Goal: Task Accomplishment & Management: Manage account settings

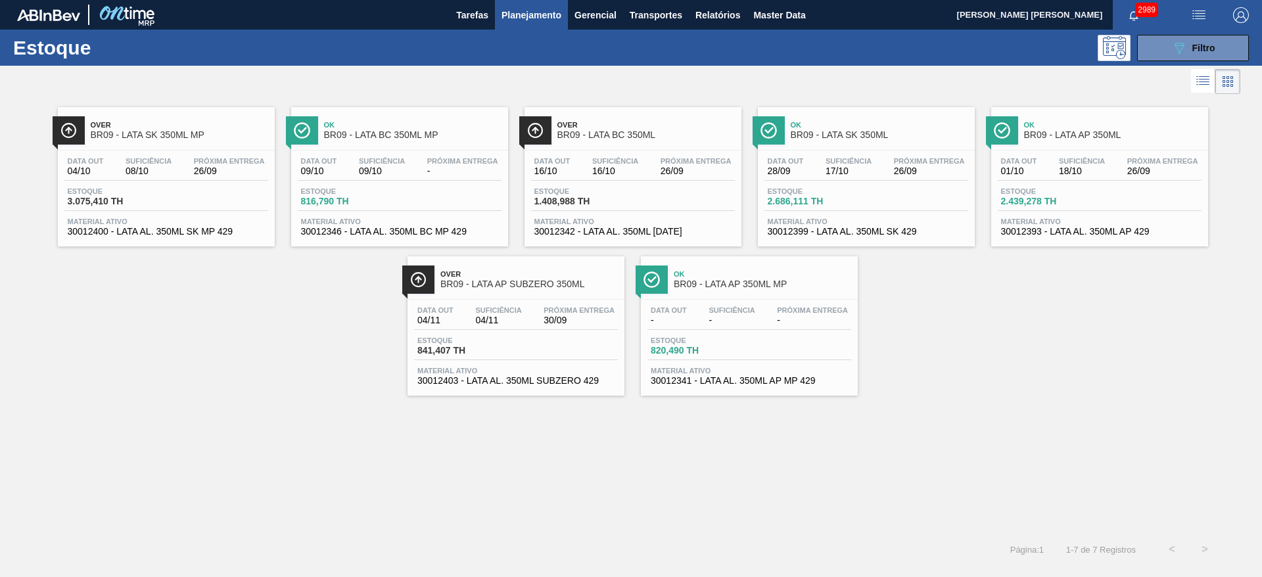
click at [1154, 62] on div "Estoque 089F7B8B-B2A5-4AFE-B5C0-19BA573D28AC Filtro" at bounding box center [631, 48] width 1262 height 36
click at [1166, 51] on button "089F7B8B-B2A5-4AFE-B5C0-19BA573D28AC Filtro" at bounding box center [1193, 48] width 112 height 26
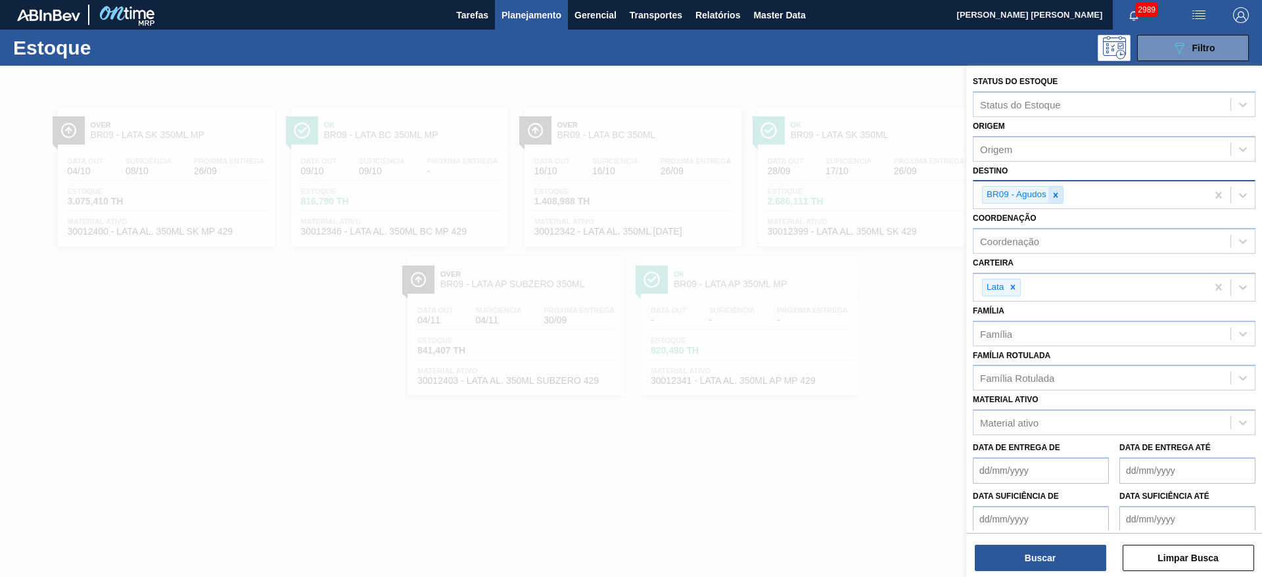
click at [1060, 198] on icon at bounding box center [1055, 195] width 9 height 9
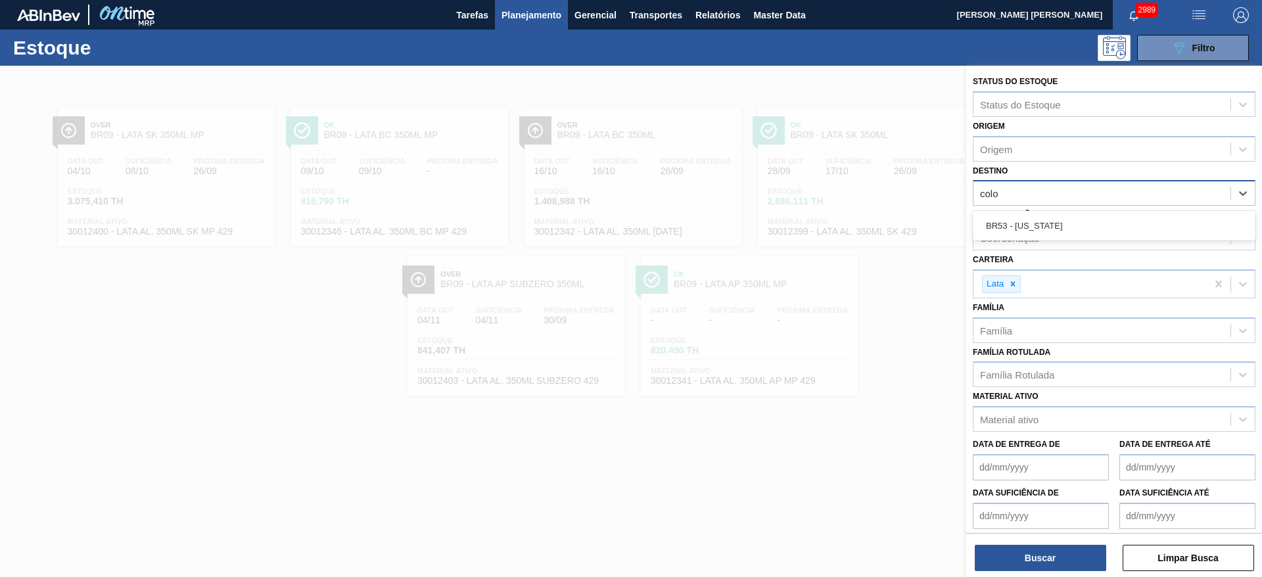
type input "colo"
click at [876, 95] on div at bounding box center [631, 354] width 1262 height 577
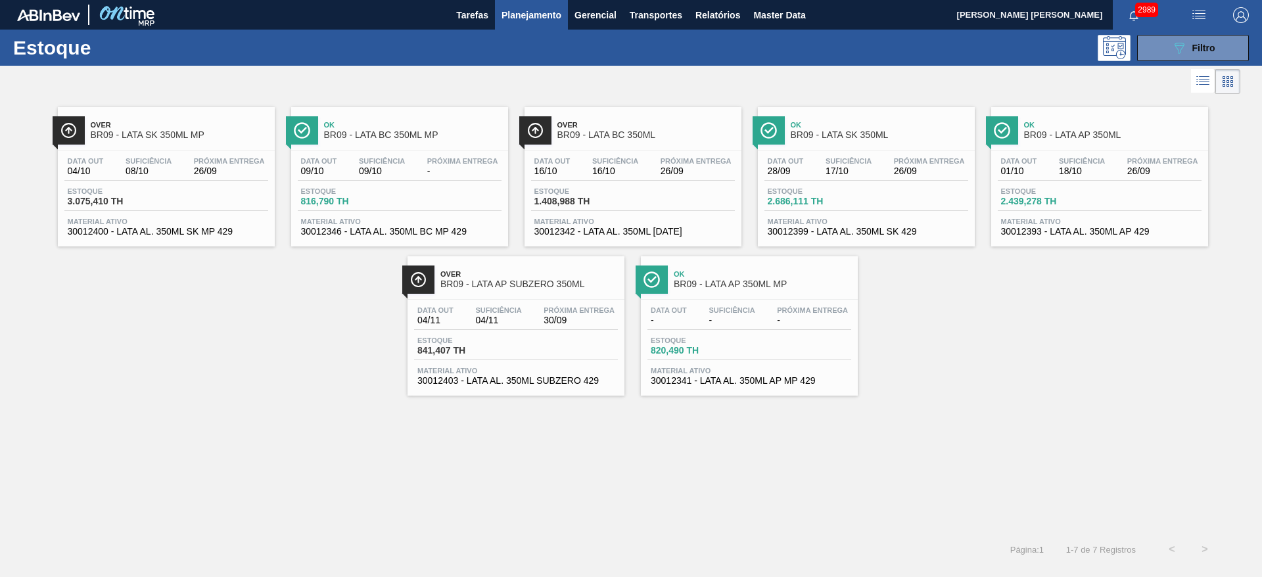
click at [558, 12] on span "Planejamento" at bounding box center [532, 15] width 60 height 16
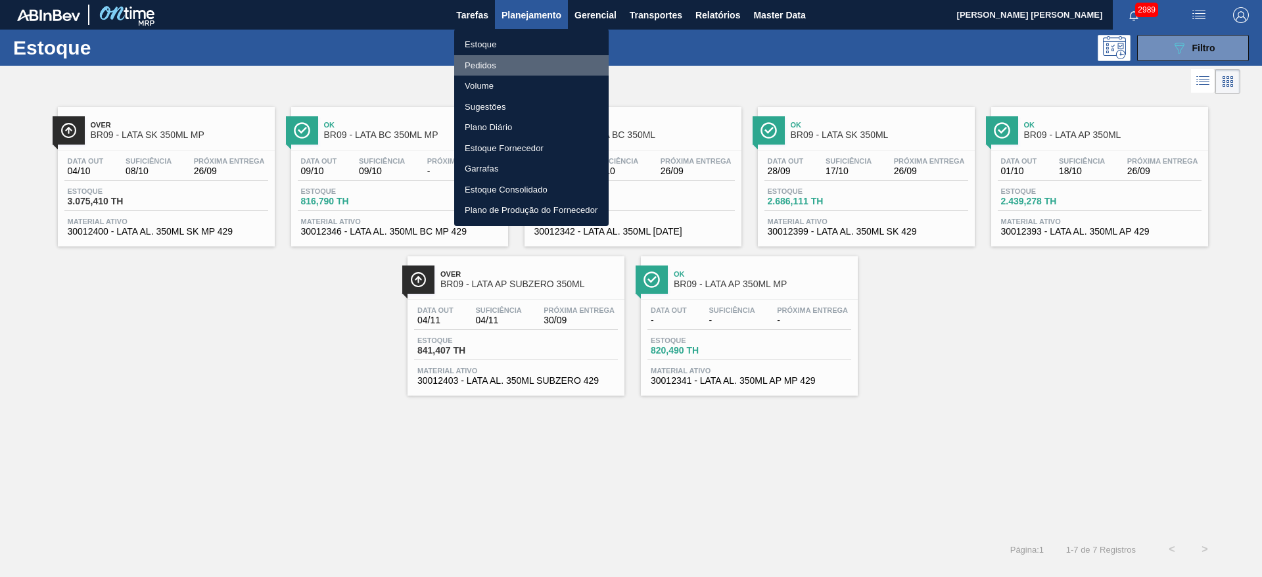
click at [484, 62] on li "Pedidos" at bounding box center [531, 65] width 154 height 21
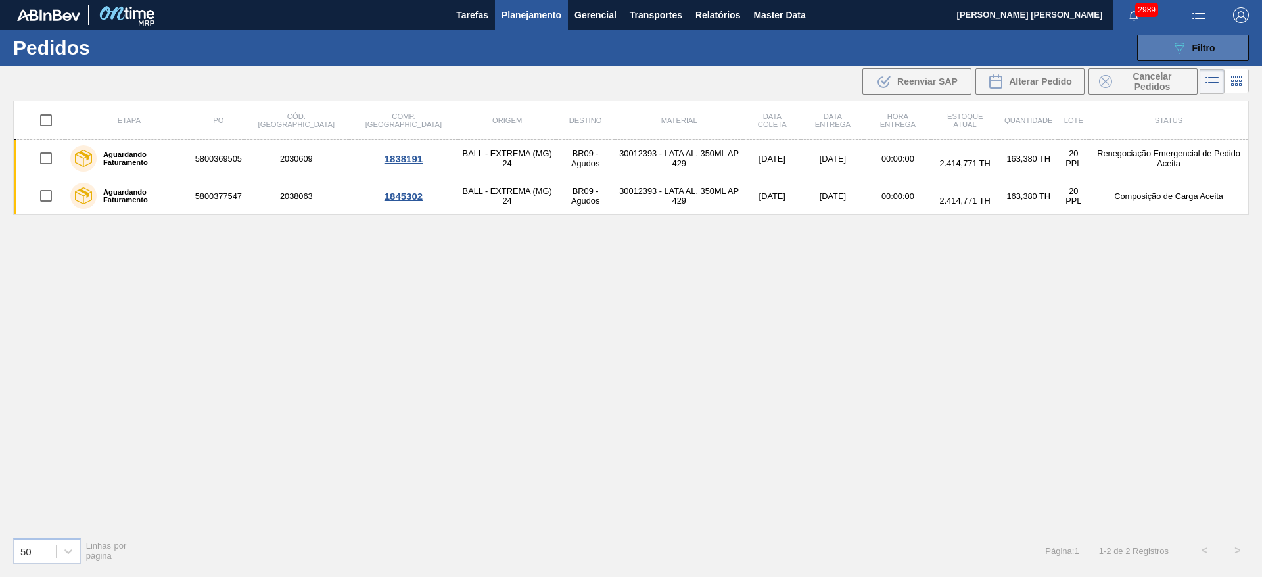
click at [1179, 55] on button "089F7B8B-B2A5-4AFE-B5C0-19BA573D28AC Filtro" at bounding box center [1193, 48] width 112 height 26
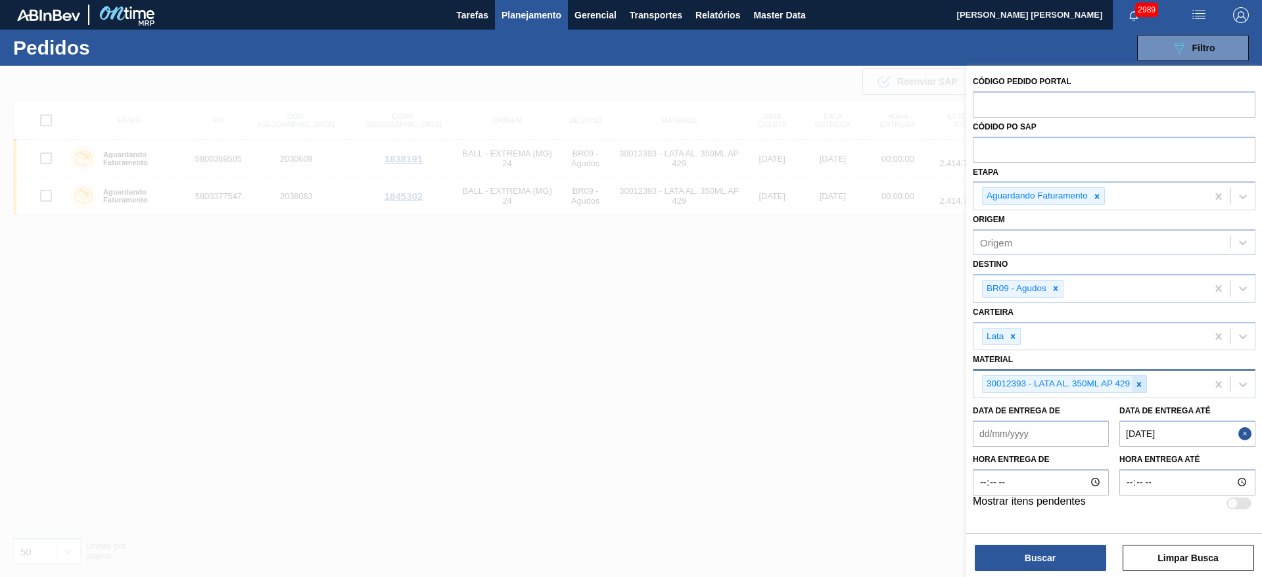
click at [1138, 383] on icon at bounding box center [1139, 384] width 5 height 5
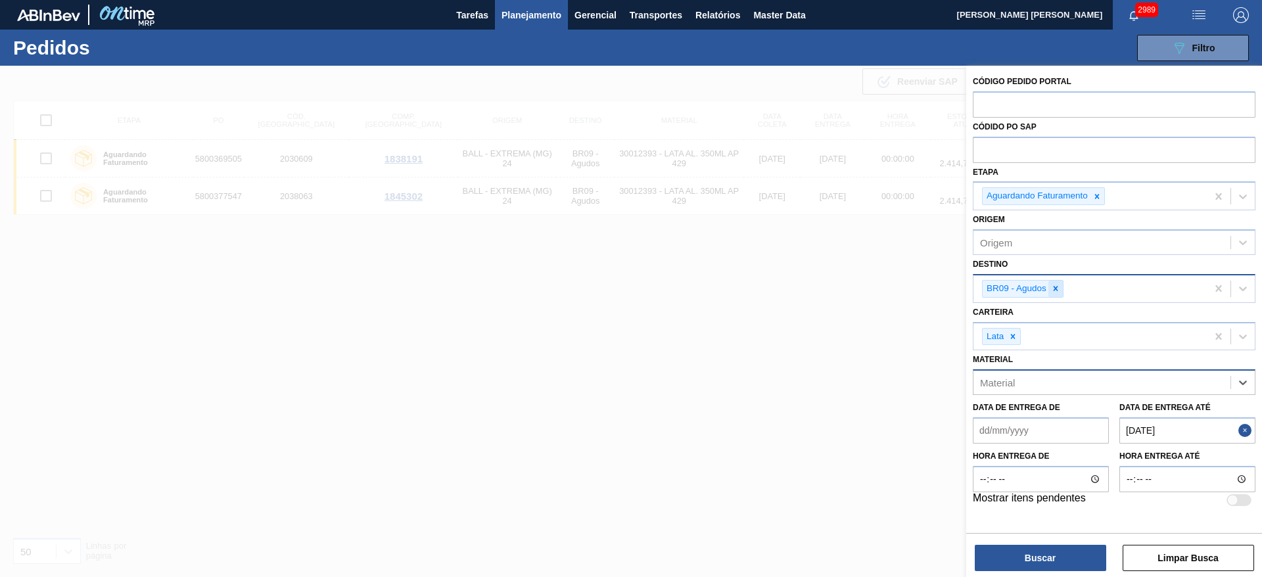
click at [1052, 292] on icon at bounding box center [1055, 288] width 9 height 9
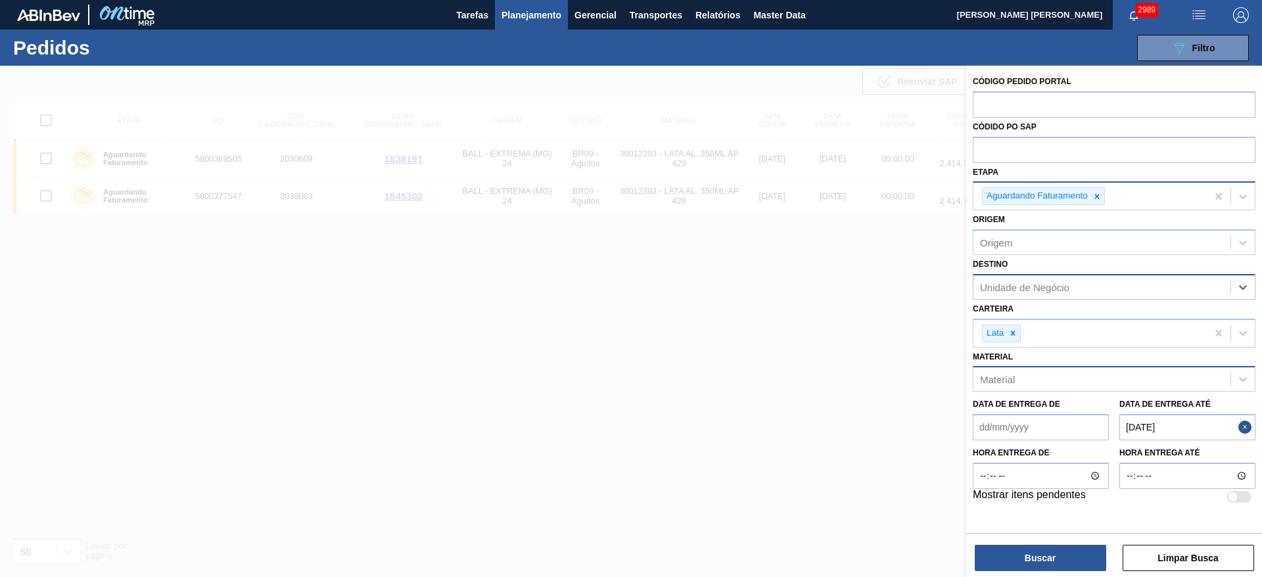
click at [1090, 201] on div at bounding box center [1097, 196] width 14 height 16
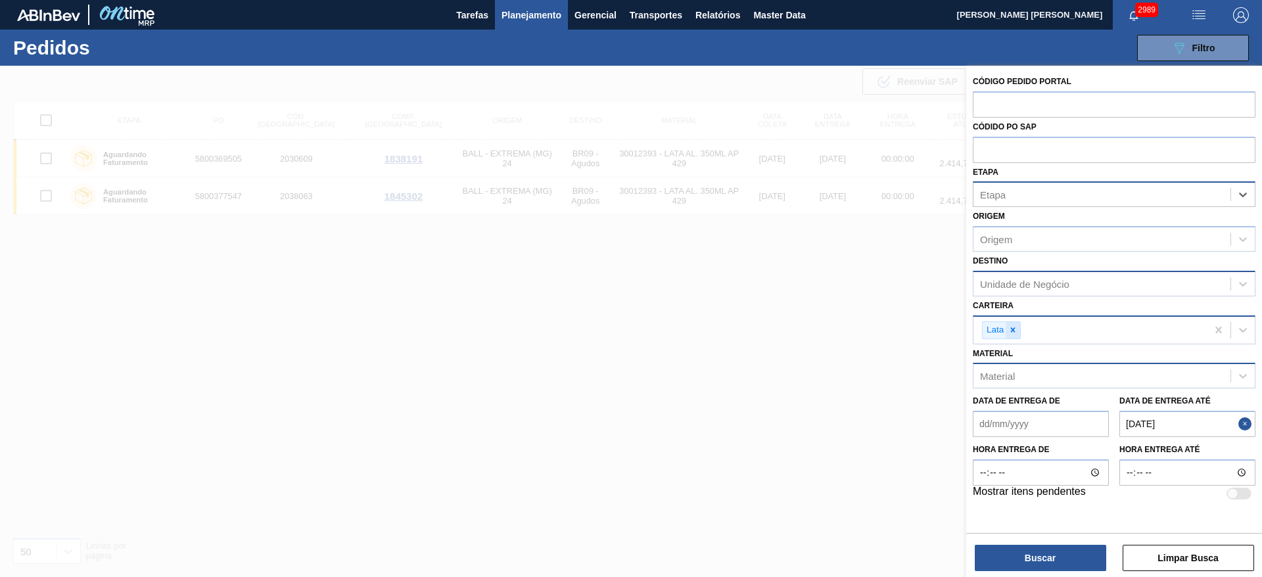
click at [1018, 327] on icon at bounding box center [1012, 329] width 9 height 9
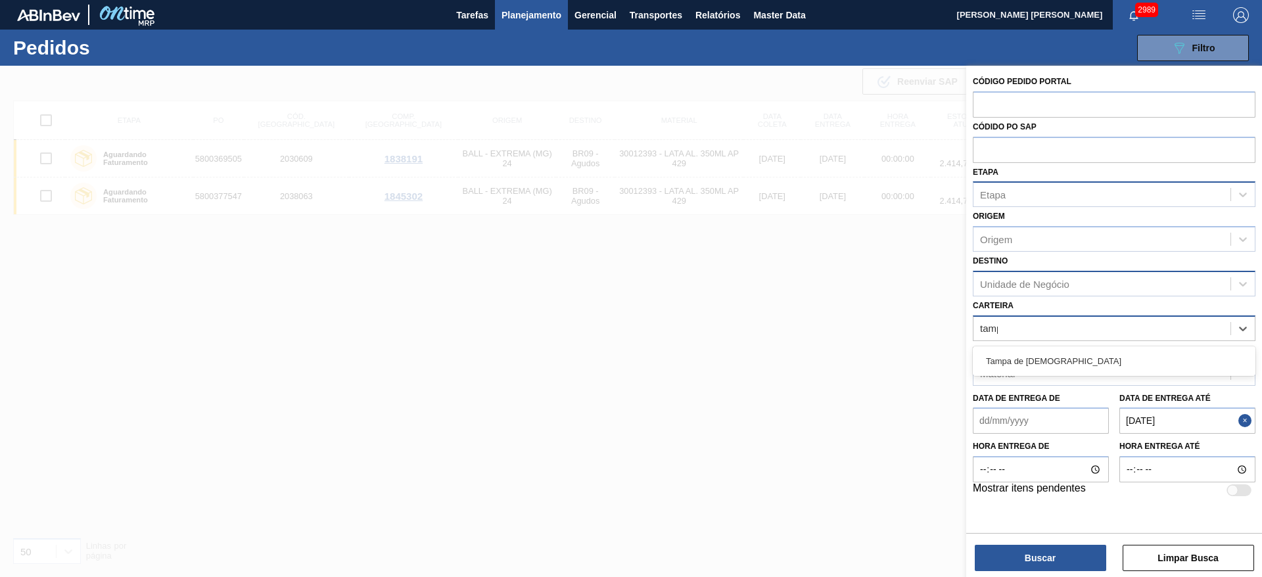
type input "tampa"
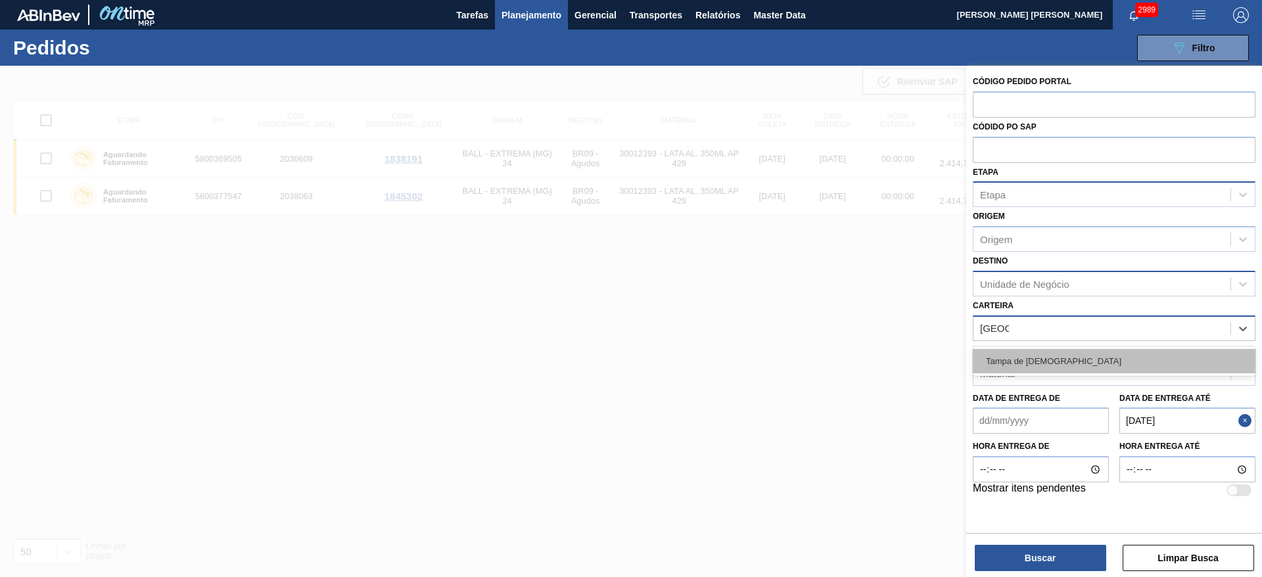
click at [1006, 356] on div "Tampa de [DEMOGRAPHIC_DATA]" at bounding box center [1114, 361] width 283 height 24
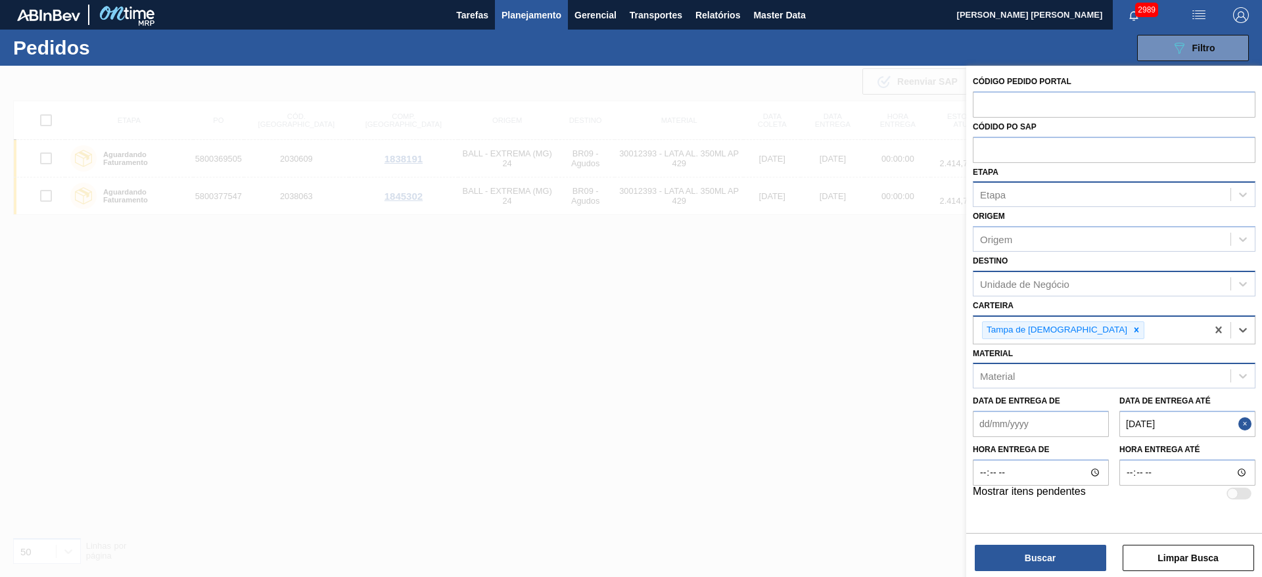
click at [1028, 187] on div "Etapa" at bounding box center [1102, 194] width 257 height 19
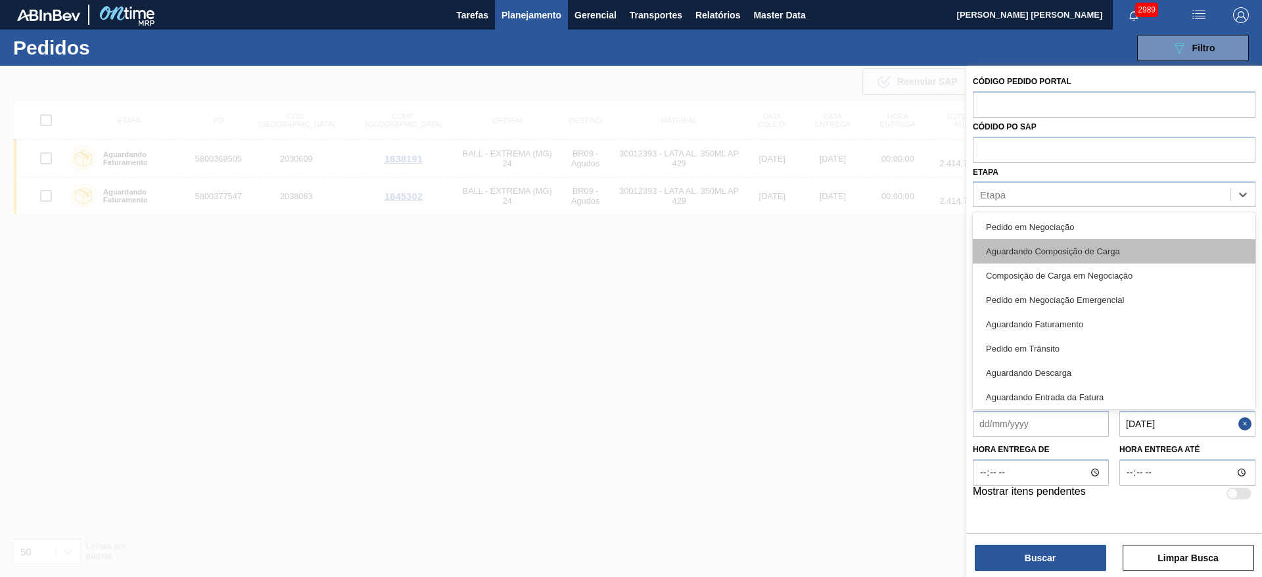
click at [1099, 247] on div "Aguardando Composição de Carga" at bounding box center [1114, 251] width 283 height 24
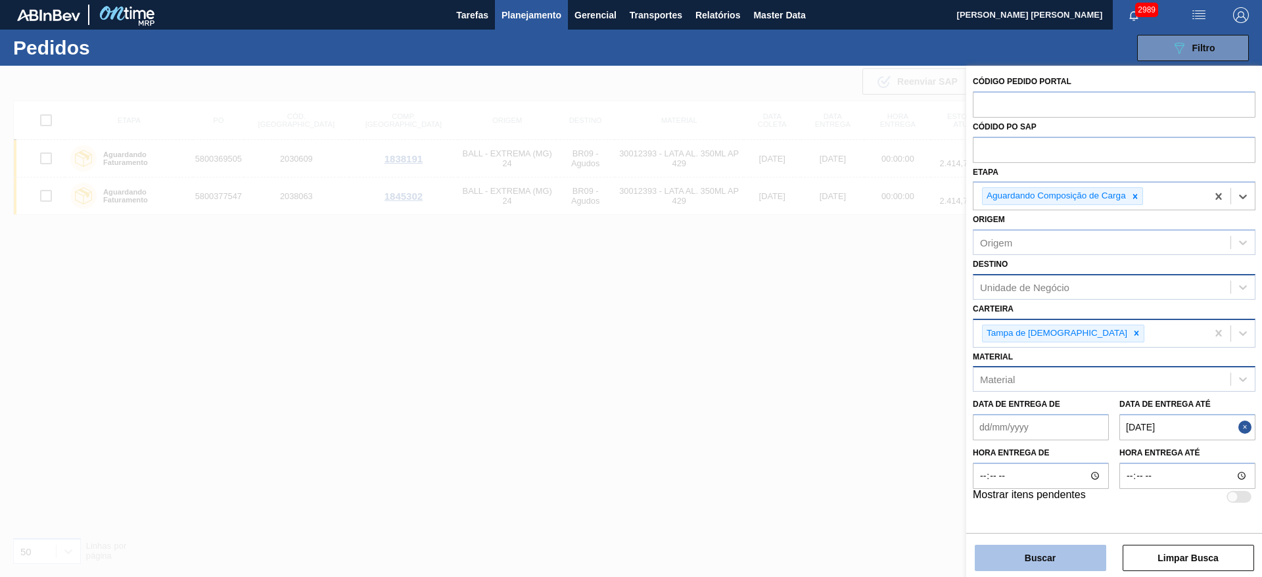
click at [1055, 548] on button "Buscar" at bounding box center [1040, 558] width 131 height 26
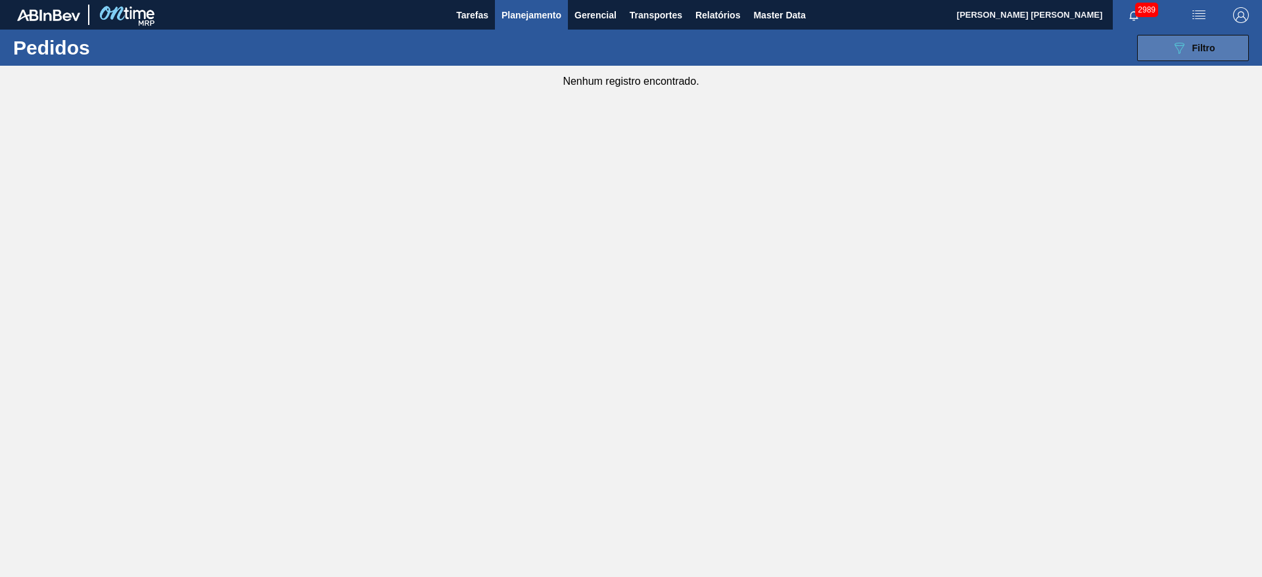
click at [1156, 49] on button "089F7B8B-B2A5-4AFE-B5C0-19BA573D28AC Filtro" at bounding box center [1193, 48] width 112 height 26
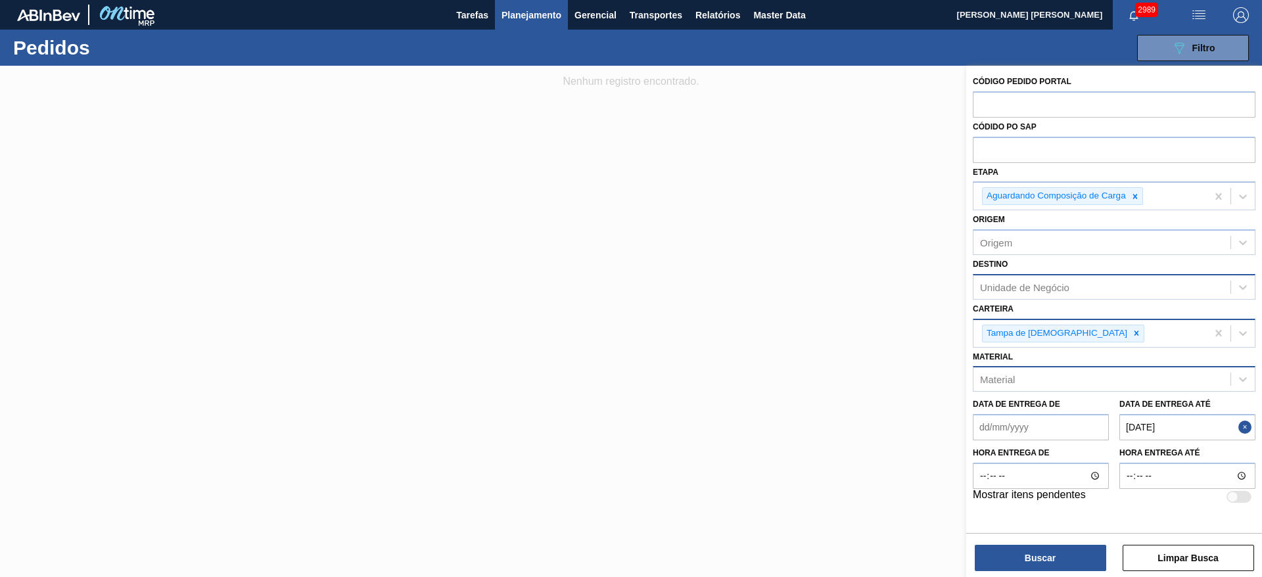
click at [1248, 429] on button "Close" at bounding box center [1247, 427] width 17 height 26
click at [1060, 554] on button "Buscar" at bounding box center [1040, 558] width 131 height 26
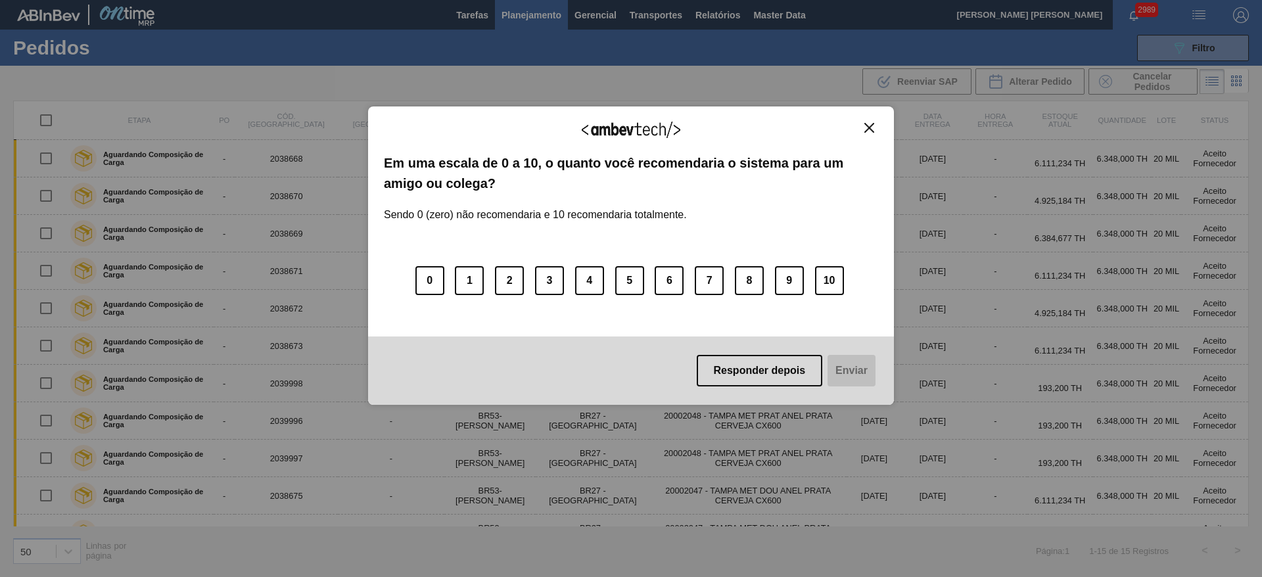
click at [870, 125] on img "Close" at bounding box center [869, 128] width 10 height 10
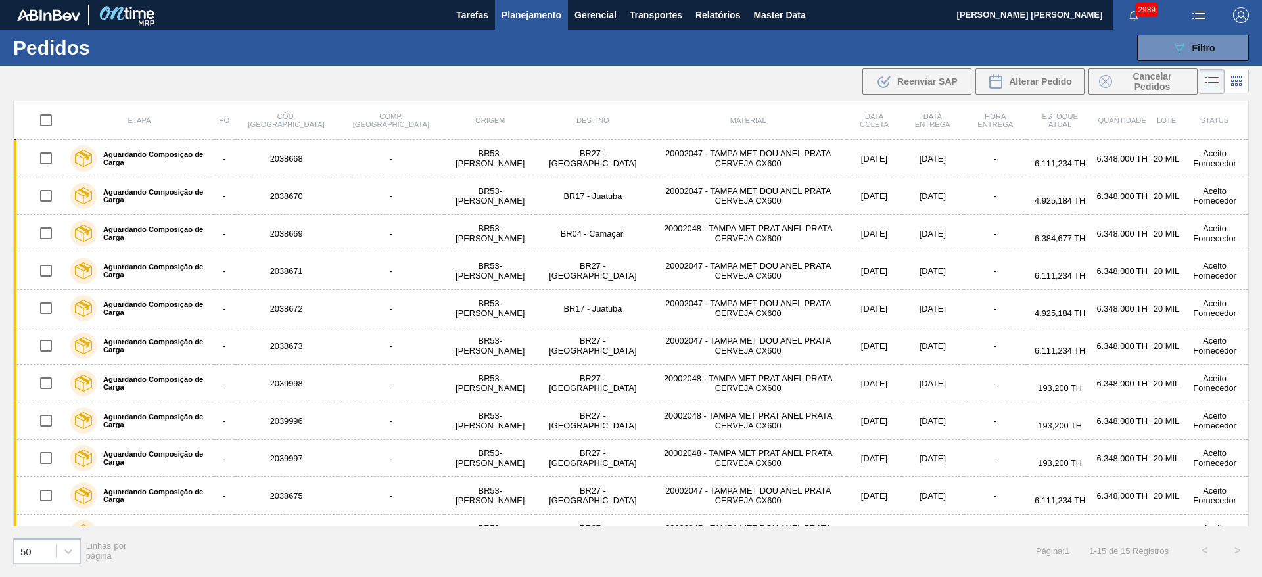
click at [48, 122] on input "checkbox" at bounding box center [46, 120] width 28 height 28
checkbox input "true"
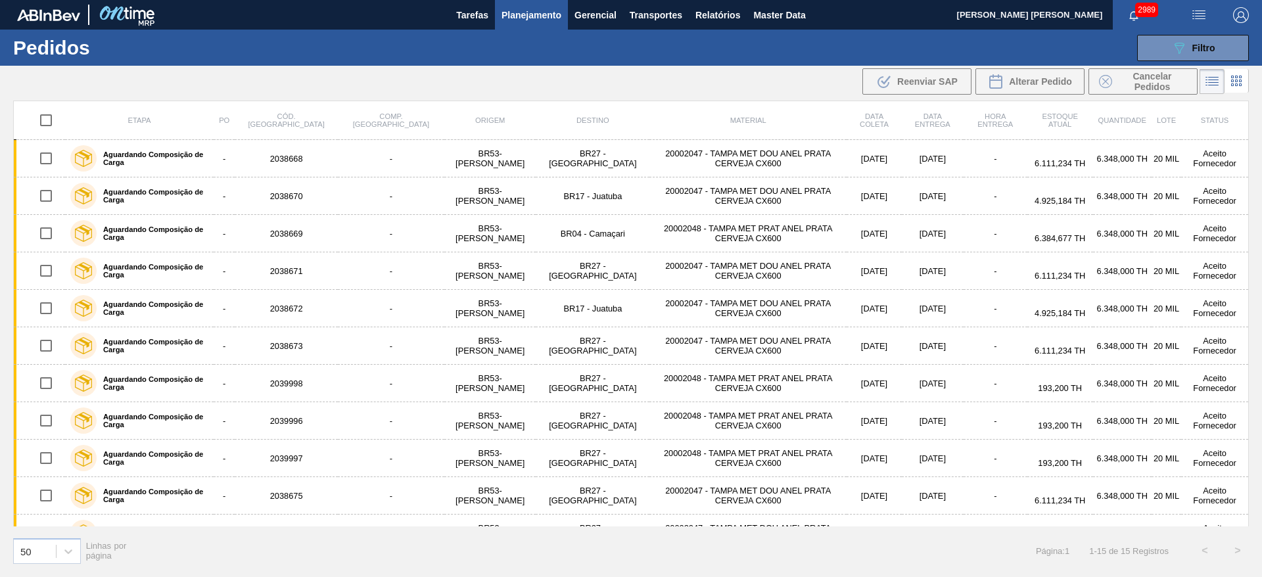
checkbox input "true"
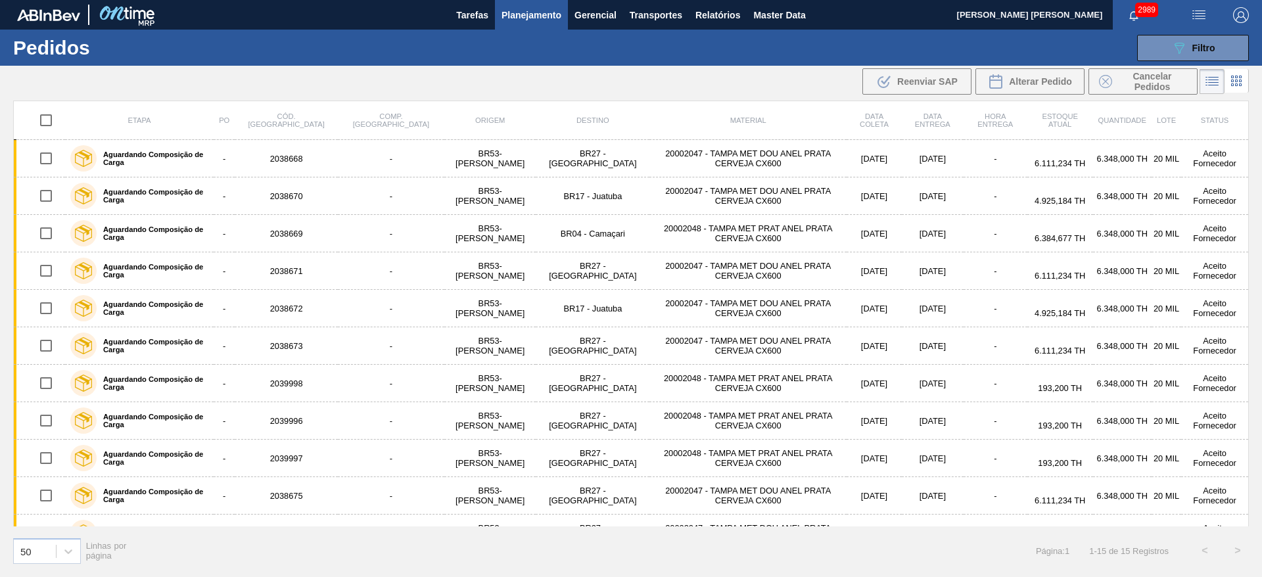
checkbox input "true"
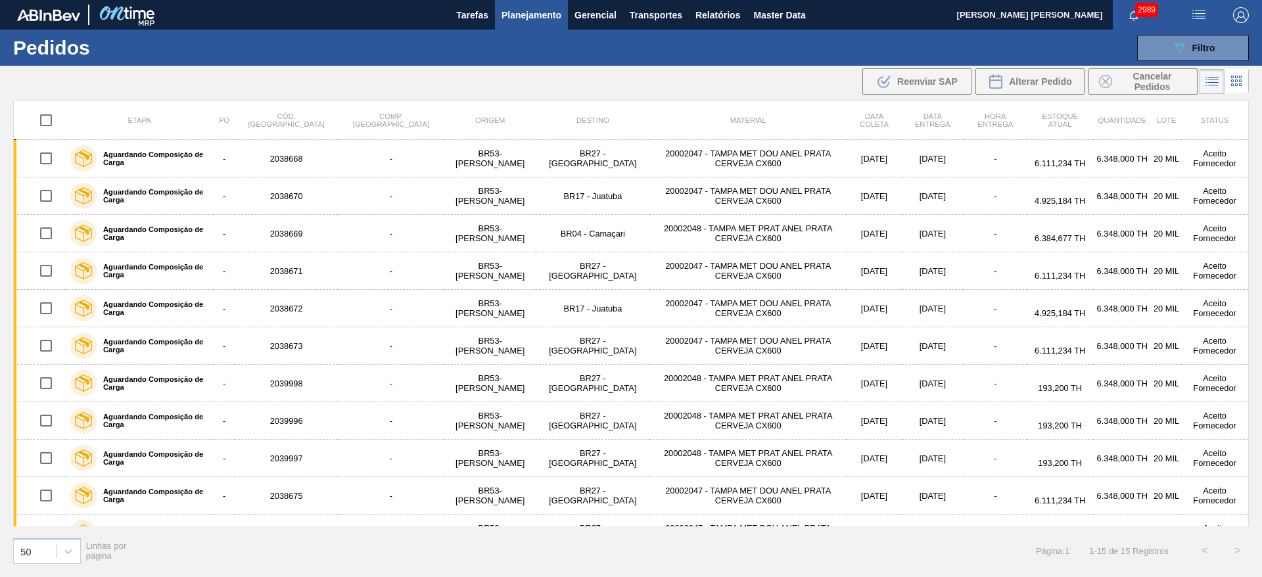
checkbox input "true"
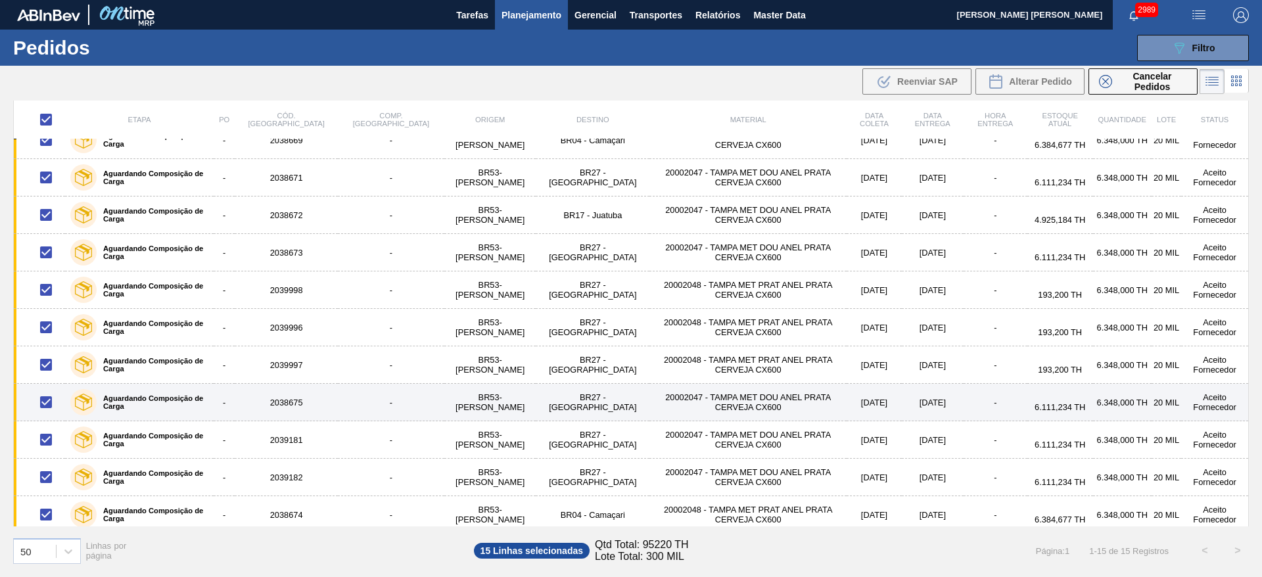
scroll to position [176, 0]
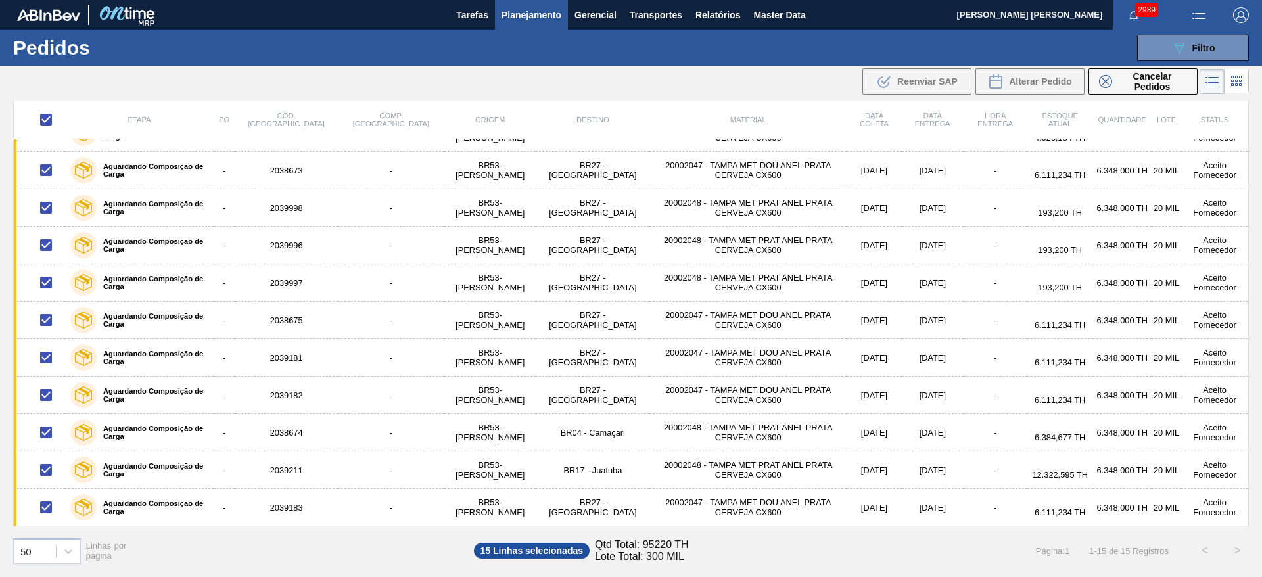
click at [533, 20] on span "Planejamento" at bounding box center [532, 15] width 60 height 16
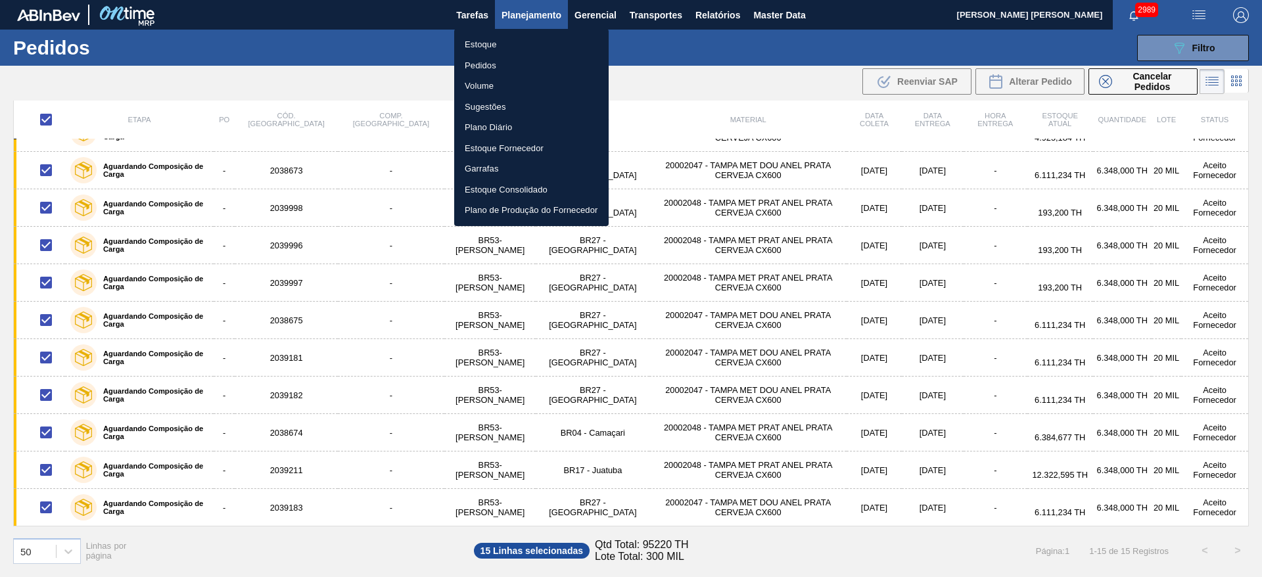
click at [1194, 45] on div at bounding box center [631, 288] width 1262 height 577
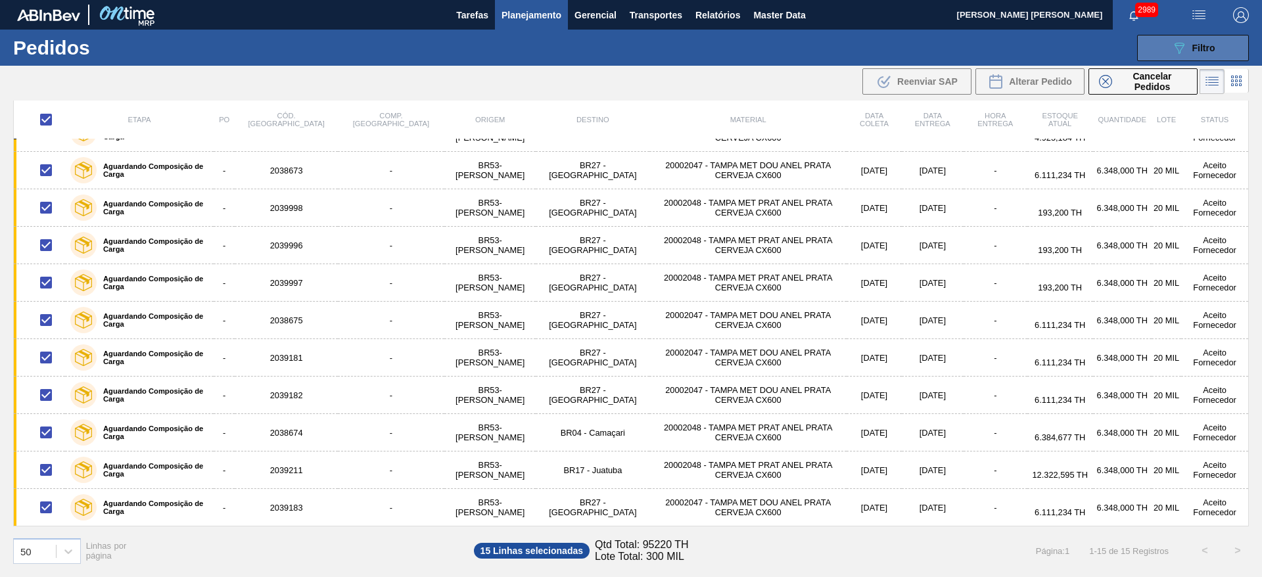
click at [1183, 46] on icon "089F7B8B-B2A5-4AFE-B5C0-19BA573D28AC" at bounding box center [1179, 48] width 16 height 16
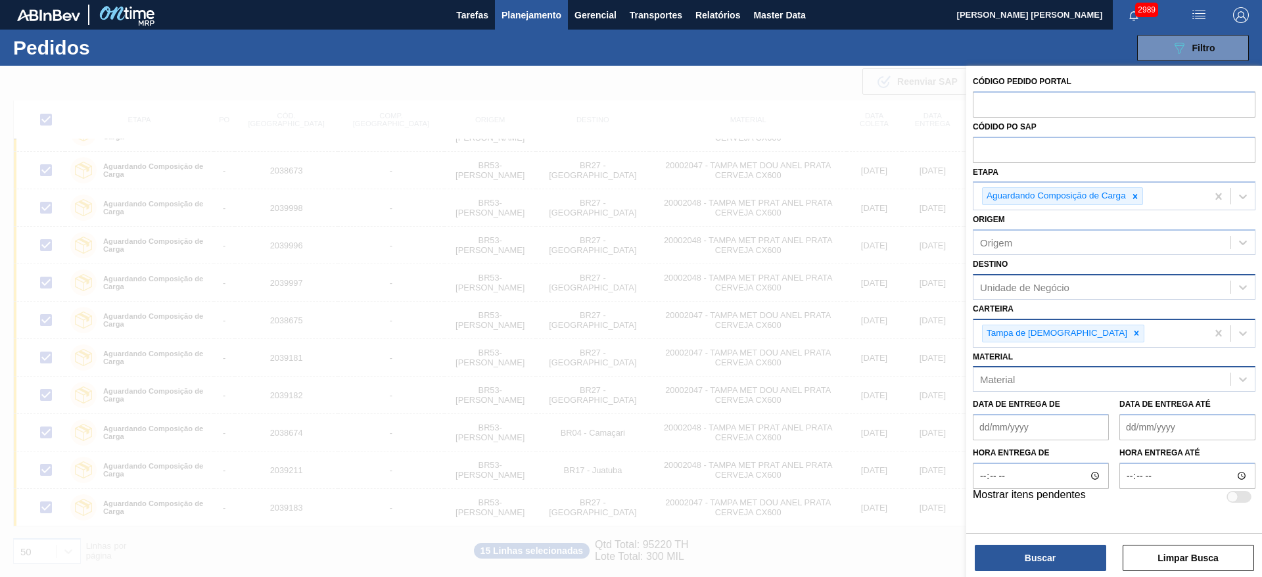
click at [890, 93] on div at bounding box center [631, 354] width 1262 height 577
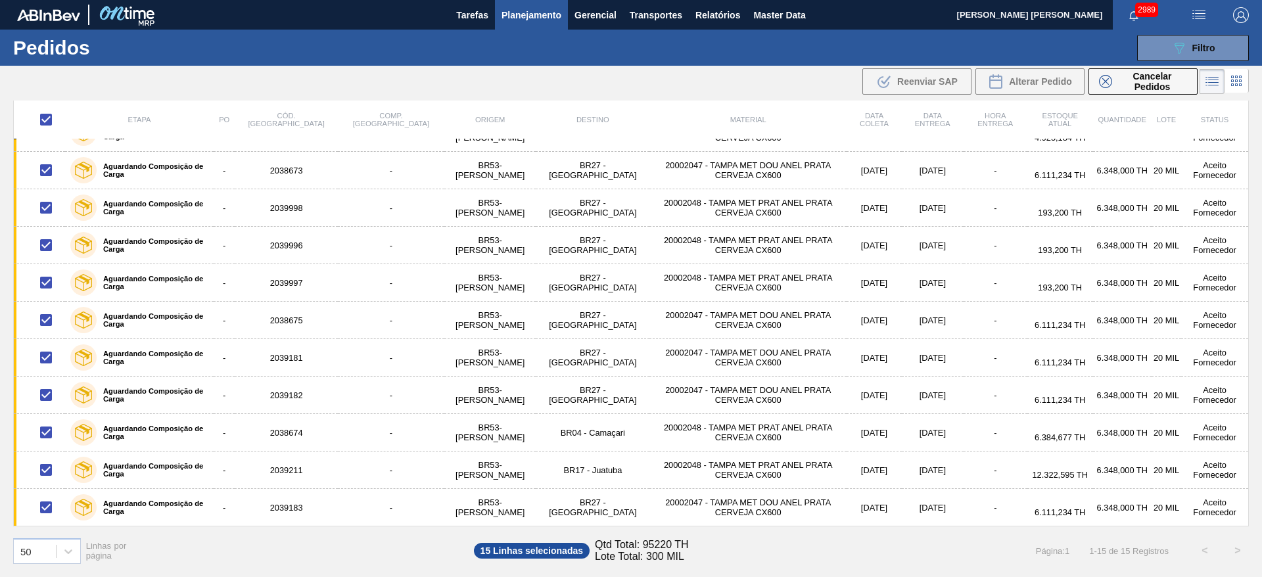
click at [547, 15] on span "Planejamento" at bounding box center [532, 15] width 60 height 16
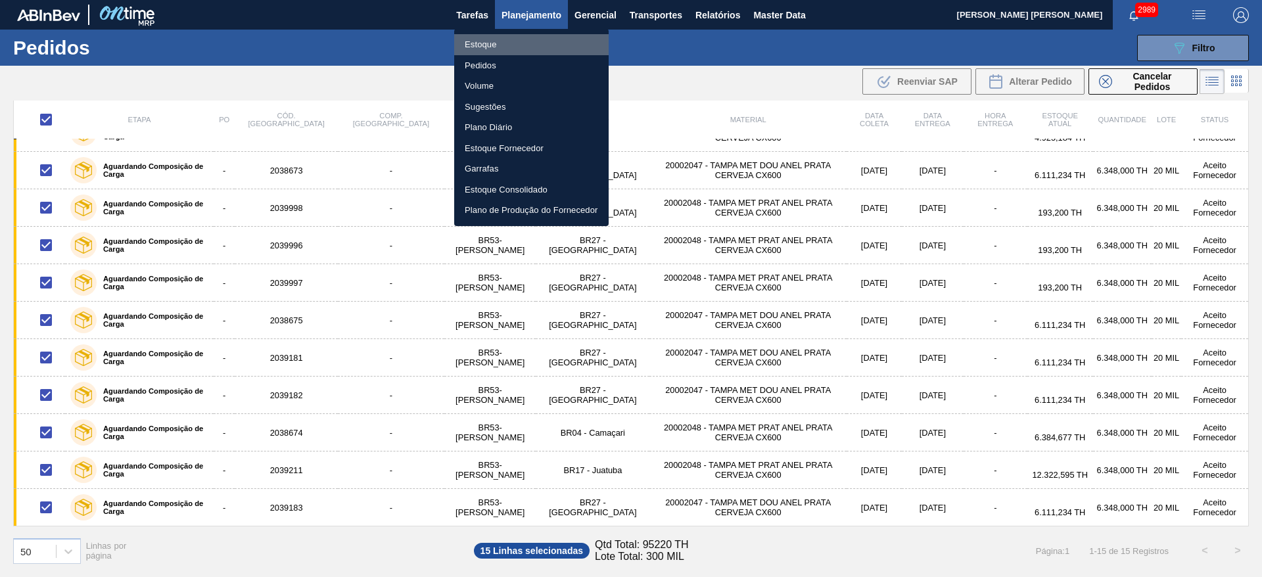
click at [485, 40] on li "Estoque" at bounding box center [531, 44] width 154 height 21
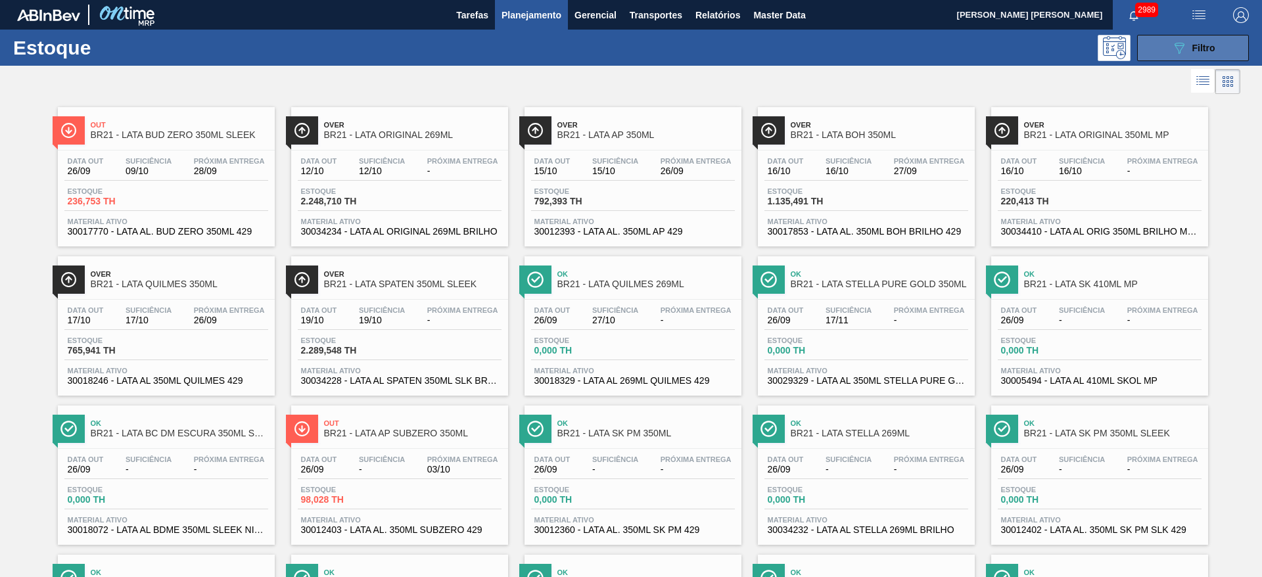
click at [1177, 44] on icon "089F7B8B-B2A5-4AFE-B5C0-19BA573D28AC" at bounding box center [1179, 48] width 16 height 16
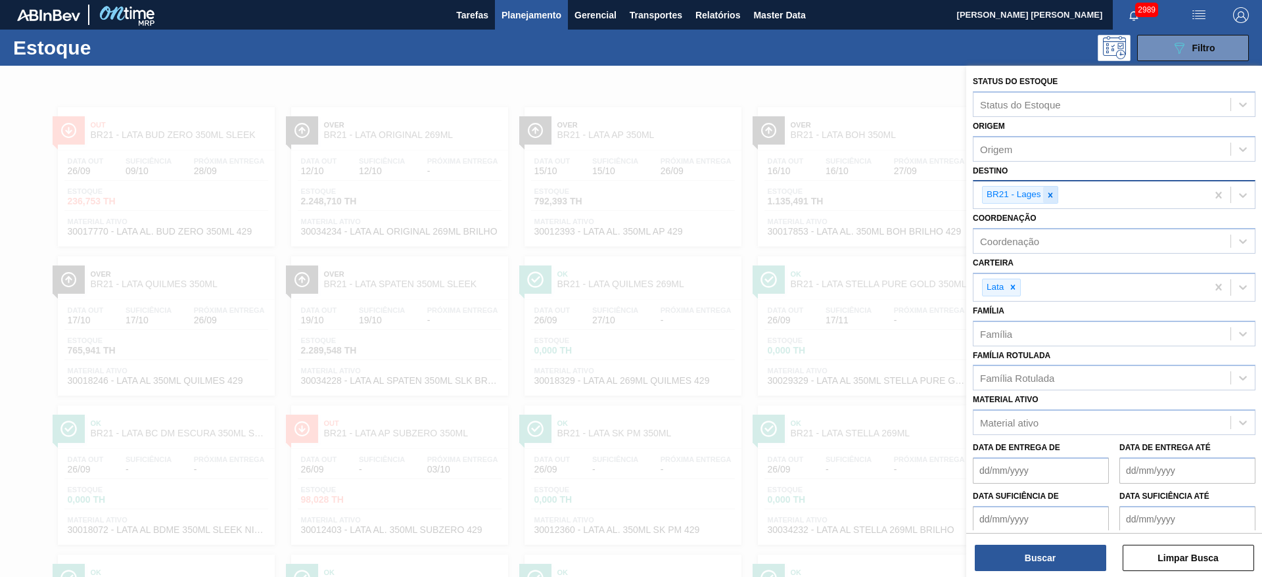
click at [1050, 199] on icon at bounding box center [1050, 195] width 9 height 9
type input "09"
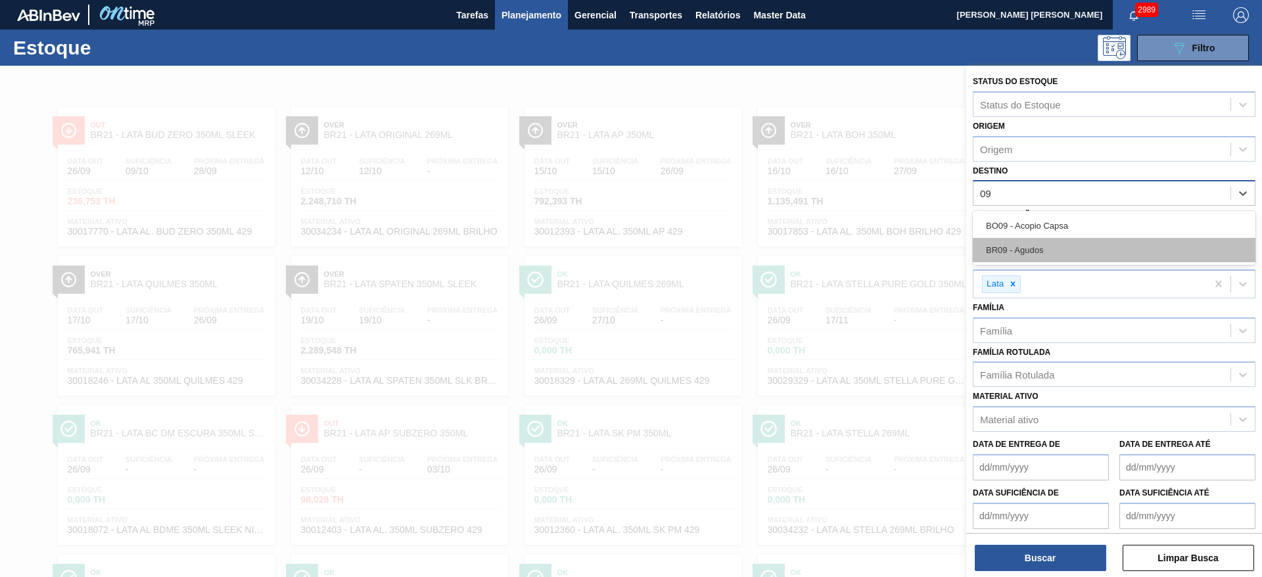
click at [1039, 246] on div "BR09 - Agudos" at bounding box center [1114, 250] width 283 height 24
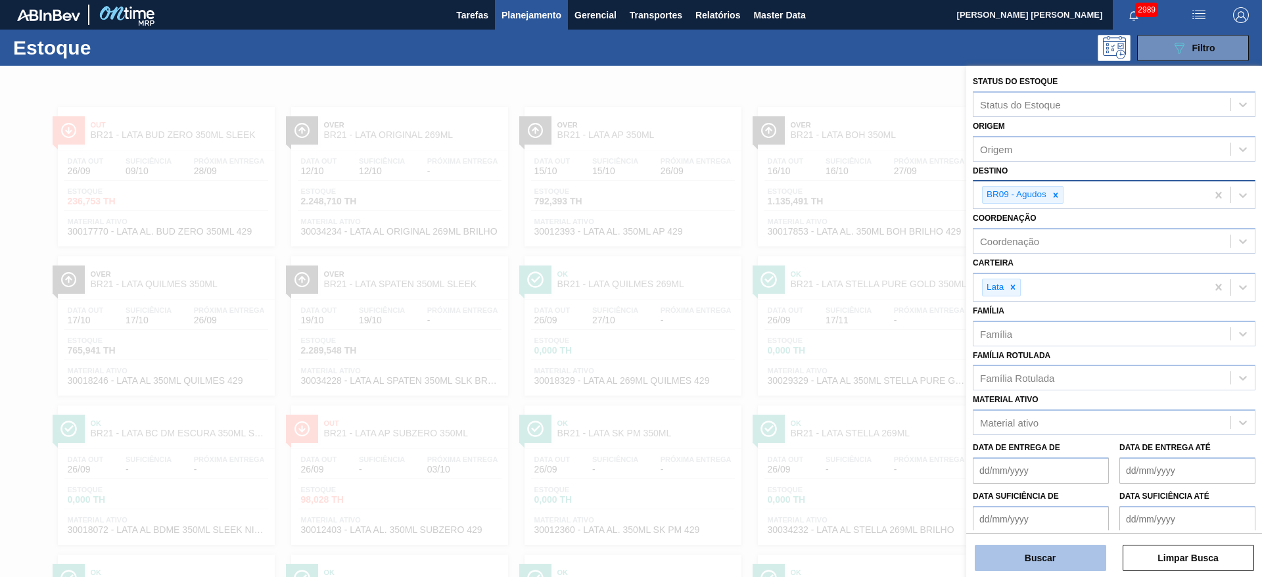
click at [1055, 554] on button "Buscar" at bounding box center [1040, 558] width 131 height 26
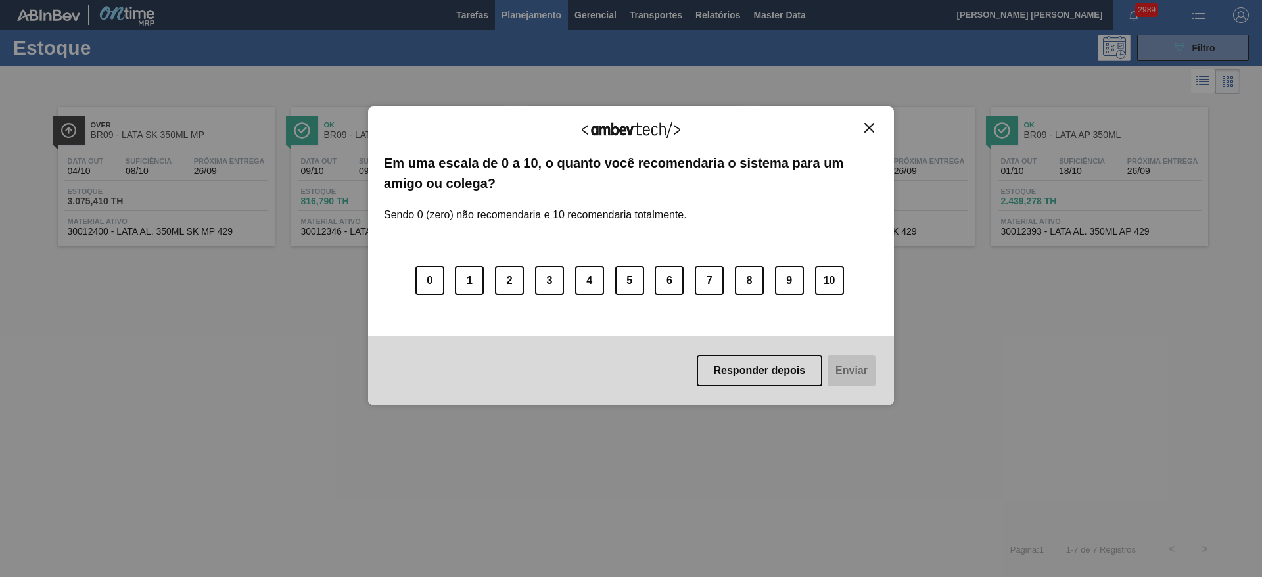
click at [872, 128] on img "Close" at bounding box center [869, 128] width 10 height 10
click at [866, 128] on img "Close" at bounding box center [869, 128] width 10 height 10
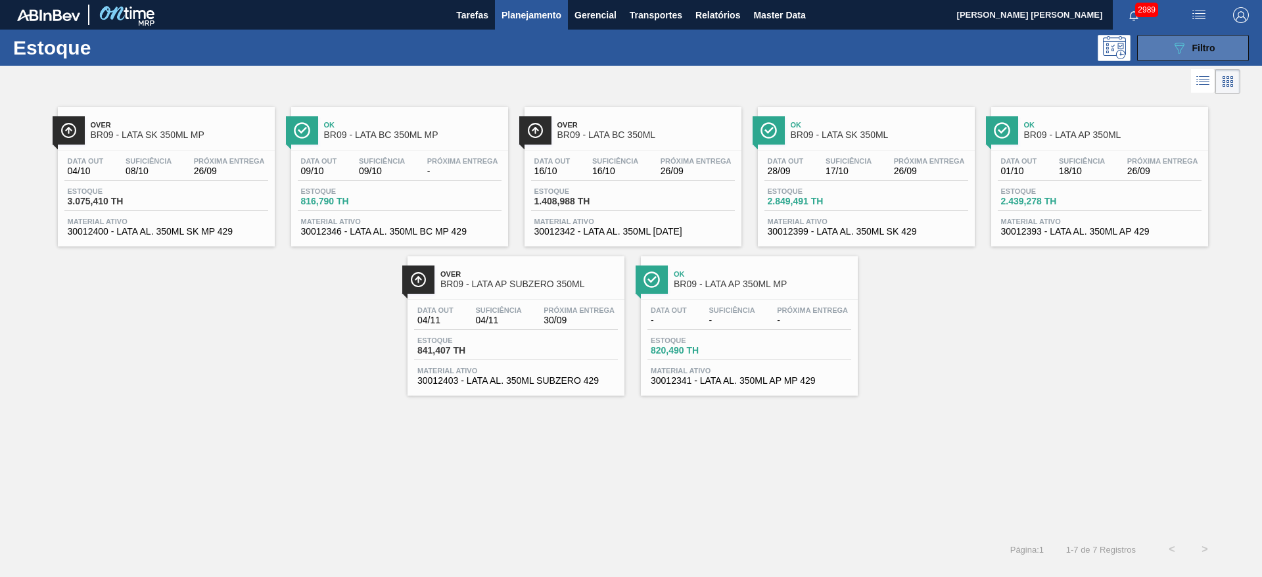
click at [1188, 43] on div "089F7B8B-B2A5-4AFE-B5C0-19BA573D28AC Filtro" at bounding box center [1193, 48] width 44 height 16
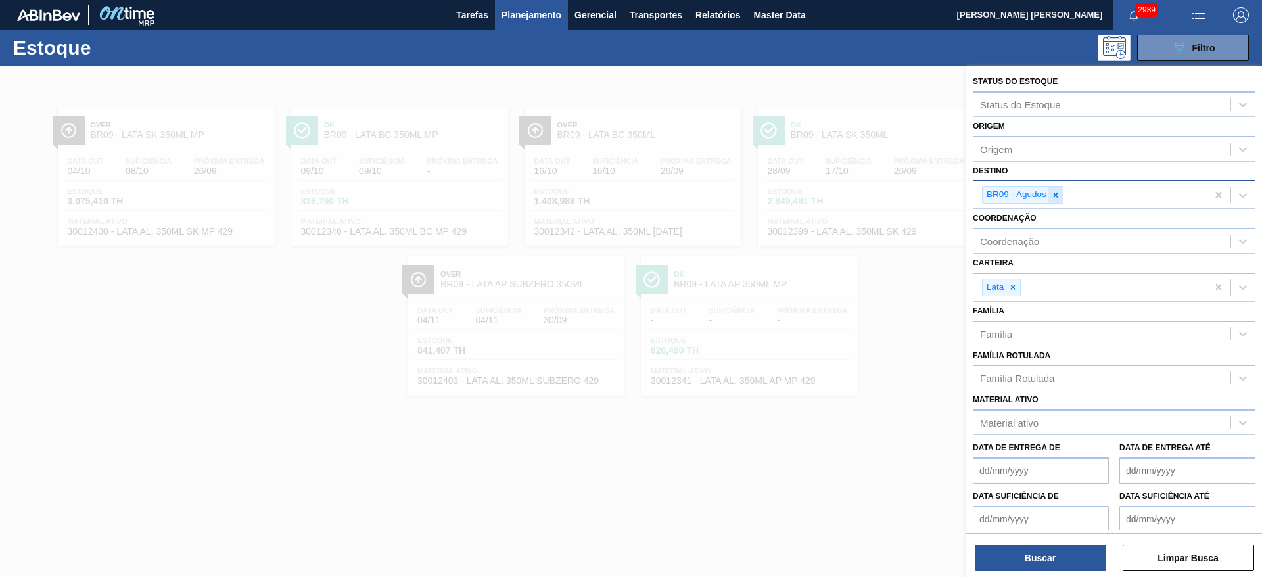
click at [1053, 197] on icon at bounding box center [1055, 195] width 9 height 9
type input "21"
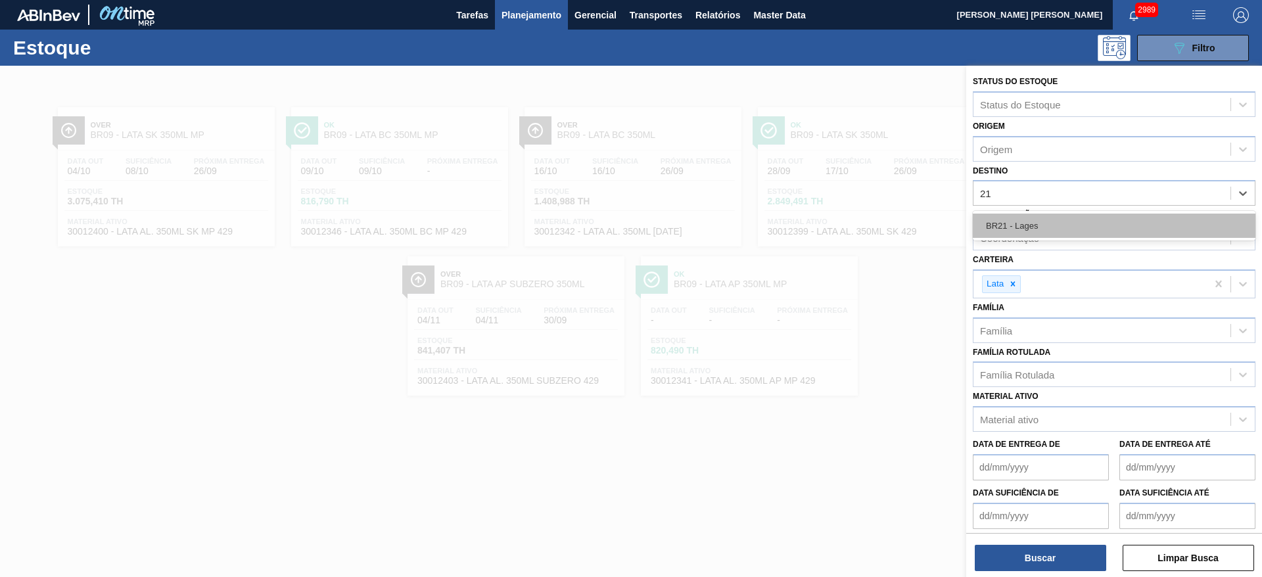
click at [1037, 219] on div "BR21 - Lages" at bounding box center [1114, 226] width 283 height 24
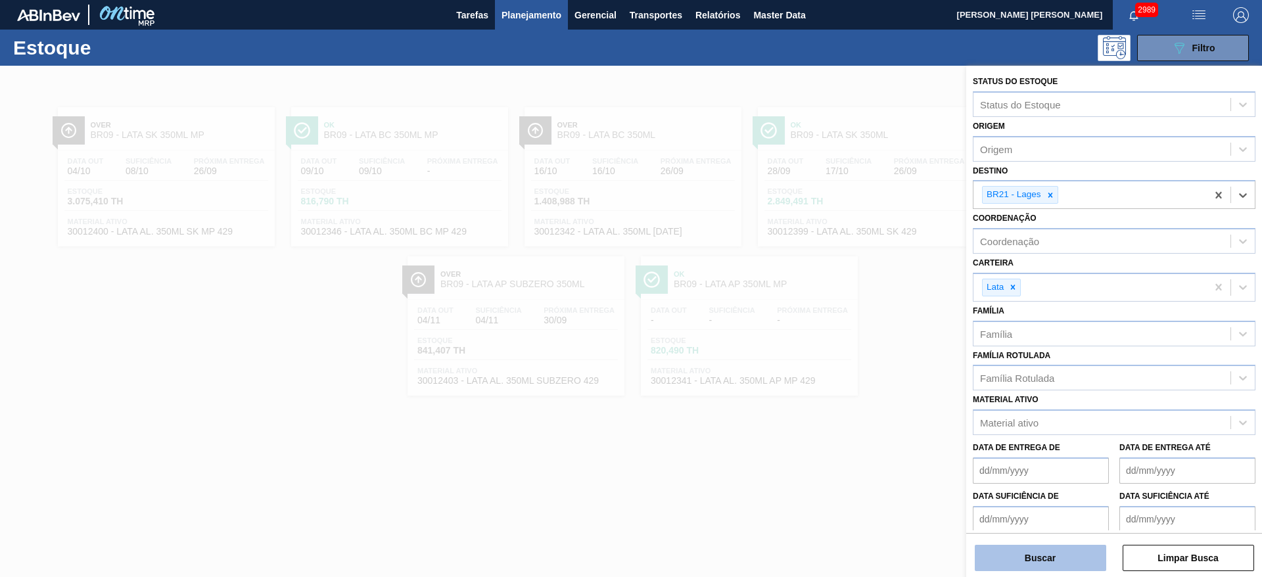
click at [1049, 555] on button "Buscar" at bounding box center [1040, 558] width 131 height 26
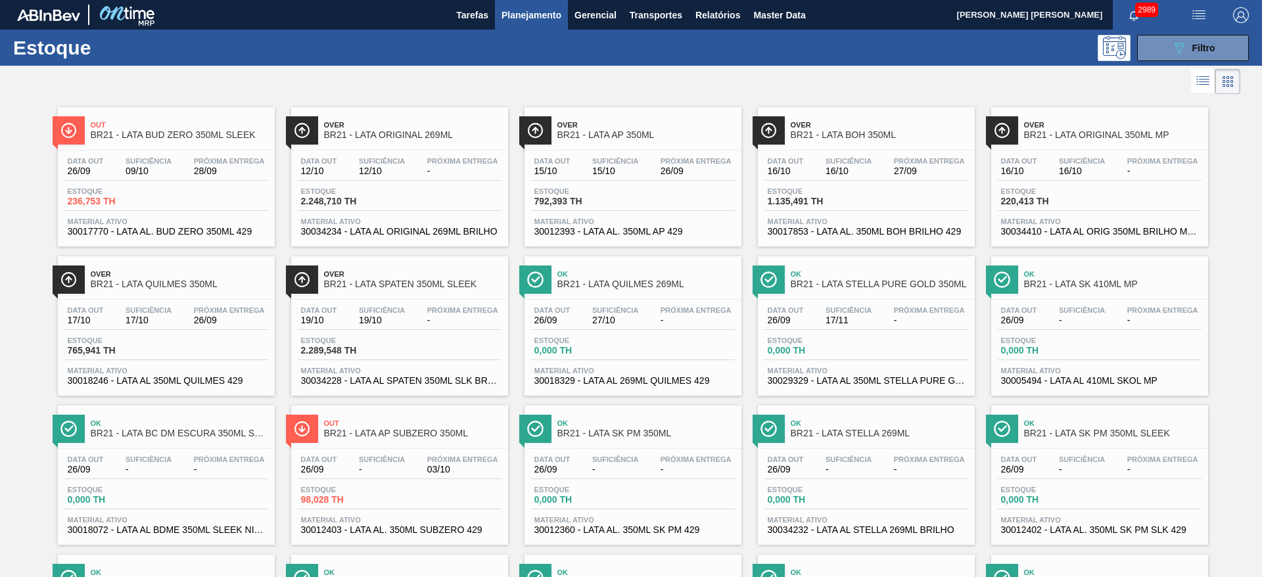
click at [748, 81] on div at bounding box center [620, 82] width 1240 height 32
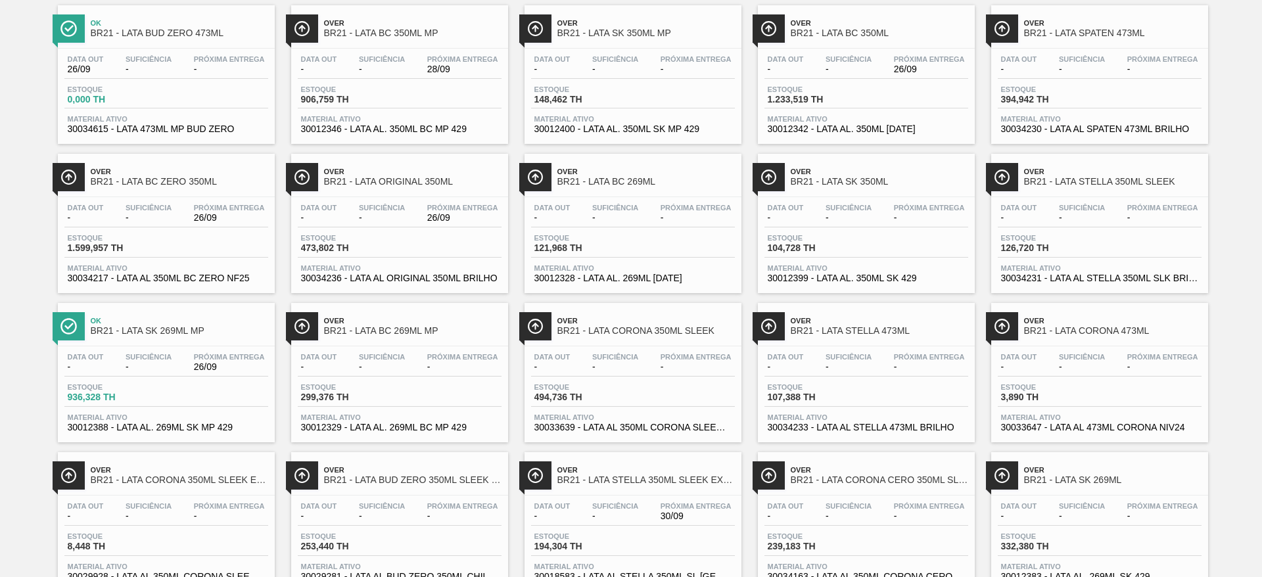
scroll to position [698, 0]
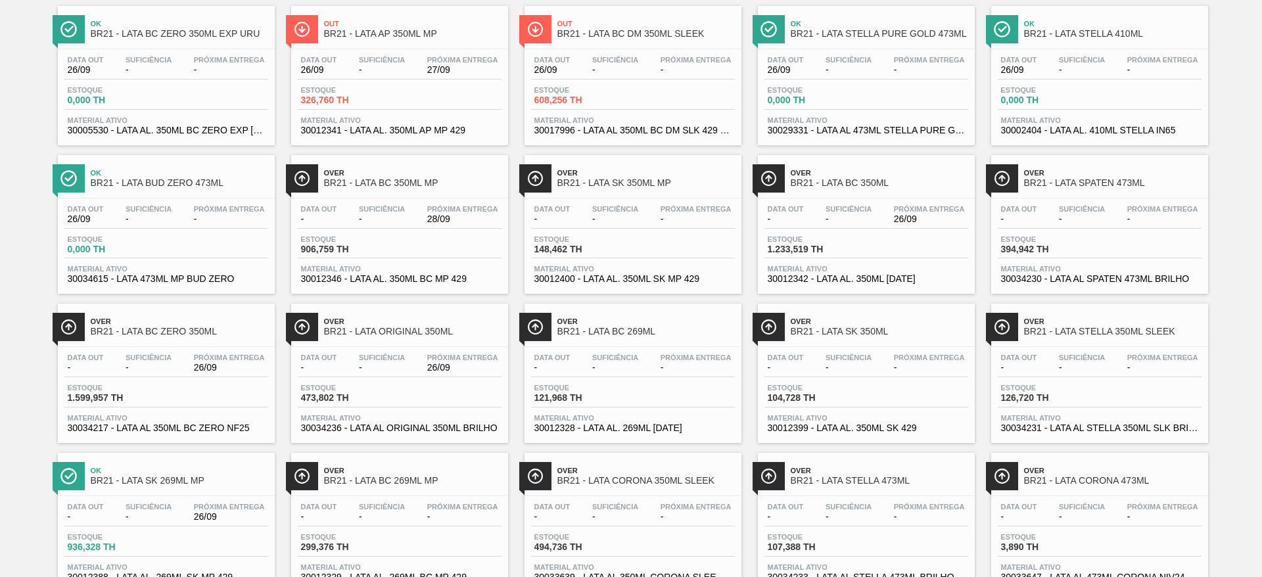
click at [224, 177] on div "Ok BR21 - LATA BUD ZERO 473ML" at bounding box center [179, 179] width 177 height 30
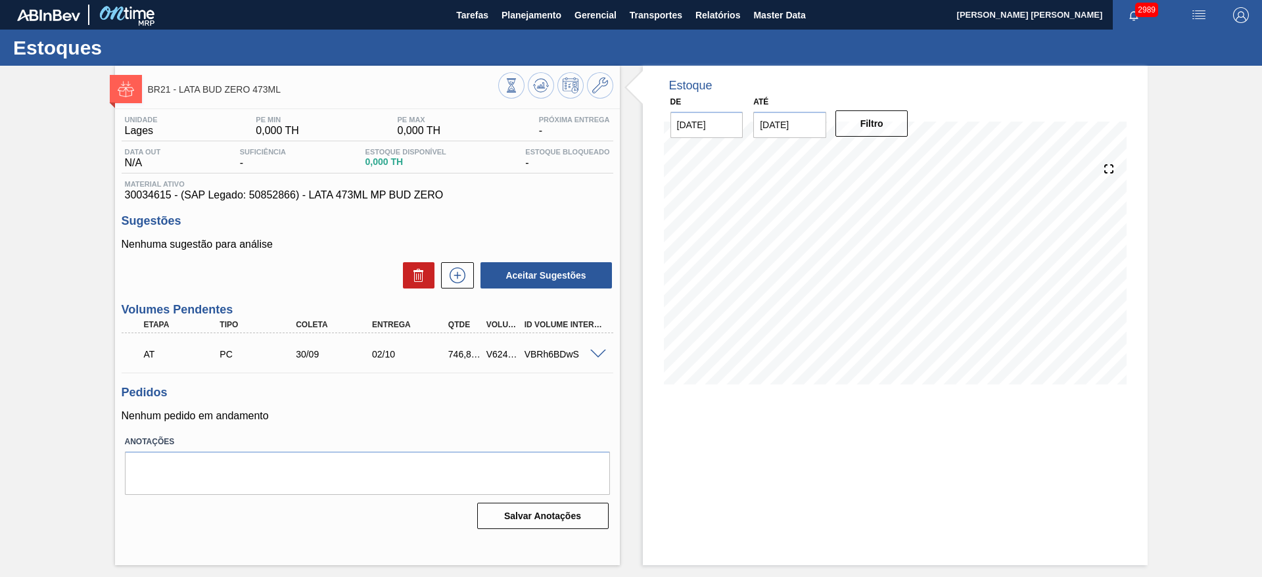
click at [600, 352] on span at bounding box center [598, 355] width 16 height 10
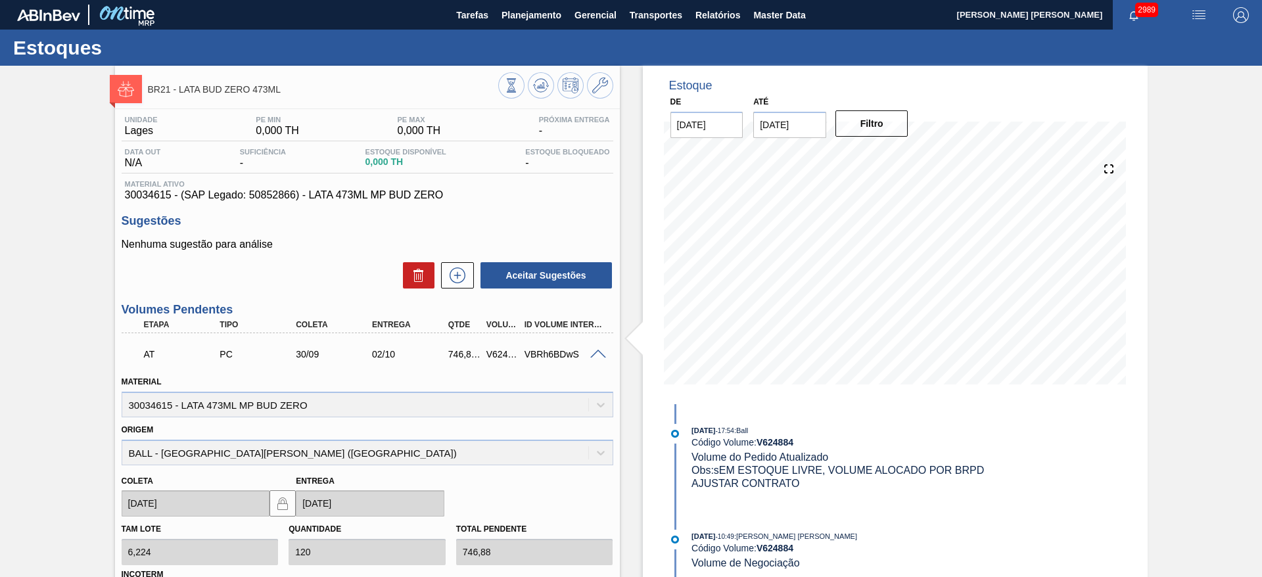
scroll to position [99, 0]
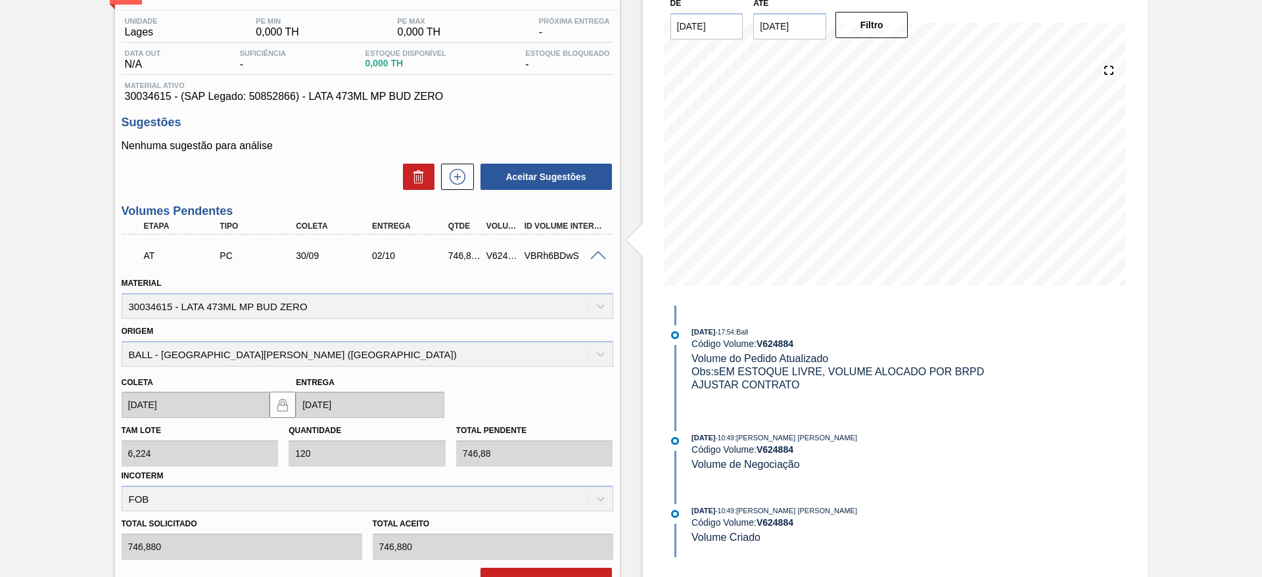
click at [595, 256] on span at bounding box center [598, 256] width 16 height 10
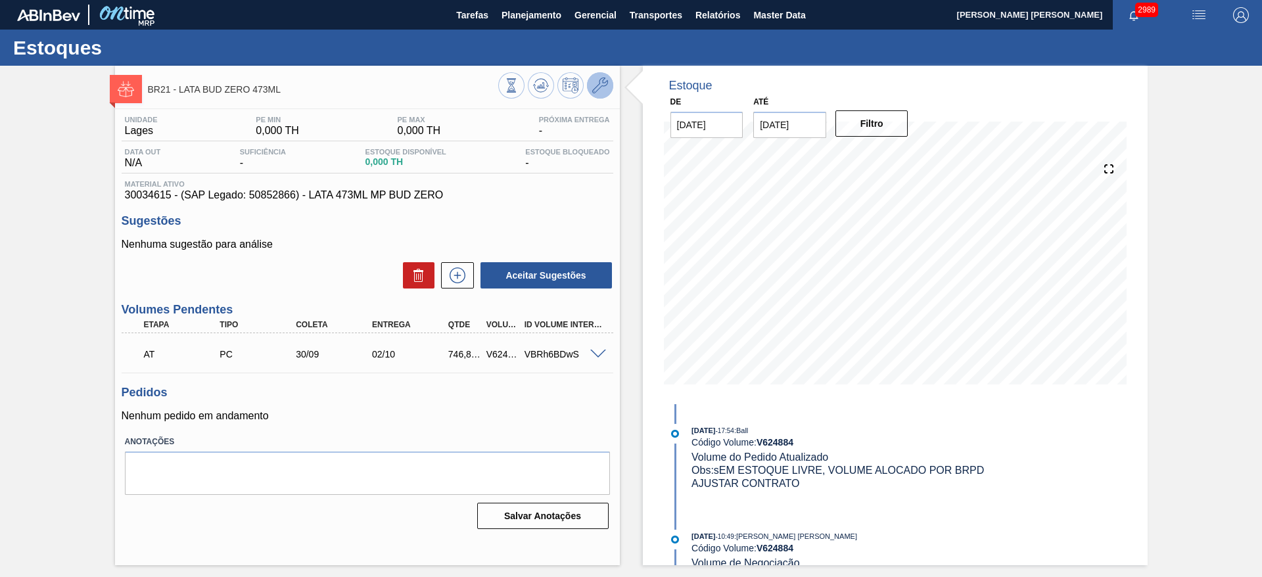
click at [603, 89] on icon at bounding box center [600, 86] width 16 height 16
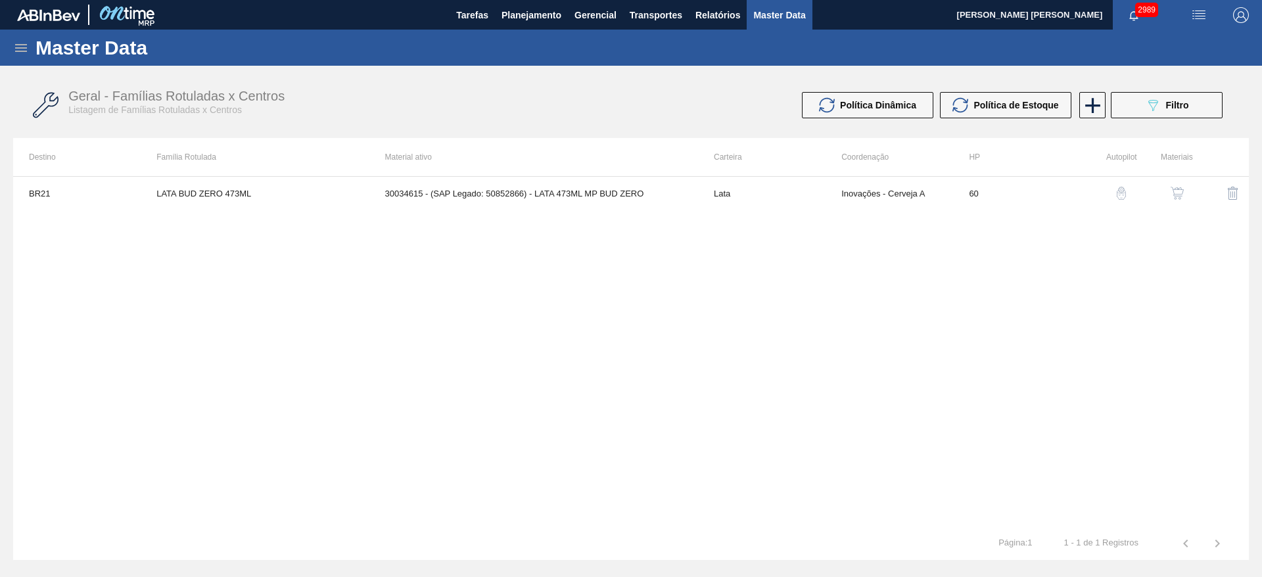
click at [1174, 191] on img "button" at bounding box center [1177, 193] width 13 height 13
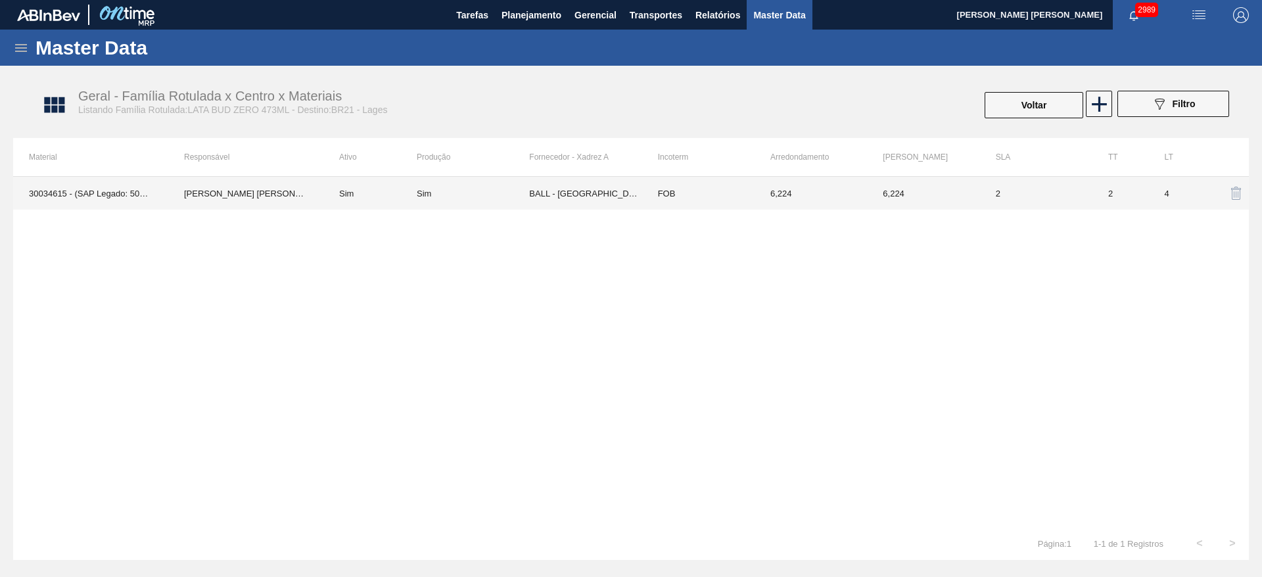
click at [567, 197] on td "BALL - [GEOGRAPHIC_DATA][PERSON_NAME] ([GEOGRAPHIC_DATA])" at bounding box center [585, 193] width 112 height 33
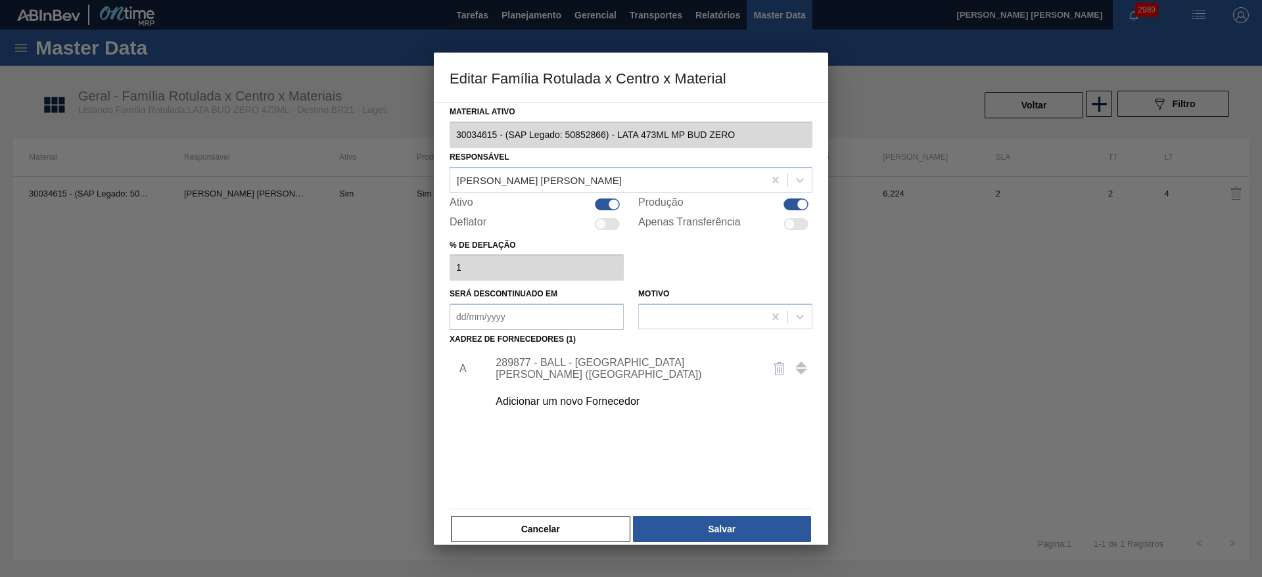
click at [569, 402] on div "Adicionar um novo Fornecedor" at bounding box center [625, 402] width 258 height 12
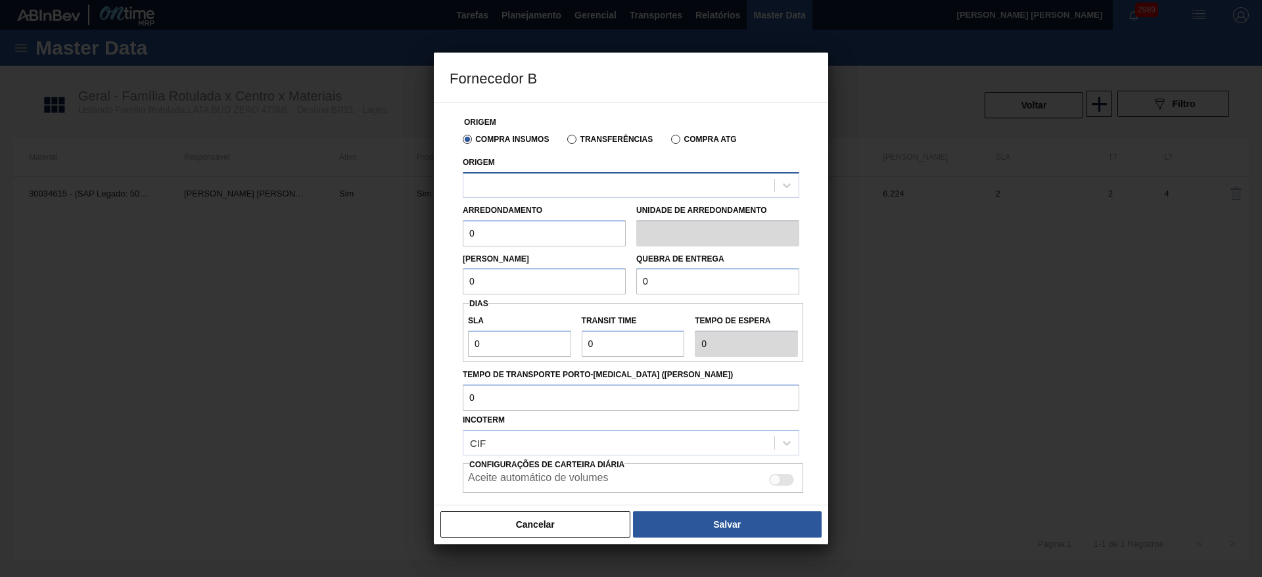
click at [527, 181] on div at bounding box center [618, 185] width 311 height 19
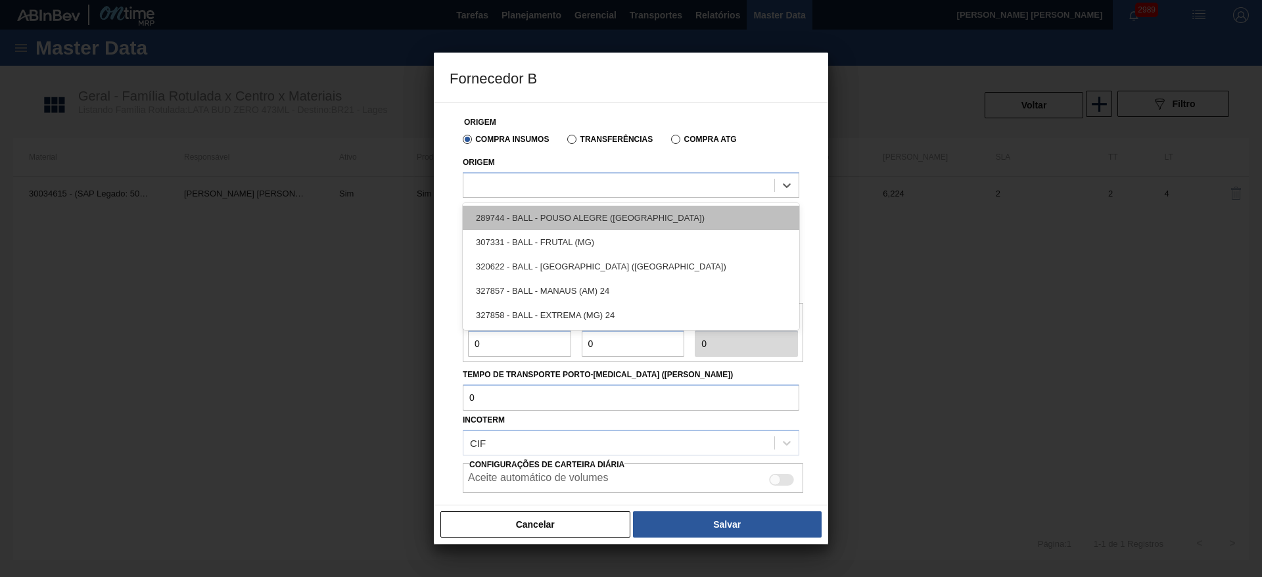
click at [590, 221] on div "289744 - BALL - POUSO ALEGRE ([GEOGRAPHIC_DATA])" at bounding box center [631, 218] width 337 height 24
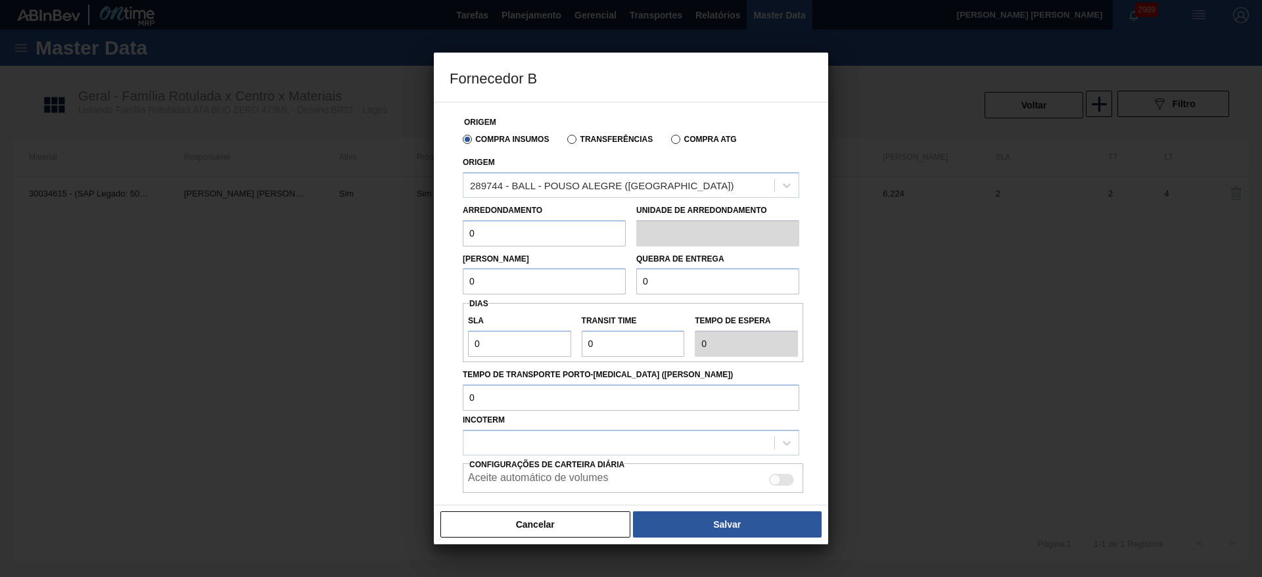
drag, startPoint x: 538, startPoint y: 220, endPoint x: 426, endPoint y: 208, distance: 112.4
click at [426, 208] on div "Fornecedor B Origem Compra Insumos Transferências Compra ATG Origem 289744 - BA…" at bounding box center [631, 288] width 1262 height 577
type input "8,448"
drag, startPoint x: 459, startPoint y: 275, endPoint x: 410, endPoint y: 263, distance: 50.1
click at [412, 263] on div "Fornecedor B Origem Compra Insumos Transferências Compra ATG Origem 289744 - BA…" at bounding box center [631, 288] width 1262 height 577
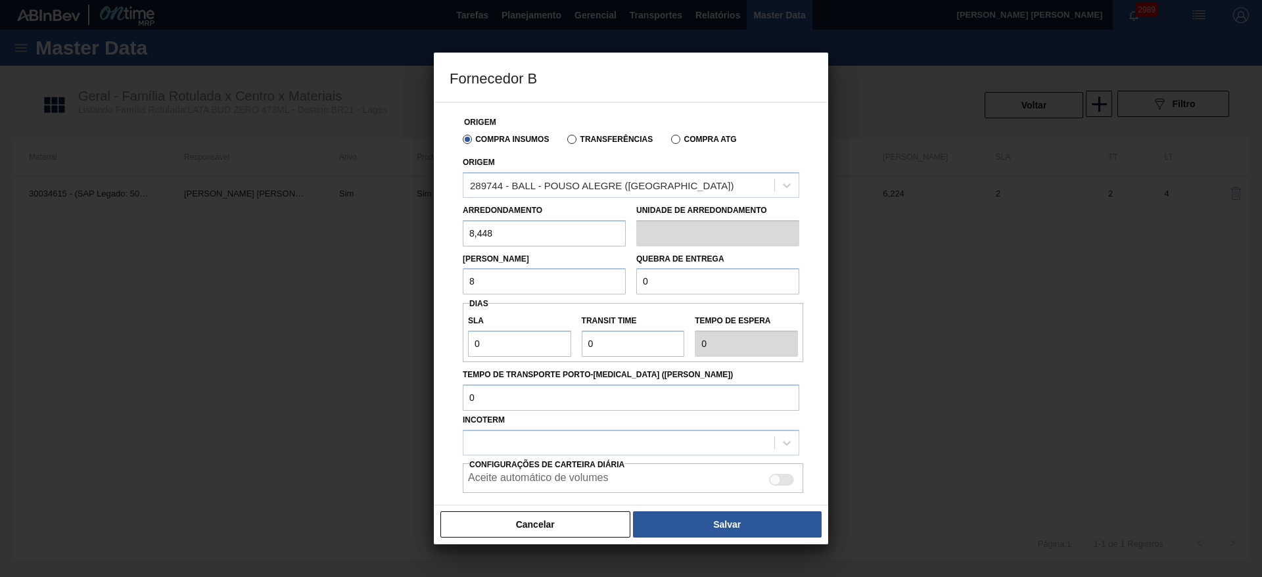
type input "8,448"
drag, startPoint x: 658, startPoint y: 283, endPoint x: 616, endPoint y: 275, distance: 42.8
click at [617, 275] on div "Lote Mínimo 8,448 Quebra de entrega 0" at bounding box center [631, 271] width 347 height 49
drag, startPoint x: 663, startPoint y: 281, endPoint x: 601, endPoint y: 277, distance: 62.6
click at [601, 277] on div "Lote Mínimo 8,448 Quebra de entrega 68" at bounding box center [631, 271] width 347 height 49
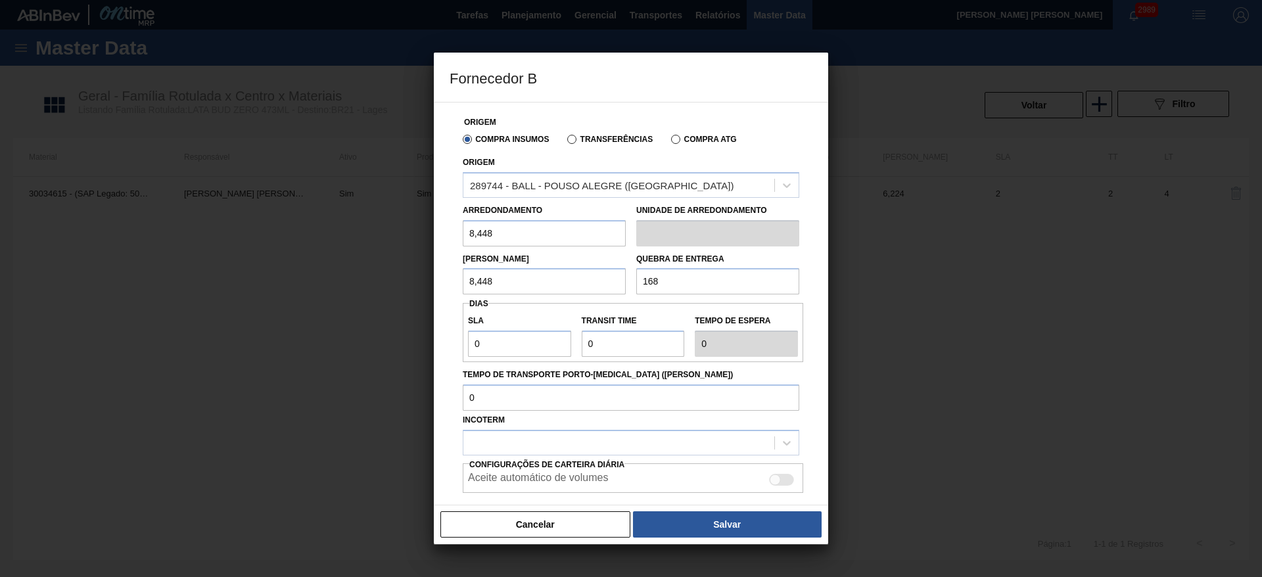
type input "168,96"
drag, startPoint x: 530, startPoint y: 337, endPoint x: 470, endPoint y: 344, distance: 60.3
click at [470, 344] on input "0" at bounding box center [519, 344] width 103 height 26
type input "2"
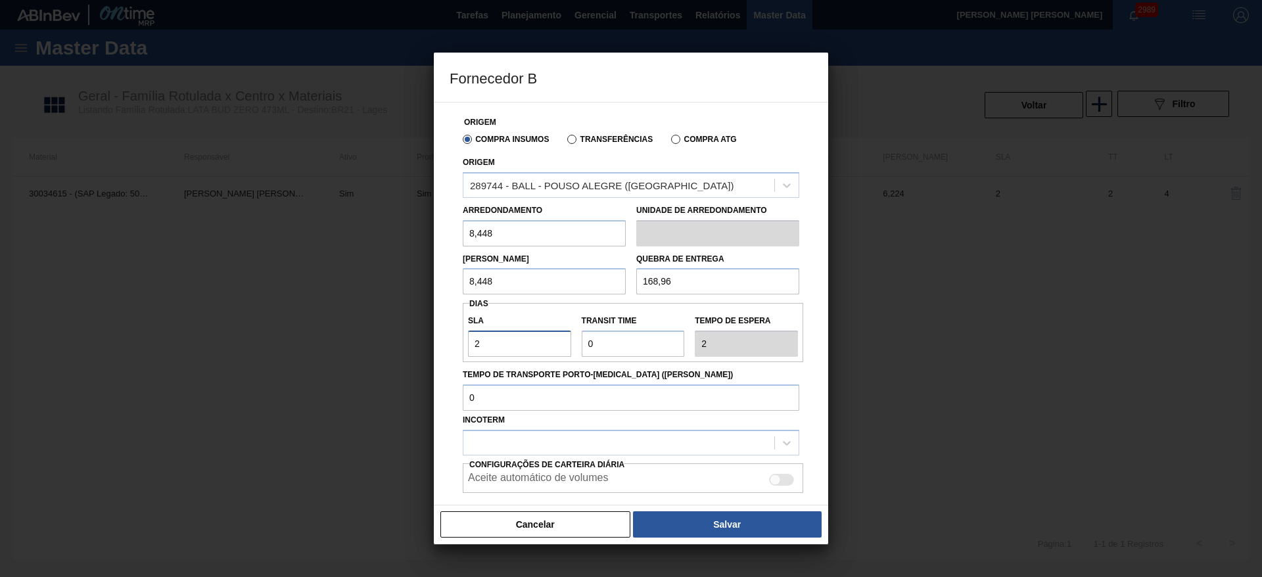
type input "2"
click at [619, 348] on input "Transit Time" at bounding box center [633, 344] width 103 height 26
drag, startPoint x: 624, startPoint y: 338, endPoint x: 565, endPoint y: 343, distance: 59.3
click at [565, 343] on div "SLA 2 Transit Time Tempo de espera 2" at bounding box center [633, 332] width 341 height 49
type input "2"
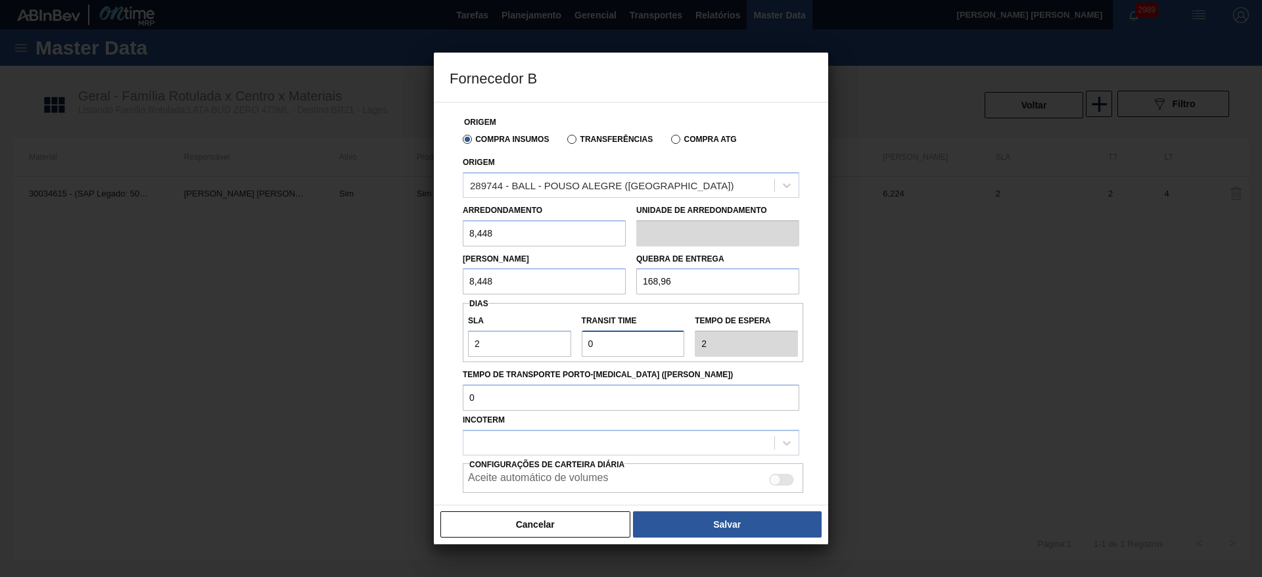
type input "4"
type input "2"
click at [557, 446] on div at bounding box center [618, 442] width 311 height 19
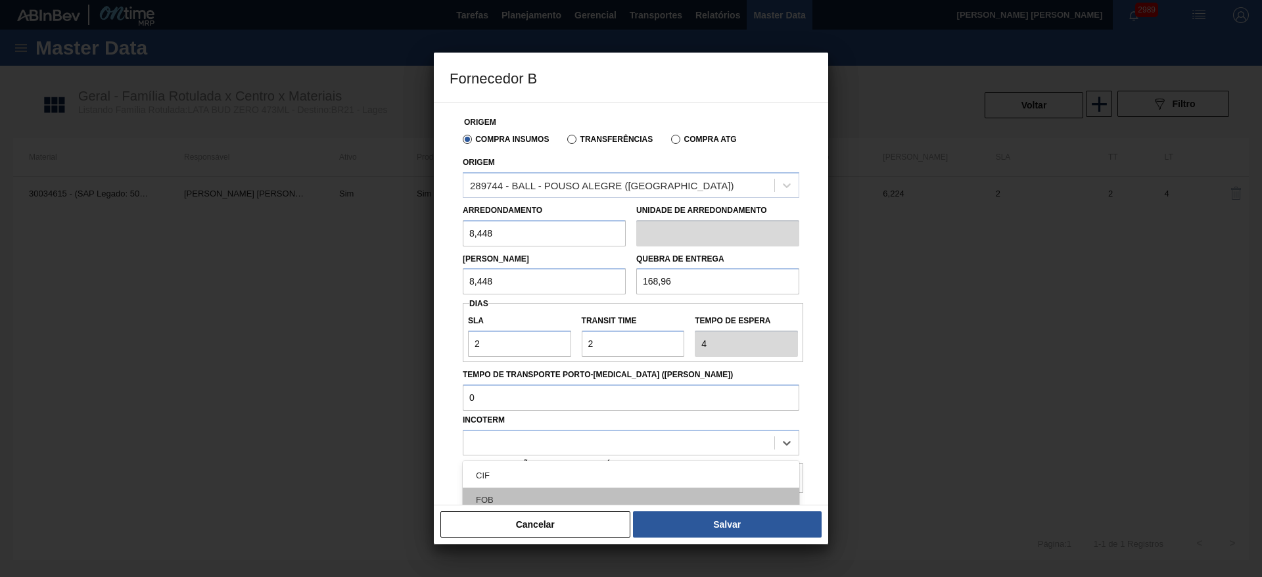
click at [510, 492] on div "FOB" at bounding box center [631, 500] width 337 height 24
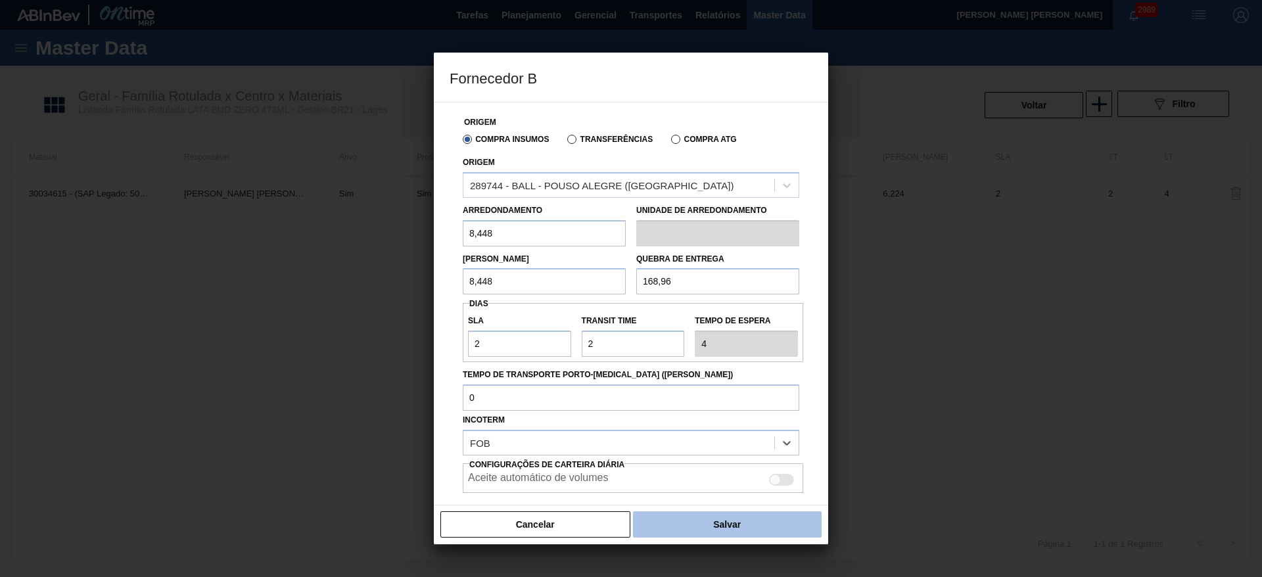
click at [684, 513] on button "Salvar" at bounding box center [727, 524] width 189 height 26
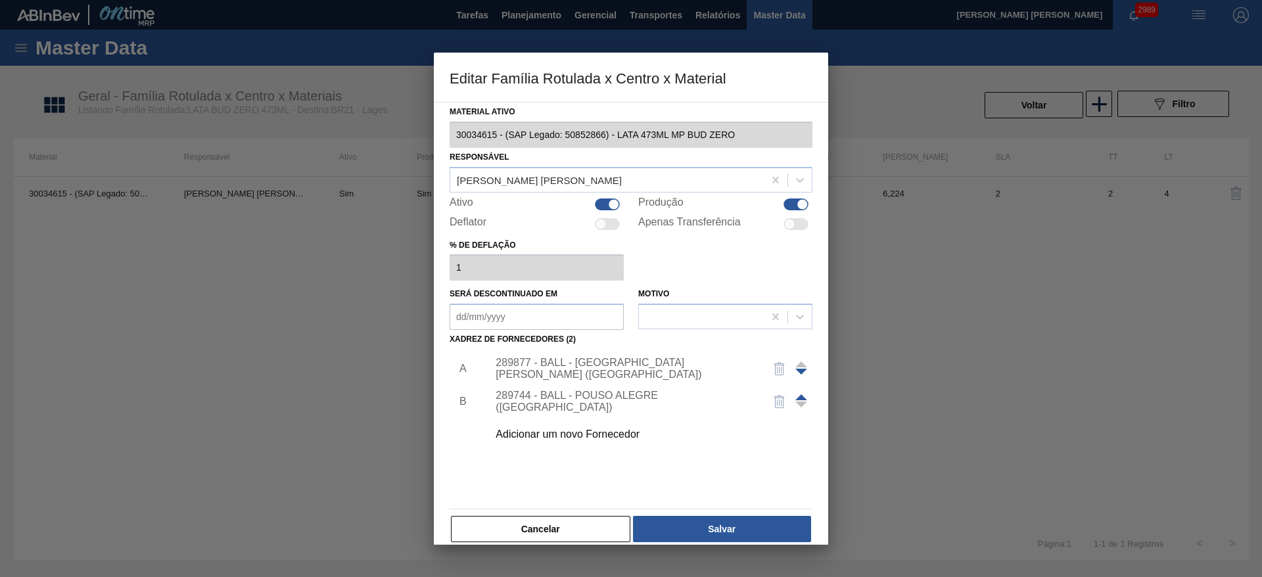
click at [800, 398] on span at bounding box center [801, 397] width 12 height 6
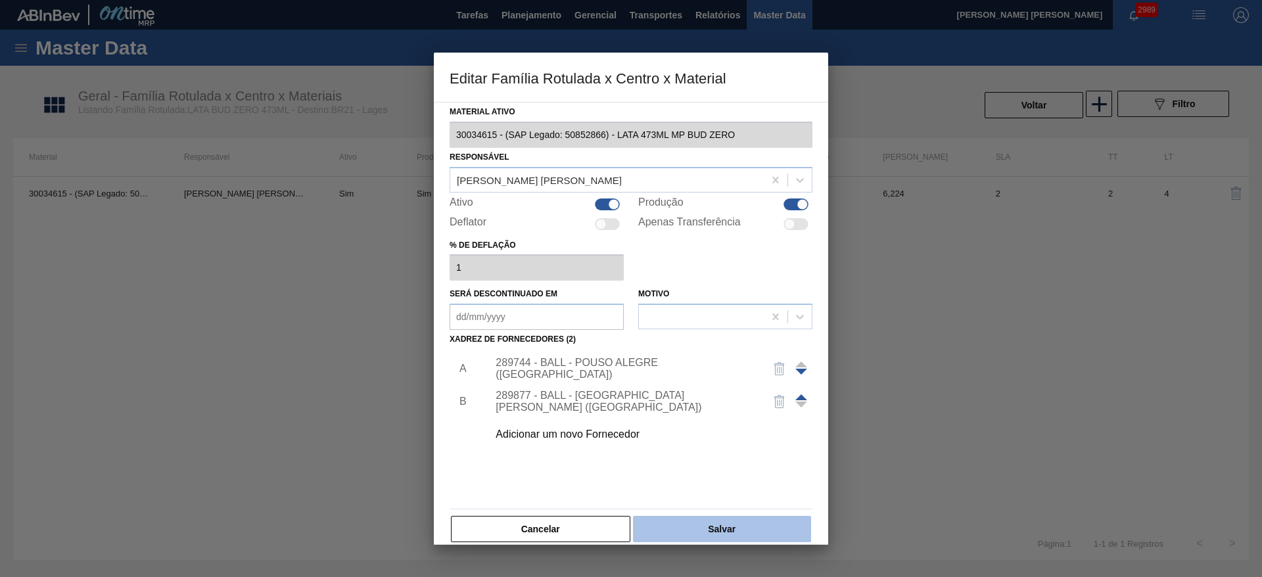
click at [727, 523] on button "Salvar" at bounding box center [722, 529] width 178 height 26
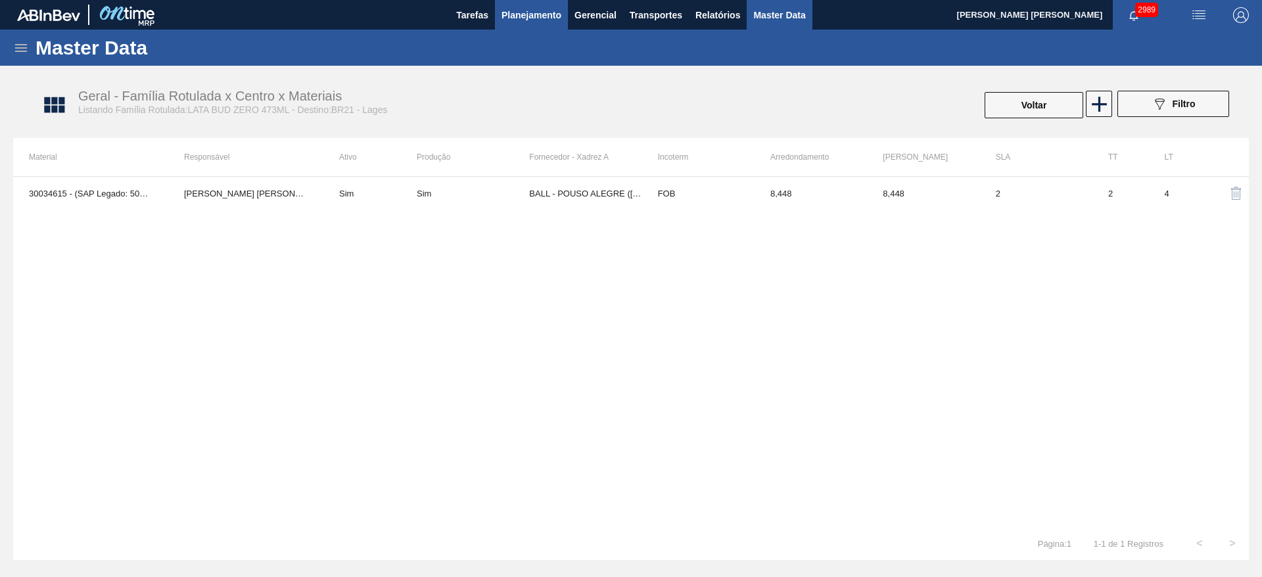
click at [535, 18] on span "Planejamento" at bounding box center [532, 15] width 60 height 16
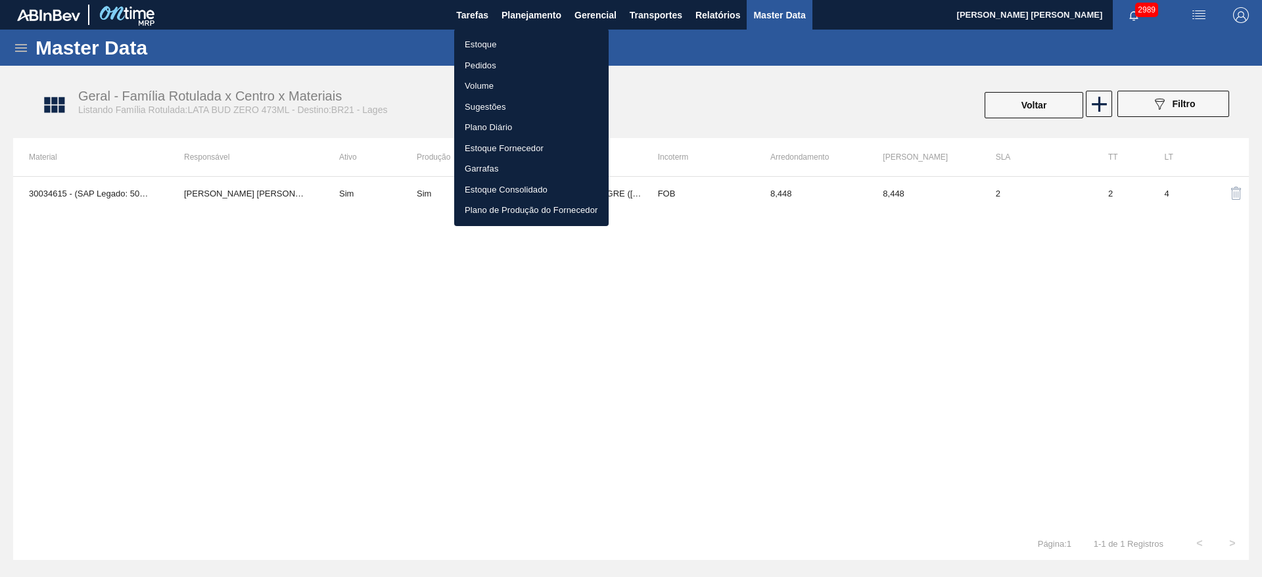
click at [476, 66] on li "Pedidos" at bounding box center [531, 65] width 154 height 21
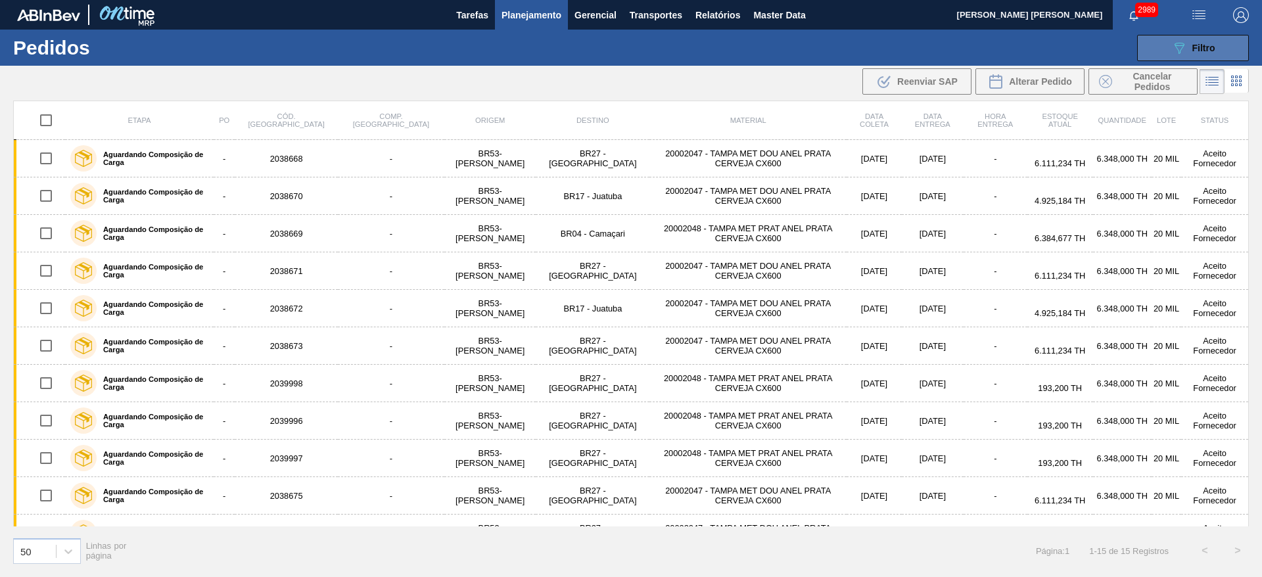
click at [1168, 49] on button "089F7B8B-B2A5-4AFE-B5C0-19BA573D28AC Filtro" at bounding box center [1193, 48] width 112 height 26
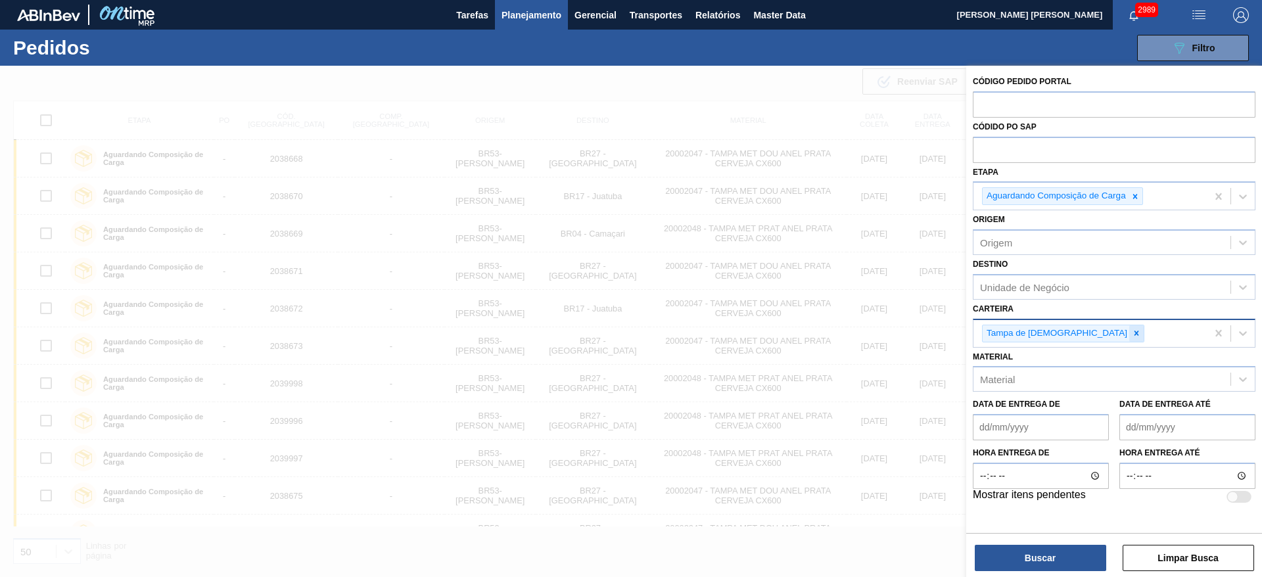
click at [1132, 335] on icon at bounding box center [1136, 333] width 9 height 9
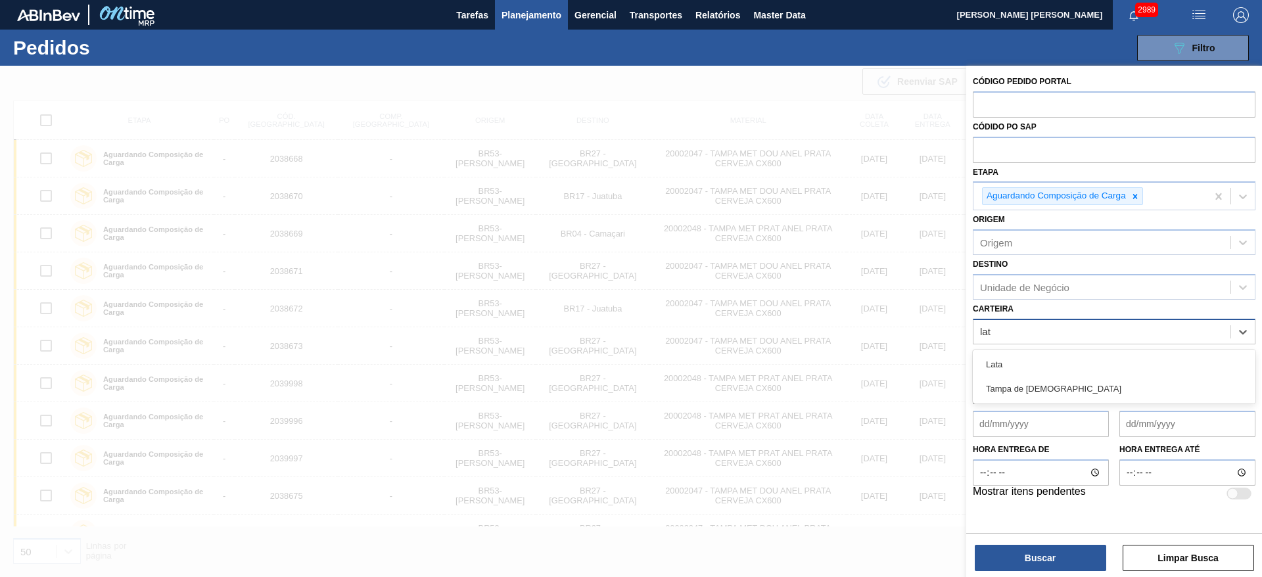
type input "lata"
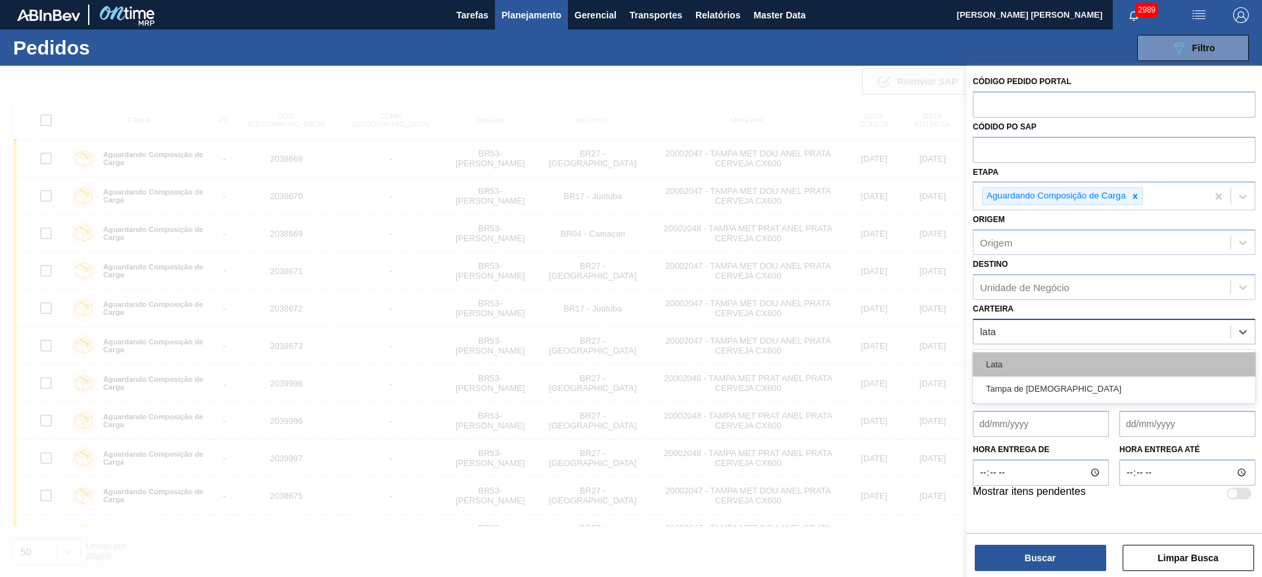
click at [1031, 360] on div "Lata" at bounding box center [1114, 364] width 283 height 24
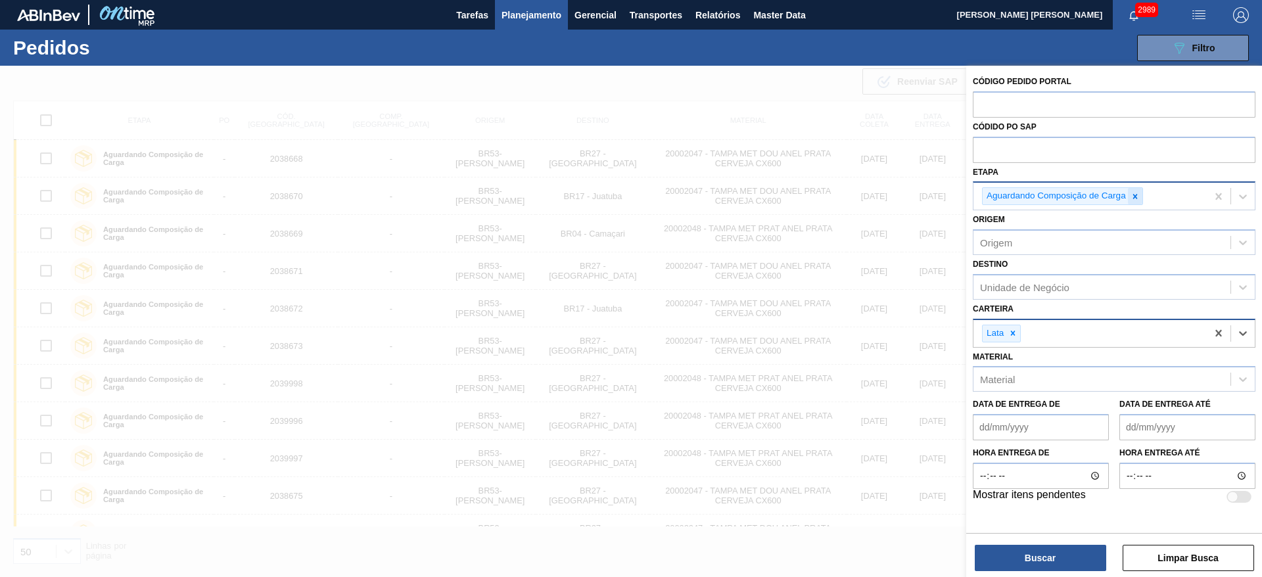
click at [1138, 197] on icon at bounding box center [1135, 196] width 9 height 9
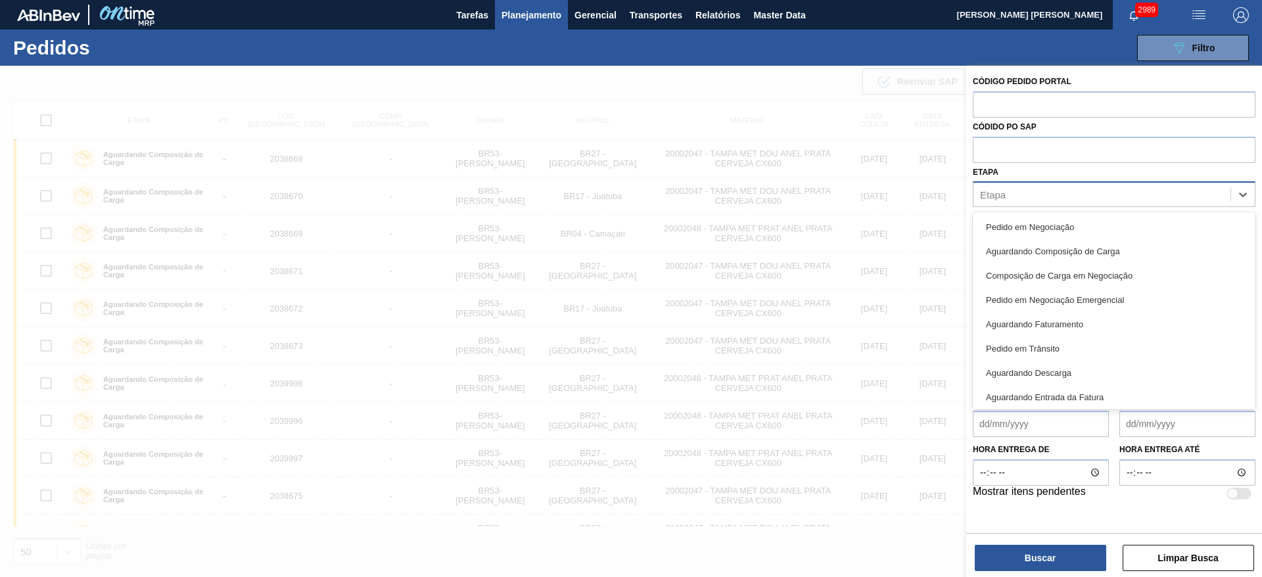
click at [1098, 198] on div "Etapa" at bounding box center [1102, 194] width 257 height 19
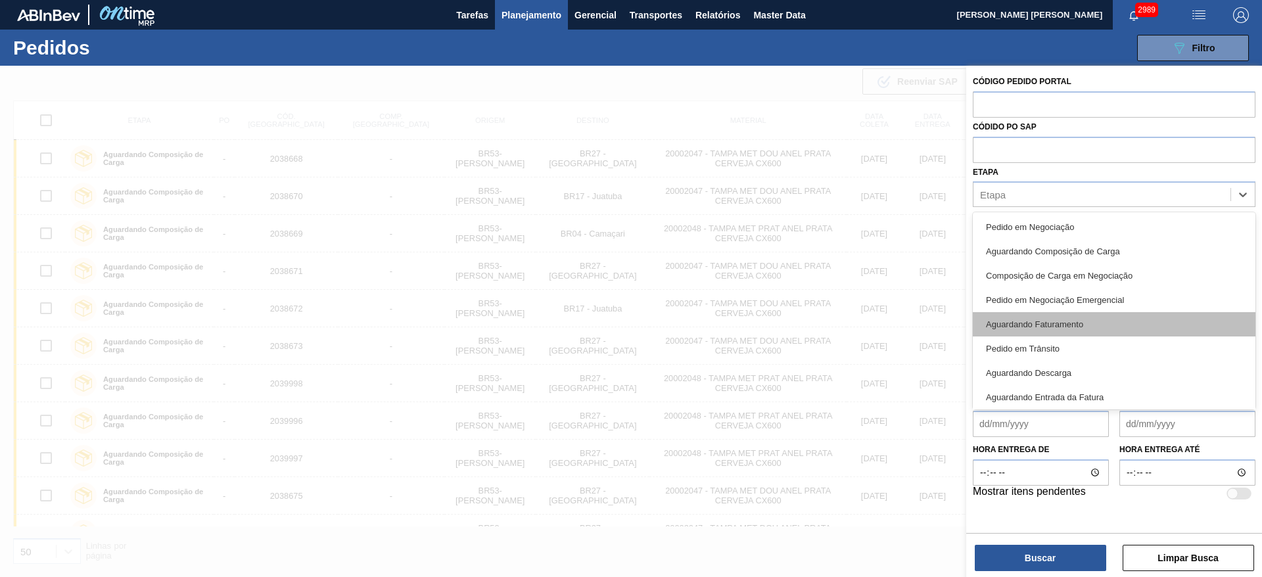
click at [1088, 321] on div "Aguardando Faturamento" at bounding box center [1114, 324] width 283 height 24
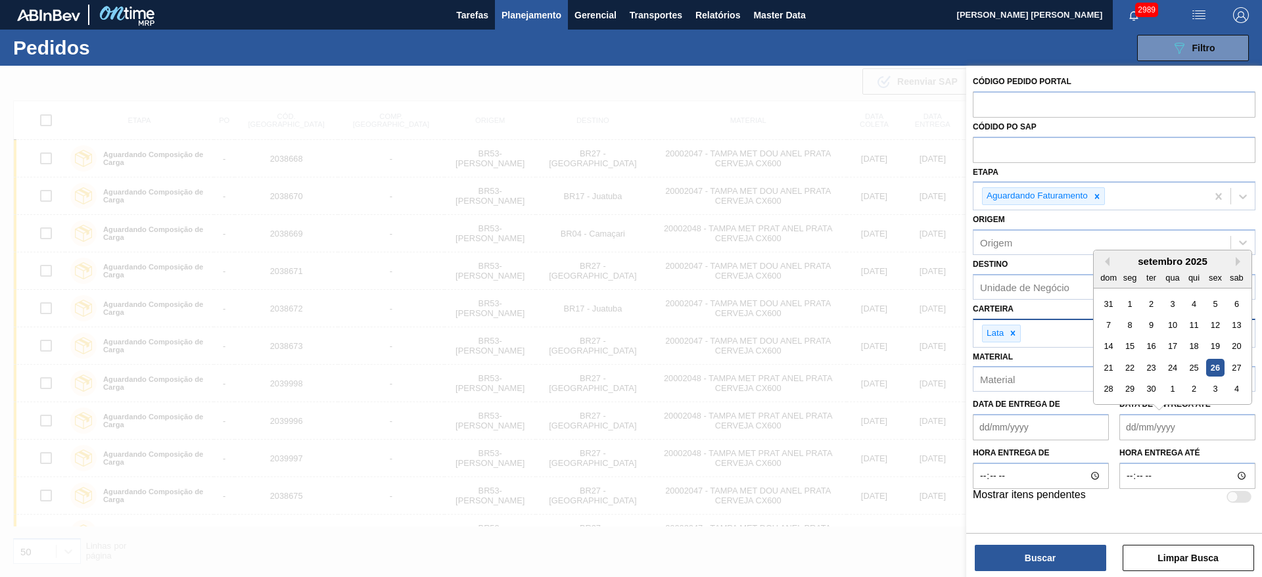
click at [1163, 423] on até "Data de Entrega até" at bounding box center [1188, 427] width 136 height 26
click at [1096, 346] on div "setembro 2025 dom seg ter qua qui sex sab 31 1 2 3 4 5 6 7 8 9 10 11 12 13 14 1…" at bounding box center [1173, 327] width 158 height 154
click at [1149, 387] on div "30" at bounding box center [1152, 390] width 18 height 18
type até "[DATE]"
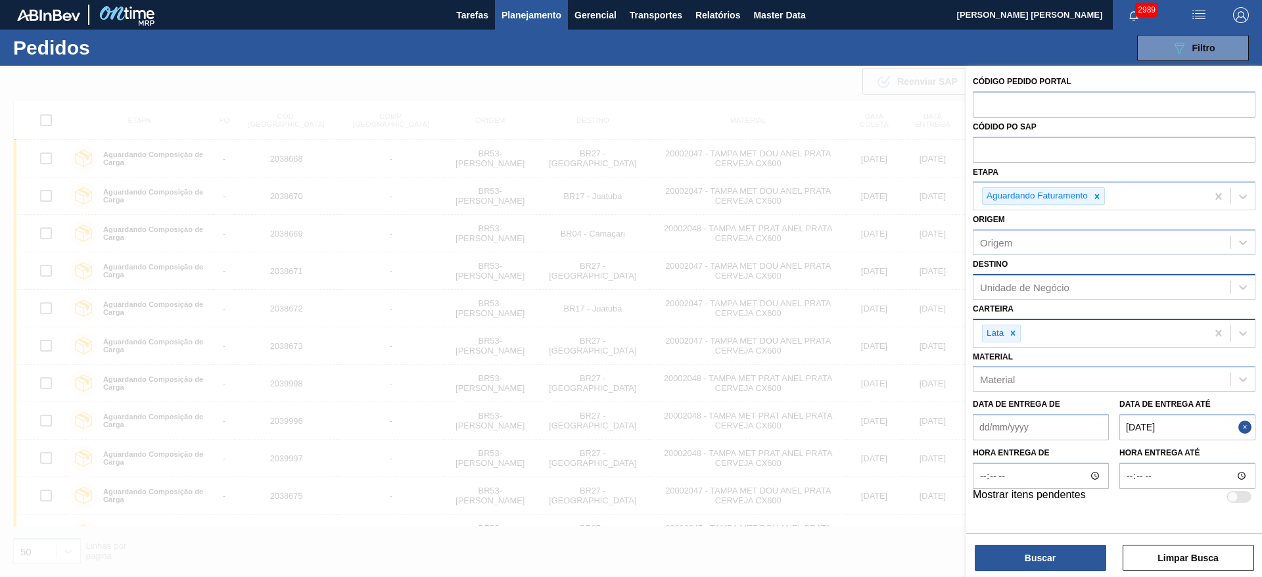
click at [1028, 287] on div "Unidade de Negócio" at bounding box center [1024, 286] width 89 height 11
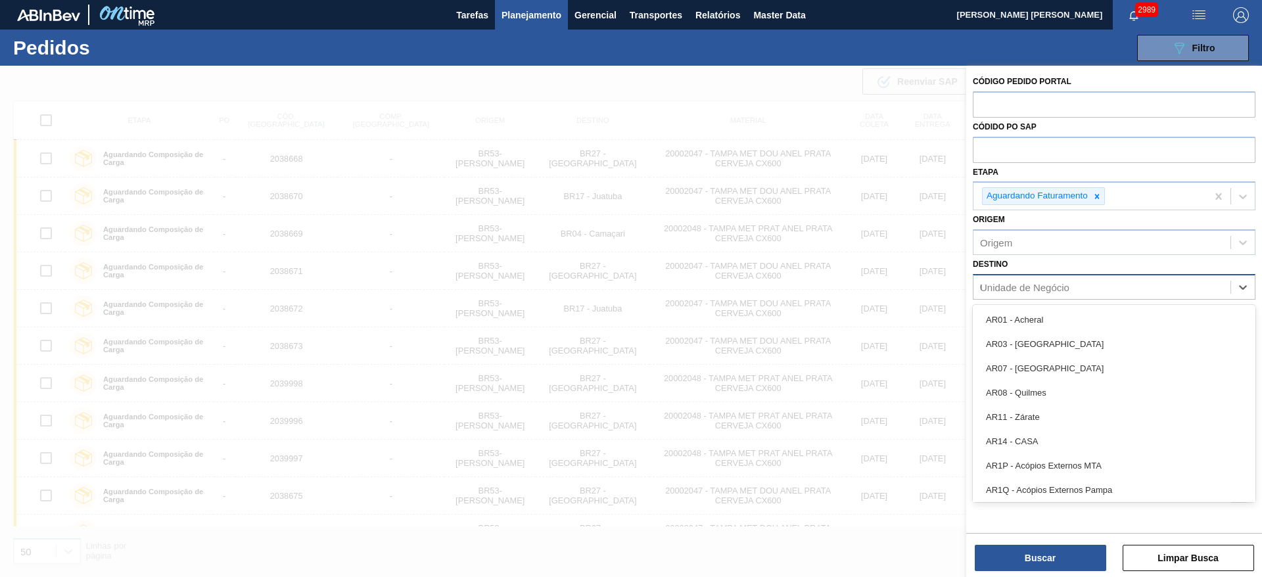
type input "09"
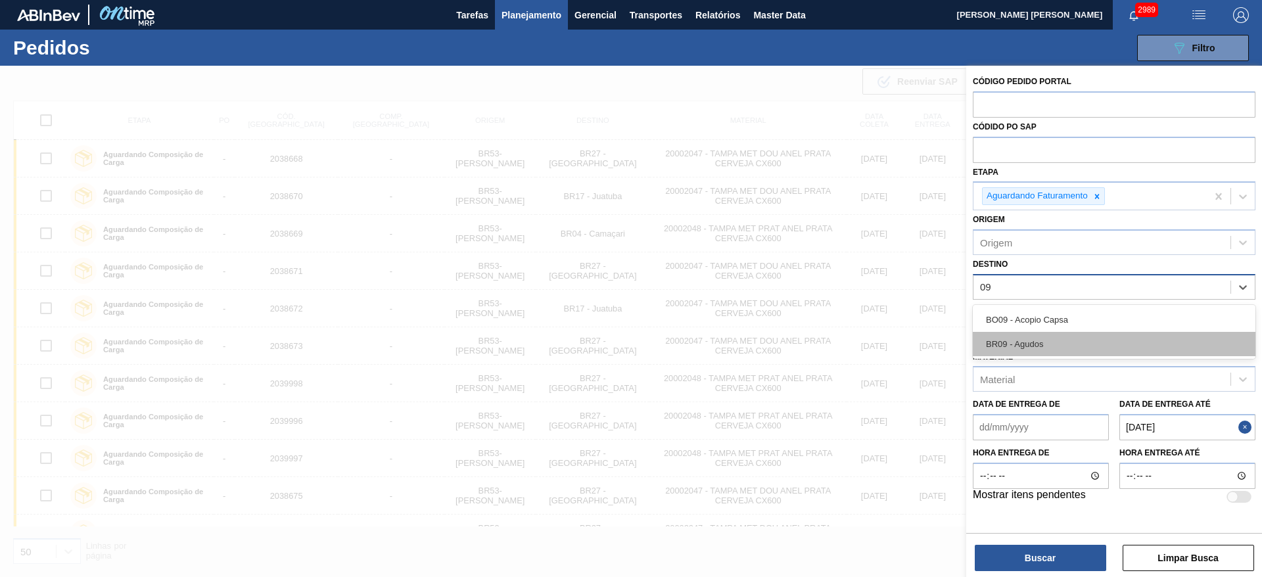
click at [1028, 345] on div "BR09 - Agudos" at bounding box center [1114, 344] width 283 height 24
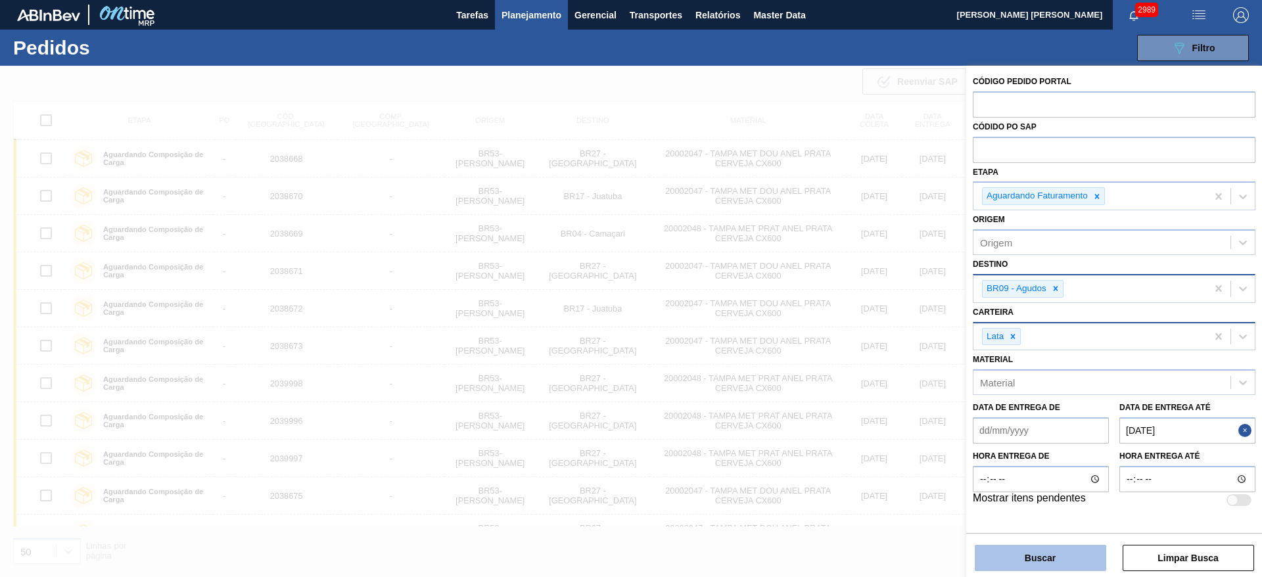
click at [1072, 551] on button "Buscar" at bounding box center [1040, 558] width 131 height 26
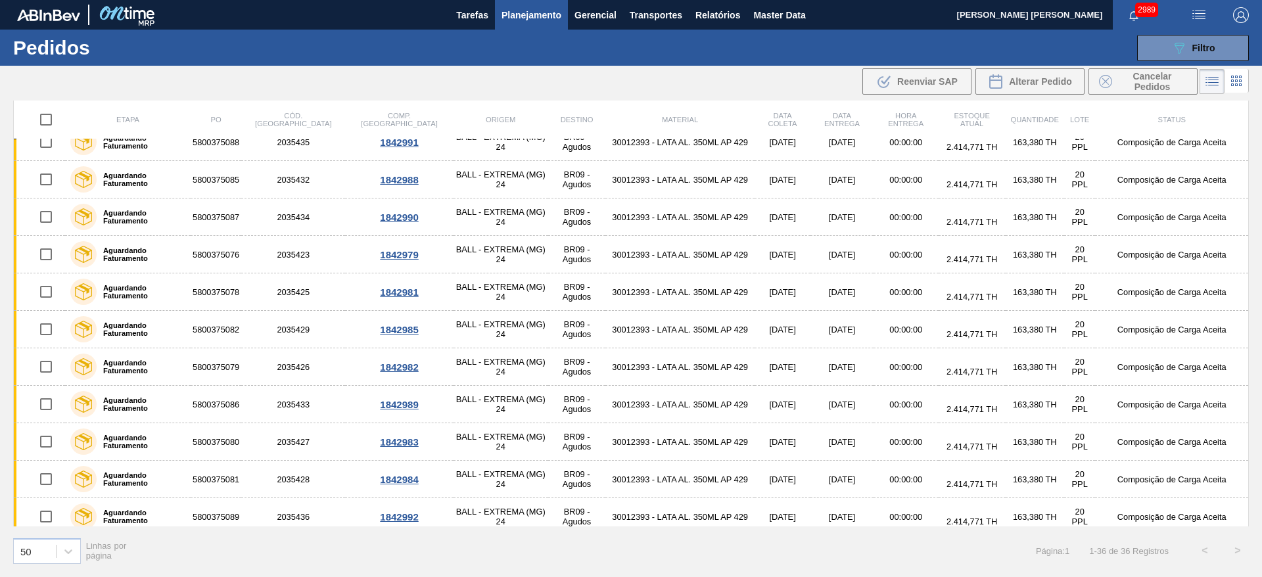
scroll to position [962, 0]
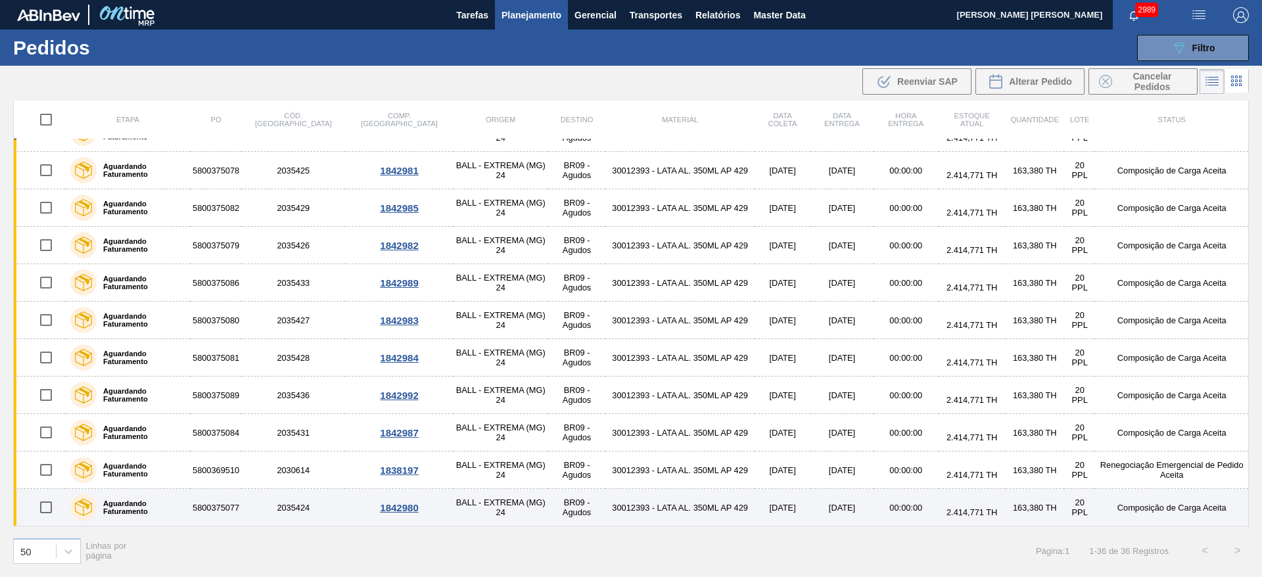
click at [45, 509] on input "checkbox" at bounding box center [46, 508] width 28 height 28
checkbox input "true"
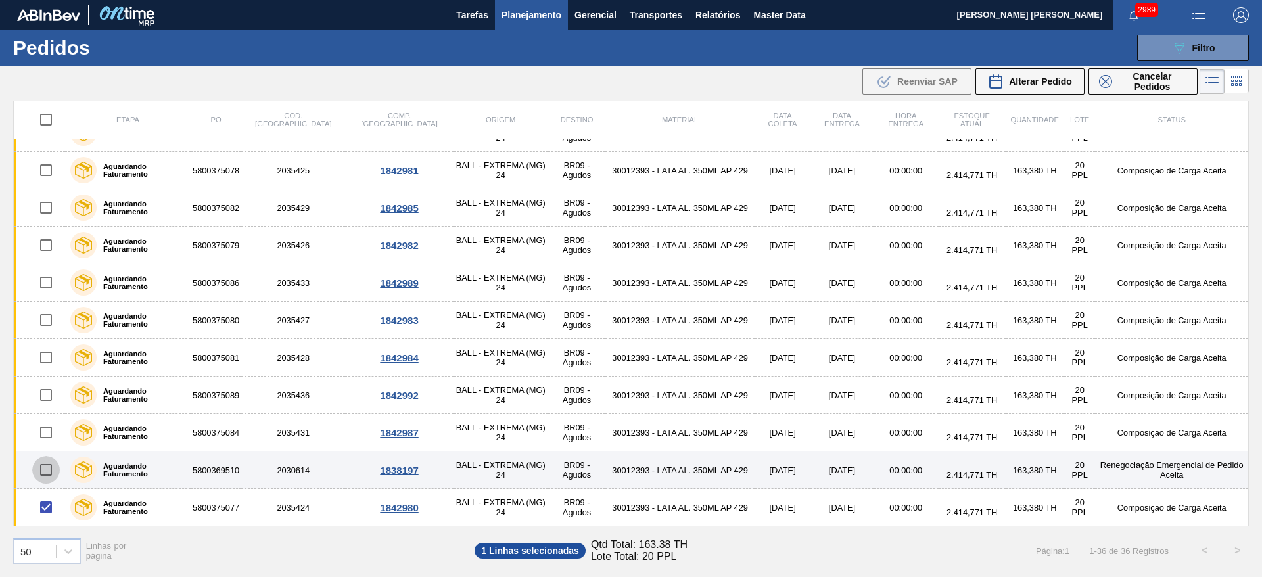
click at [52, 474] on input "checkbox" at bounding box center [46, 470] width 28 height 28
checkbox input "true"
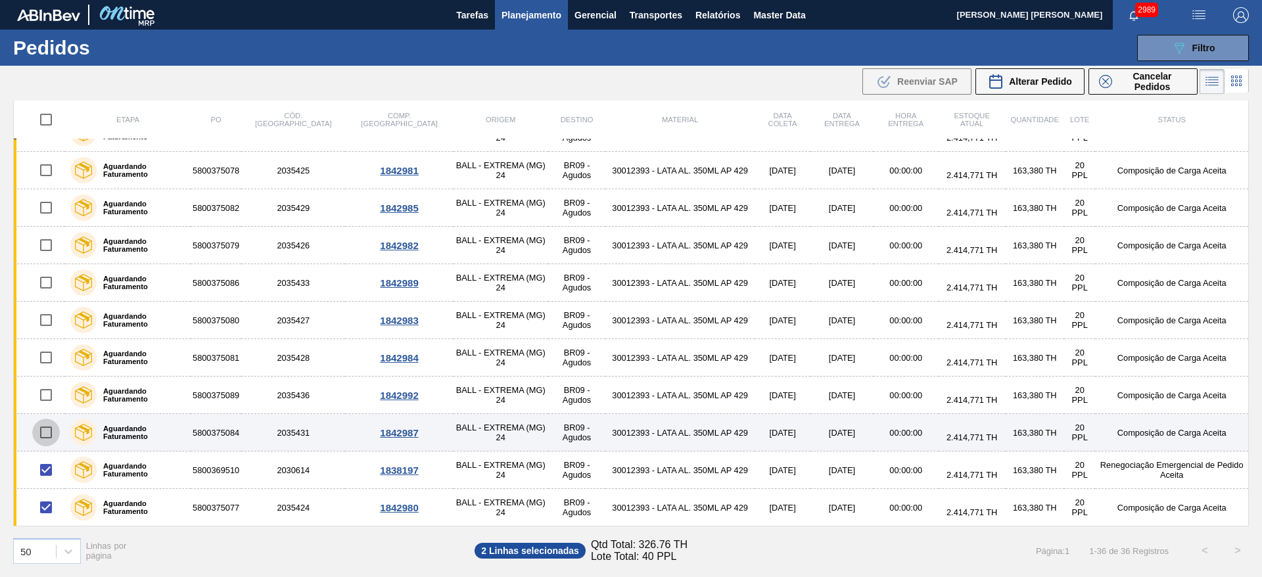
click at [45, 430] on input "checkbox" at bounding box center [46, 433] width 28 height 28
checkbox input "true"
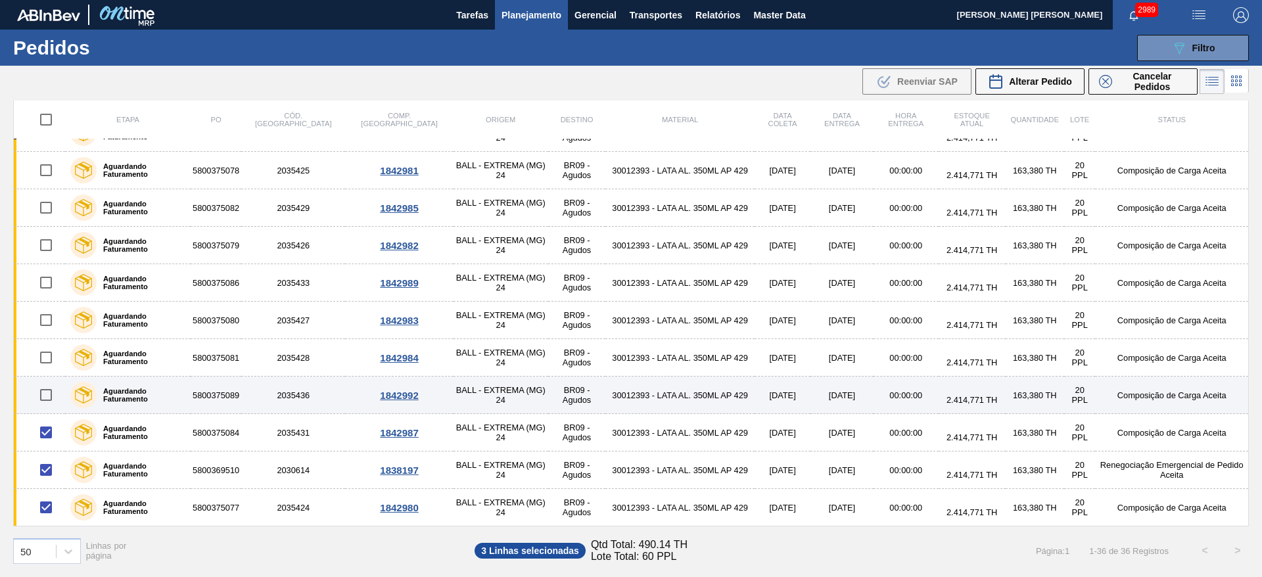
click at [47, 394] on input "checkbox" at bounding box center [46, 395] width 28 height 28
checkbox input "true"
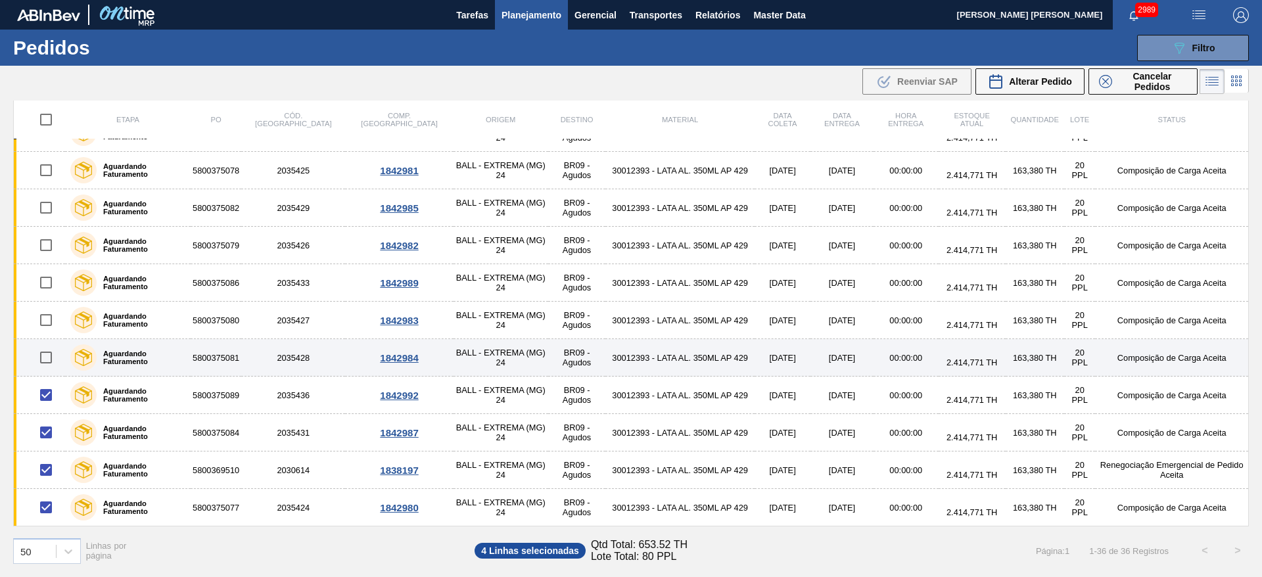
click at [41, 354] on input "checkbox" at bounding box center [46, 358] width 28 height 28
checkbox input "true"
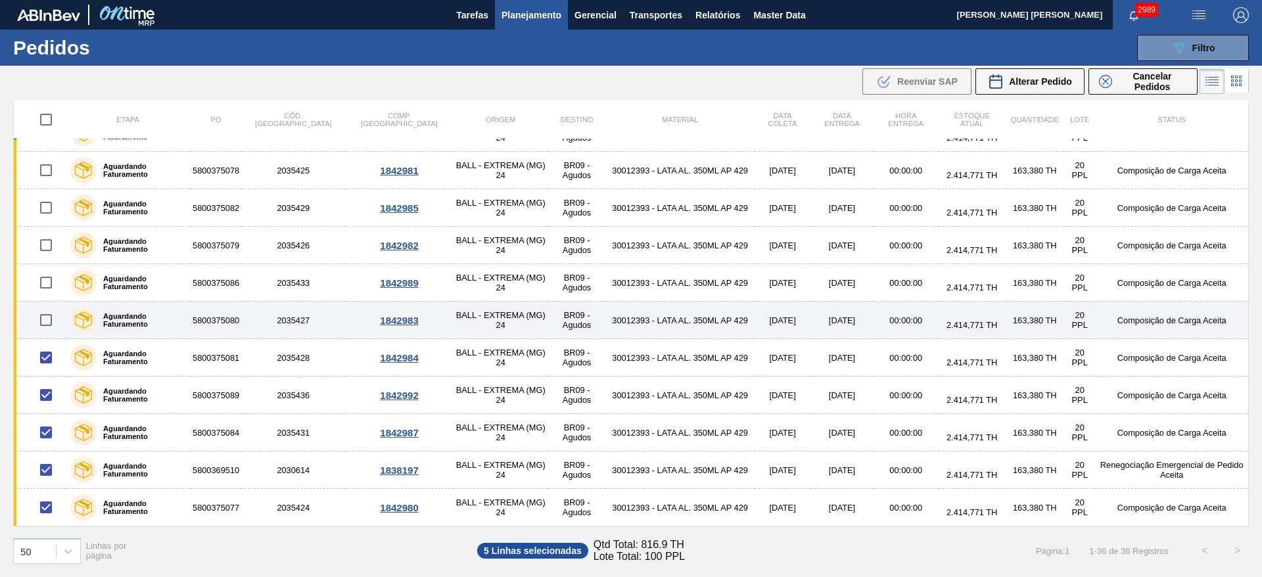
click at [45, 320] on input "checkbox" at bounding box center [46, 320] width 28 height 28
checkbox input "true"
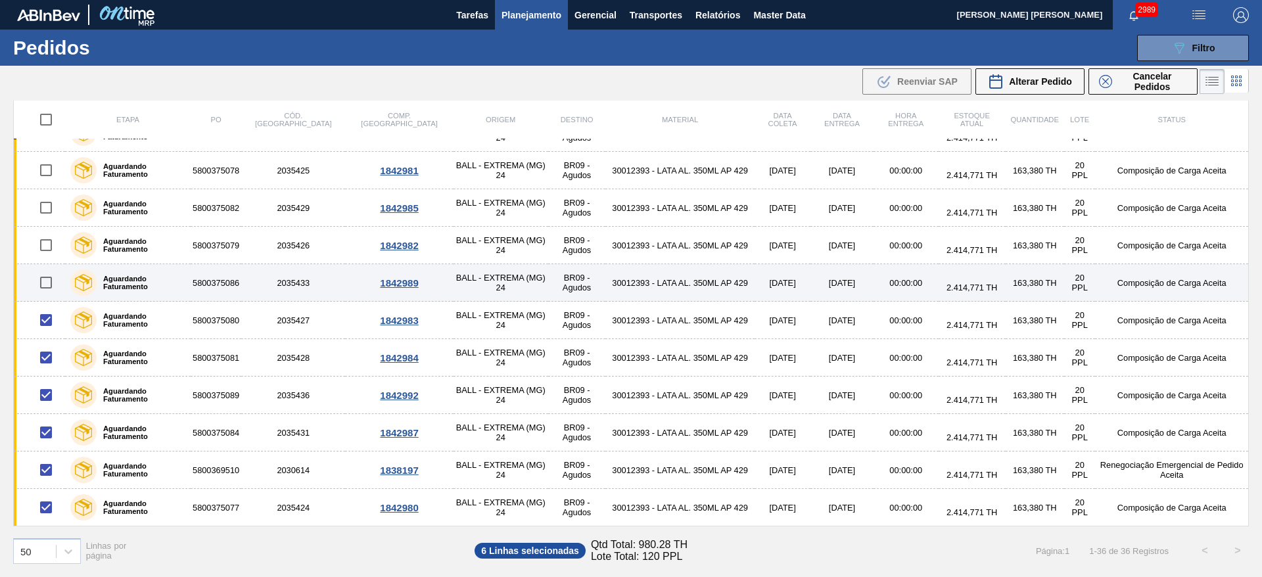
click at [47, 283] on input "checkbox" at bounding box center [46, 283] width 28 height 28
checkbox input "true"
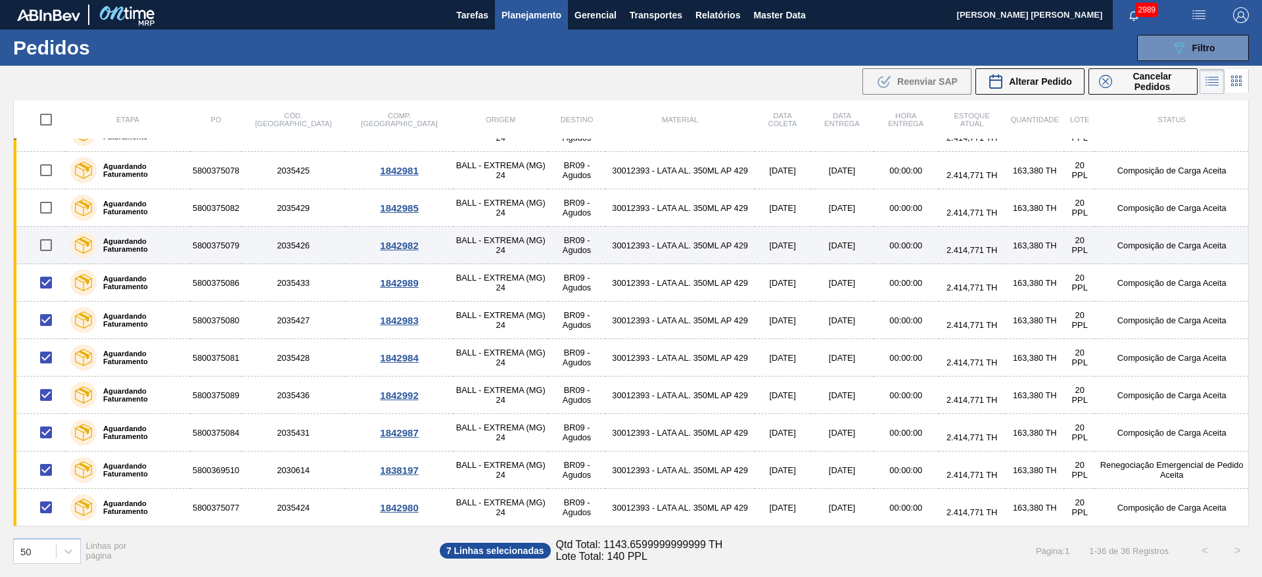
click at [47, 245] on input "checkbox" at bounding box center [46, 245] width 28 height 28
checkbox input "true"
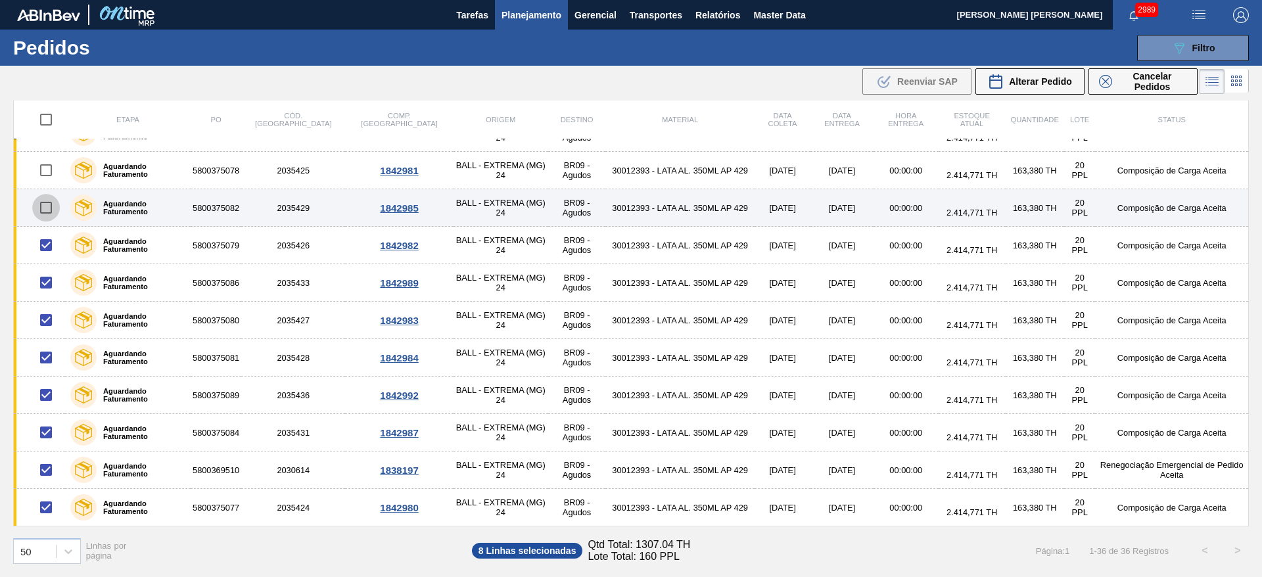
click at [46, 209] on input "checkbox" at bounding box center [46, 208] width 28 height 28
checkbox input "true"
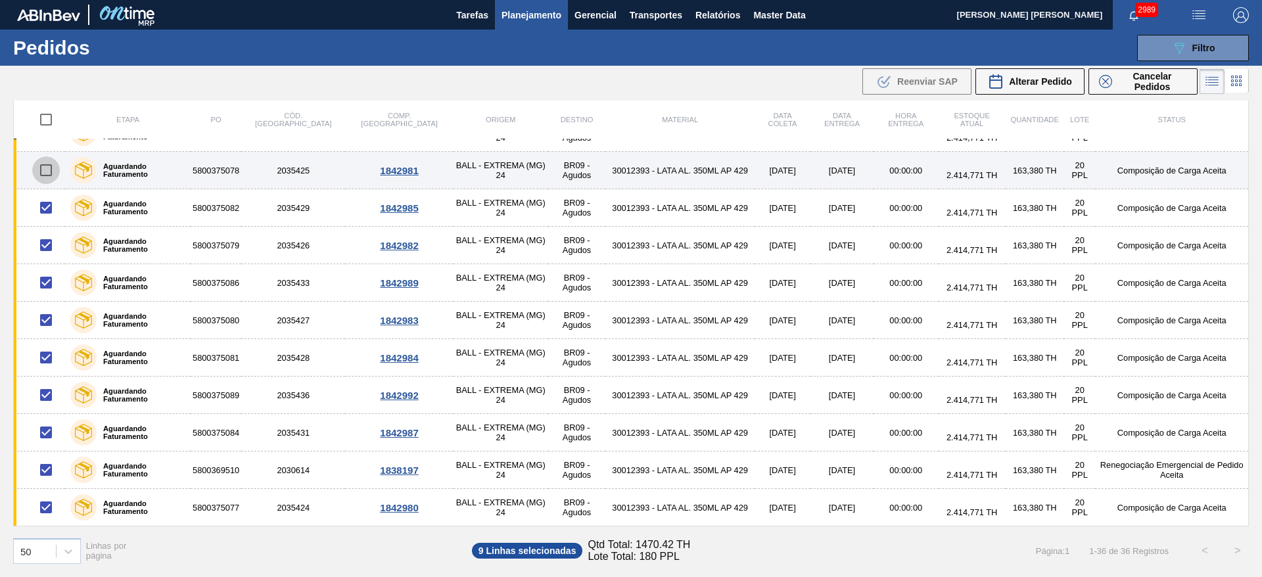
click at [45, 170] on input "checkbox" at bounding box center [46, 170] width 28 height 28
checkbox input "true"
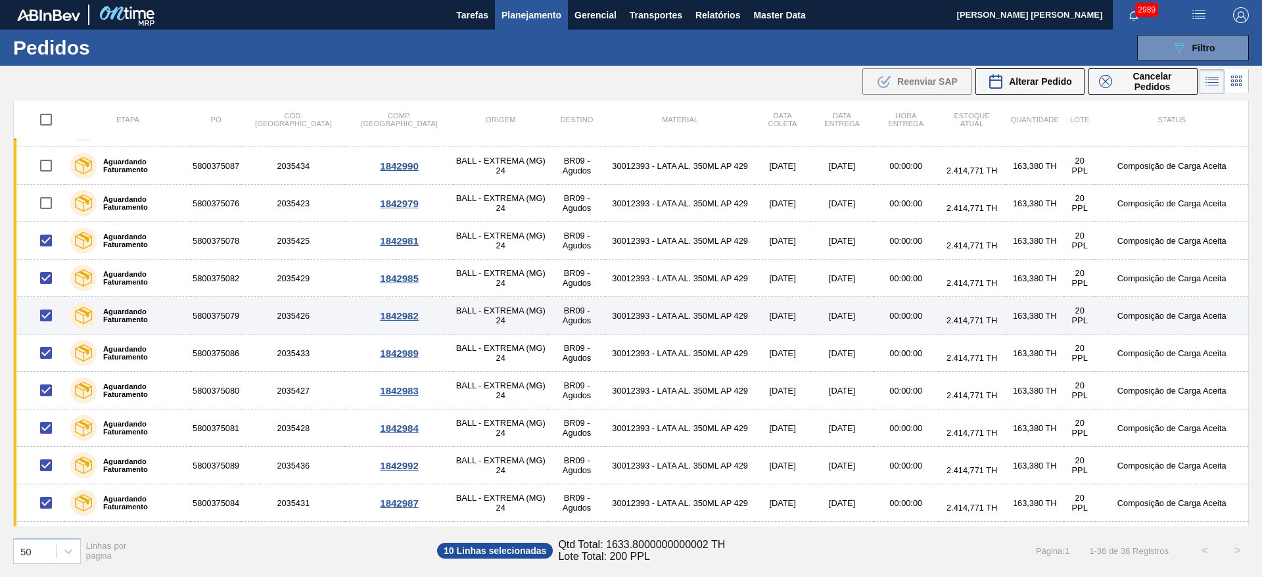
scroll to position [864, 0]
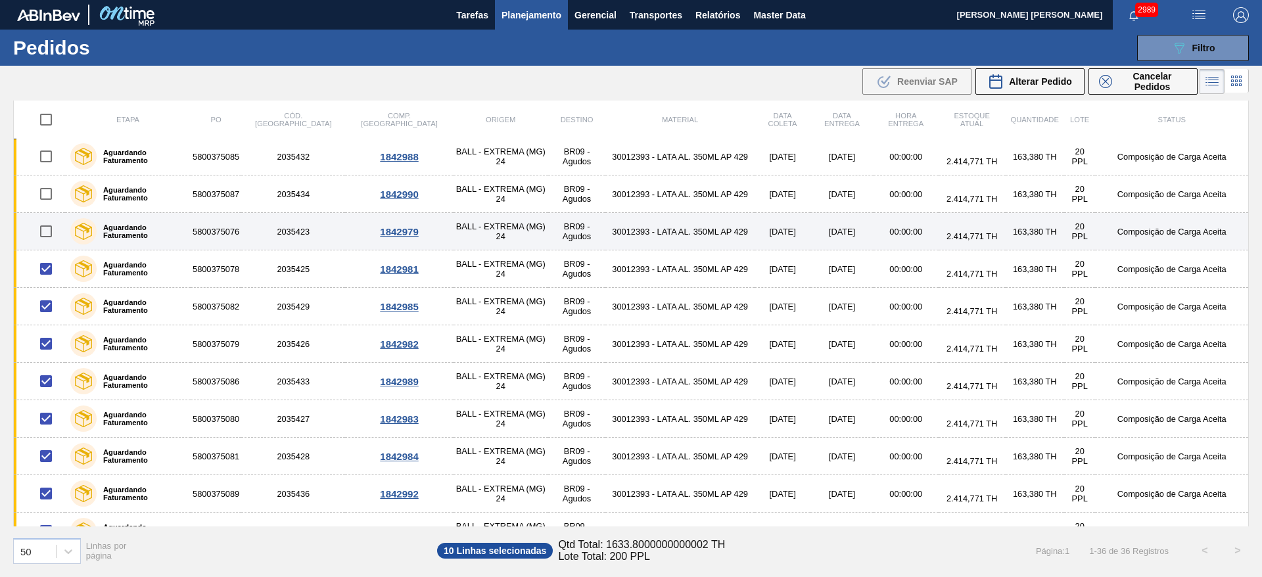
click at [51, 231] on input "checkbox" at bounding box center [46, 232] width 28 height 28
checkbox input "true"
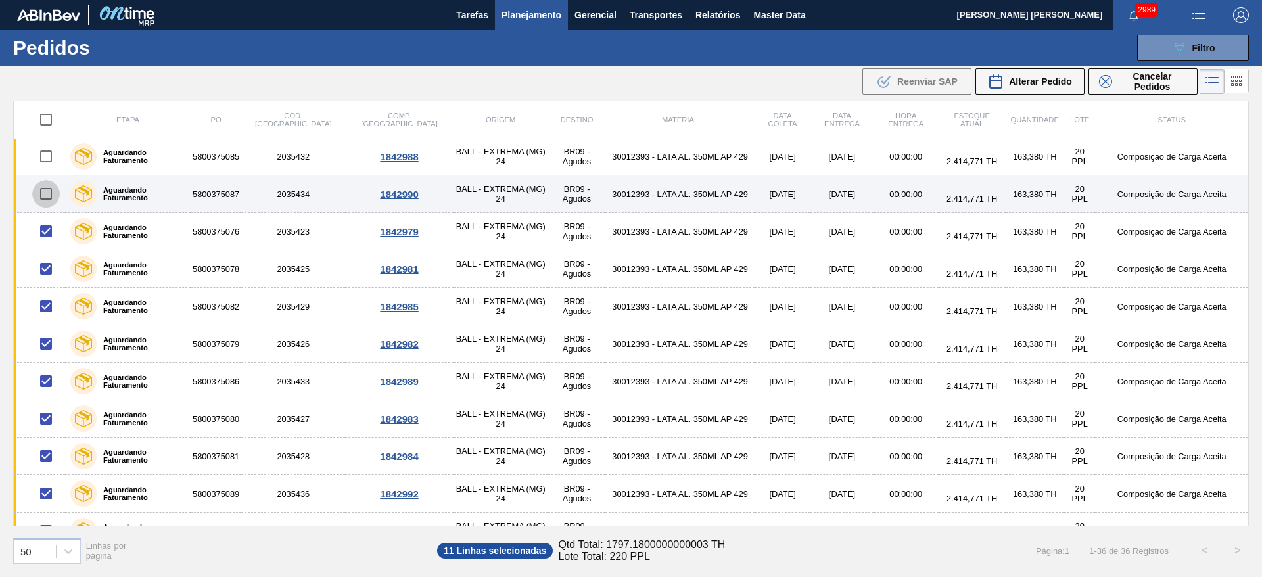
click at [42, 194] on input "checkbox" at bounding box center [46, 194] width 28 height 28
checkbox input "true"
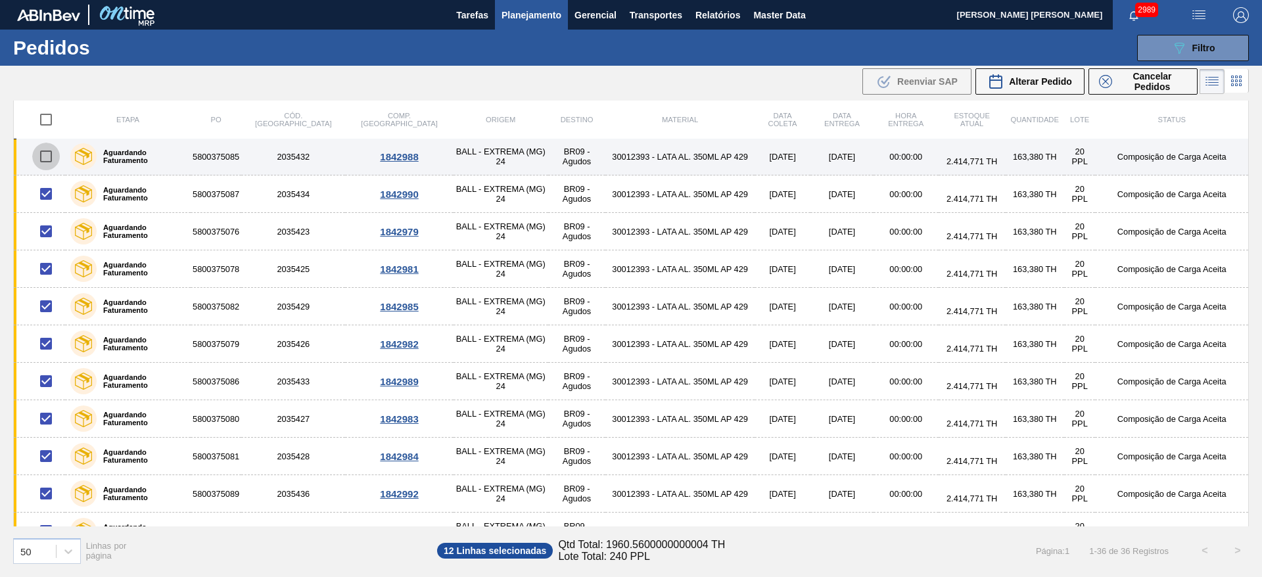
click at [43, 161] on input "checkbox" at bounding box center [46, 157] width 28 height 28
checkbox input "true"
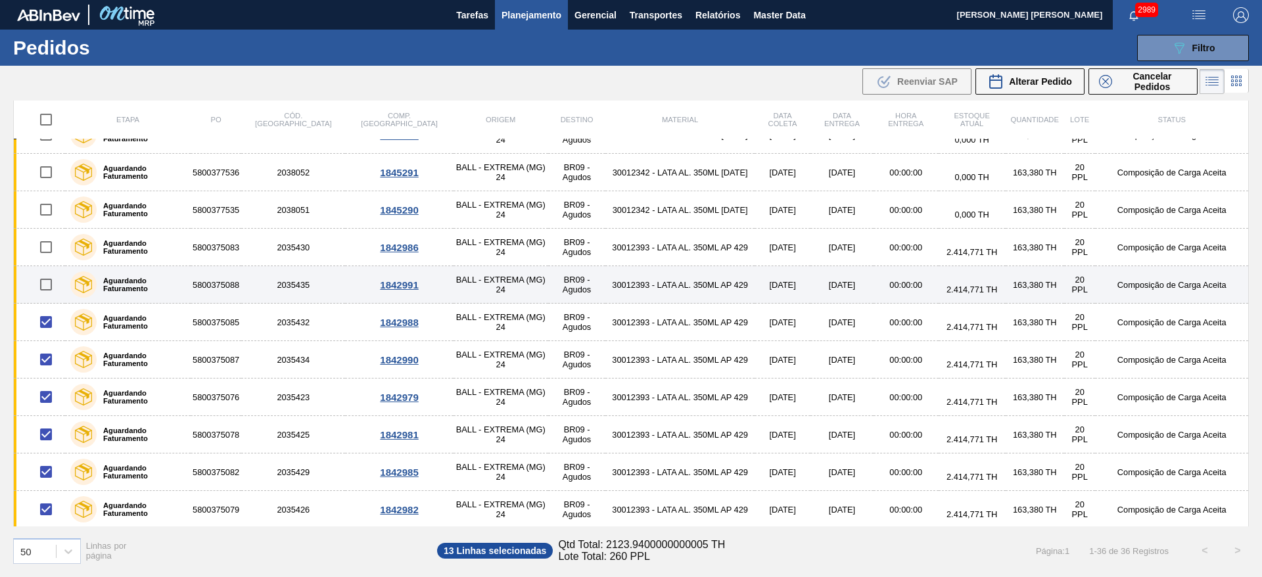
scroll to position [667, 0]
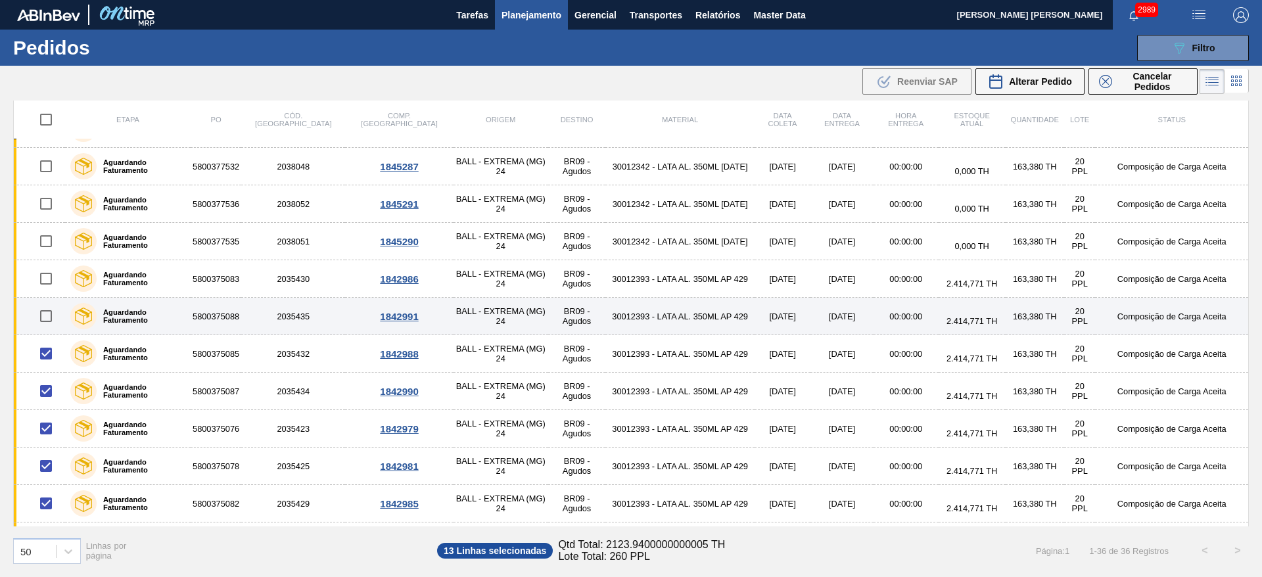
click at [47, 311] on input "checkbox" at bounding box center [46, 316] width 28 height 28
checkbox input "true"
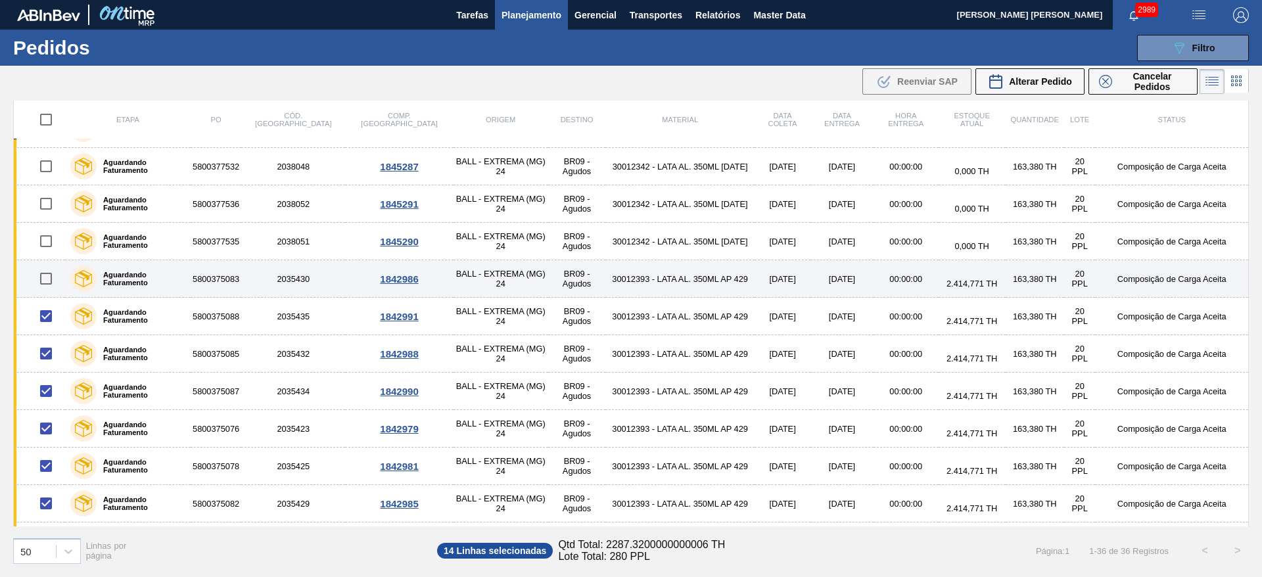
click at [46, 276] on input "checkbox" at bounding box center [46, 279] width 28 height 28
checkbox input "true"
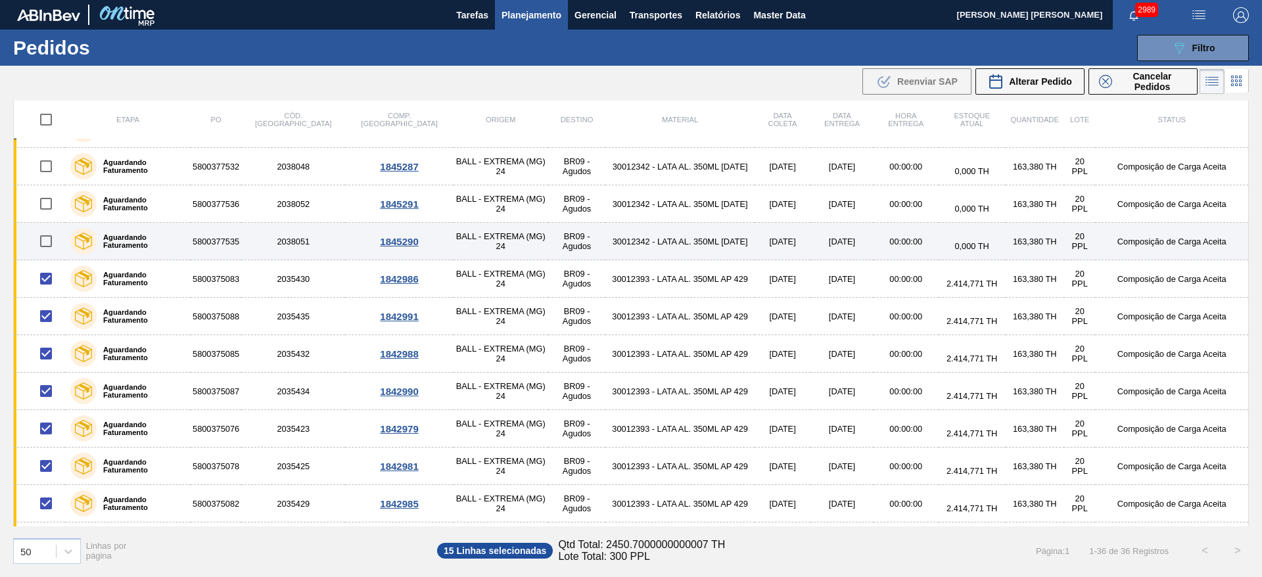
click at [45, 243] on input "checkbox" at bounding box center [46, 241] width 28 height 28
checkbox input "true"
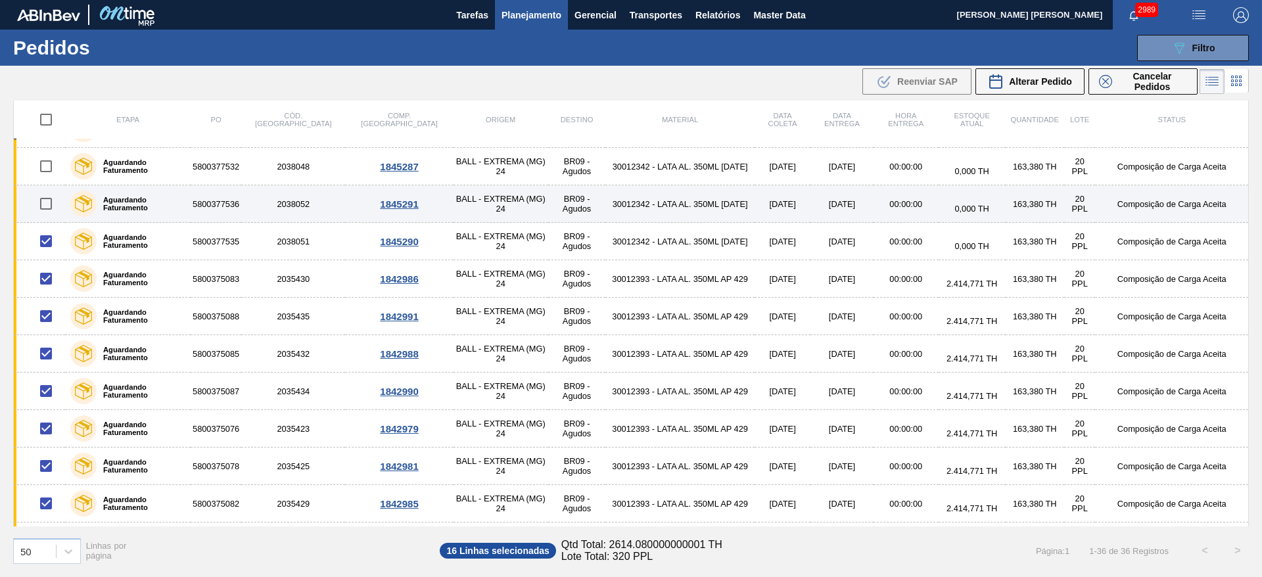
click at [46, 208] on input "checkbox" at bounding box center [46, 204] width 28 height 28
checkbox input "true"
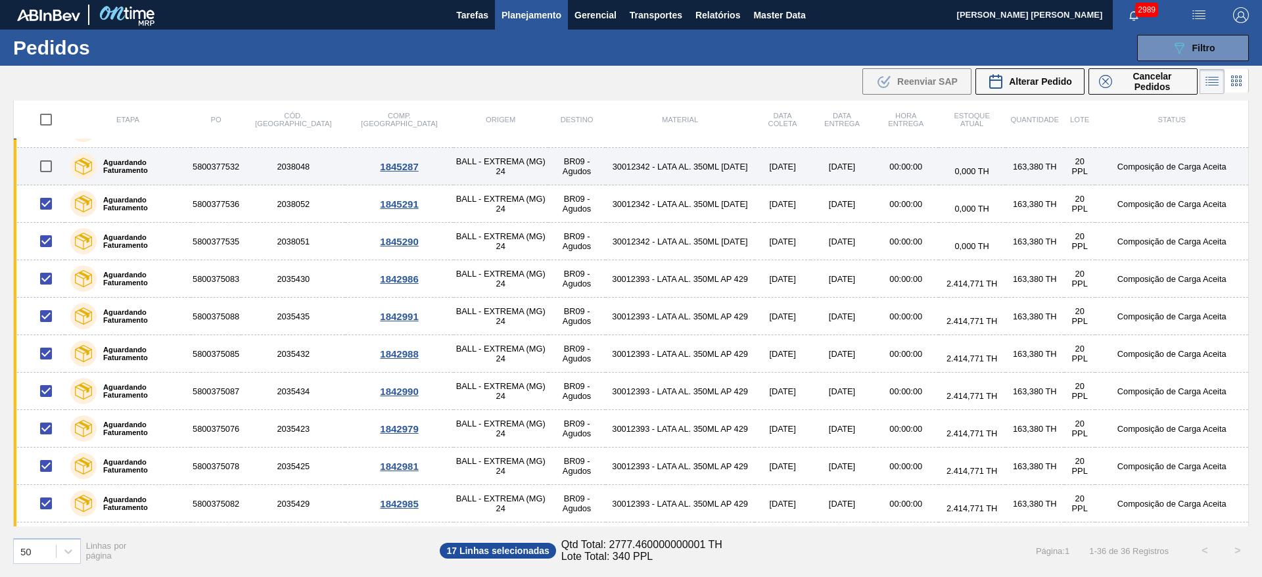
click at [49, 171] on input "checkbox" at bounding box center [46, 167] width 28 height 28
checkbox input "true"
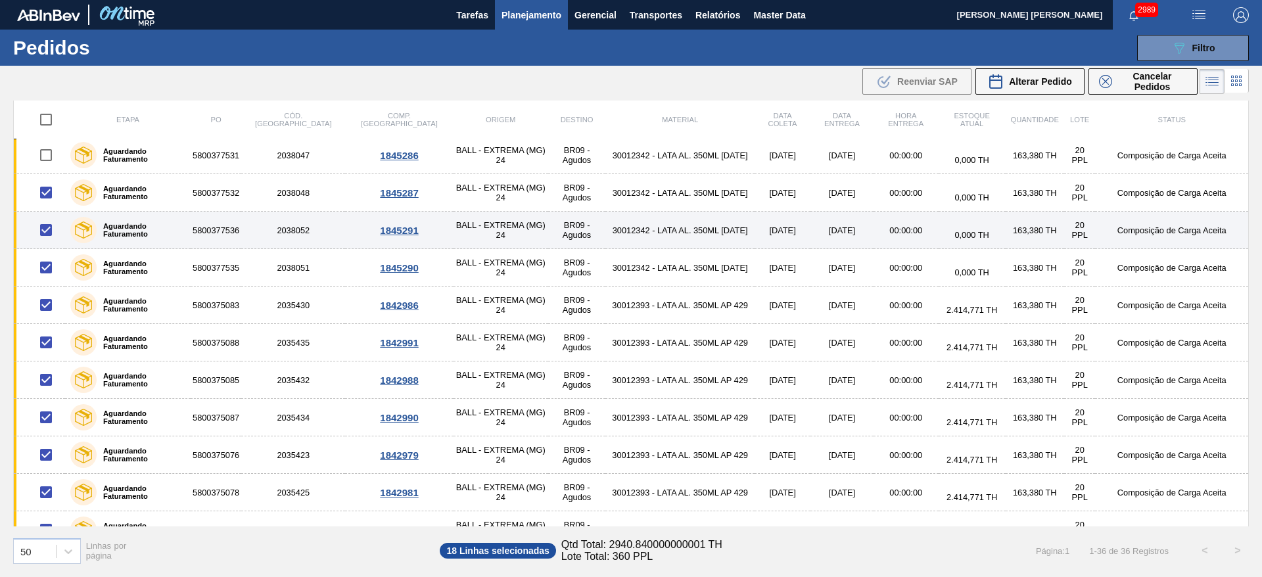
scroll to position [568, 0]
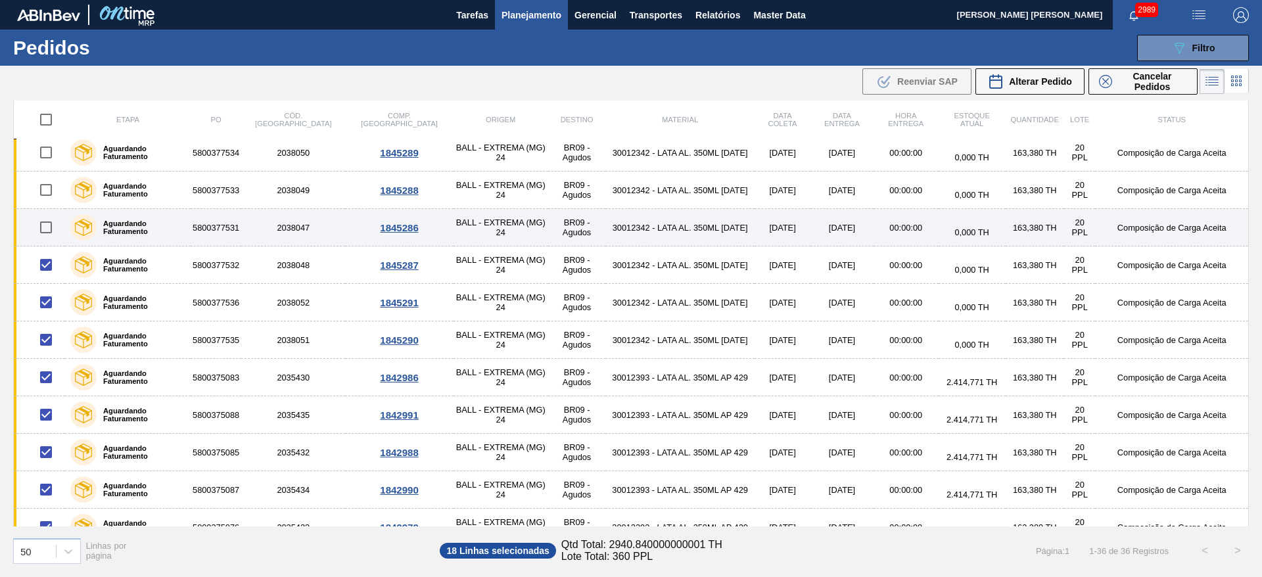
click at [49, 225] on input "checkbox" at bounding box center [46, 228] width 28 height 28
checkbox input "true"
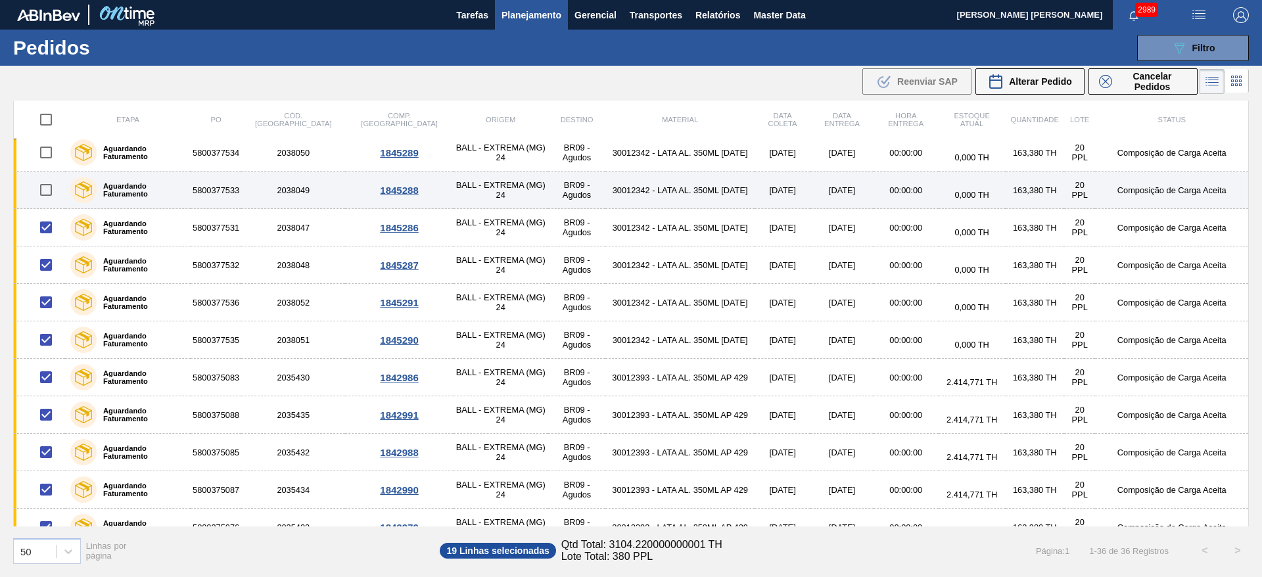
click at [48, 196] on input "checkbox" at bounding box center [46, 190] width 28 height 28
checkbox input "true"
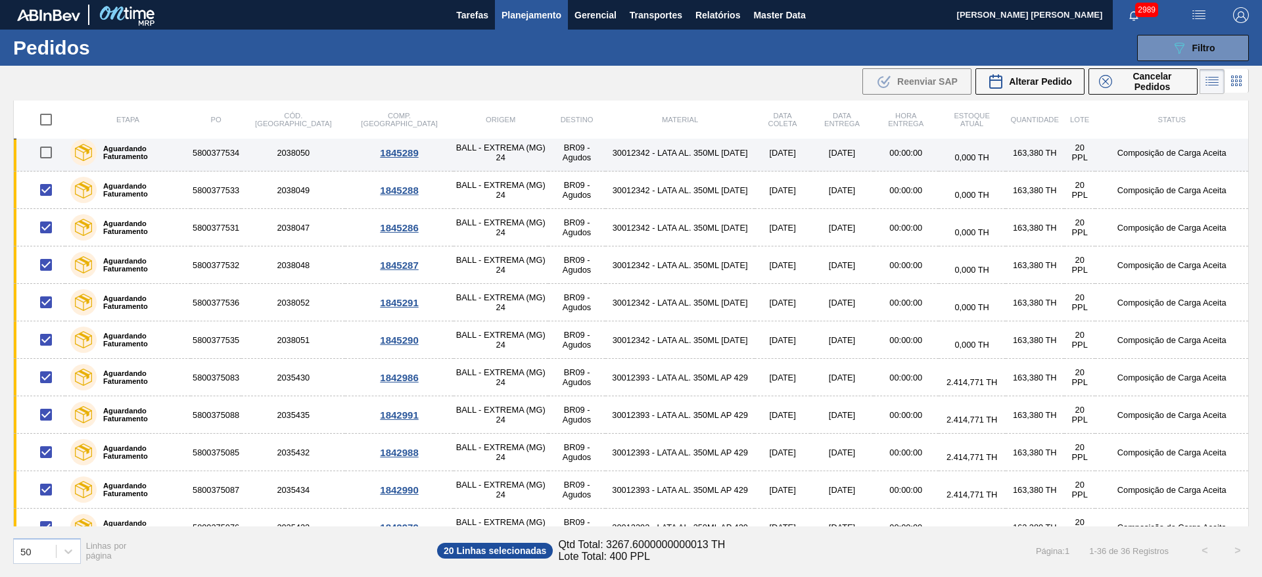
click at [47, 153] on input "checkbox" at bounding box center [46, 153] width 28 height 28
checkbox input "true"
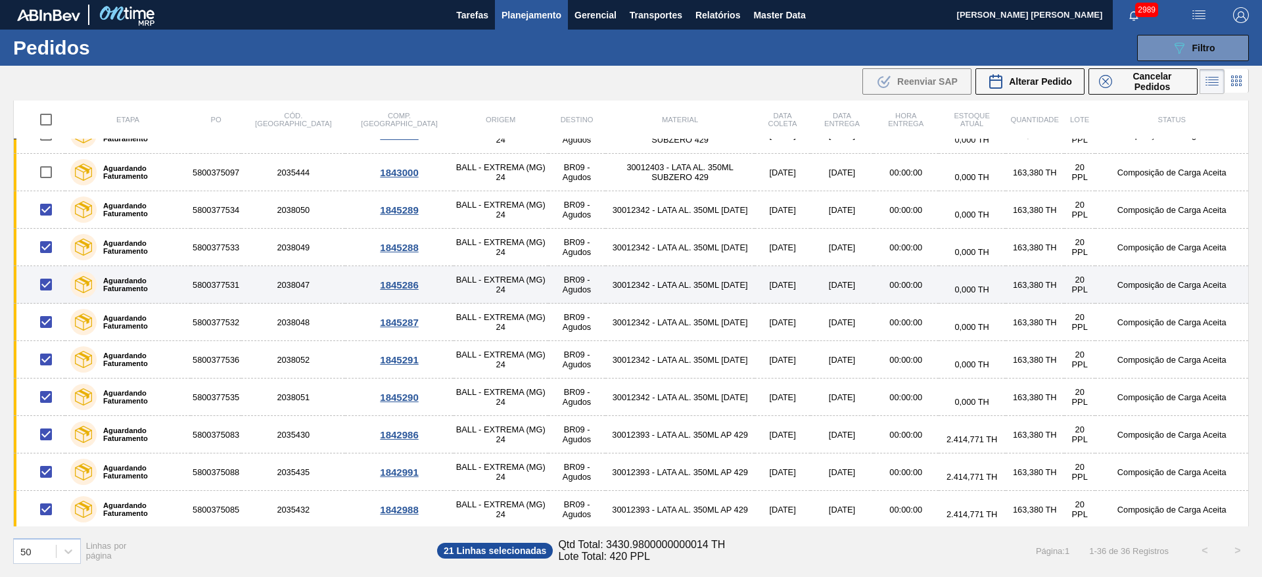
scroll to position [469, 0]
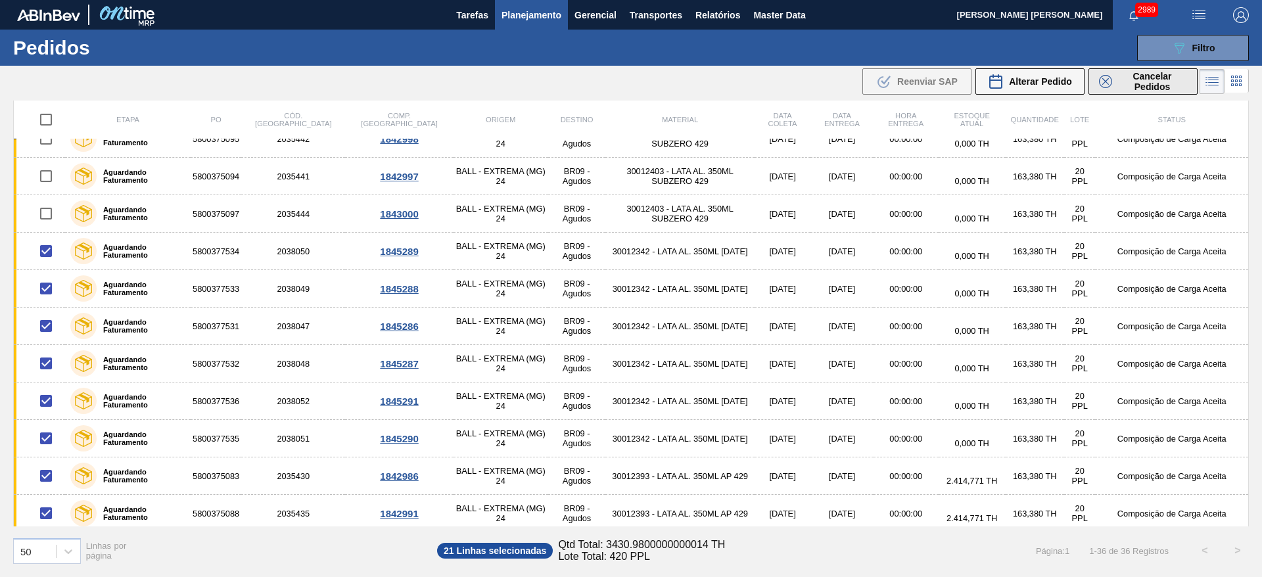
click at [1128, 75] on span "Cancelar Pedidos" at bounding box center [1153, 81] width 70 height 21
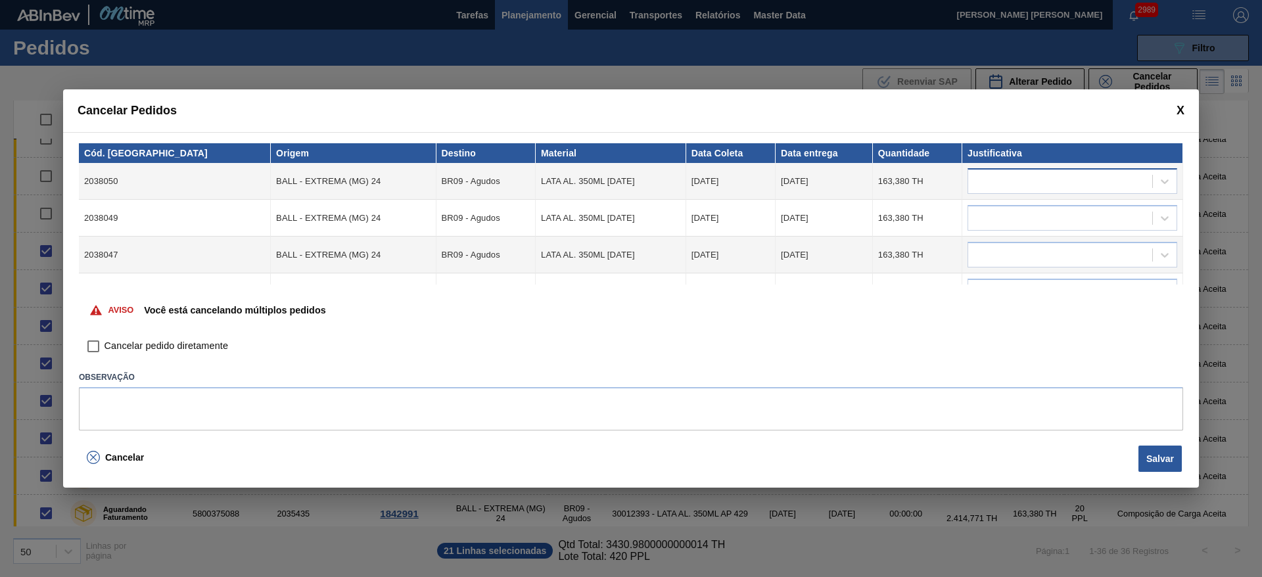
click at [989, 184] on div at bounding box center [1060, 181] width 184 height 19
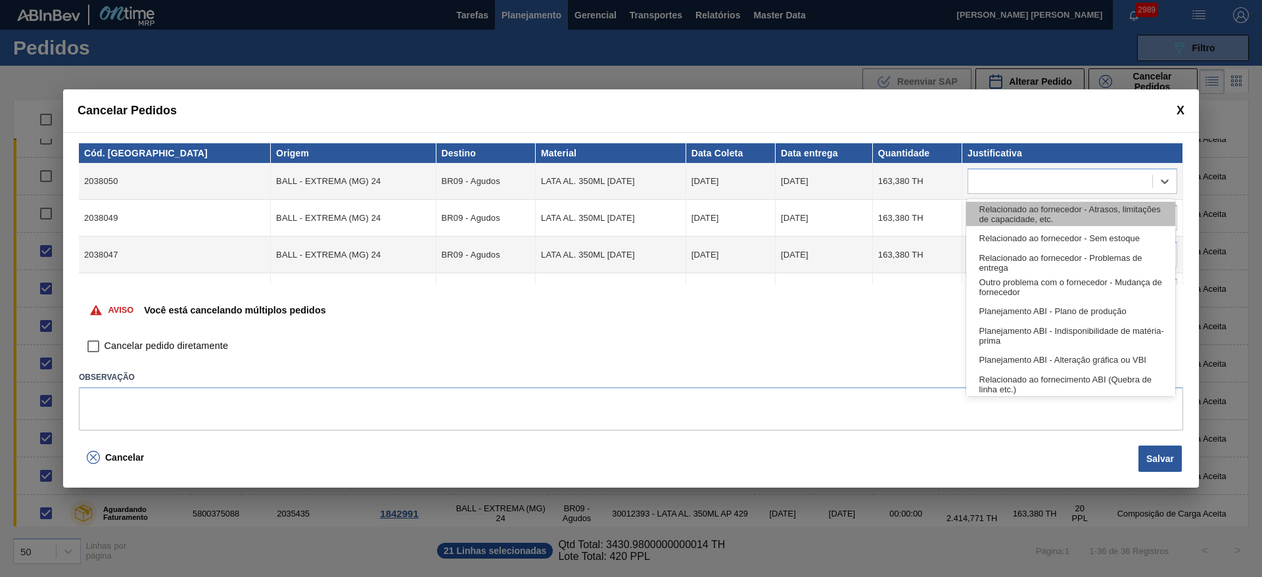
click at [1003, 204] on div "Relacionado ao fornecedor - Atrasos, limitações de capacidade, etc." at bounding box center [1070, 214] width 209 height 24
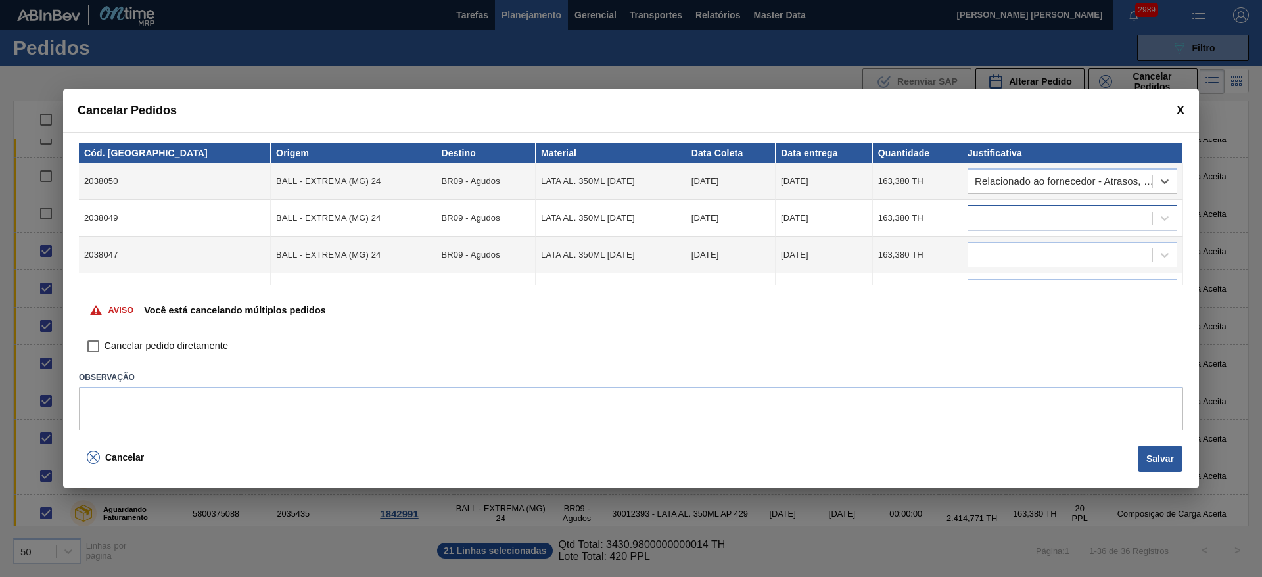
click at [1006, 214] on div at bounding box center [1060, 218] width 184 height 19
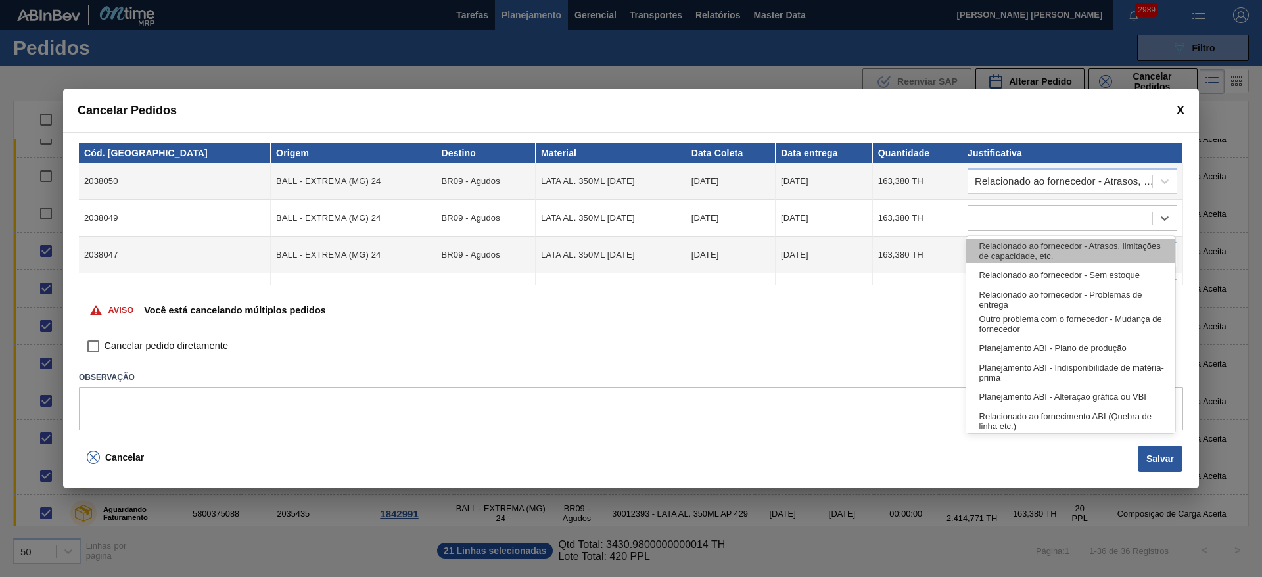
click at [999, 243] on div "Relacionado ao fornecedor - Atrasos, limitações de capacidade, etc." at bounding box center [1070, 251] width 209 height 24
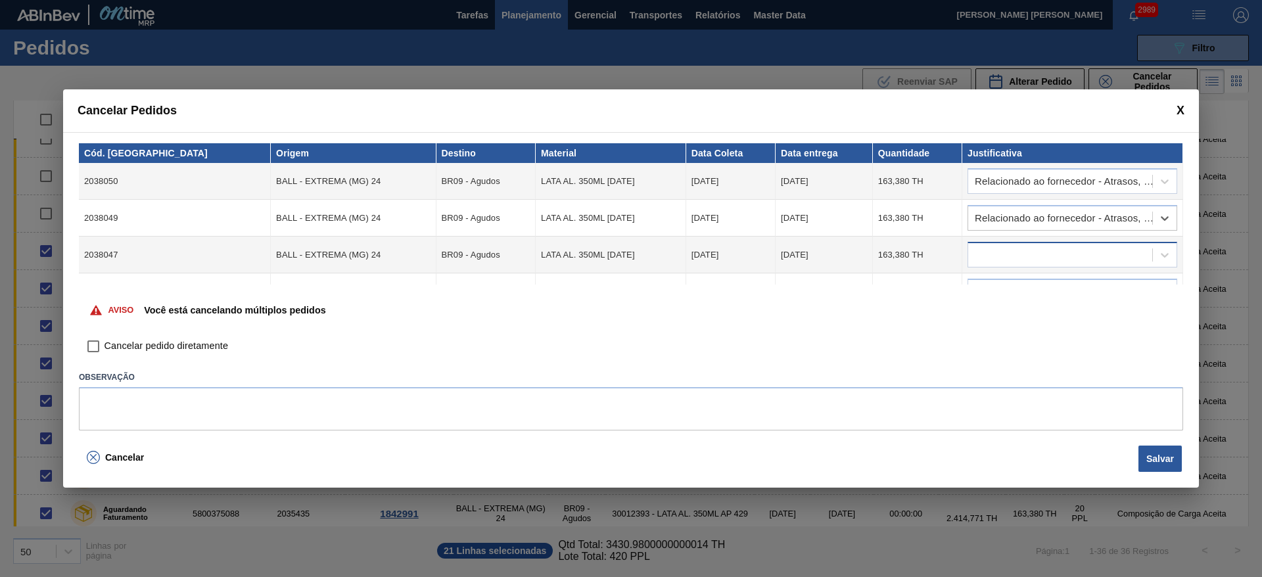
click at [1003, 243] on div at bounding box center [1073, 255] width 210 height 26
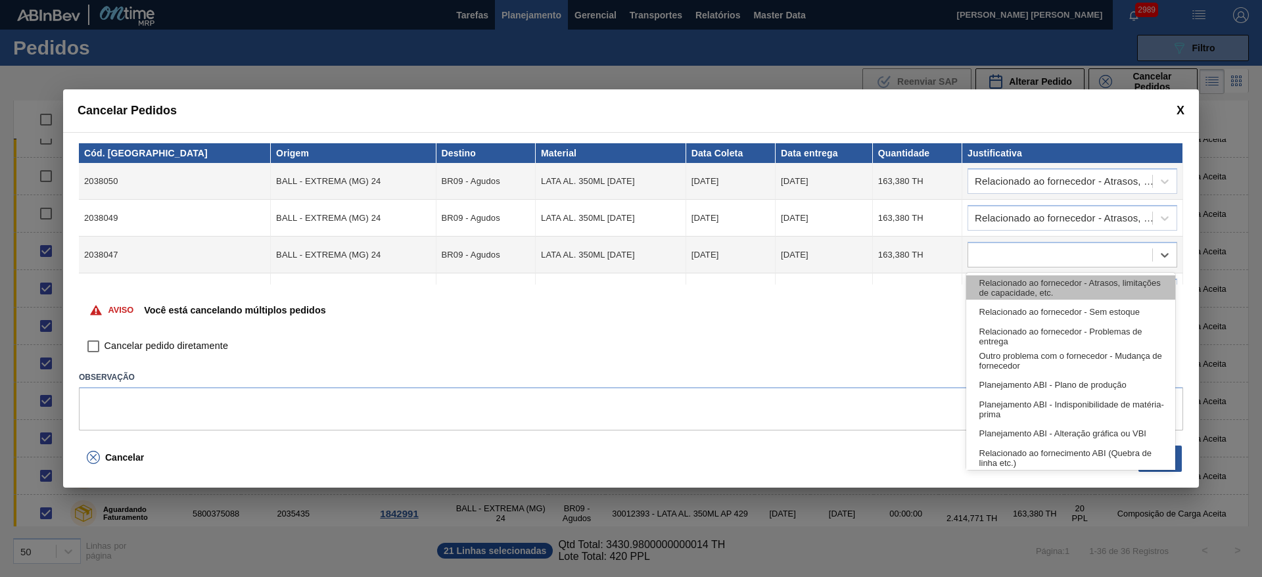
click at [1011, 277] on div "Relacionado ao fornecedor - Atrasos, limitações de capacidade, etc." at bounding box center [1070, 287] width 209 height 24
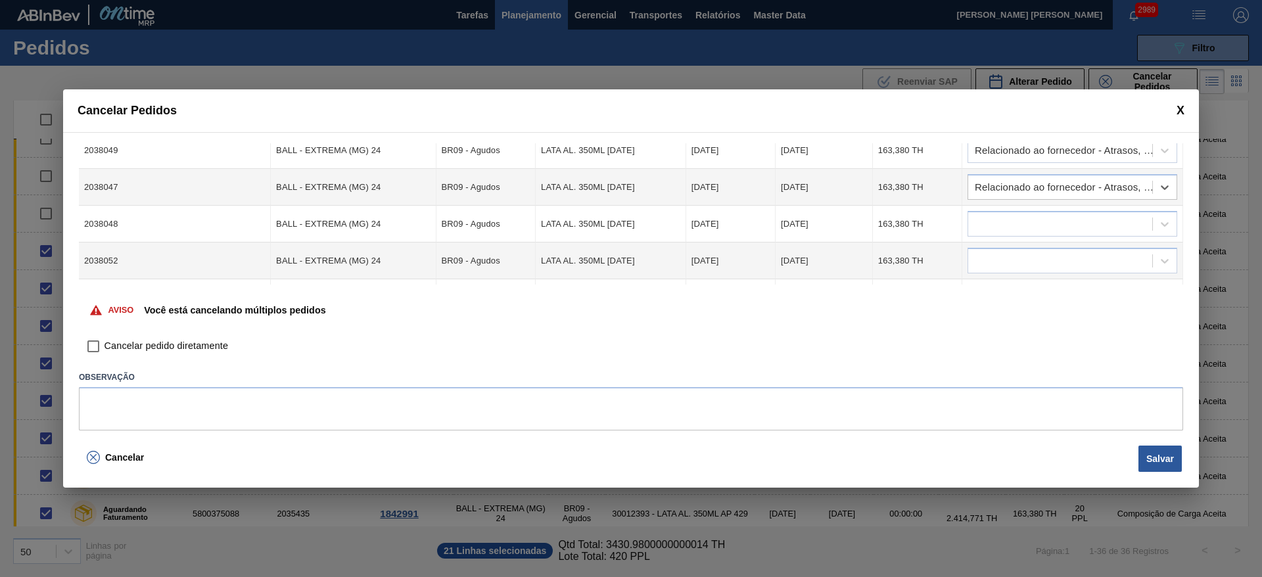
scroll to position [99, 0]
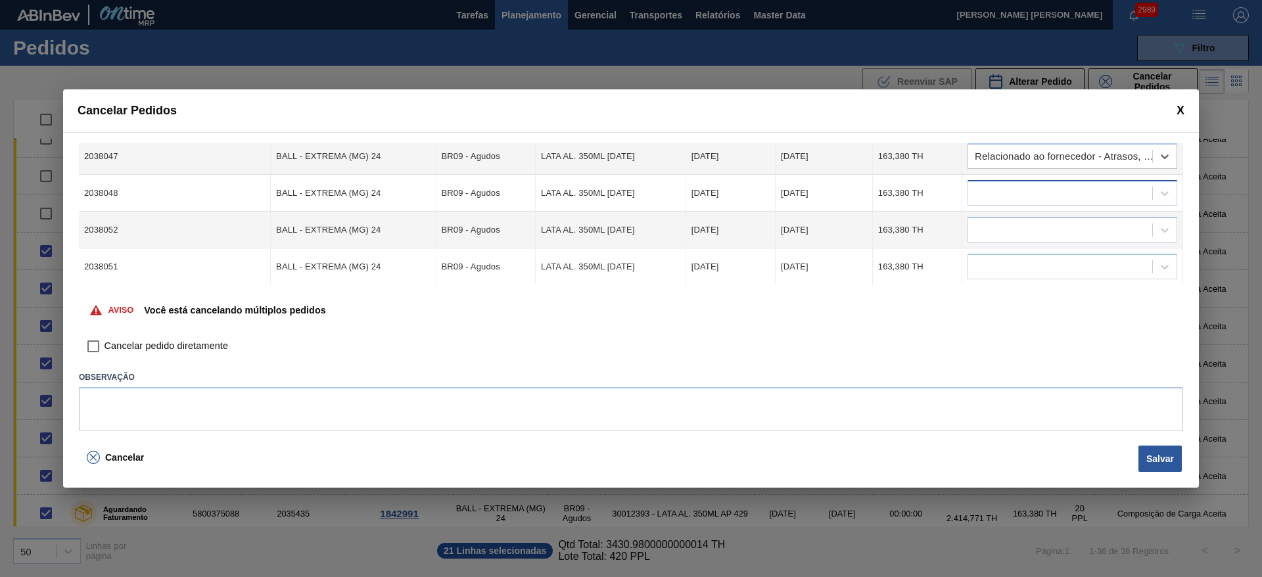
click at [999, 197] on div at bounding box center [1060, 193] width 184 height 19
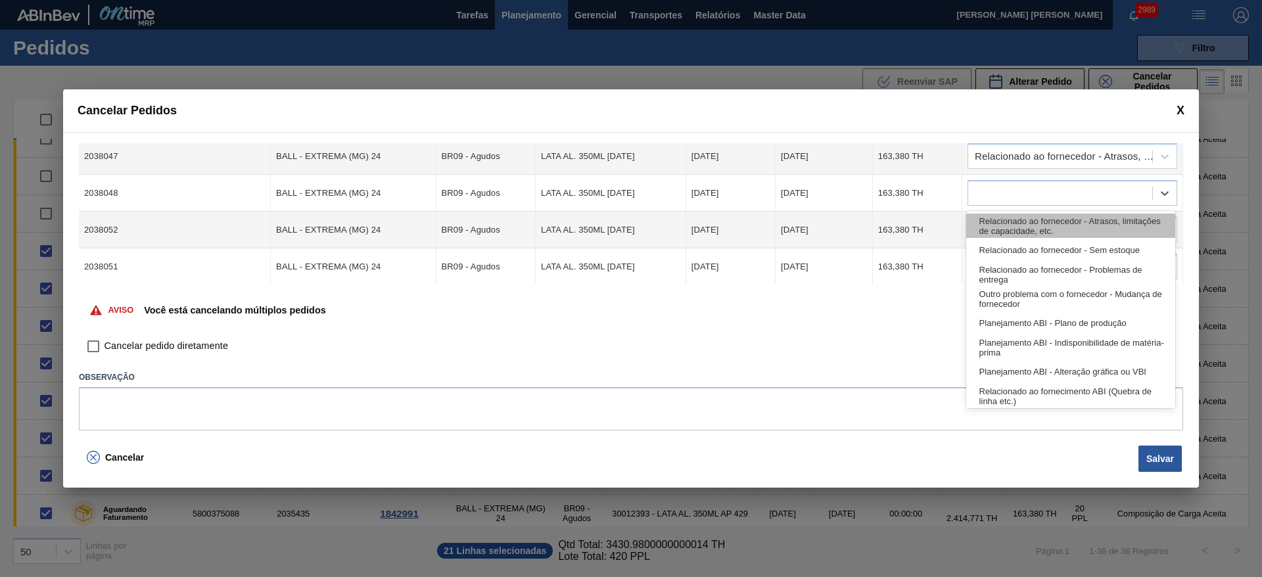
click at [1008, 223] on div "Relacionado ao fornecedor - Atrasos, limitações de capacidade, etc." at bounding box center [1070, 226] width 209 height 24
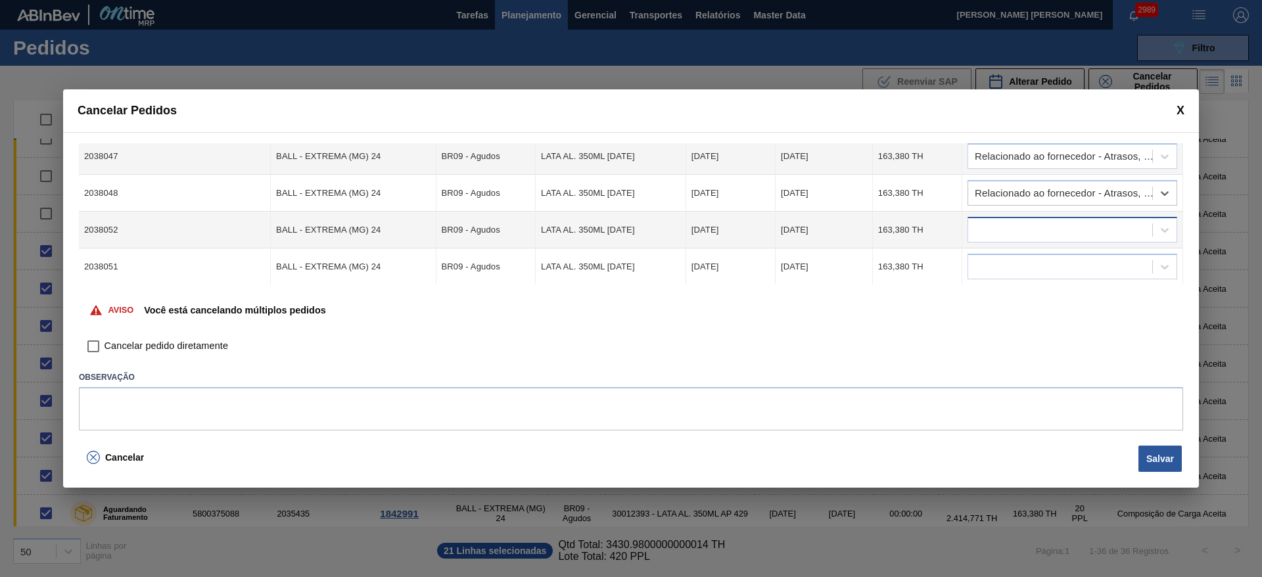
click at [1007, 224] on div at bounding box center [1060, 230] width 184 height 19
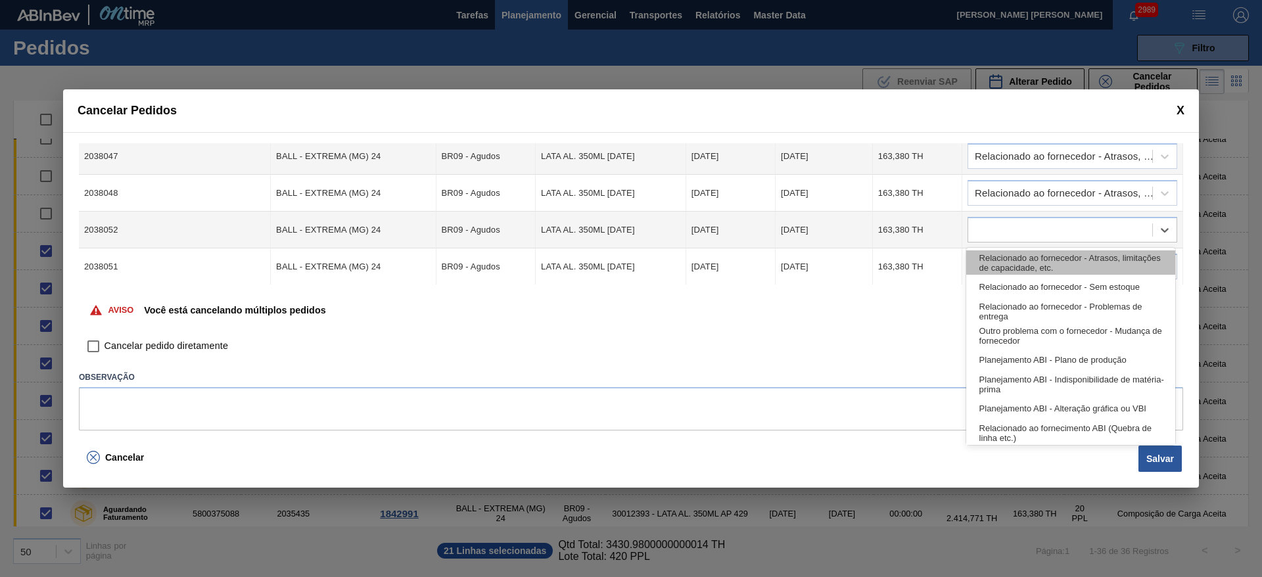
click at [1014, 252] on div "Relacionado ao fornecedor - Atrasos, limitações de capacidade, etc." at bounding box center [1070, 262] width 209 height 24
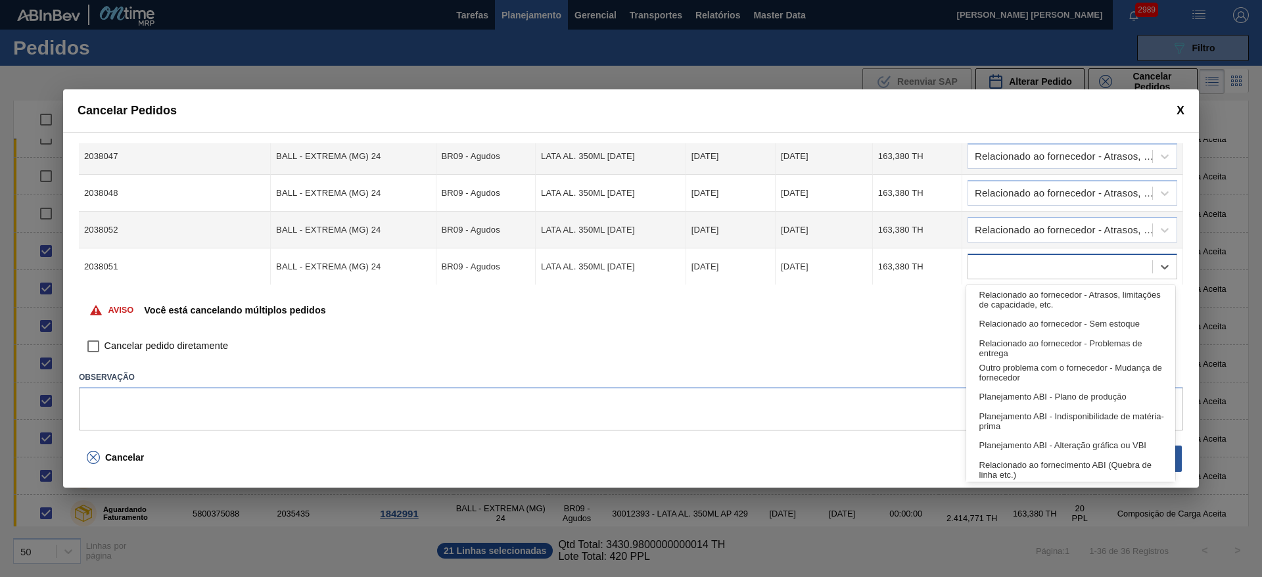
click at [994, 255] on div at bounding box center [1073, 267] width 210 height 26
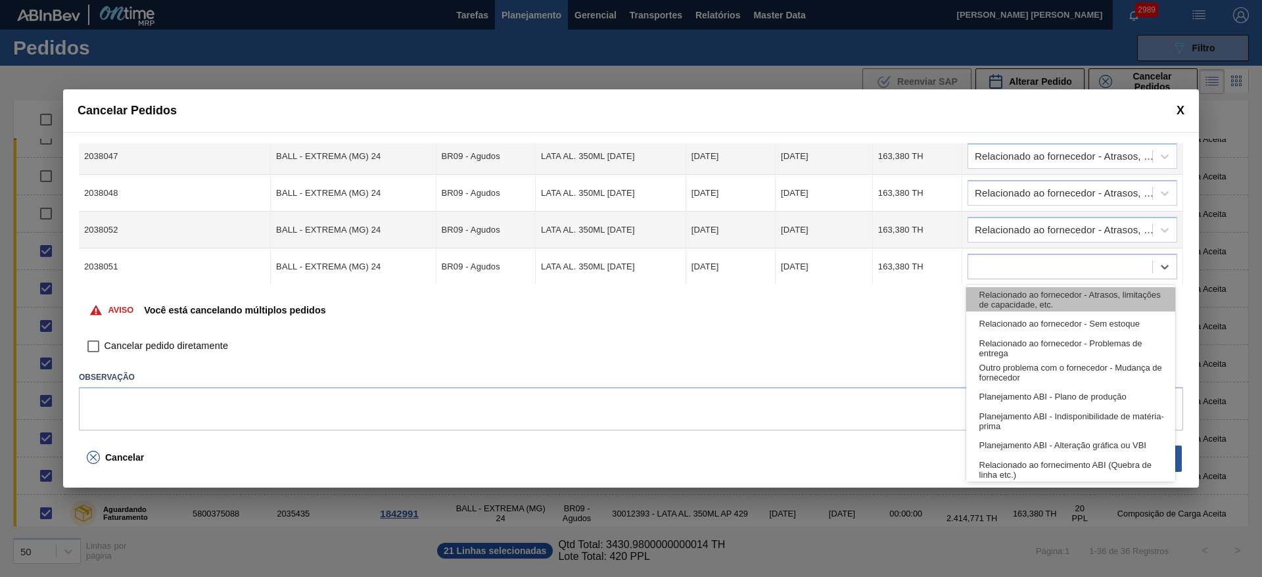
click at [1012, 292] on div "Relacionado ao fornecedor - Atrasos, limitações de capacidade, etc." at bounding box center [1070, 299] width 209 height 24
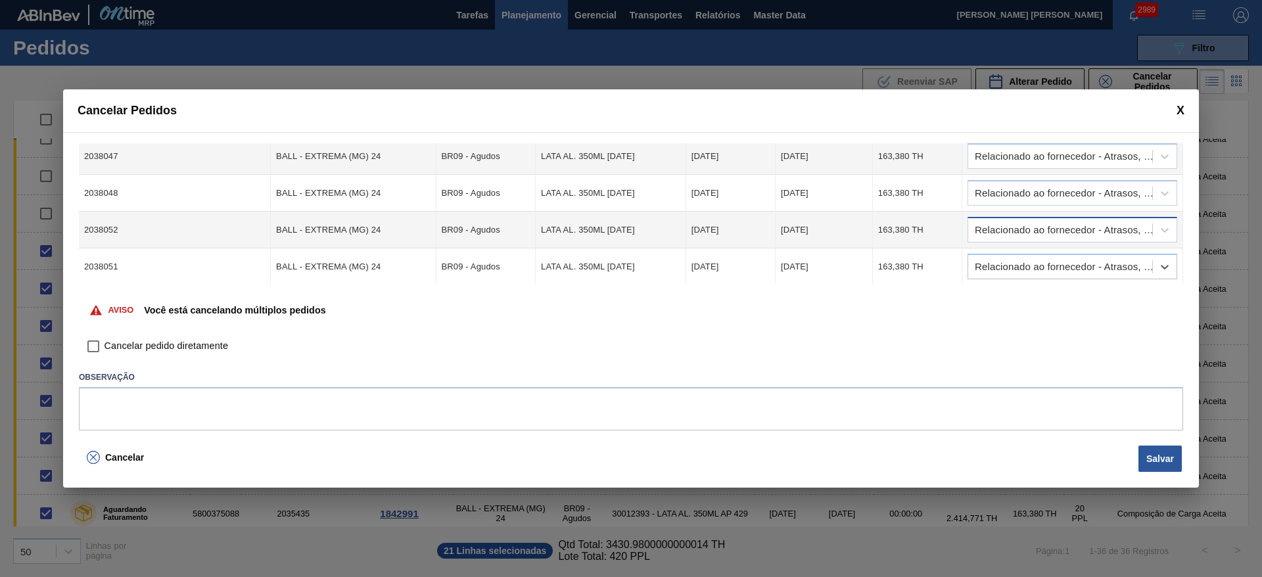
scroll to position [197, 0]
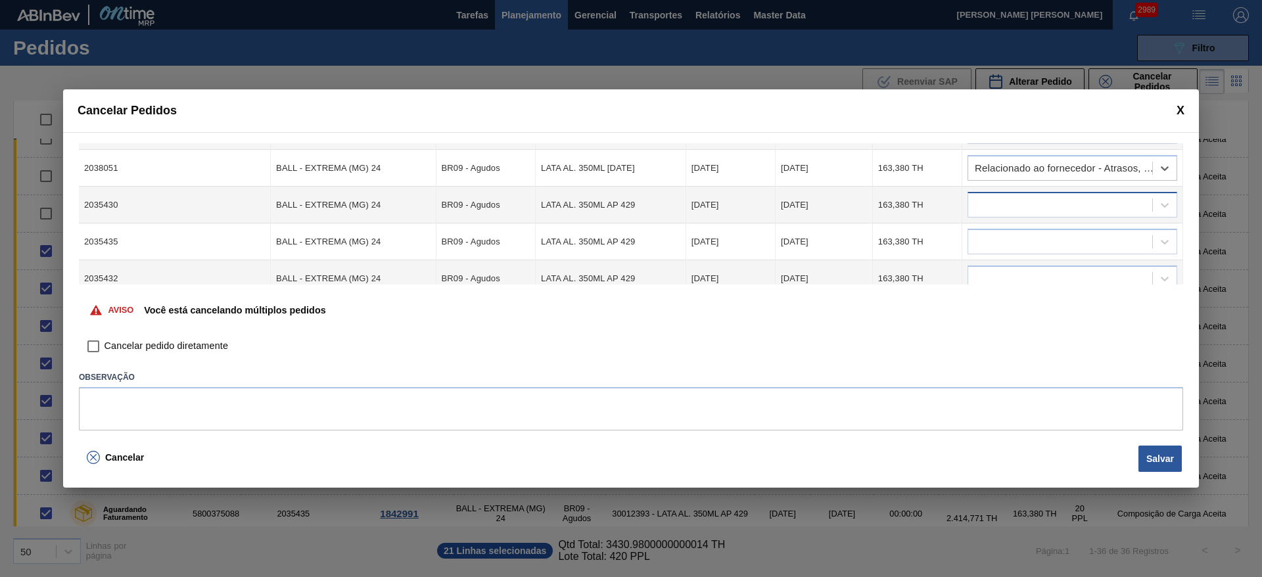
click at [1001, 205] on div at bounding box center [1060, 205] width 184 height 19
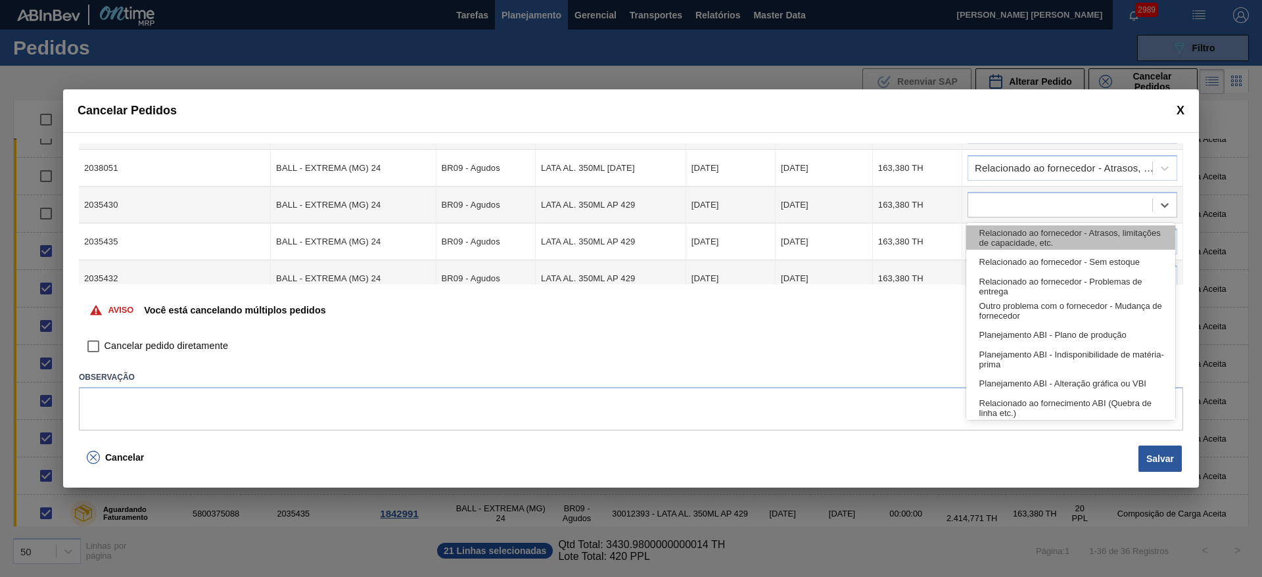
click at [1003, 238] on div "Relacionado ao fornecedor - Atrasos, limitações de capacidade, etc." at bounding box center [1070, 237] width 209 height 24
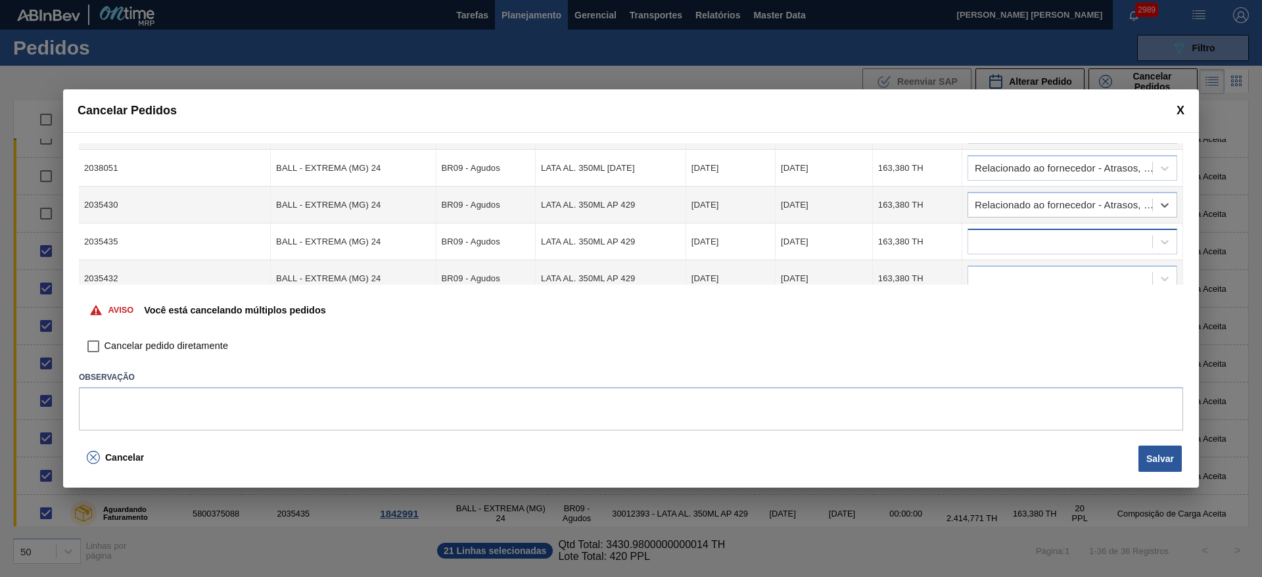
click at [997, 239] on div at bounding box center [1060, 242] width 184 height 19
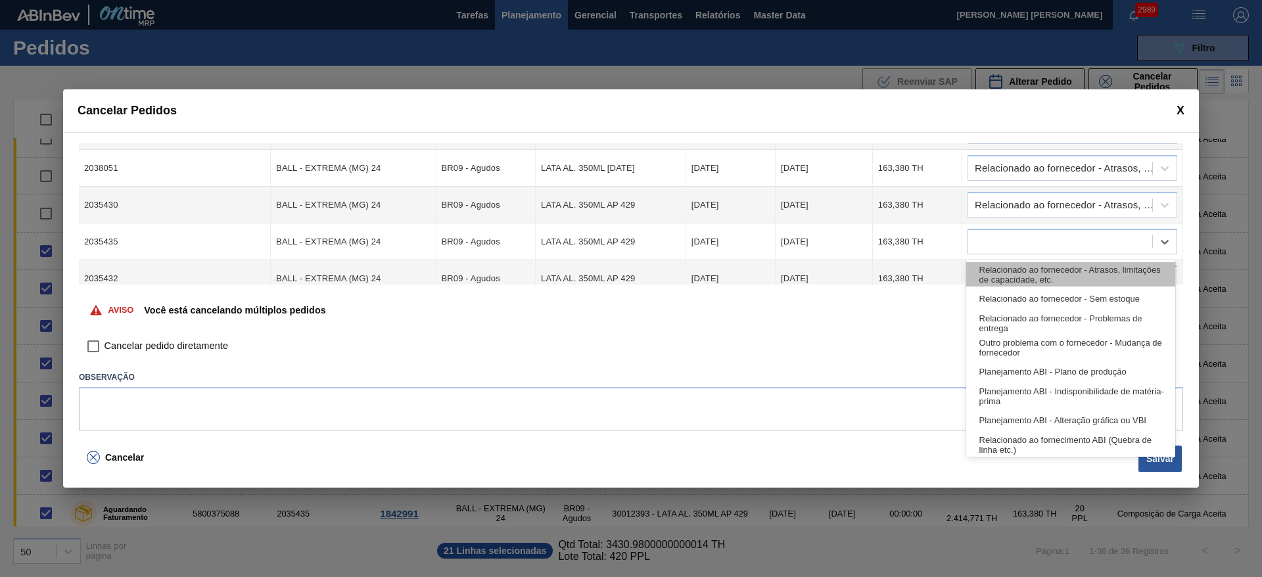
click at [1008, 270] on div "Relacionado ao fornecedor - Atrasos, limitações de capacidade, etc." at bounding box center [1070, 274] width 209 height 24
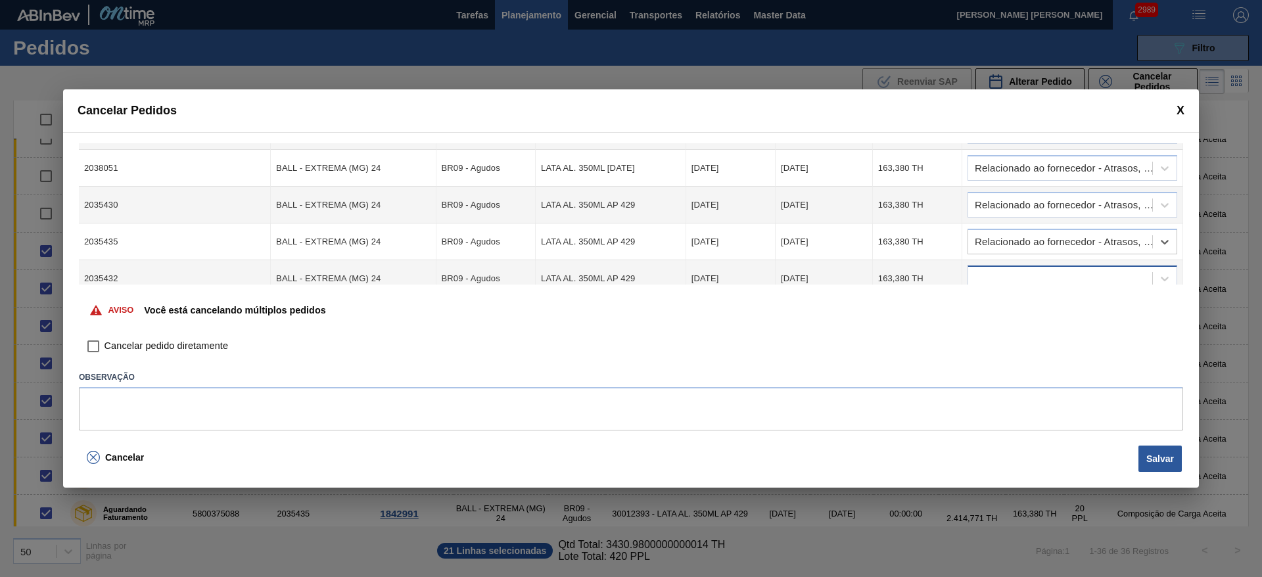
click at [994, 272] on div at bounding box center [1060, 279] width 184 height 19
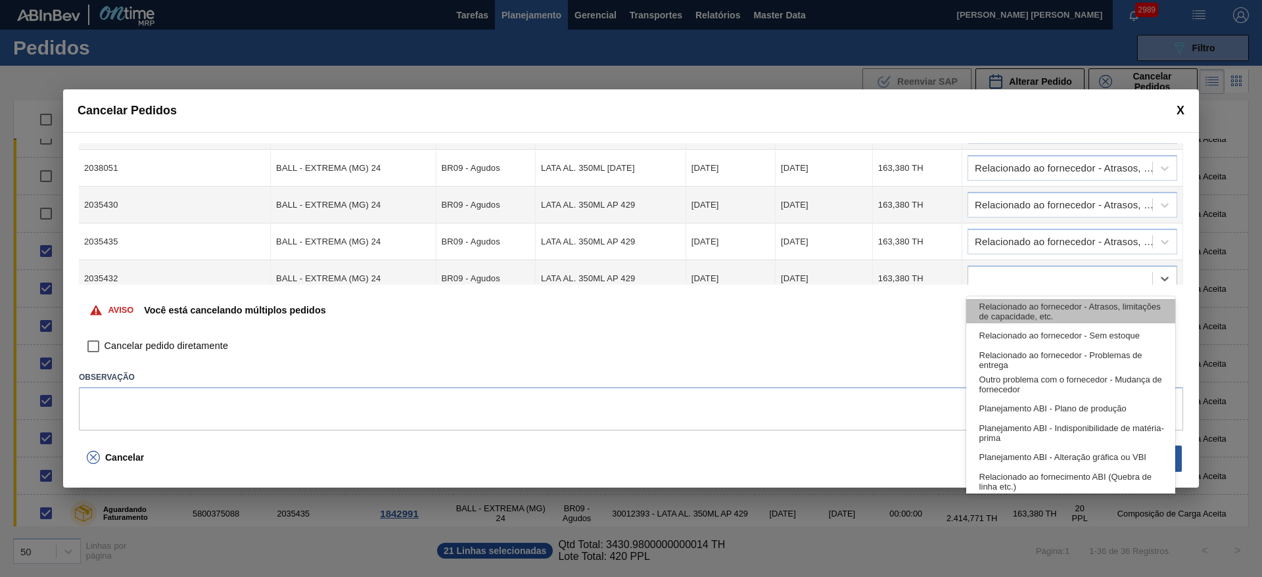
click at [1003, 304] on div "Relacionado ao fornecedor - Atrasos, limitações de capacidade, etc." at bounding box center [1070, 311] width 209 height 24
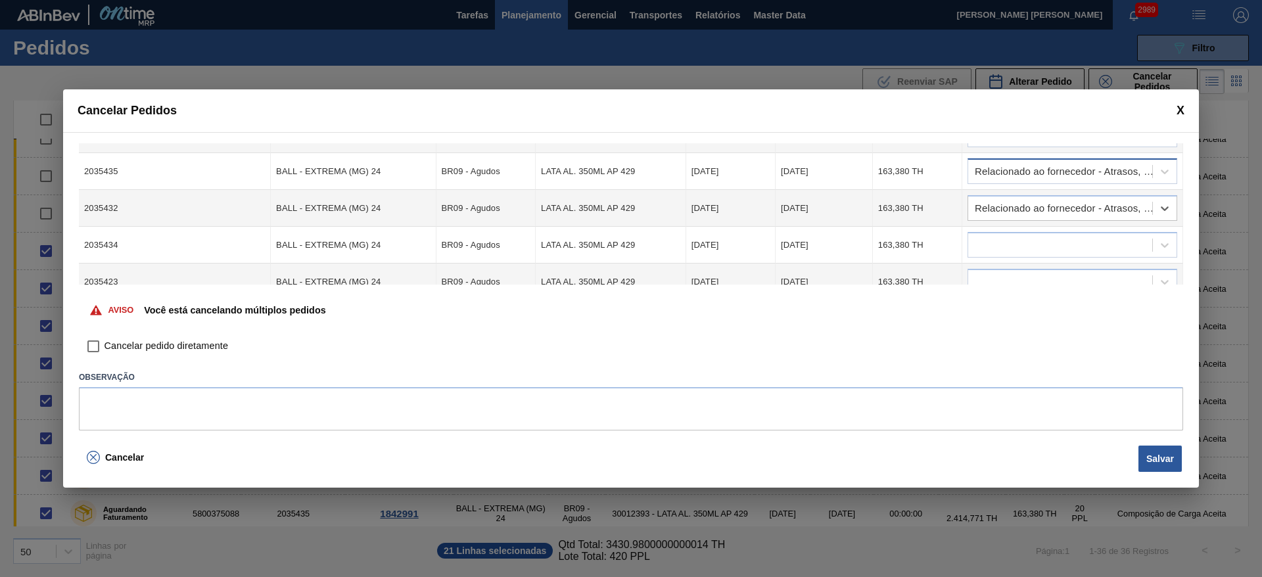
scroll to position [296, 0]
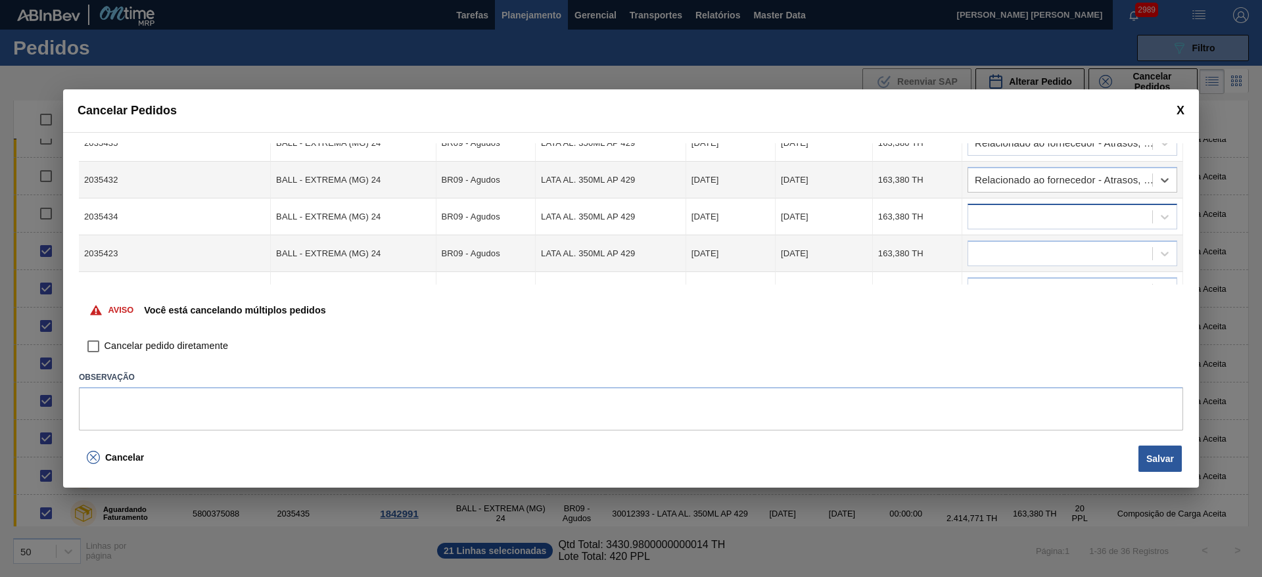
click at [1000, 212] on div at bounding box center [1060, 217] width 184 height 19
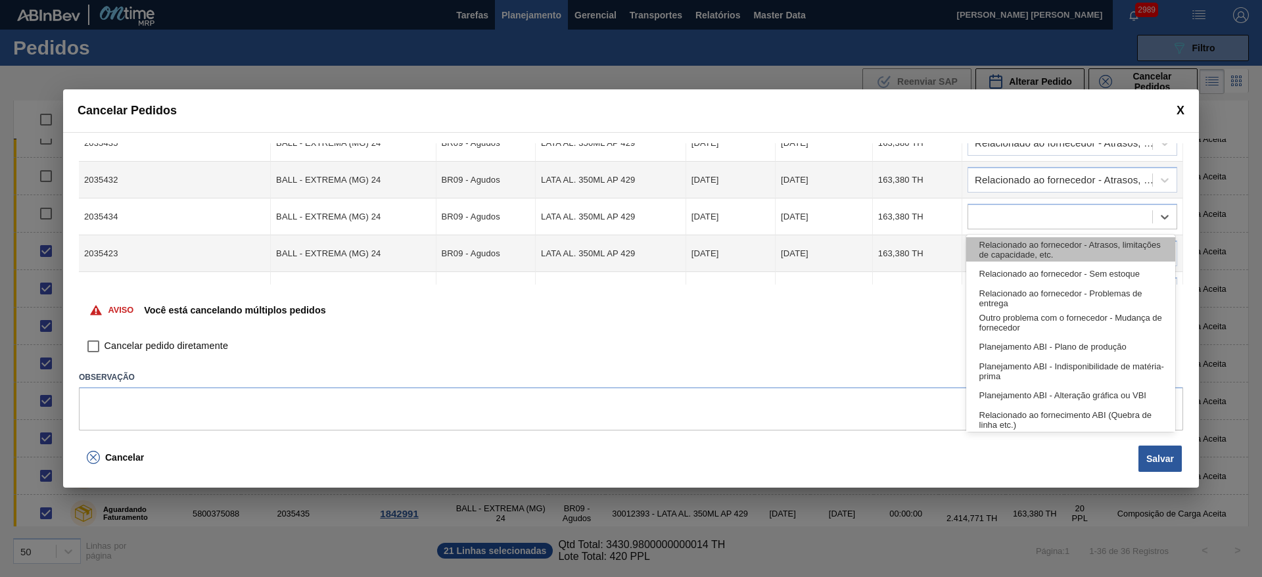
click at [1003, 246] on div "Relacionado ao fornecedor - Atrasos, limitações de capacidade, etc." at bounding box center [1070, 249] width 209 height 24
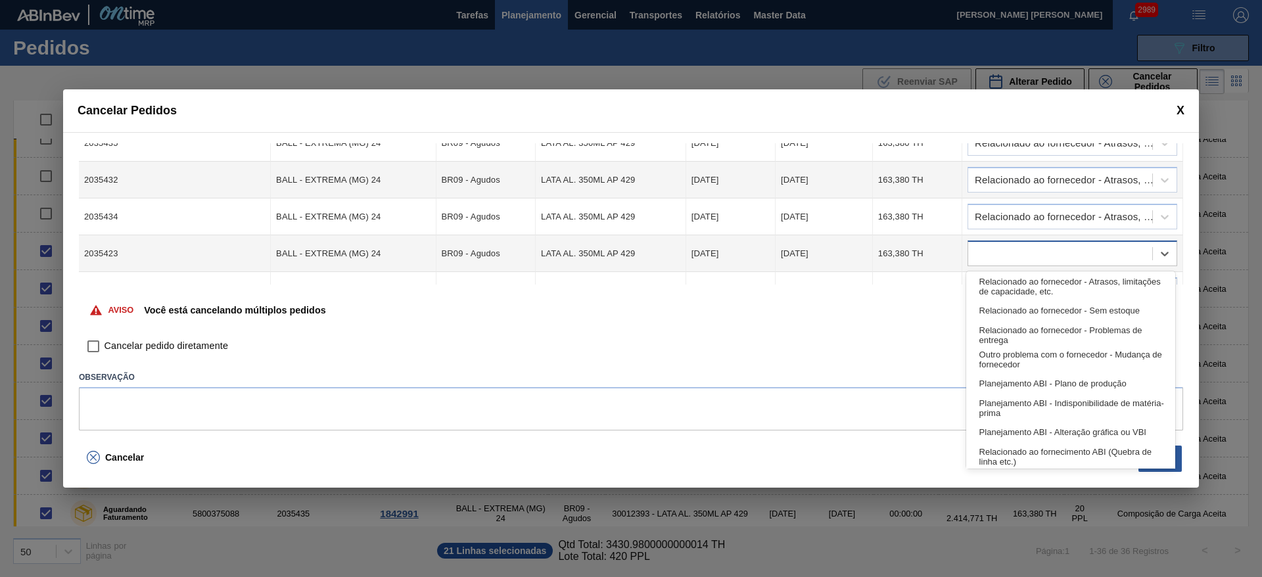
click at [999, 249] on div at bounding box center [1060, 254] width 184 height 19
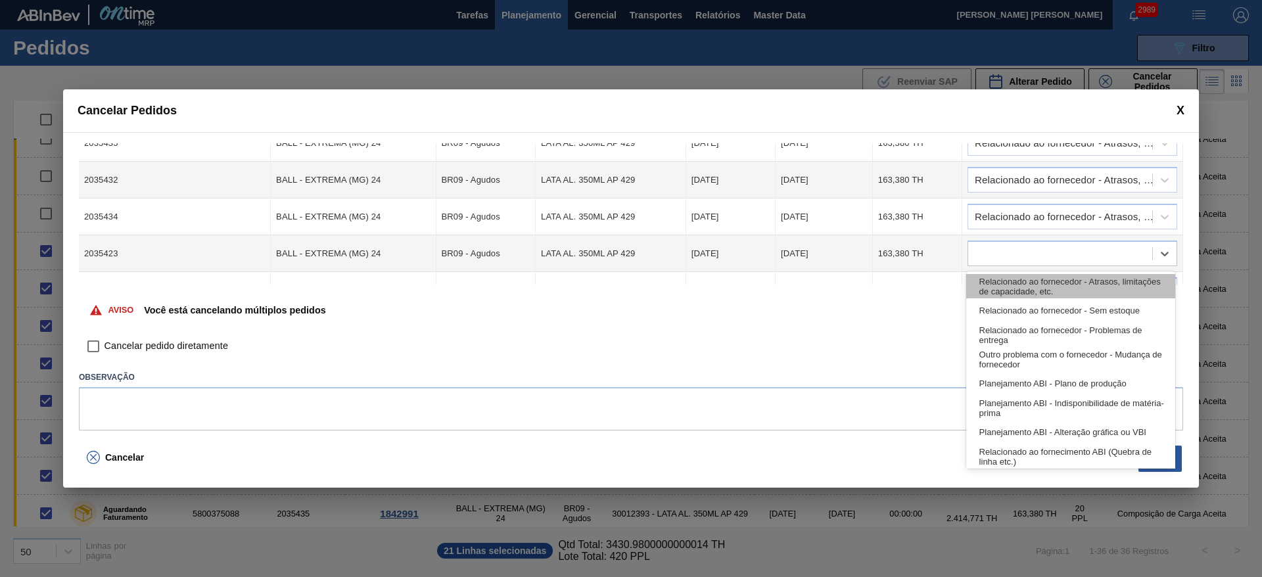
click at [1004, 286] on div "Relacionado ao fornecedor - Atrasos, limitações de capacidade, etc." at bounding box center [1070, 286] width 209 height 24
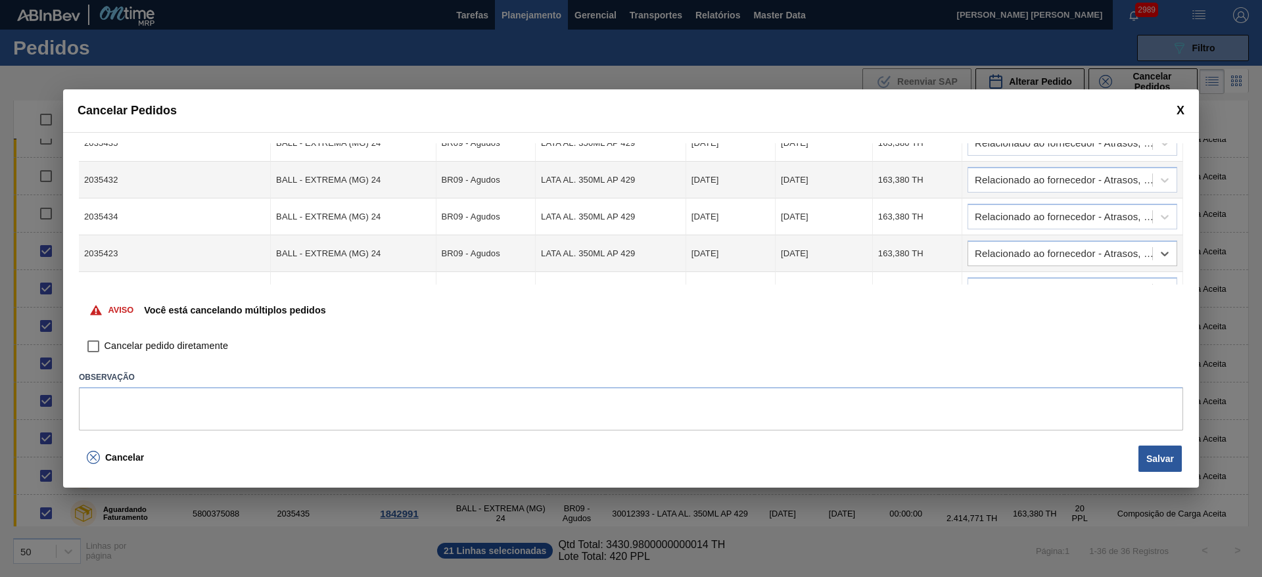
scroll to position [394, 0]
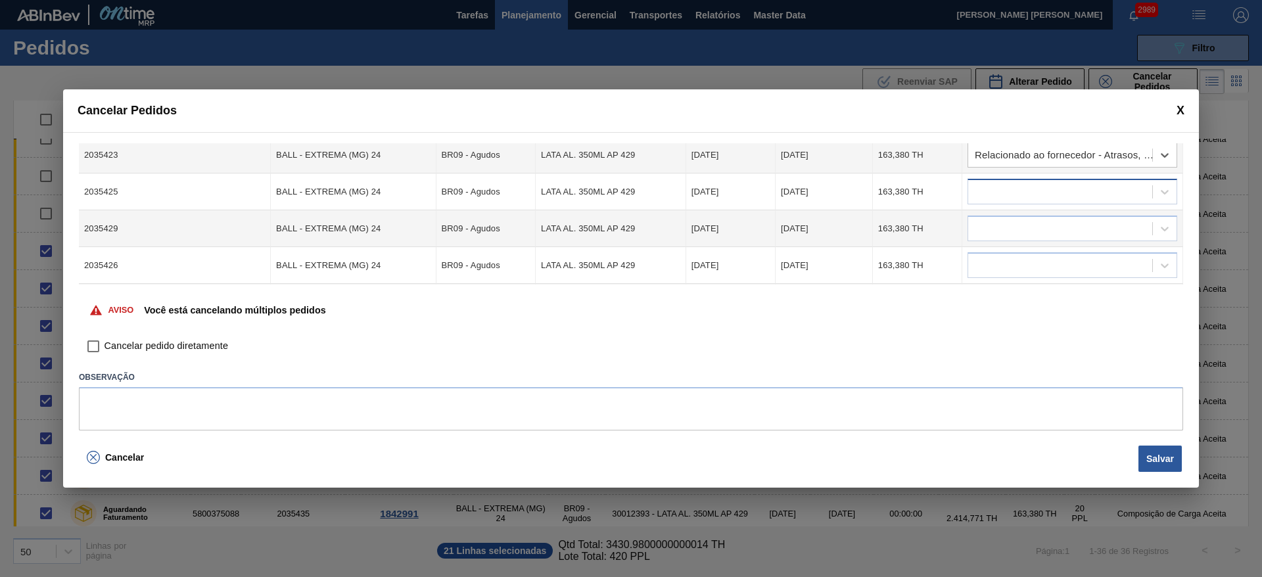
click at [1005, 196] on div at bounding box center [1060, 192] width 184 height 19
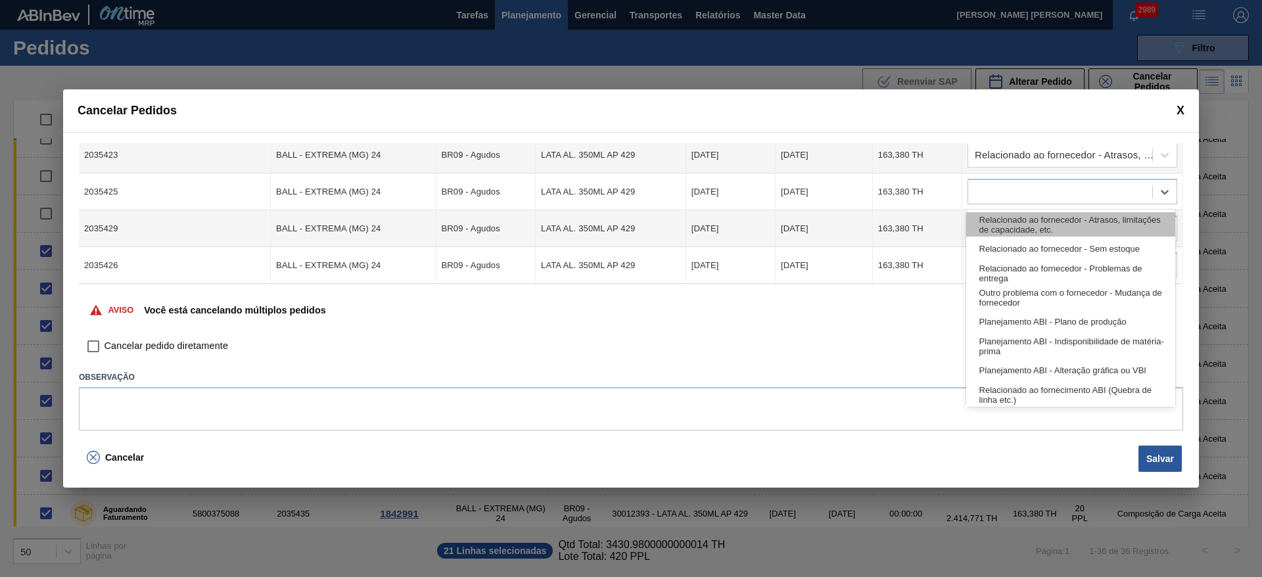
click at [1011, 222] on div "Relacionado ao fornecedor - Atrasos, limitações de capacidade, etc." at bounding box center [1070, 224] width 209 height 24
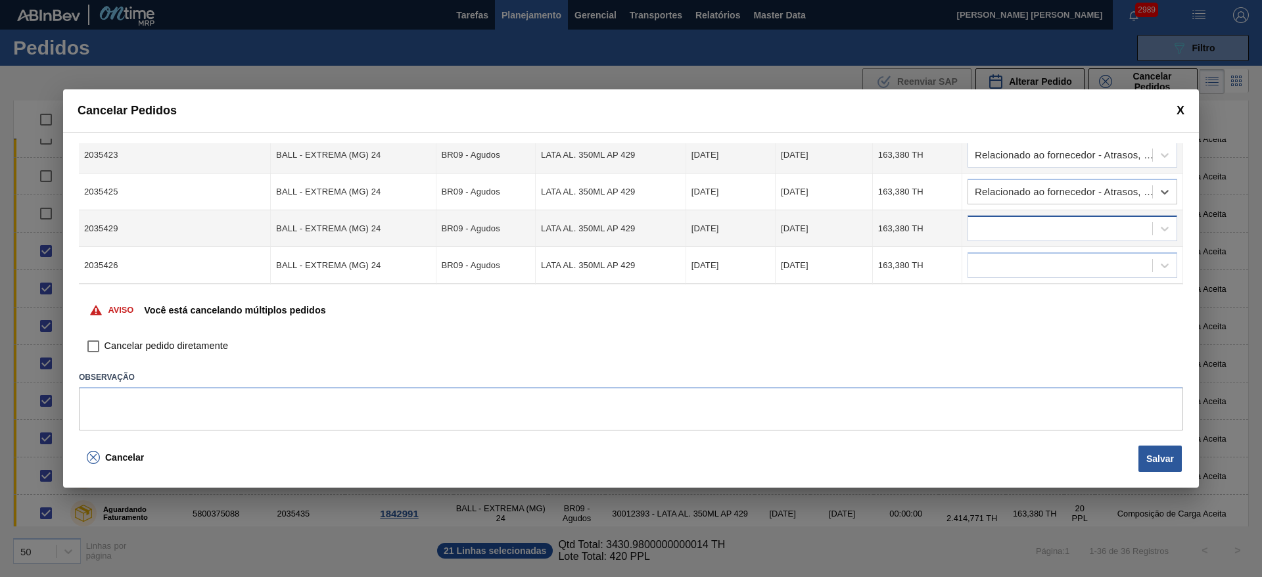
click at [997, 225] on div at bounding box center [1060, 229] width 184 height 19
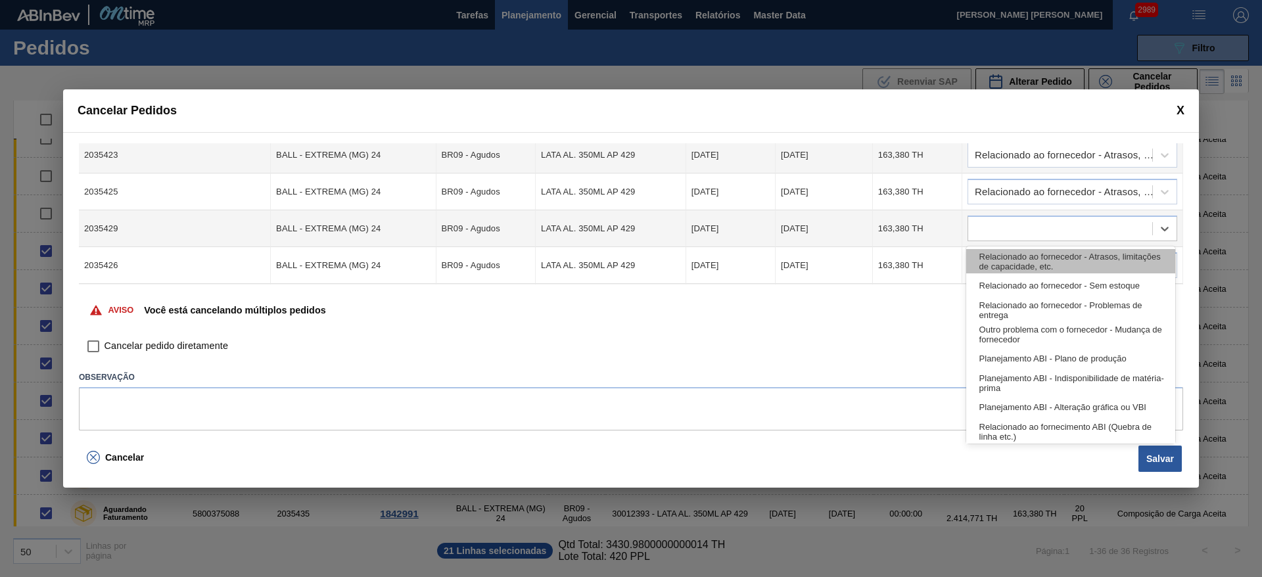
click at [1014, 253] on div "Relacionado ao fornecedor - Atrasos, limitações de capacidade, etc." at bounding box center [1070, 261] width 209 height 24
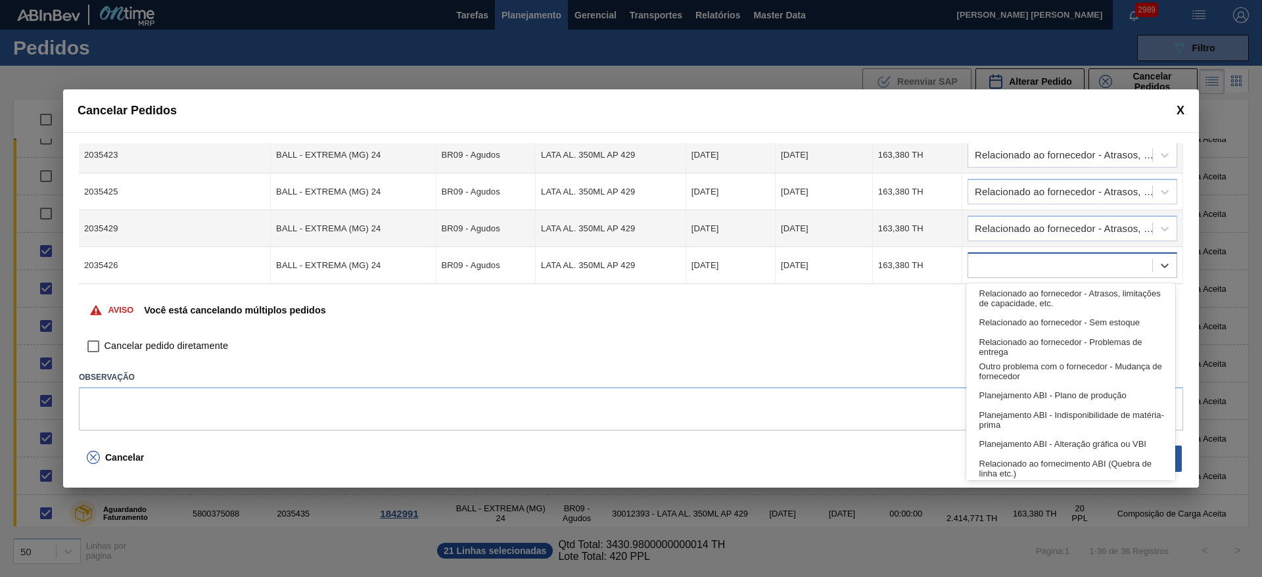
click at [1006, 264] on div at bounding box center [1060, 265] width 184 height 19
click at [1020, 293] on div "Relacionado ao fornecedor - Atrasos, limitações de capacidade, etc." at bounding box center [1070, 298] width 209 height 24
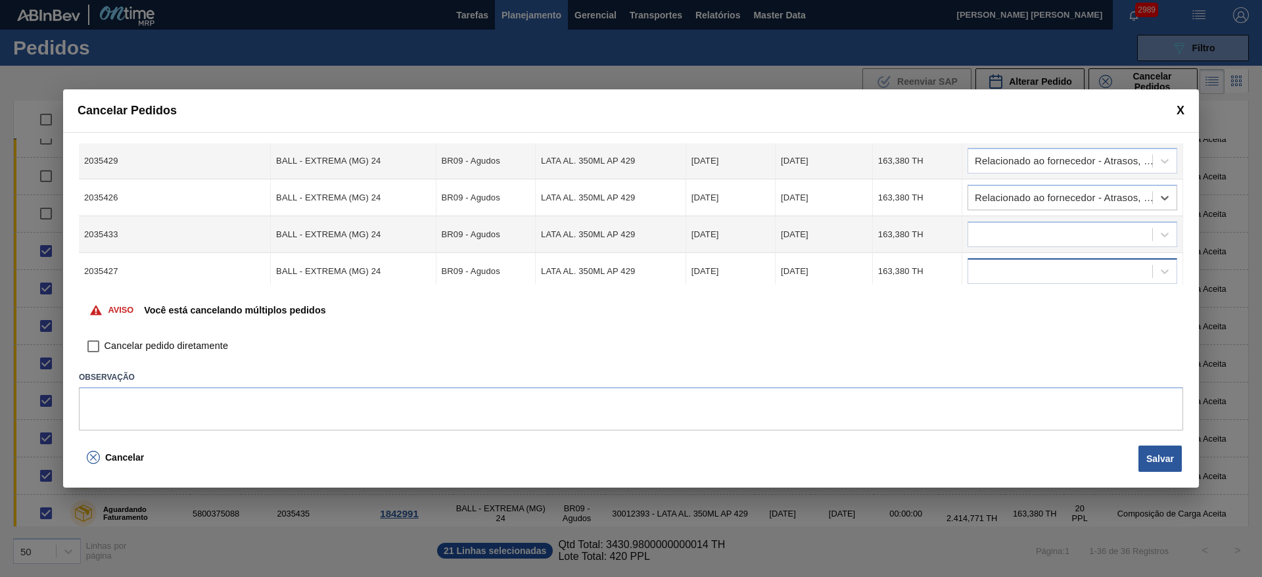
scroll to position [493, 0]
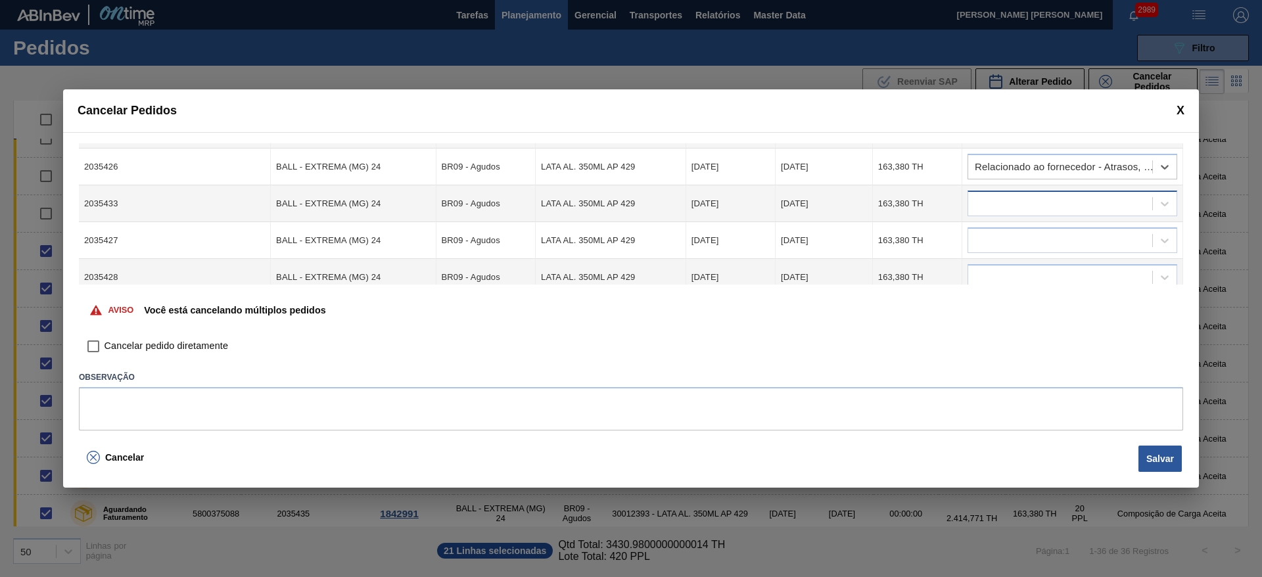
click at [1010, 208] on div at bounding box center [1060, 204] width 184 height 19
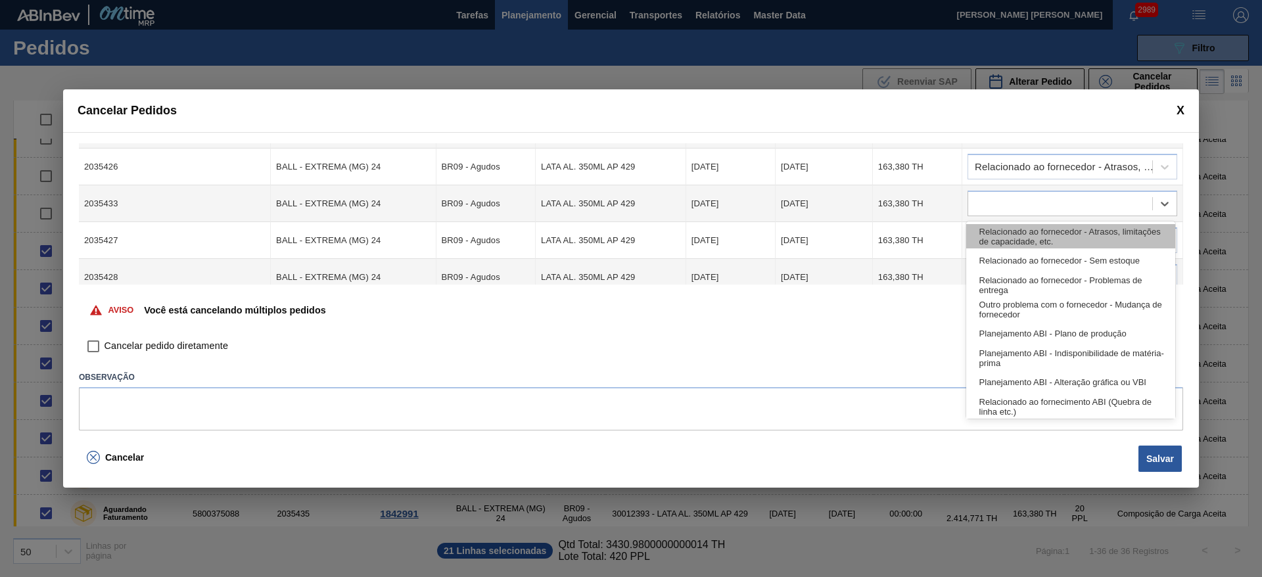
click at [1022, 241] on div "Relacionado ao fornecedor - Atrasos, limitações de capacidade, etc." at bounding box center [1070, 236] width 209 height 24
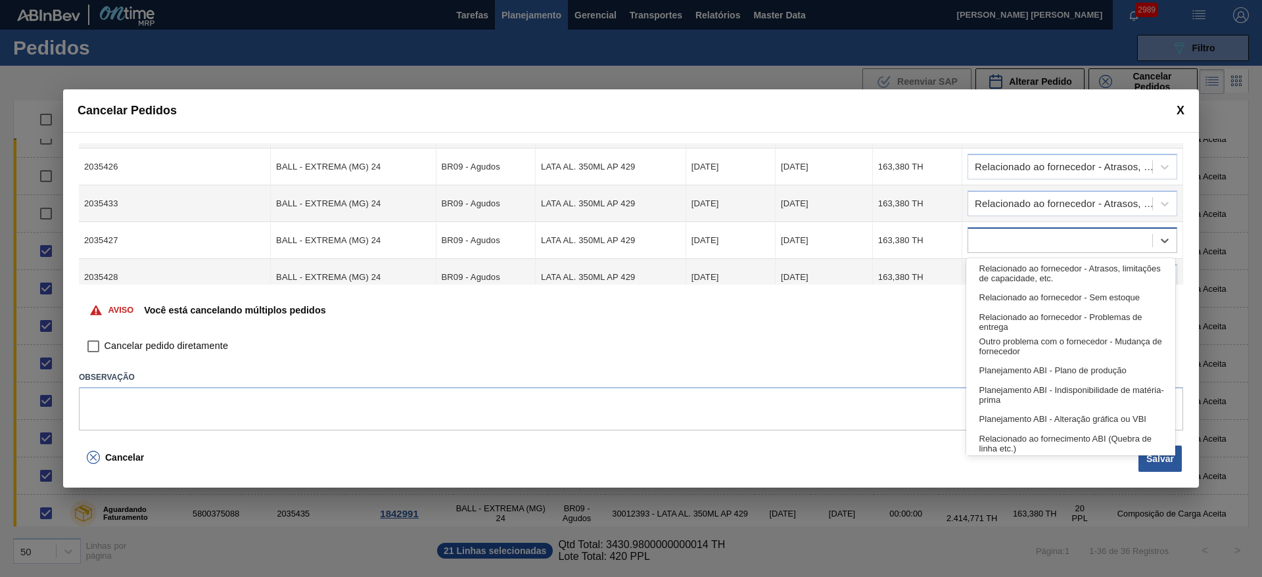
click at [997, 237] on div at bounding box center [1060, 240] width 184 height 19
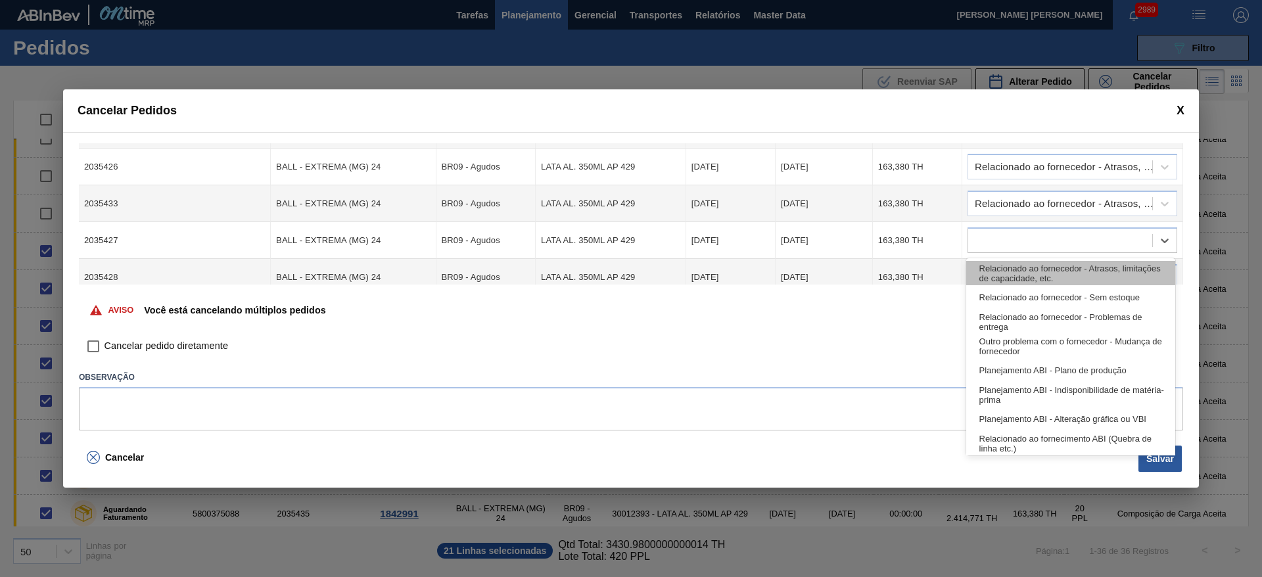
click at [1010, 266] on div "Relacionado ao fornecedor - Atrasos, limitações de capacidade, etc." at bounding box center [1070, 273] width 209 height 24
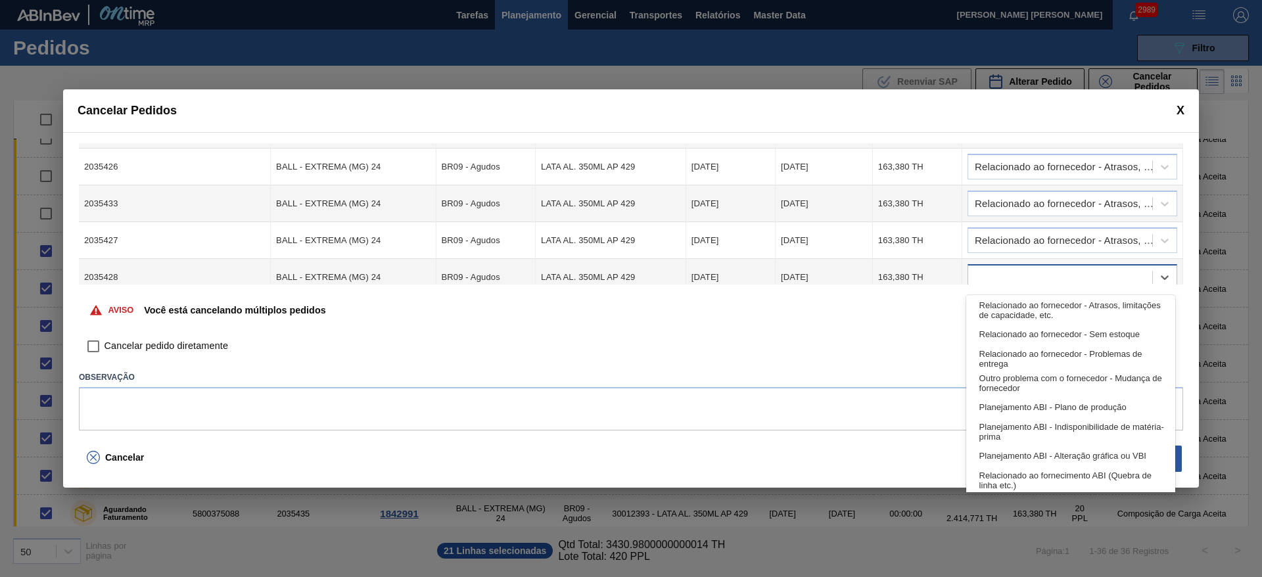
click at [995, 272] on div at bounding box center [1060, 277] width 184 height 19
click at [1008, 306] on div "Relacionado ao fornecedor - Atrasos, limitações de capacidade, etc." at bounding box center [1070, 310] width 209 height 24
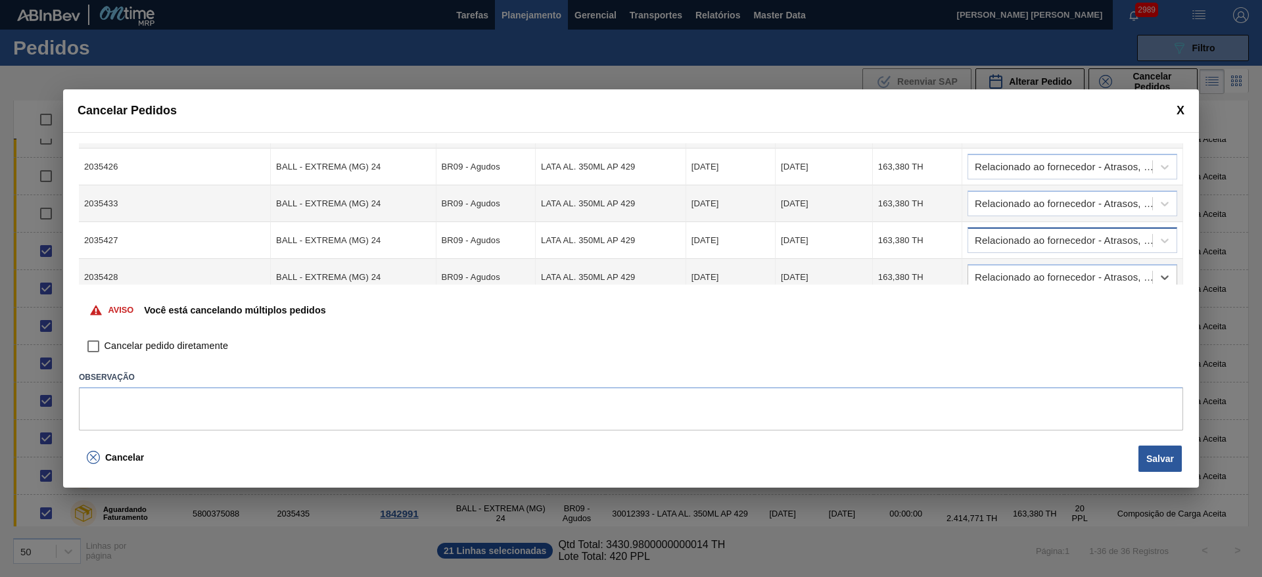
scroll to position [592, 0]
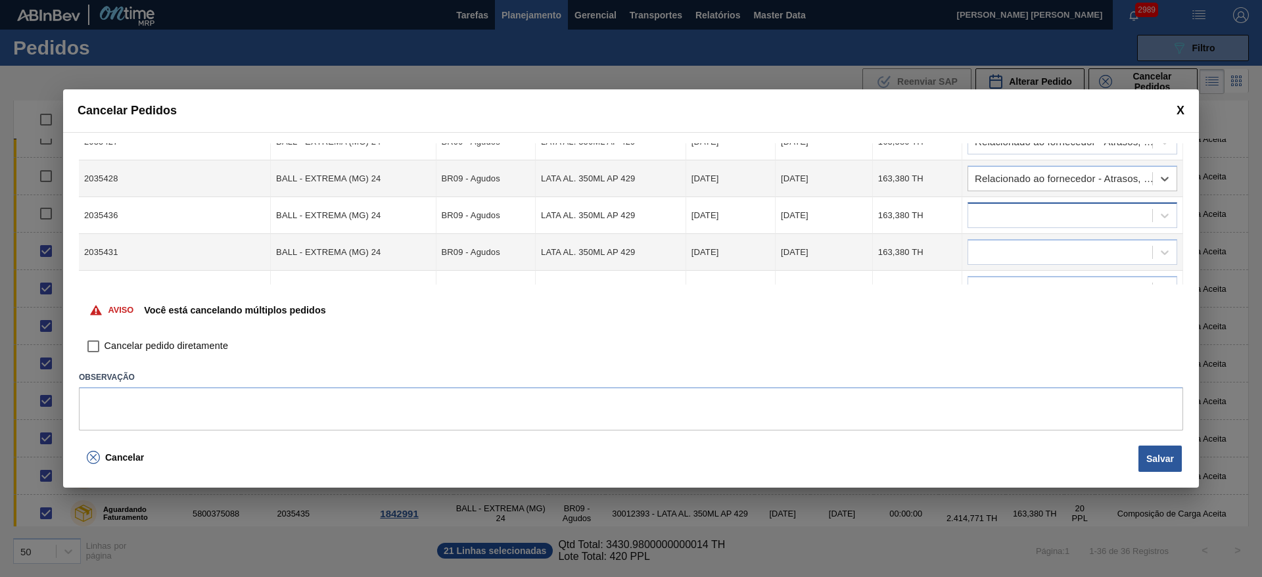
click at [992, 206] on div at bounding box center [1060, 215] width 184 height 19
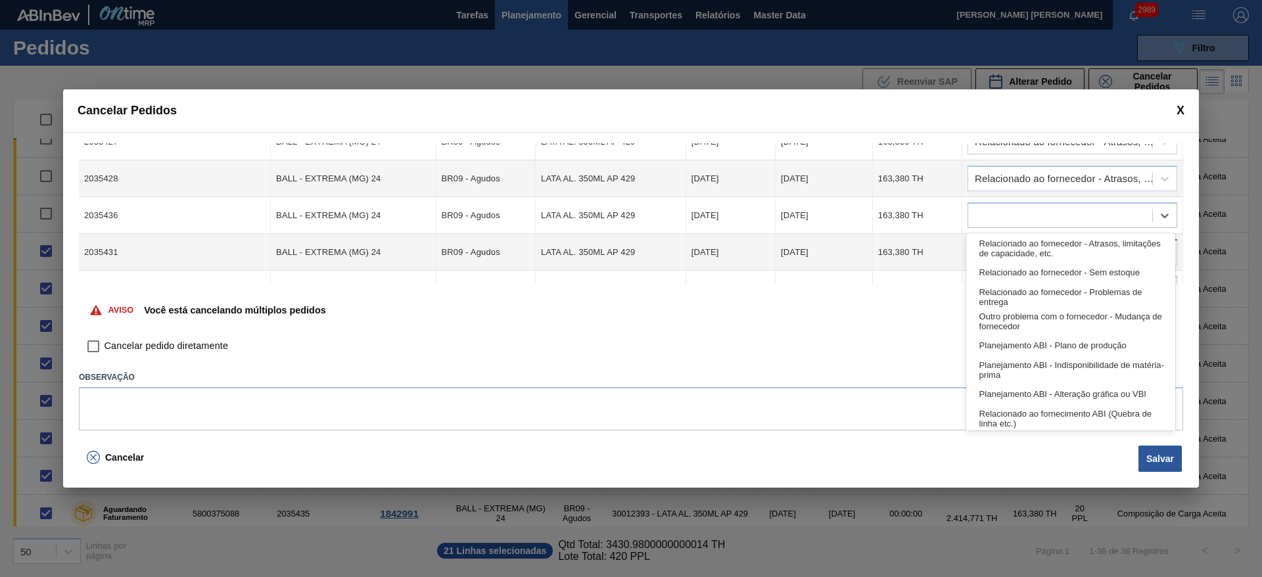
click at [1008, 251] on div "Relacionado ao fornecedor - Atrasos, limitações de capacidade, etc." at bounding box center [1070, 248] width 209 height 24
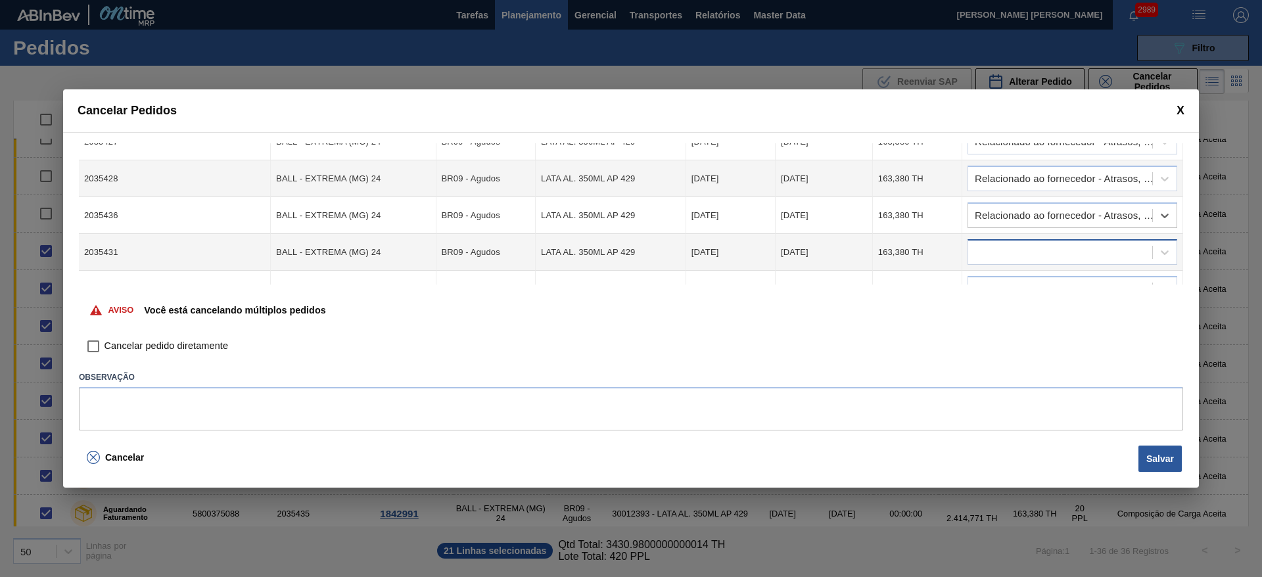
click at [1003, 250] on div at bounding box center [1060, 252] width 184 height 19
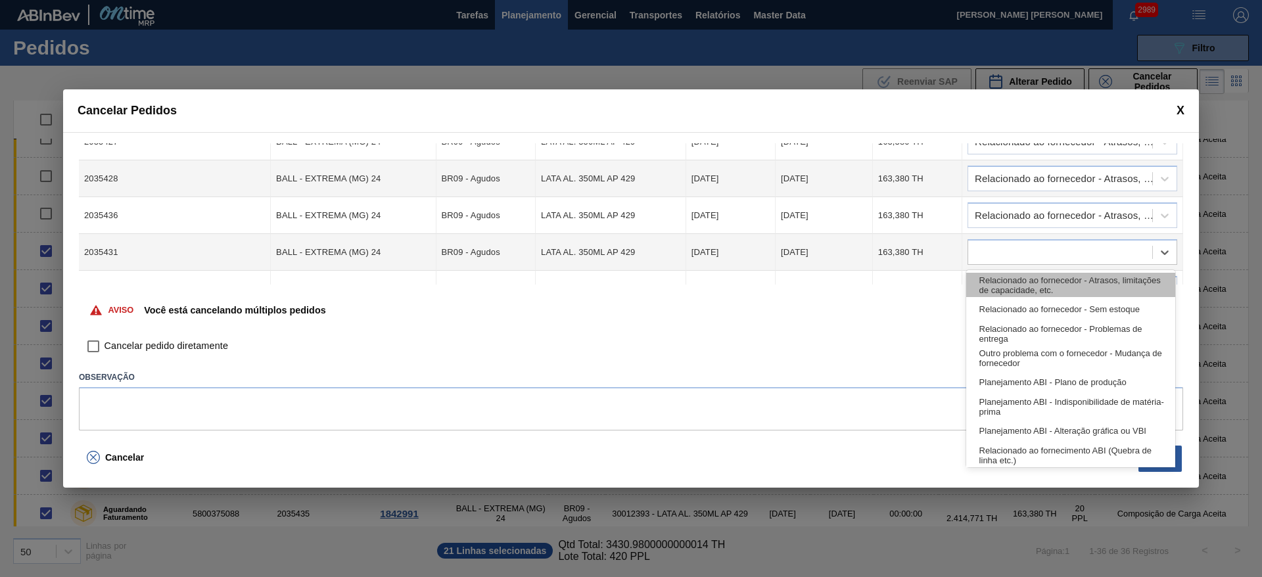
click at [1018, 275] on div "Relacionado ao fornecedor - Atrasos, limitações de capacidade, etc." at bounding box center [1070, 285] width 209 height 24
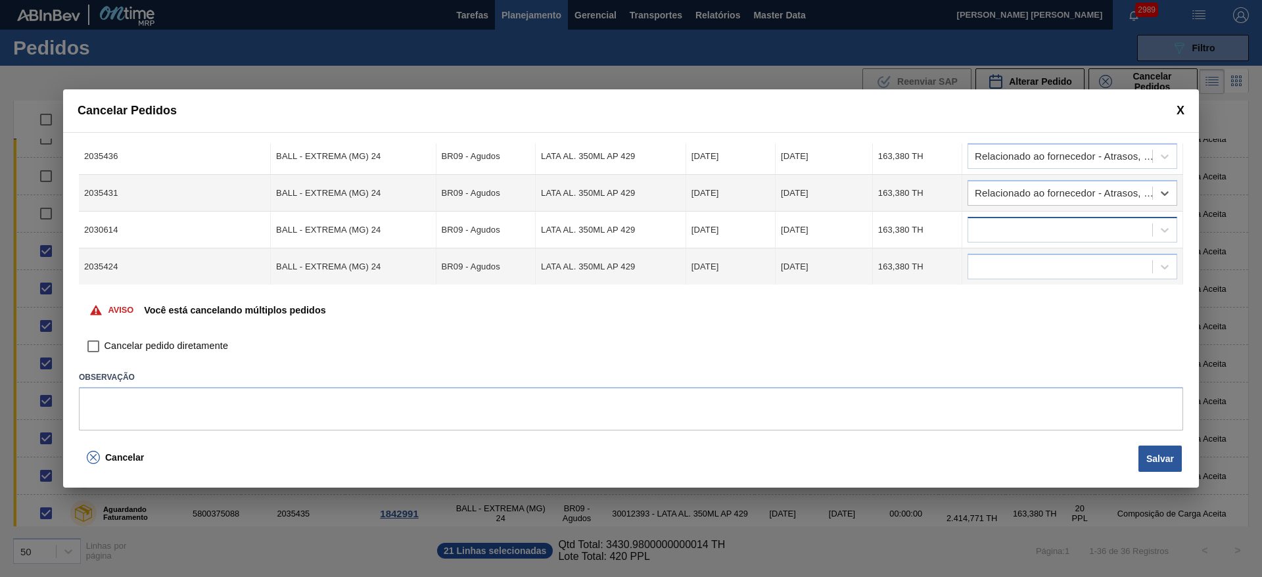
scroll to position [651, 0]
click at [1010, 223] on div at bounding box center [1060, 229] width 184 height 19
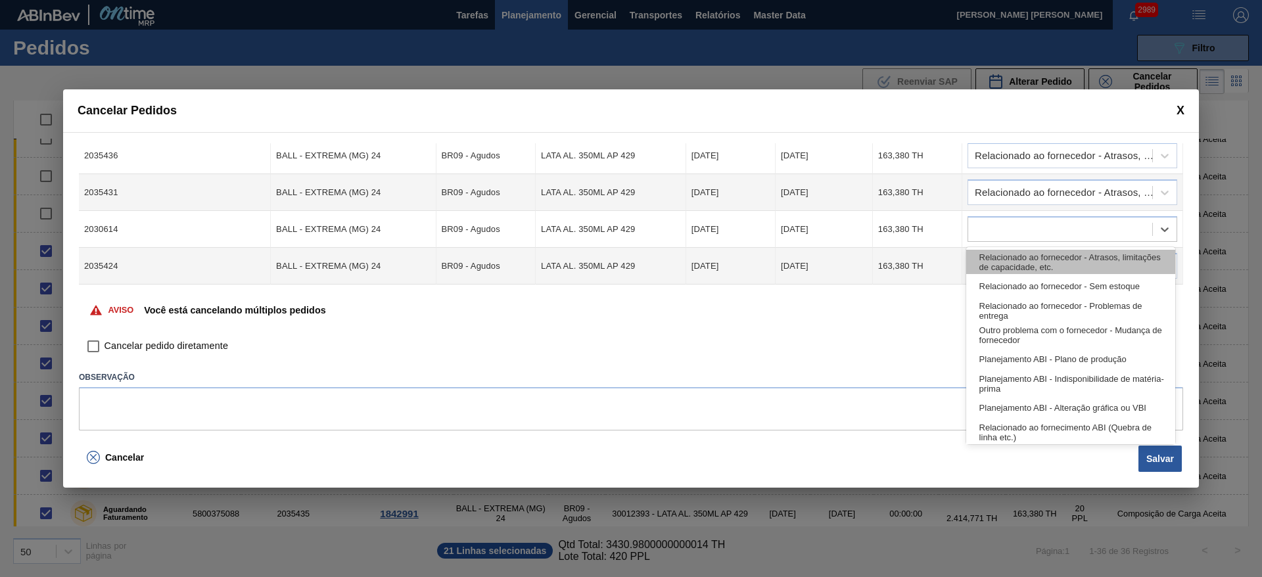
click at [1009, 269] on div "Relacionado ao fornecedor - Atrasos, limitações de capacidade, etc." at bounding box center [1070, 262] width 209 height 24
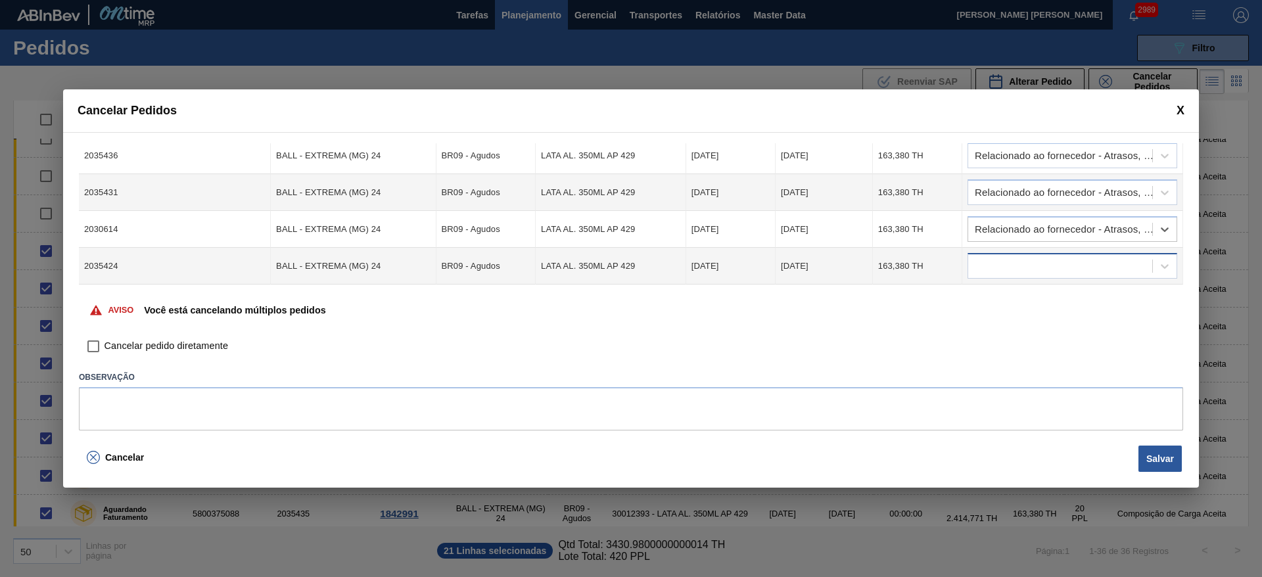
click at [1000, 256] on div at bounding box center [1073, 266] width 210 height 26
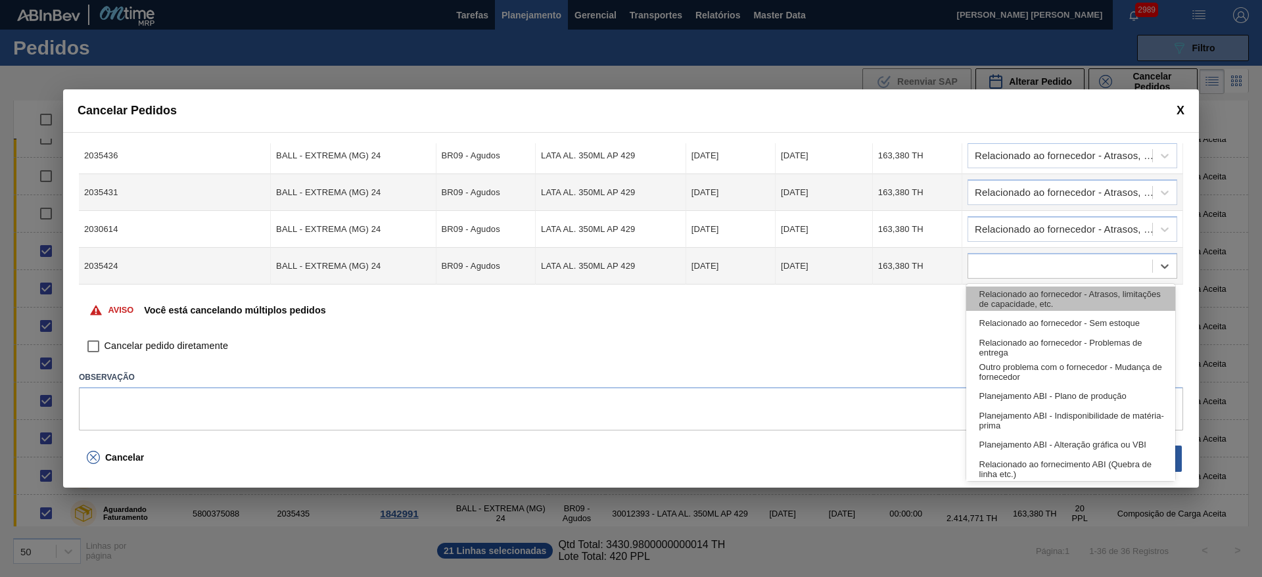
click at [1017, 292] on div "Relacionado ao fornecedor - Atrasos, limitações de capacidade, etc." at bounding box center [1070, 299] width 209 height 24
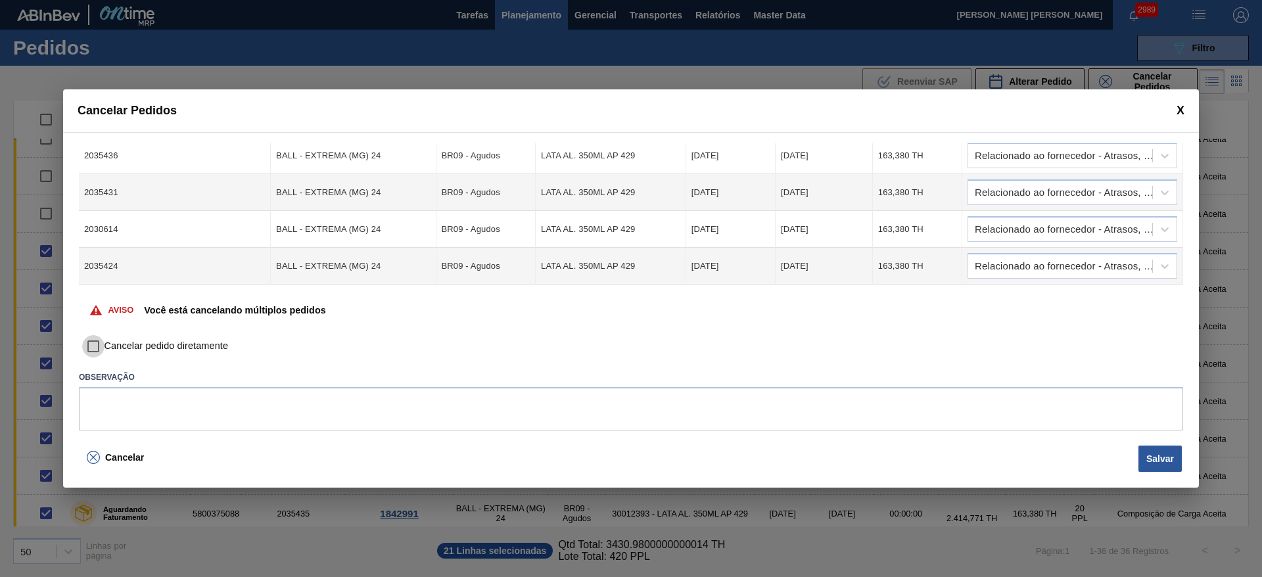
click at [97, 347] on input "Cancelar pedido diretamente" at bounding box center [93, 346] width 22 height 22
checkbox input "true"
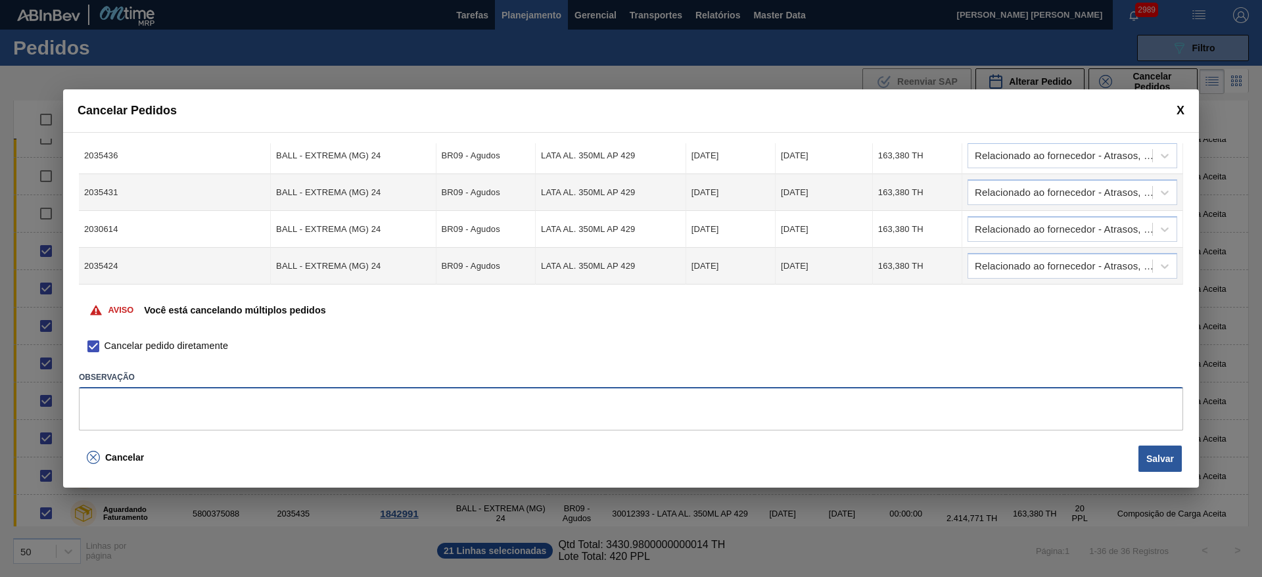
click at [116, 396] on textarea at bounding box center [631, 408] width 1104 height 43
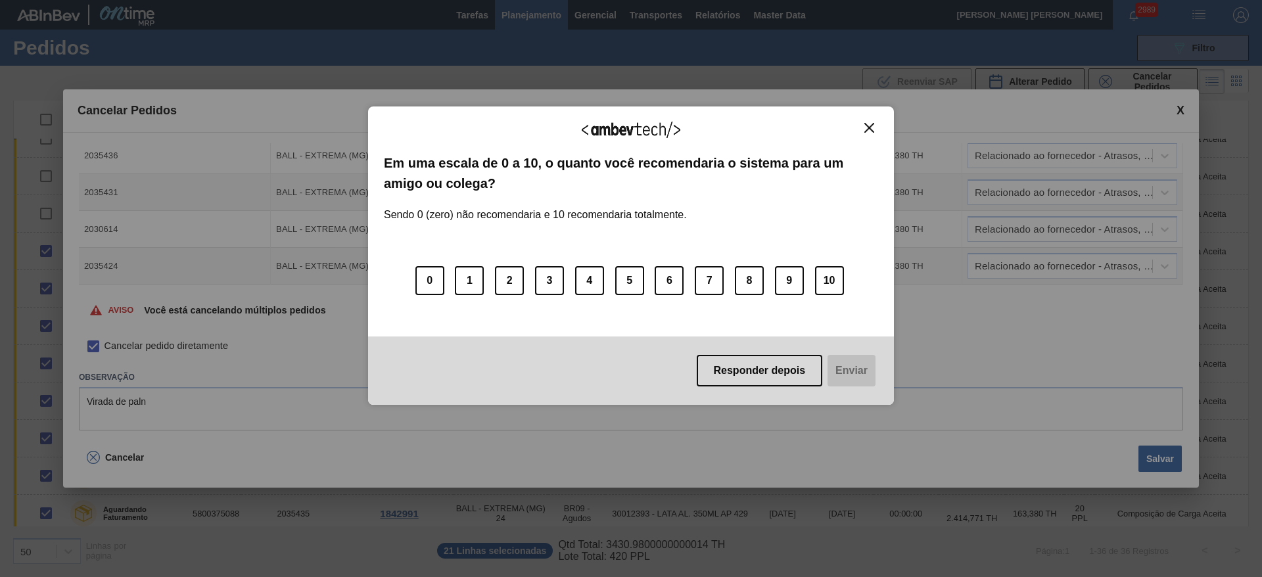
click at [871, 123] on img "Close" at bounding box center [869, 128] width 10 height 10
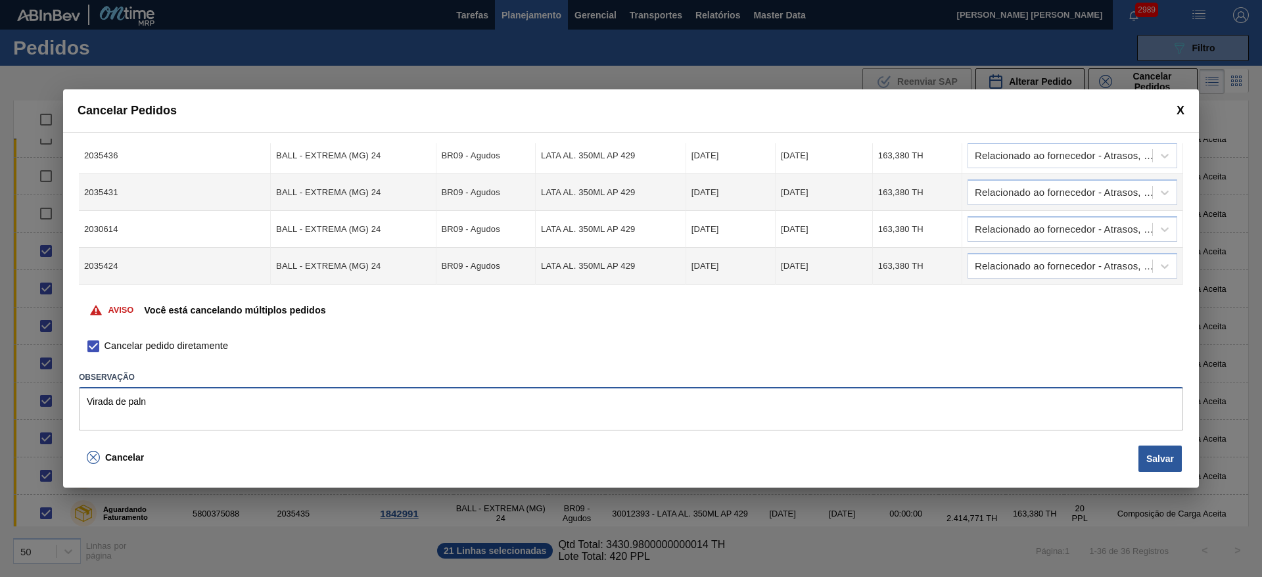
click at [162, 402] on textarea "Virada de paln" at bounding box center [631, 408] width 1104 height 43
click at [176, 401] on textarea "Virada de planta ball -ajustes ABI" at bounding box center [631, 408] width 1104 height 43
type textarea "Virada de planta ball - ajustes ABI"
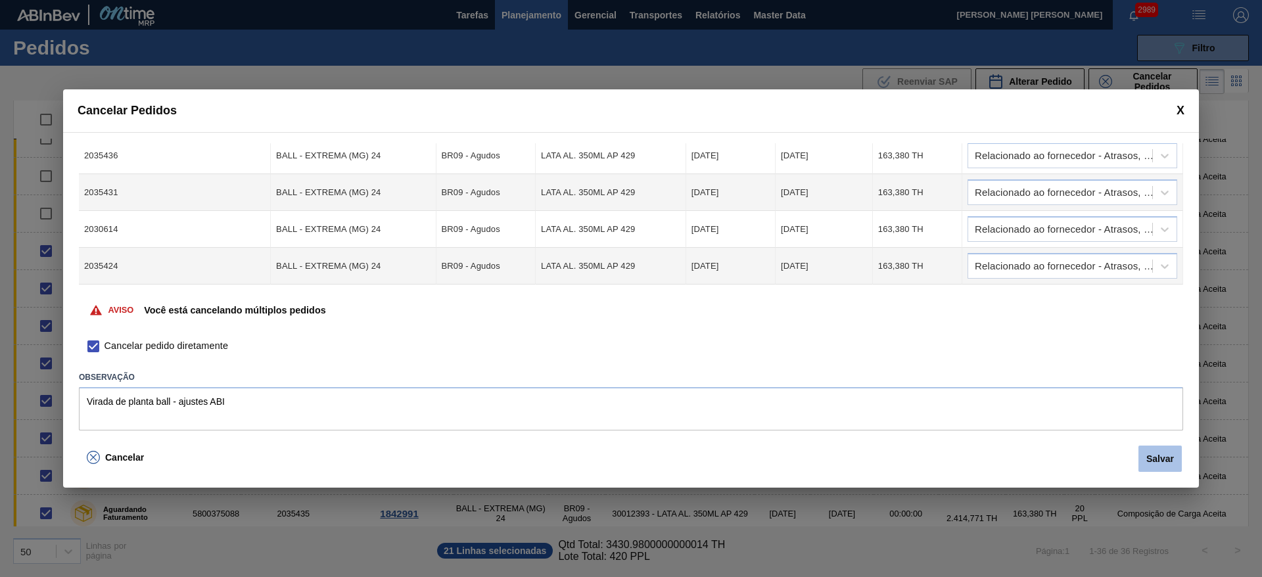
click at [1148, 458] on button "Salvar" at bounding box center [1160, 459] width 43 height 26
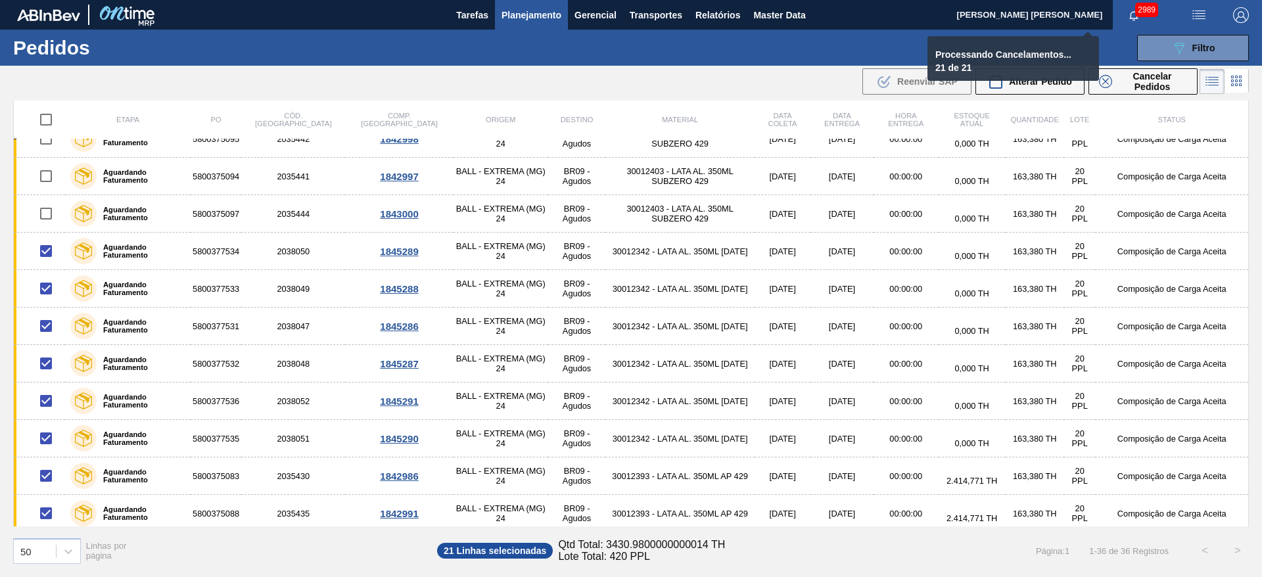
checkbox input "false"
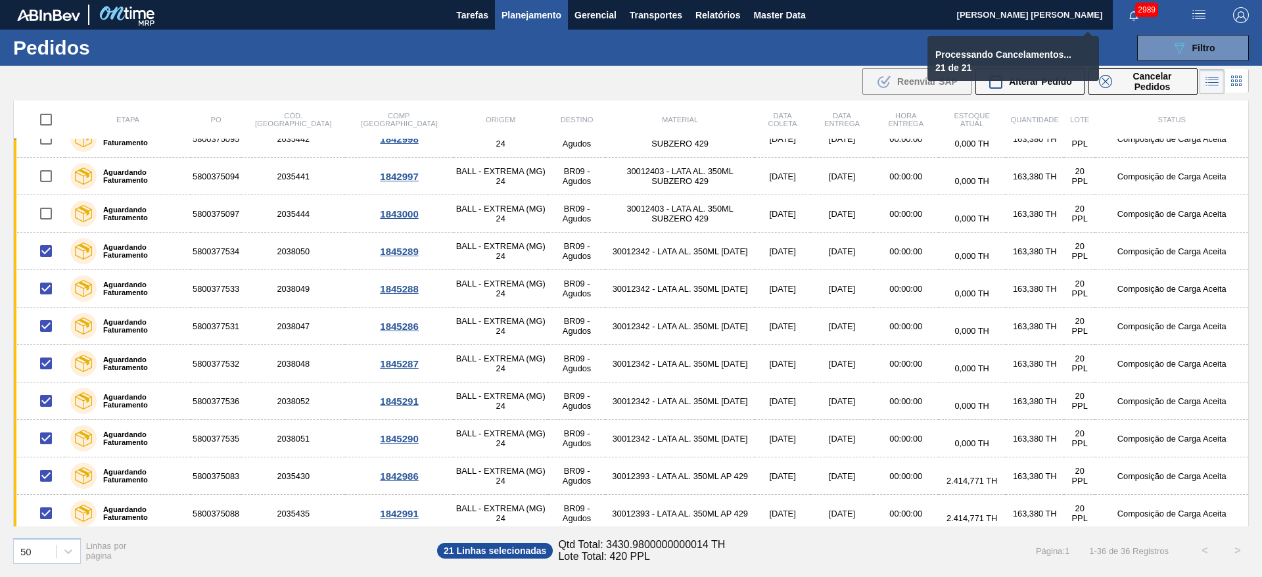
checkbox input "false"
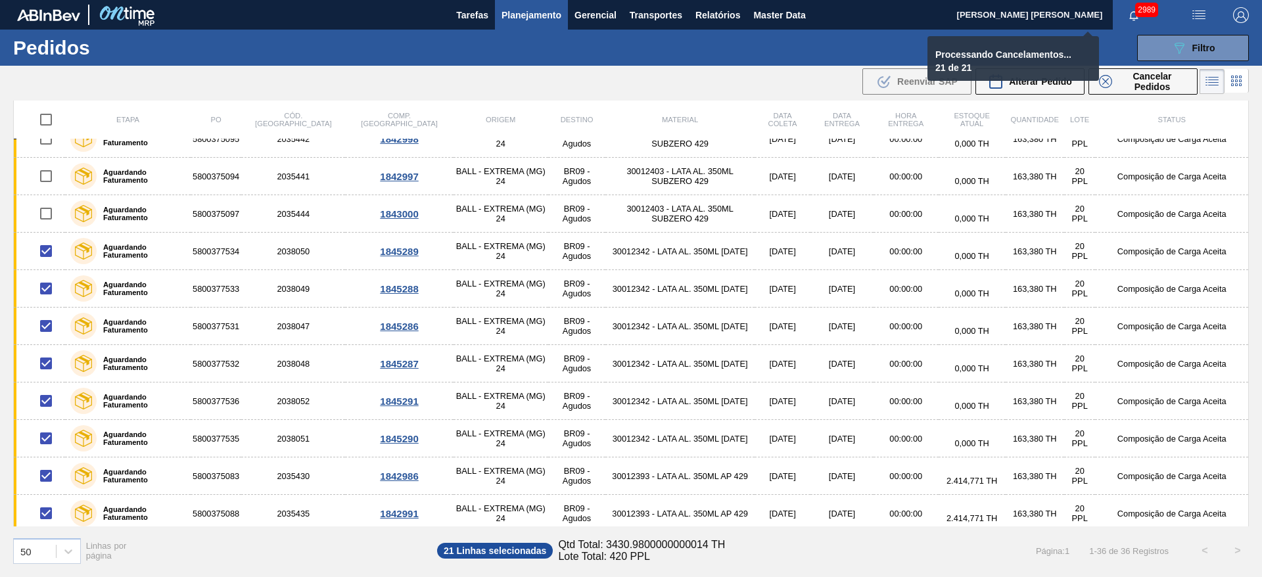
checkbox input "false"
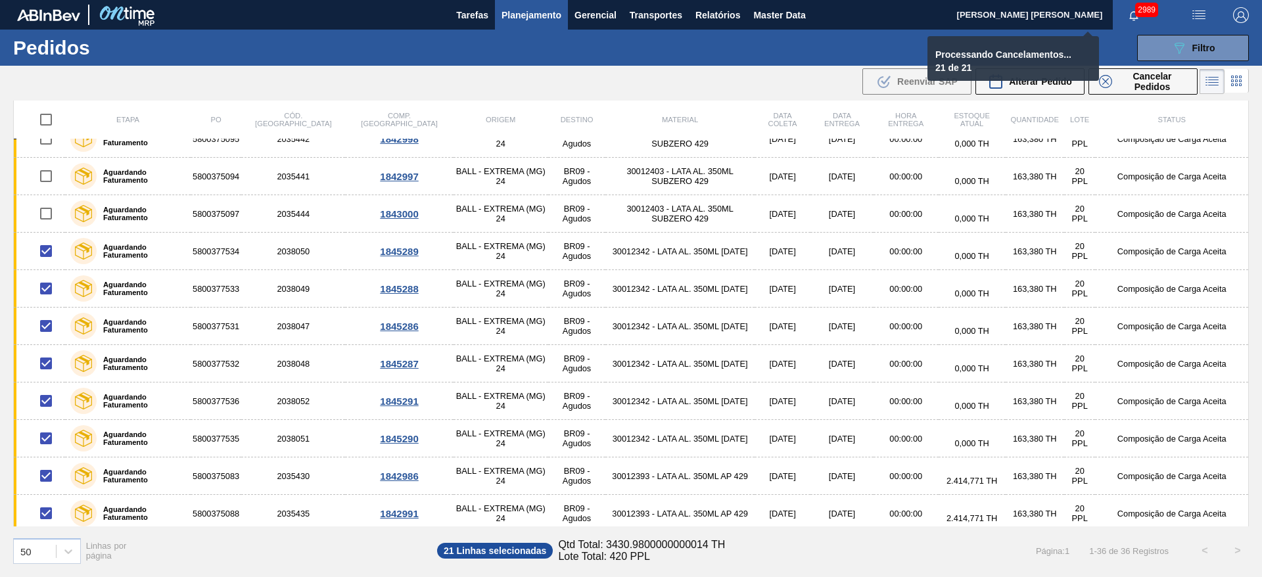
checkbox input "false"
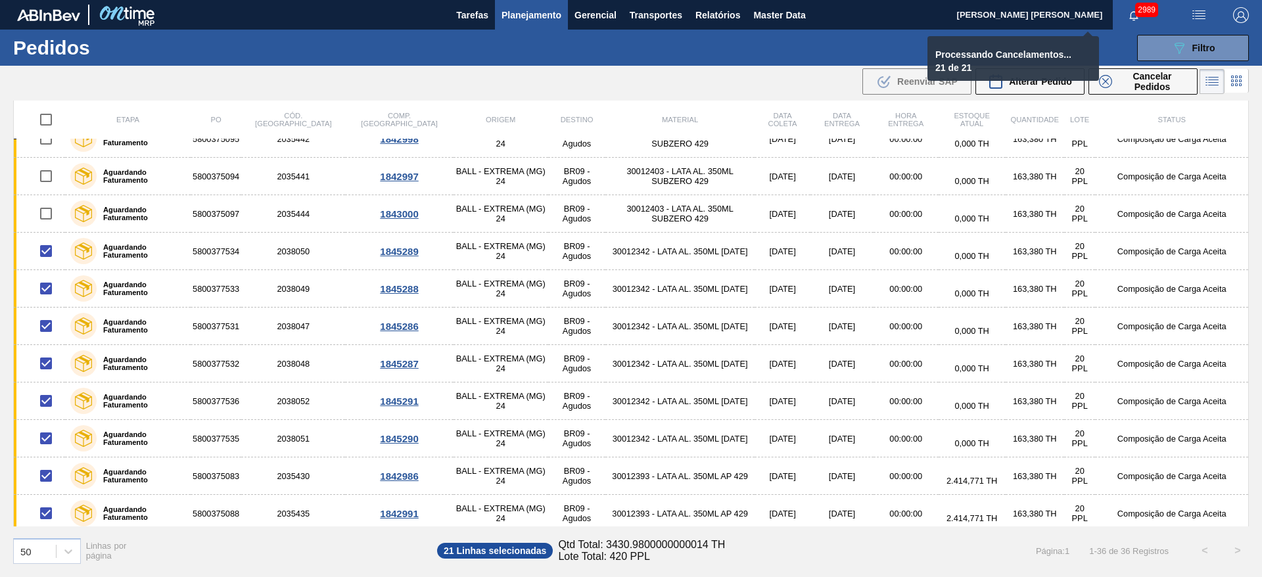
checkbox input "false"
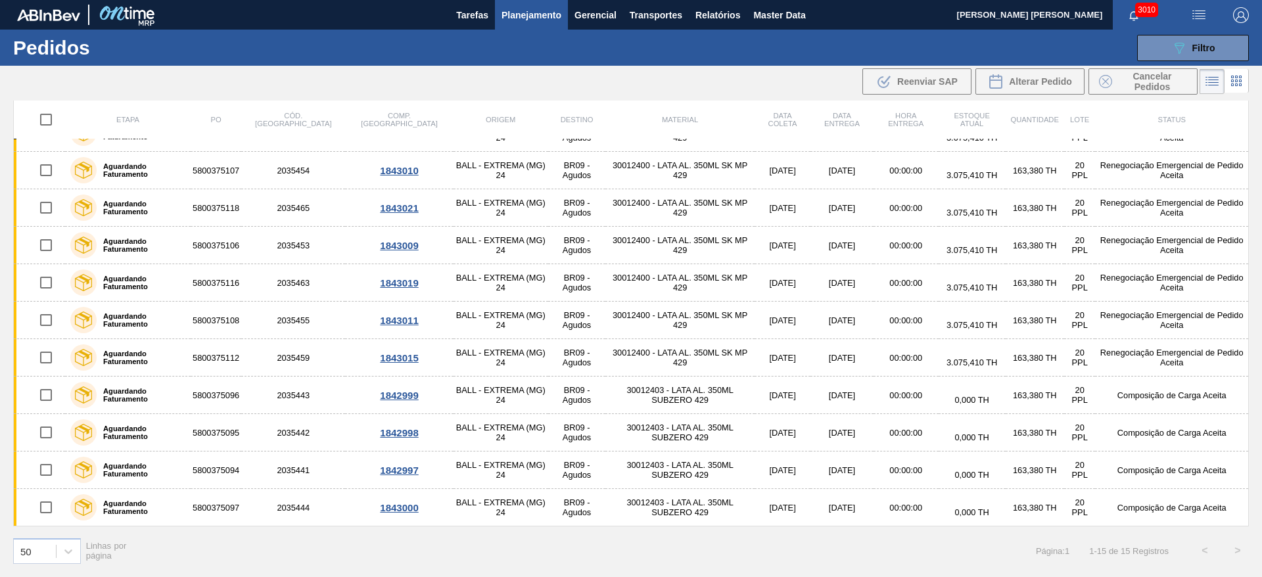
scroll to position [176, 0]
click at [700, 10] on span "Relatórios" at bounding box center [718, 15] width 45 height 16
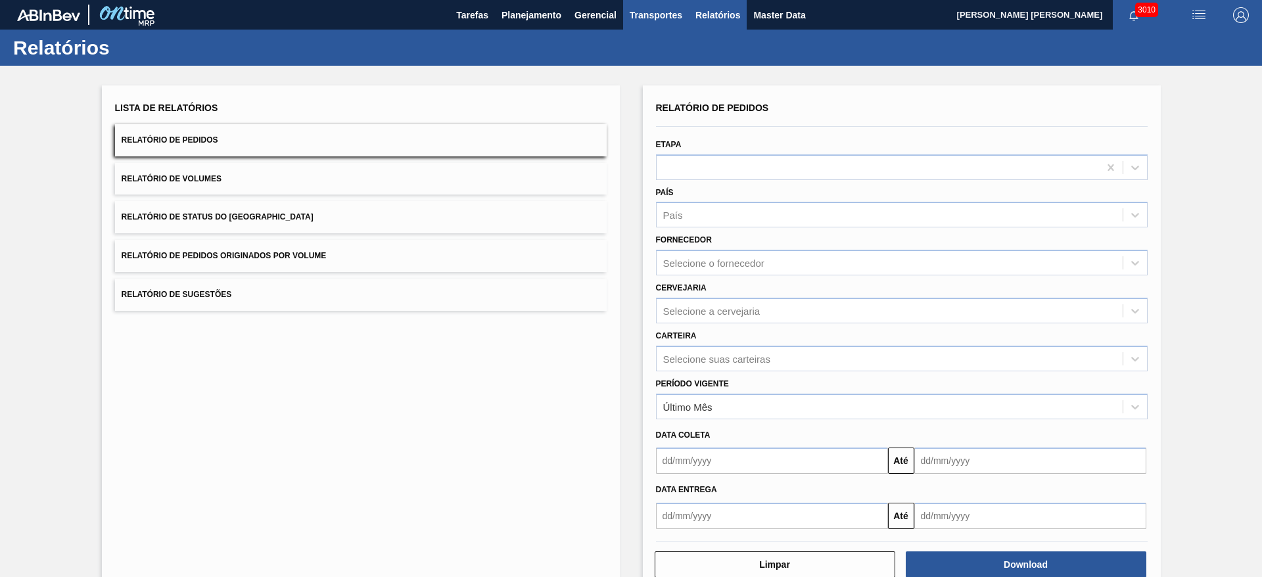
click at [660, 13] on span "Transportes" at bounding box center [656, 15] width 53 height 16
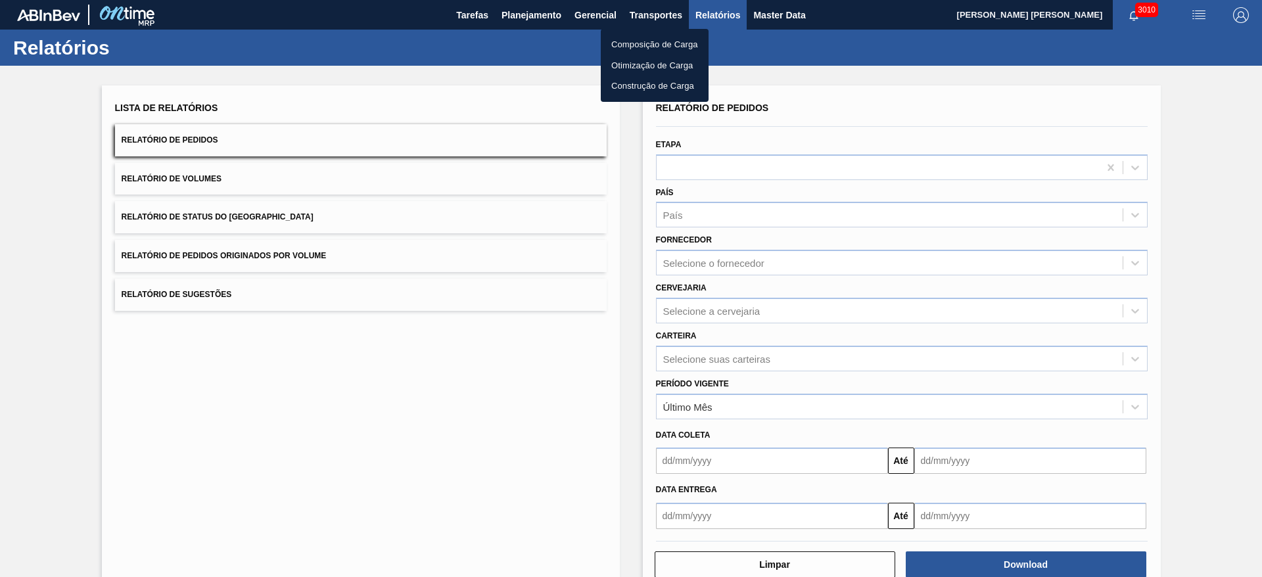
click at [646, 64] on li "Otimização de Carga" at bounding box center [655, 65] width 108 height 21
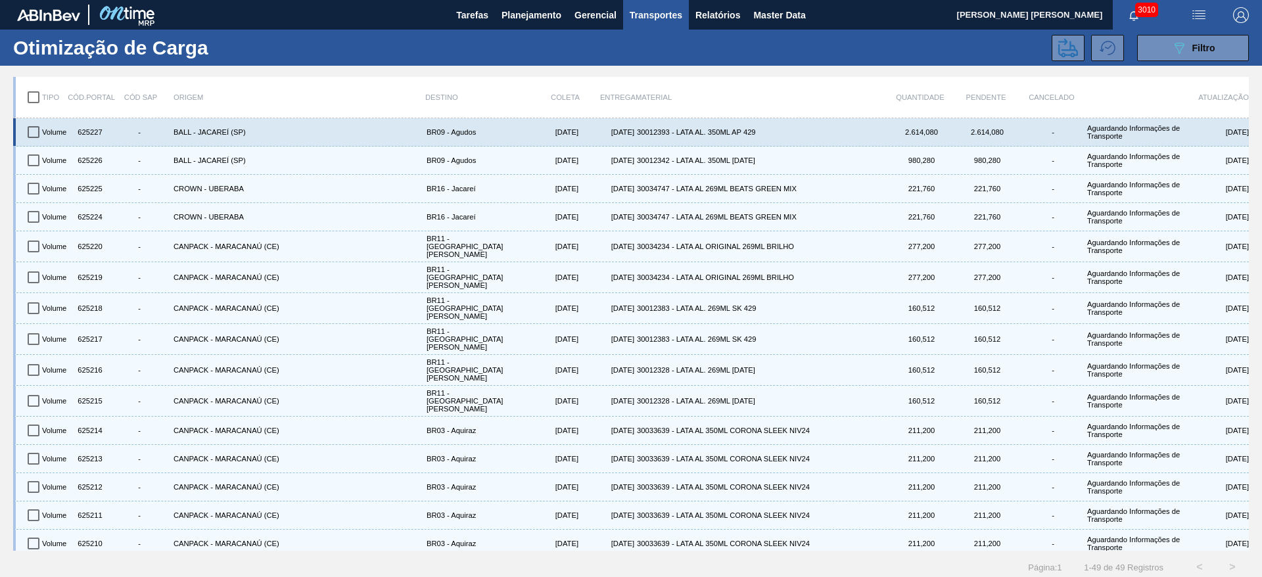
click at [33, 133] on input "checkbox" at bounding box center [34, 132] width 28 height 28
checkbox input "true"
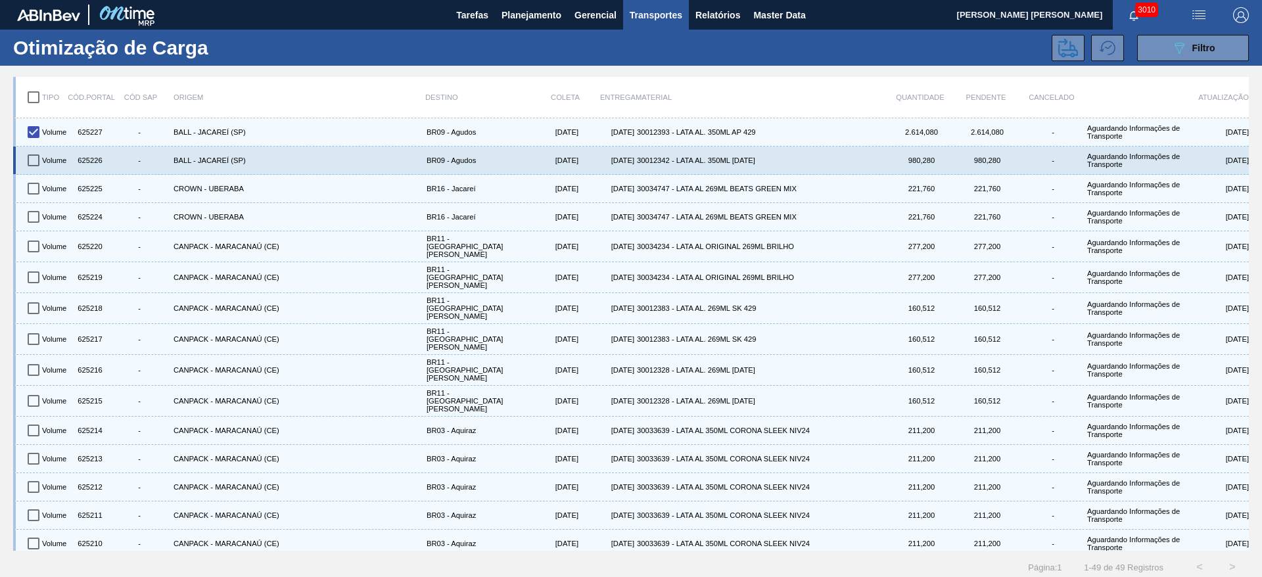
click at [36, 159] on input "checkbox" at bounding box center [34, 161] width 28 height 28
checkbox input "true"
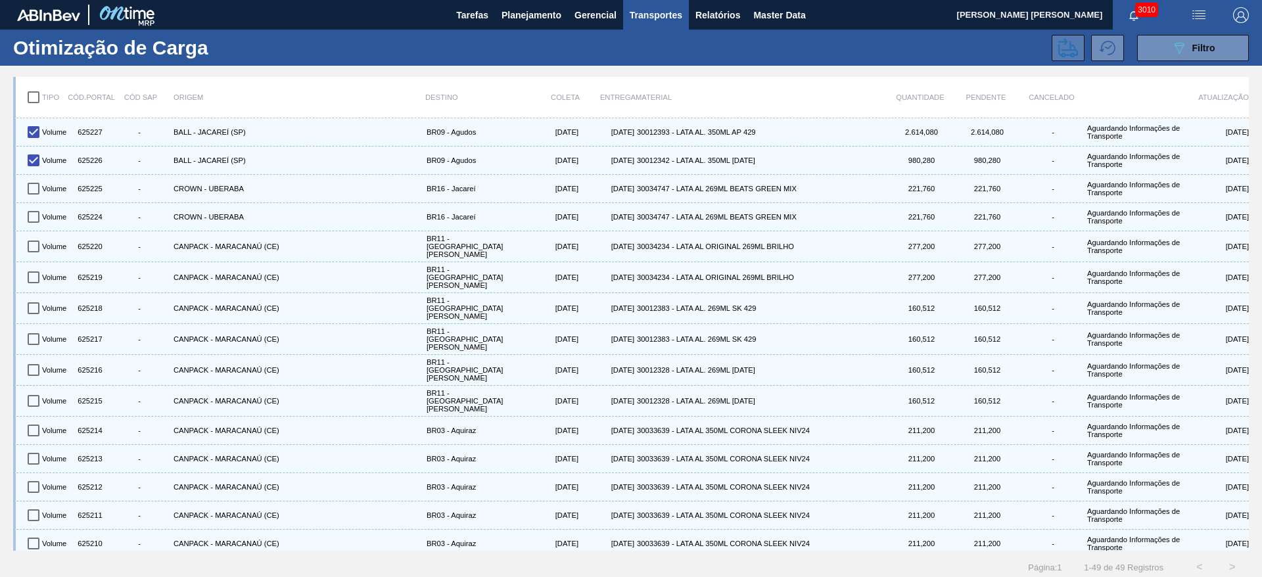
click at [1065, 45] on icon at bounding box center [1068, 48] width 20 height 20
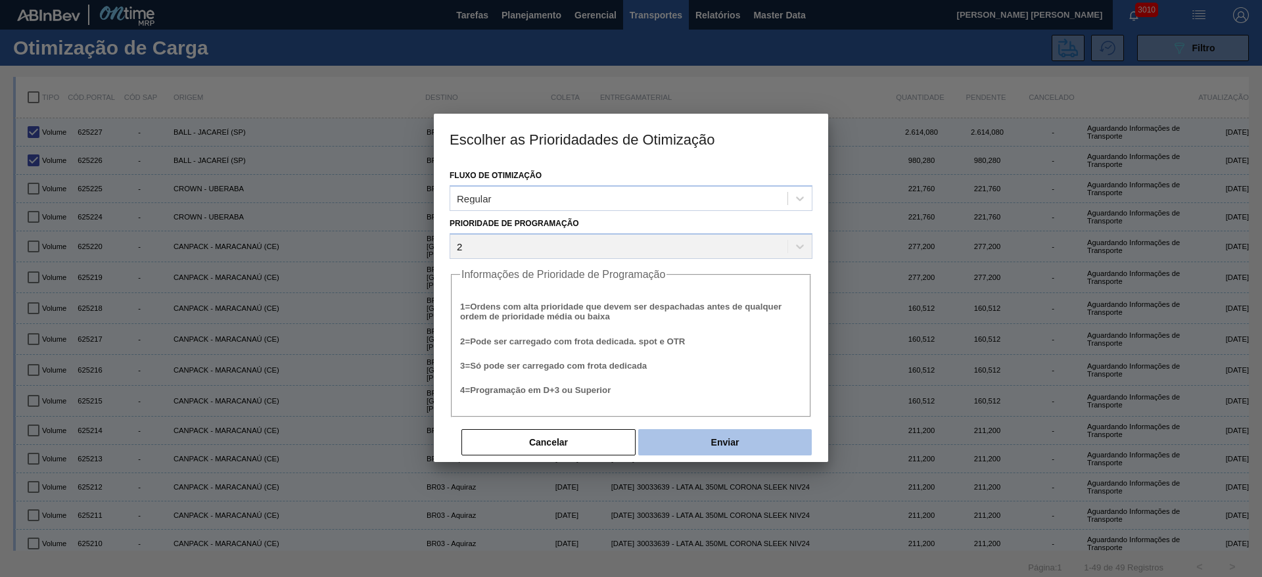
click at [762, 437] on button "Enviar" at bounding box center [725, 442] width 174 height 26
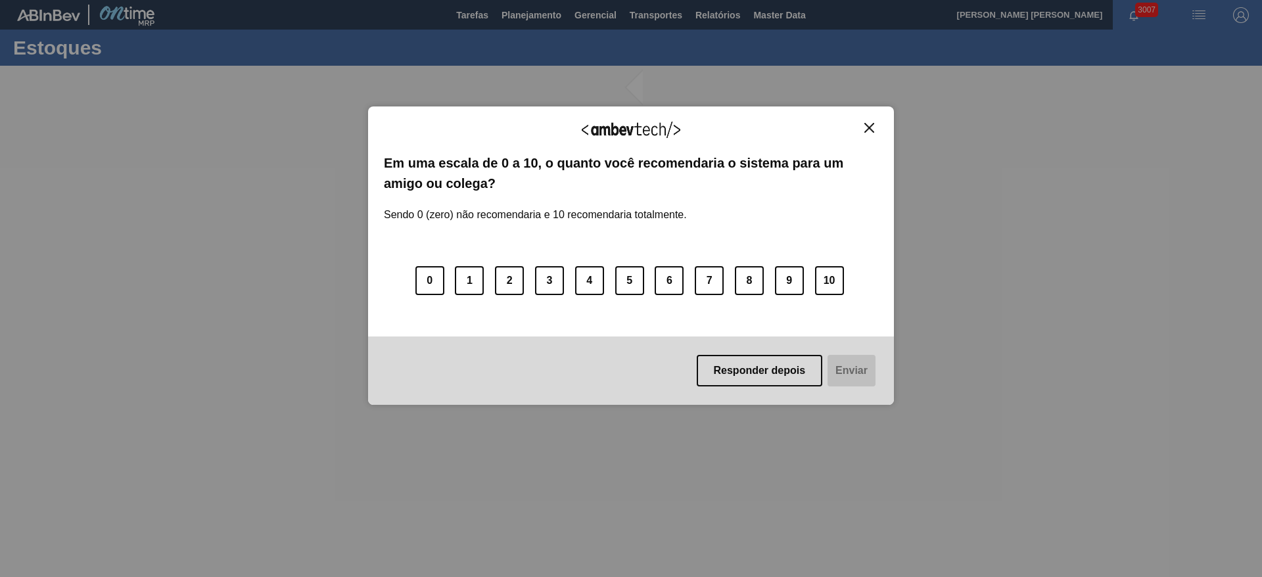
click at [868, 125] on img "Close" at bounding box center [869, 128] width 10 height 10
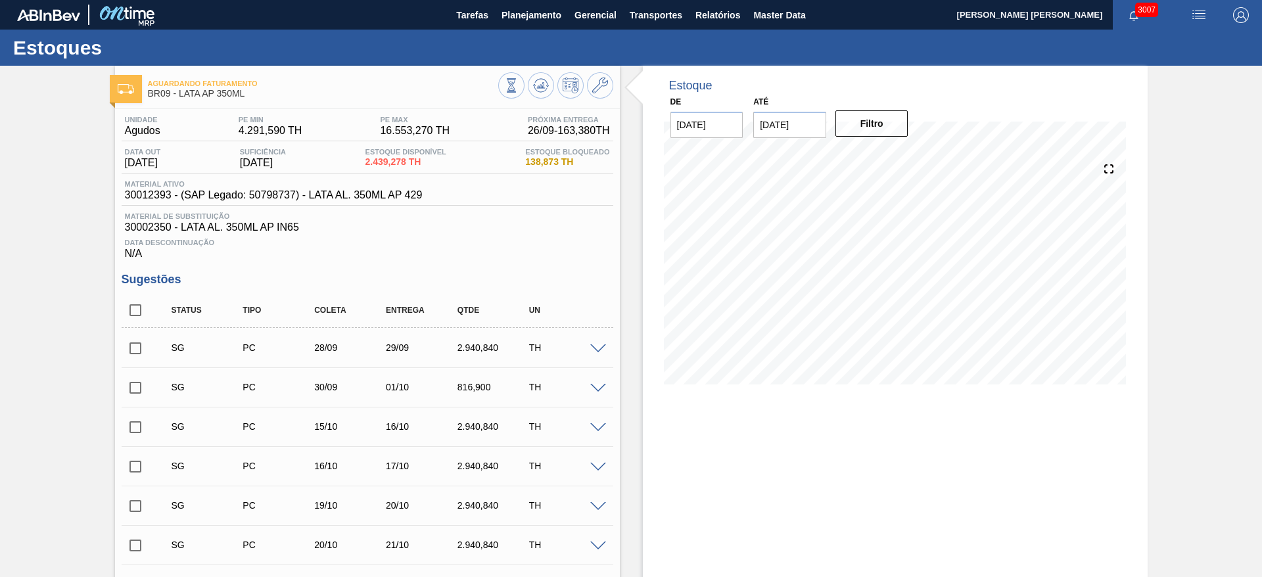
click at [602, 346] on span at bounding box center [598, 349] width 16 height 10
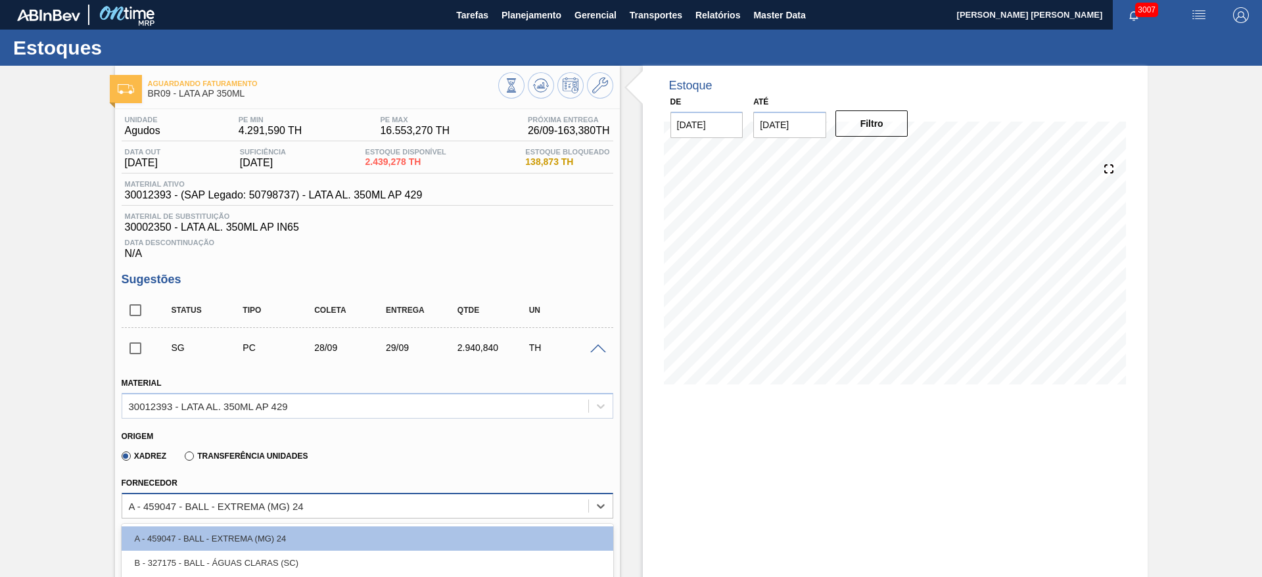
click at [367, 507] on div "option E - 323611 - BALL - POUSO ALEGRE (MG) focused, 5 of 7. 7 results availab…" at bounding box center [368, 506] width 492 height 26
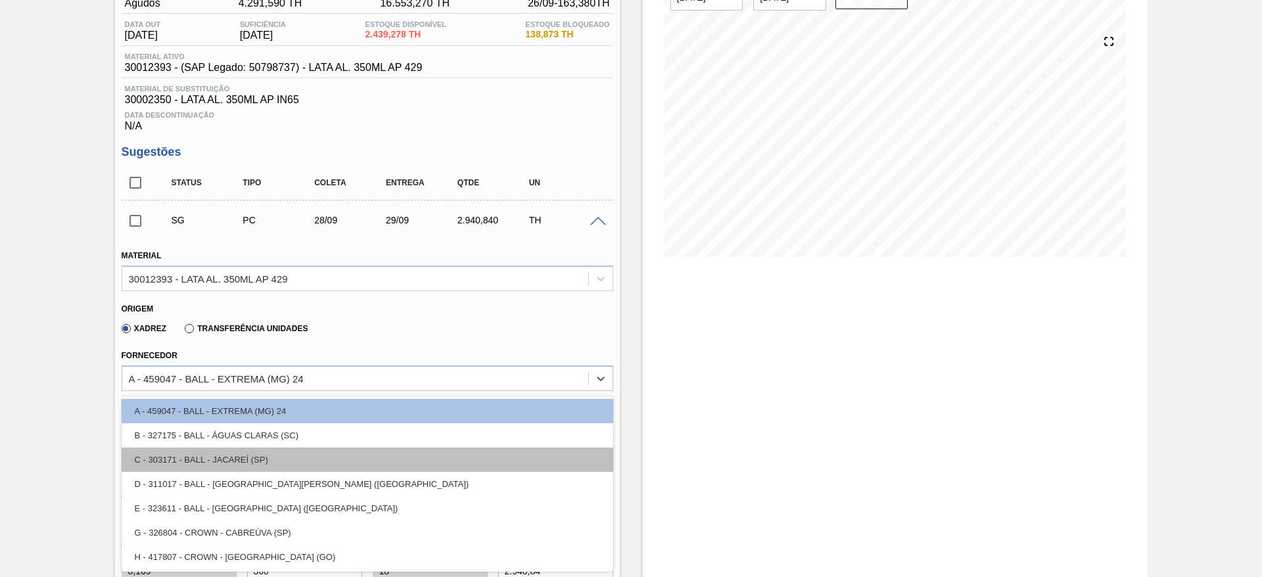
click at [249, 459] on div "C - 303171 - BALL - JACAREÍ (SP)" at bounding box center [368, 460] width 492 height 24
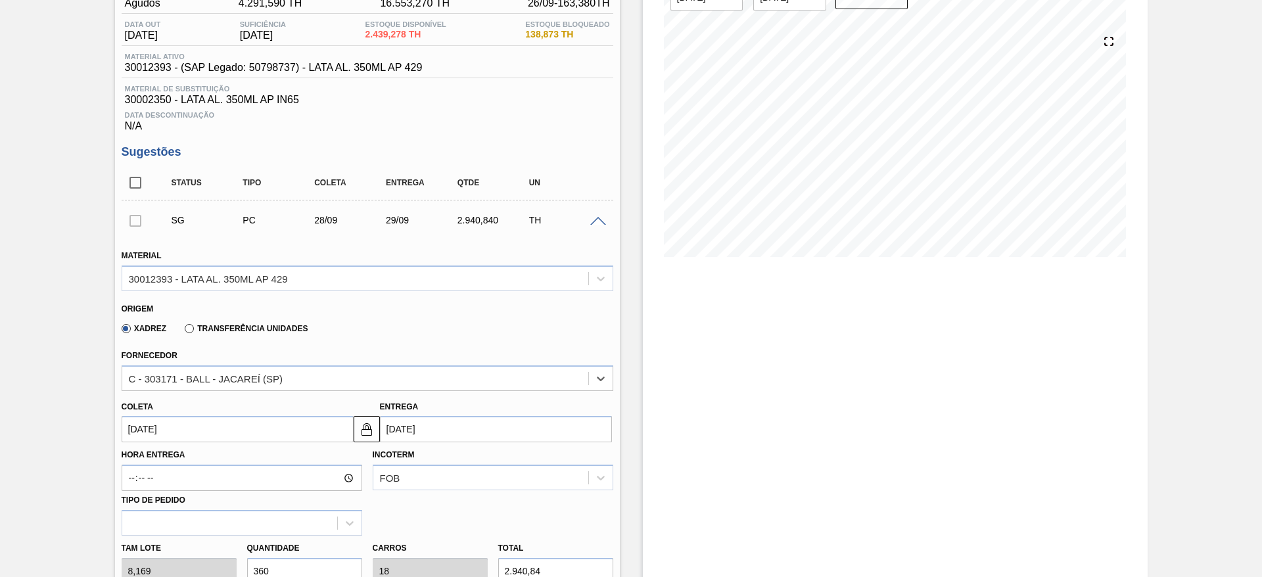
click at [413, 431] on input "[DATE]" at bounding box center [496, 429] width 232 height 26
click at [440, 390] on div "30" at bounding box center [438, 392] width 18 height 18
type input "[DATE]"
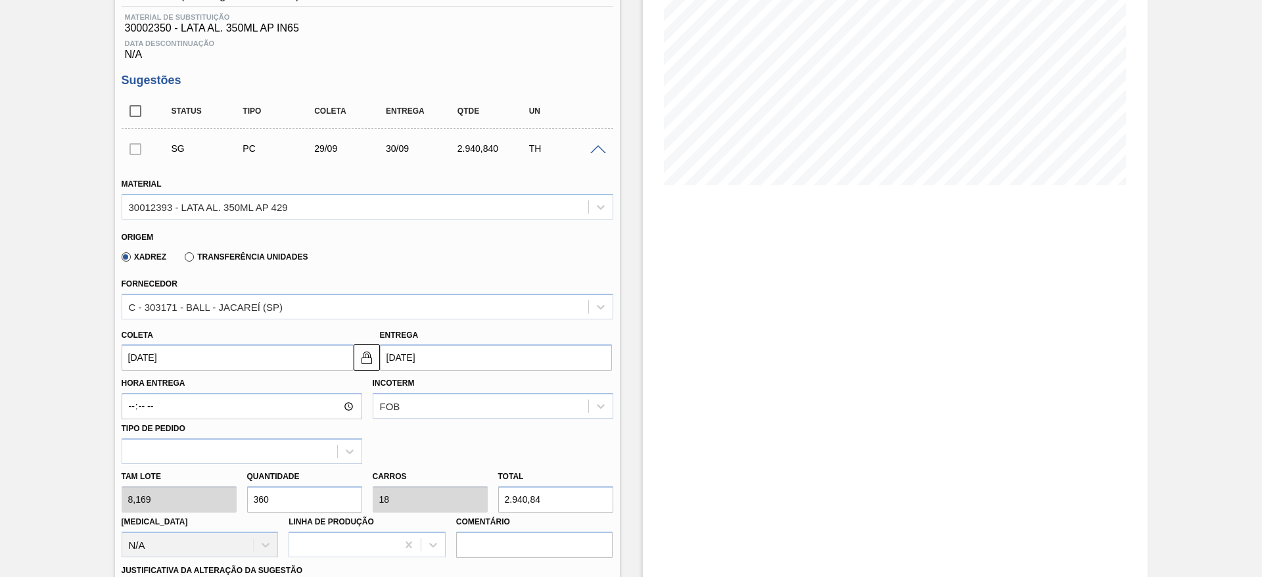
scroll to position [325, 0]
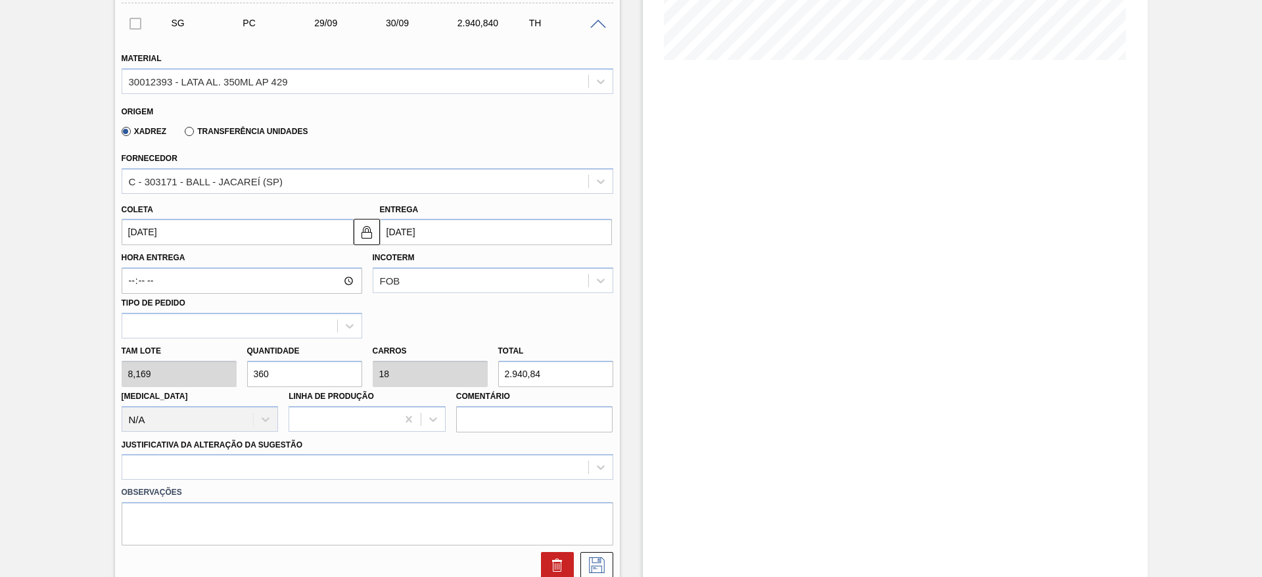
click at [270, 370] on input "360" at bounding box center [304, 374] width 115 height 26
type input "36"
type input "1,8"
type input "294,084"
type input "3"
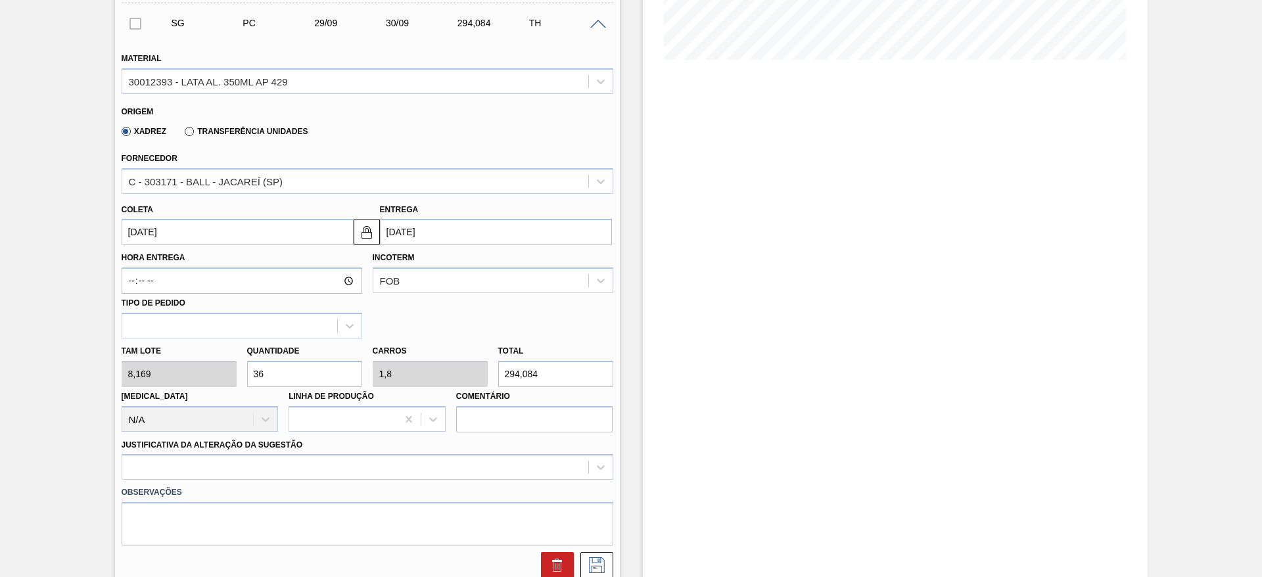
type input "0,15"
type input "24,507"
type input "32"
type input "1,6"
type input "261,408"
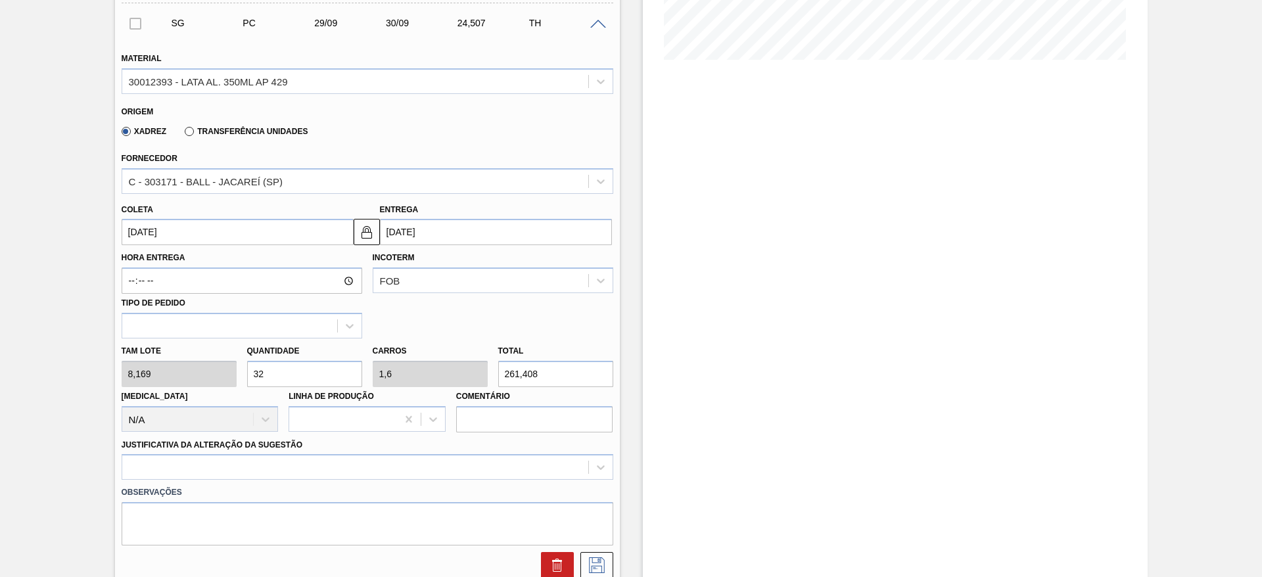
type input "320"
type input "16"
type input "2.614,08"
type input "320"
click at [319, 453] on div "Justificativa da Alteração da Sugestão" at bounding box center [368, 458] width 492 height 45
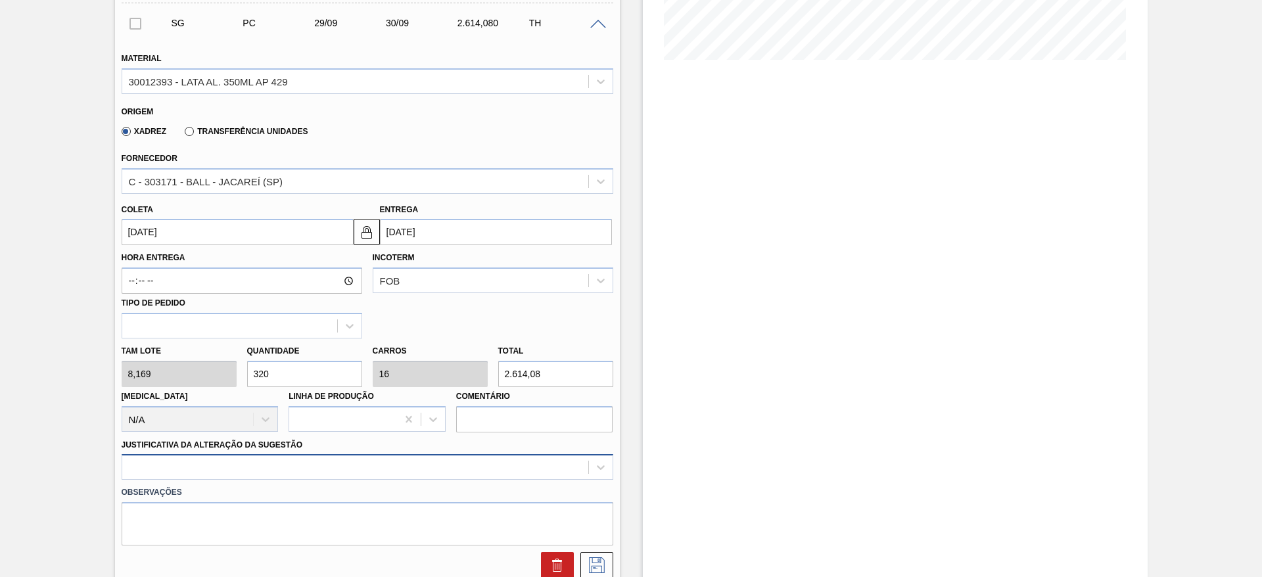
click at [322, 462] on div at bounding box center [368, 467] width 492 height 26
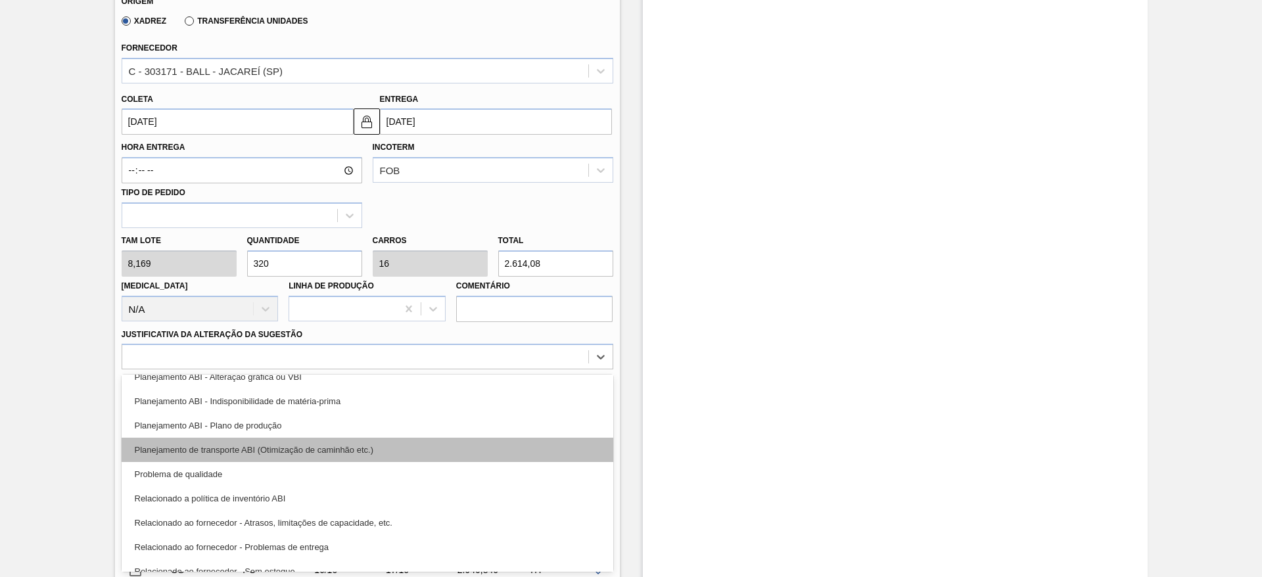
scroll to position [197, 0]
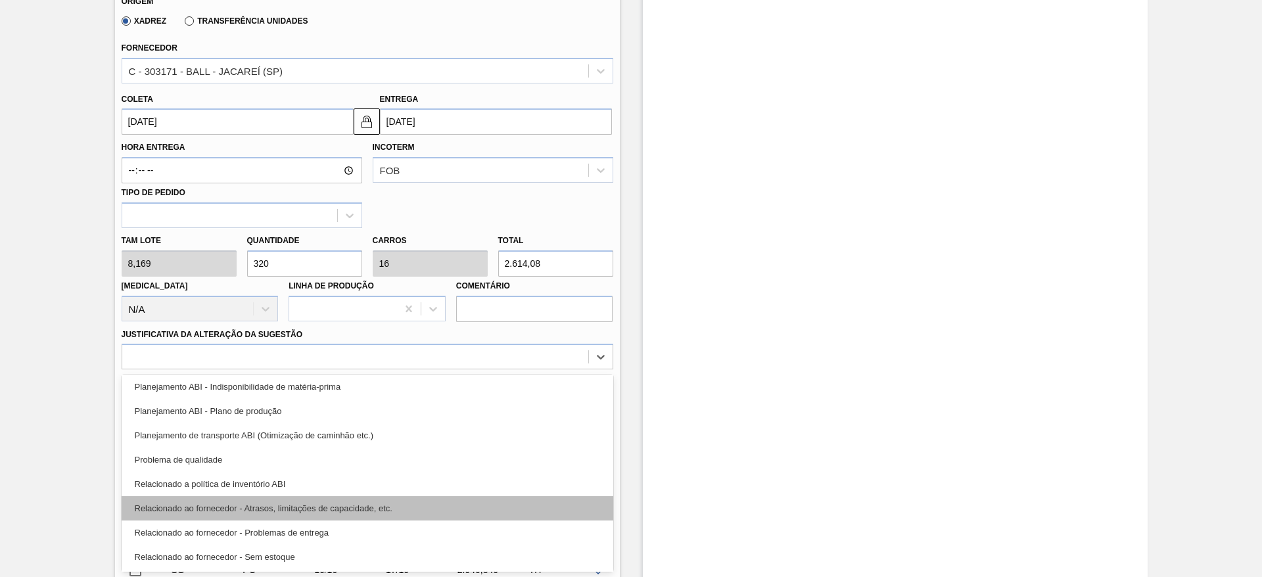
click at [370, 509] on div "Relacionado ao fornecedor - Atrasos, limitações de capacidade, etc." at bounding box center [368, 508] width 492 height 24
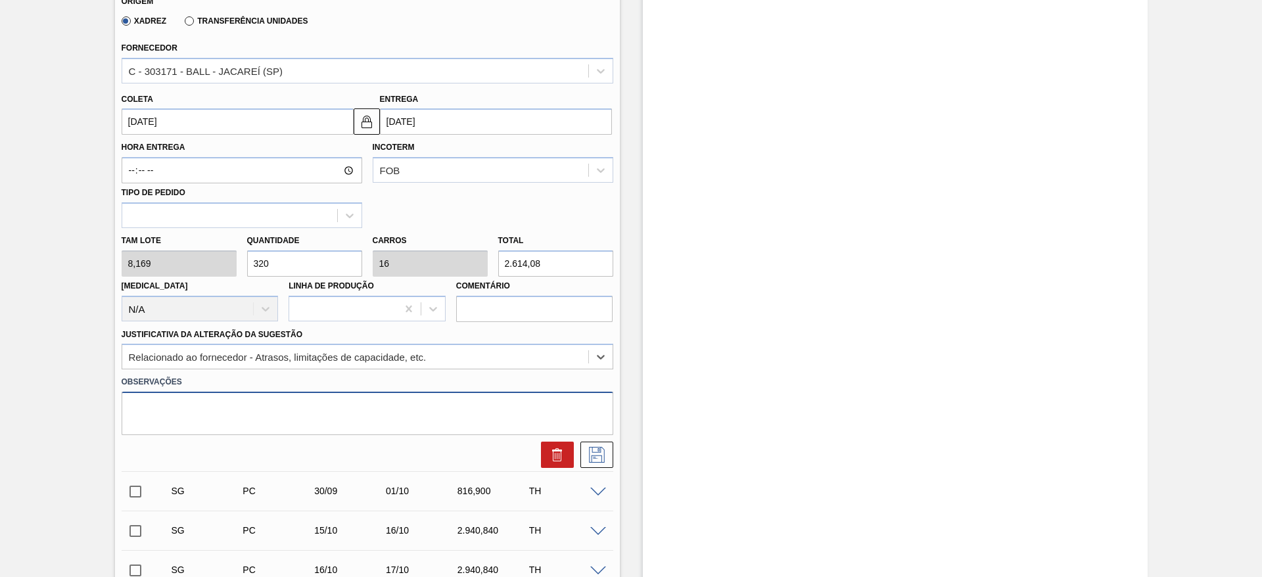
click at [322, 422] on textarea at bounding box center [368, 413] width 492 height 43
paste textarea "Virada de planta - Ajustes ABI"
type textarea "Virada de planta - Ajustes ABI"
click at [594, 460] on icon at bounding box center [596, 455] width 21 height 16
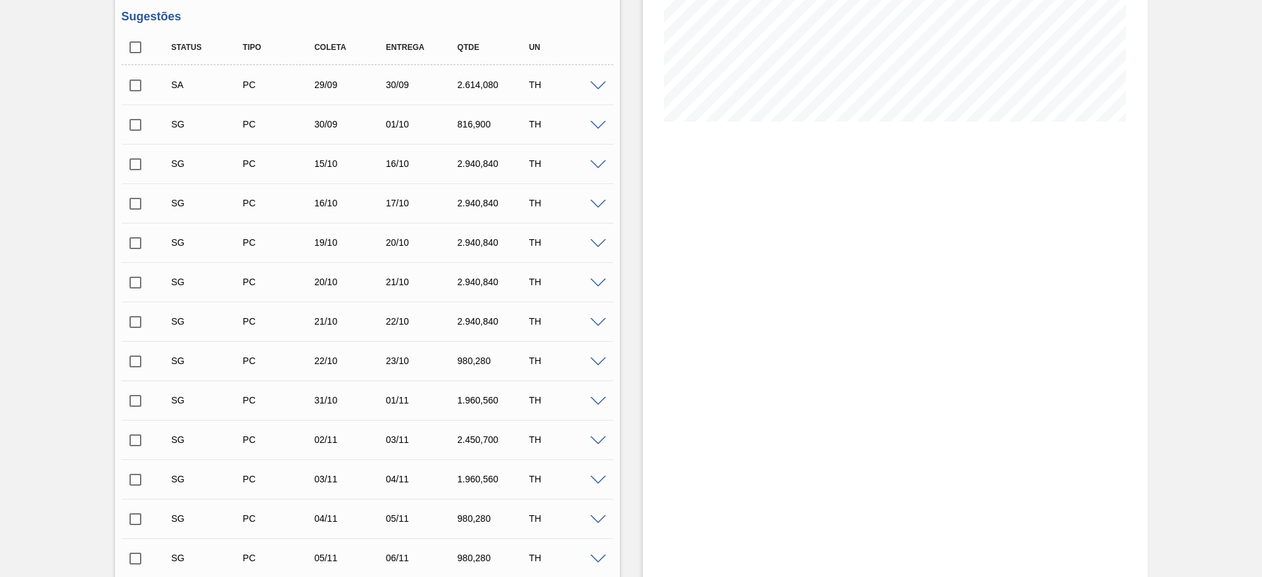
scroll to position [41, 0]
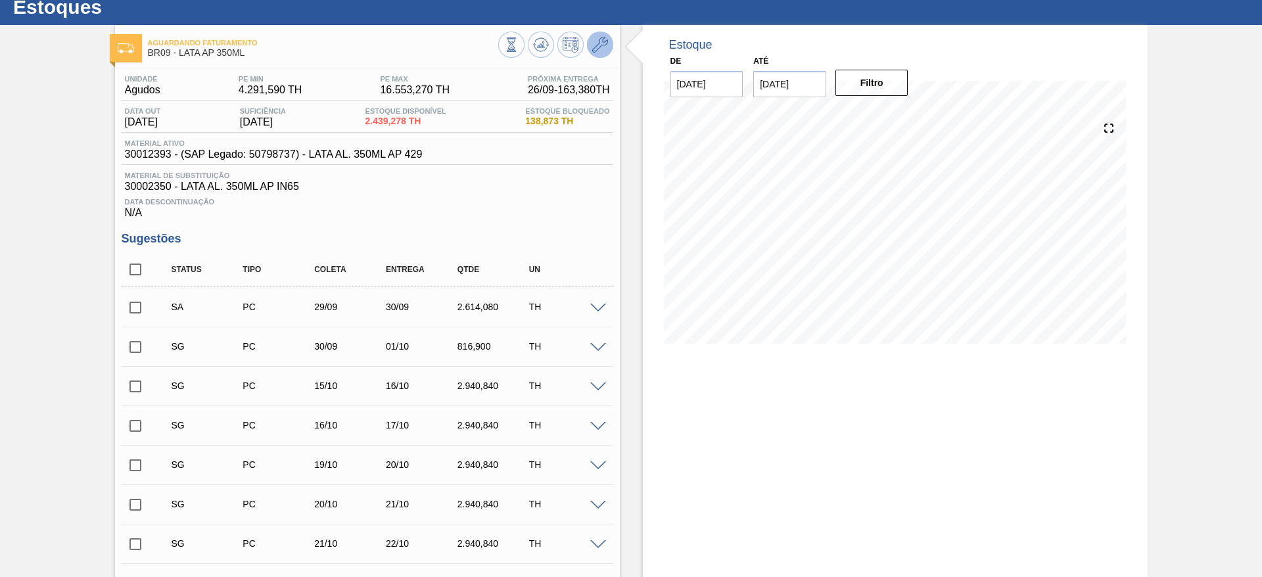
click at [606, 50] on icon at bounding box center [600, 45] width 16 height 16
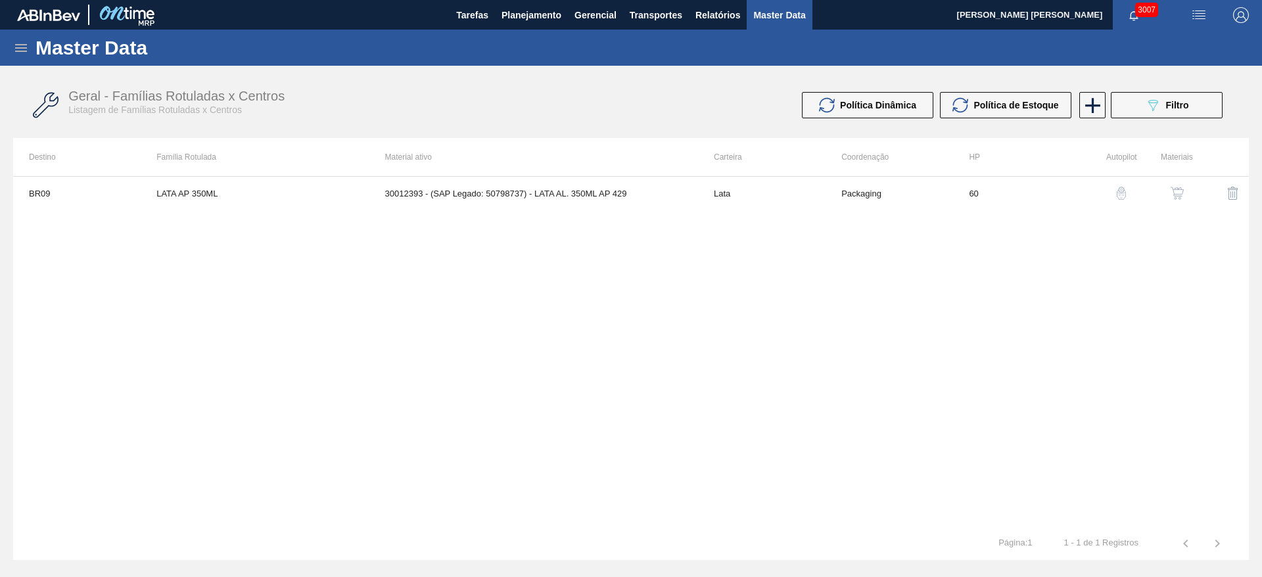
click at [1181, 197] on img "button" at bounding box center [1177, 193] width 13 height 13
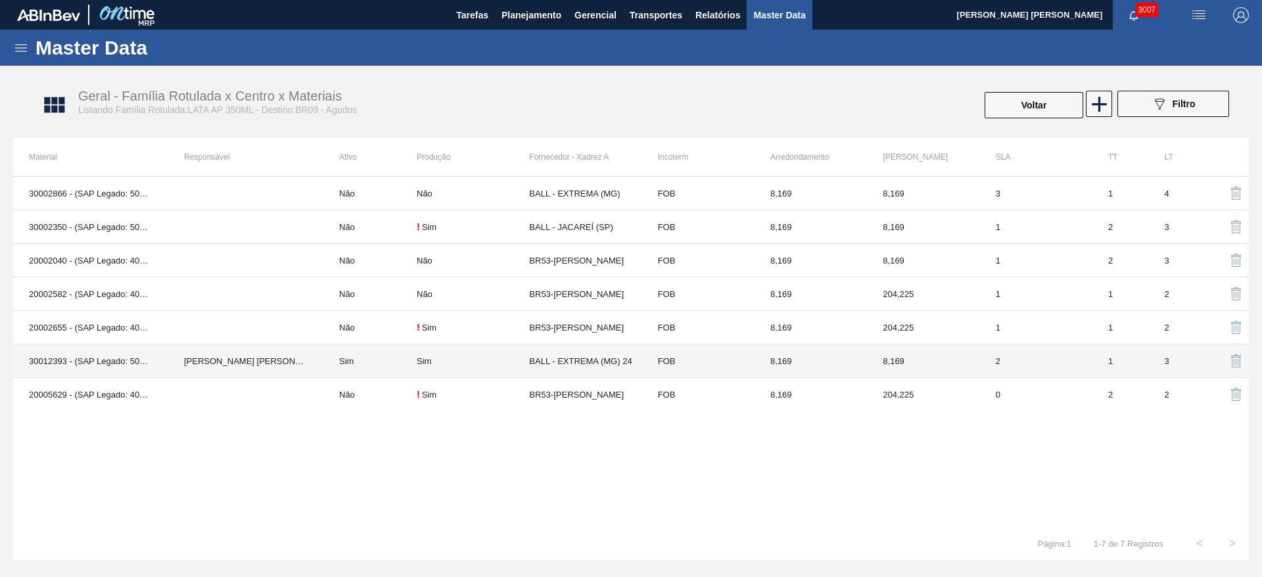
click at [548, 358] on td "BALL - EXTREMA (MG) 24" at bounding box center [585, 361] width 112 height 34
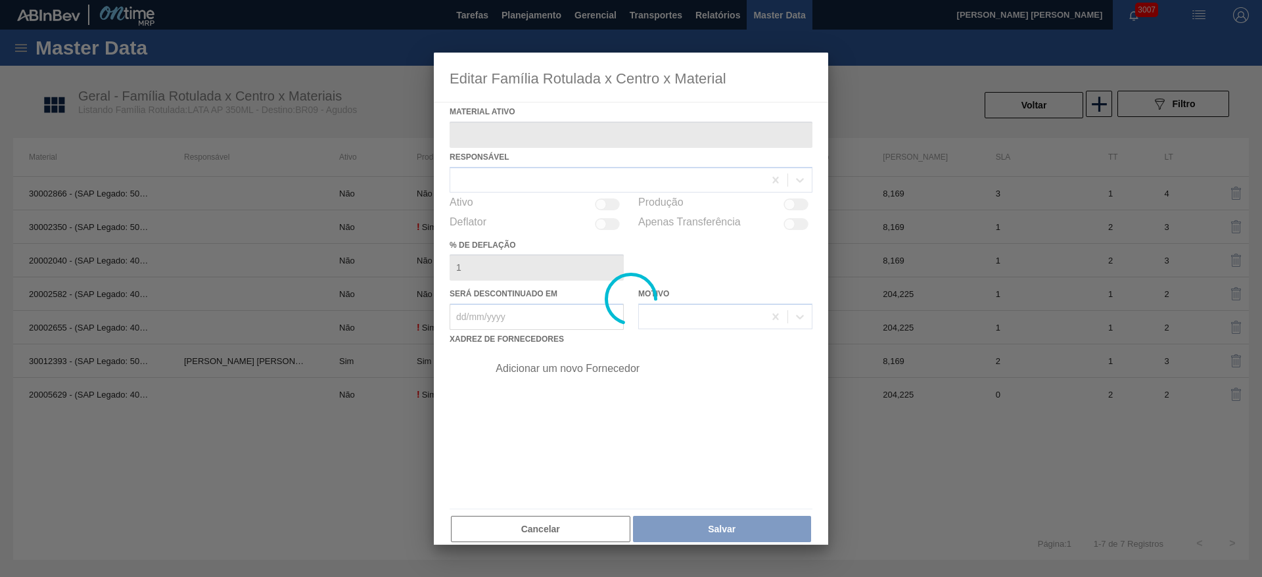
type ativo "30012393 - (SAP Legado: 50798737) - LATA AL. 350ML AP 429"
checkbox input "true"
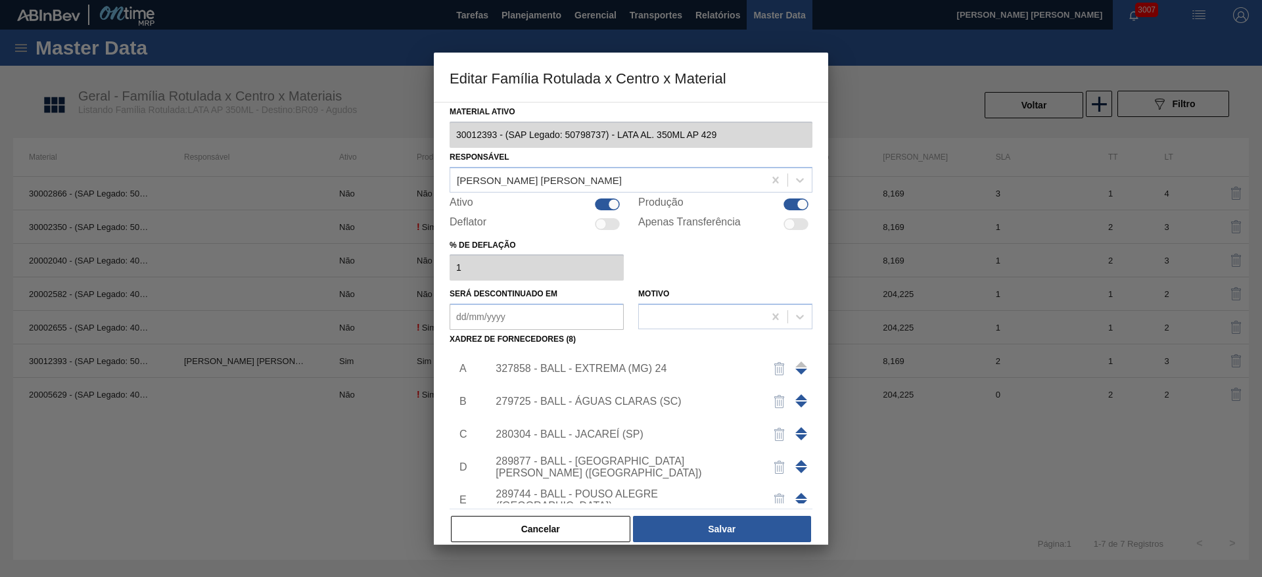
click at [611, 429] on div "280304 - BALL - JACAREÍ (SP)" at bounding box center [625, 435] width 258 height 12
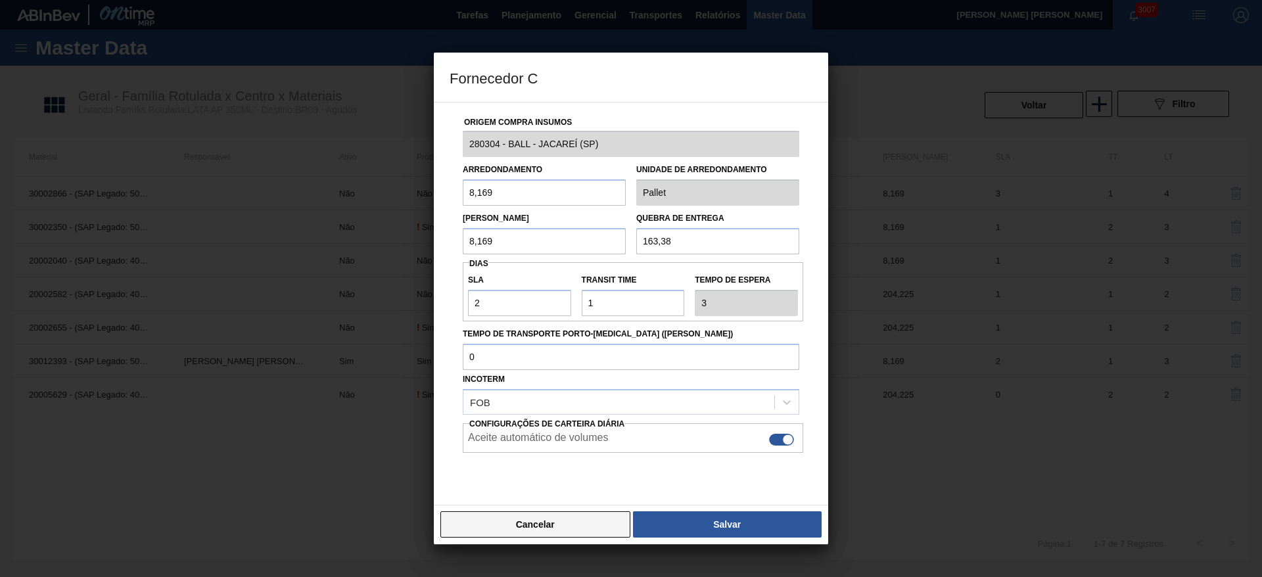
click at [587, 515] on button "Cancelar" at bounding box center [535, 524] width 190 height 26
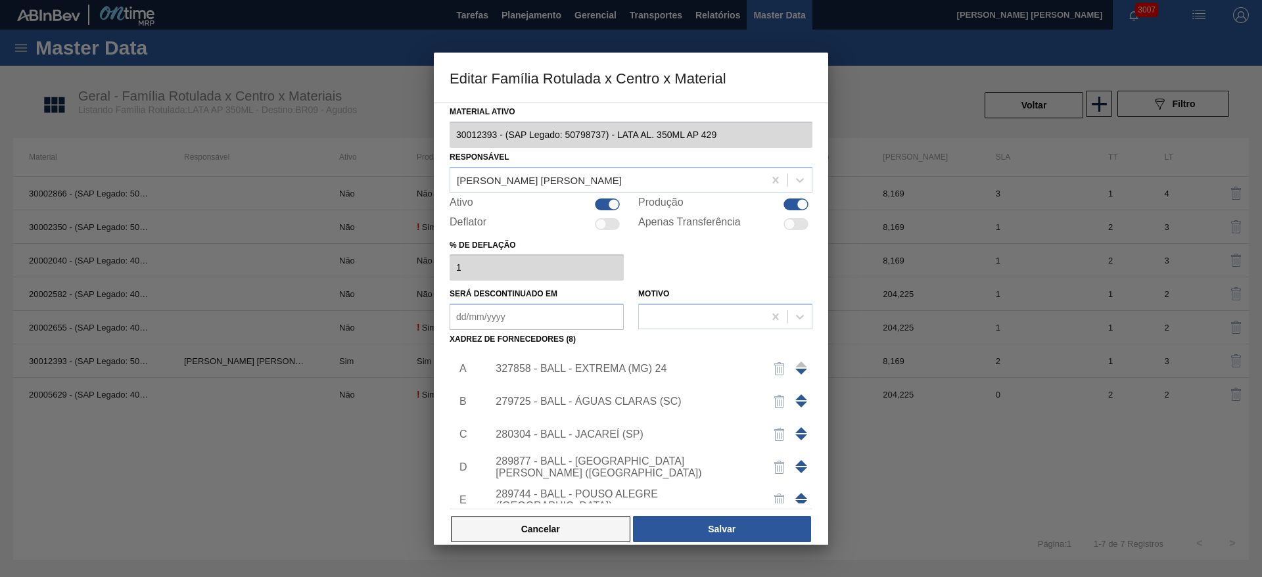
click at [553, 521] on button "Cancelar" at bounding box center [540, 529] width 179 height 26
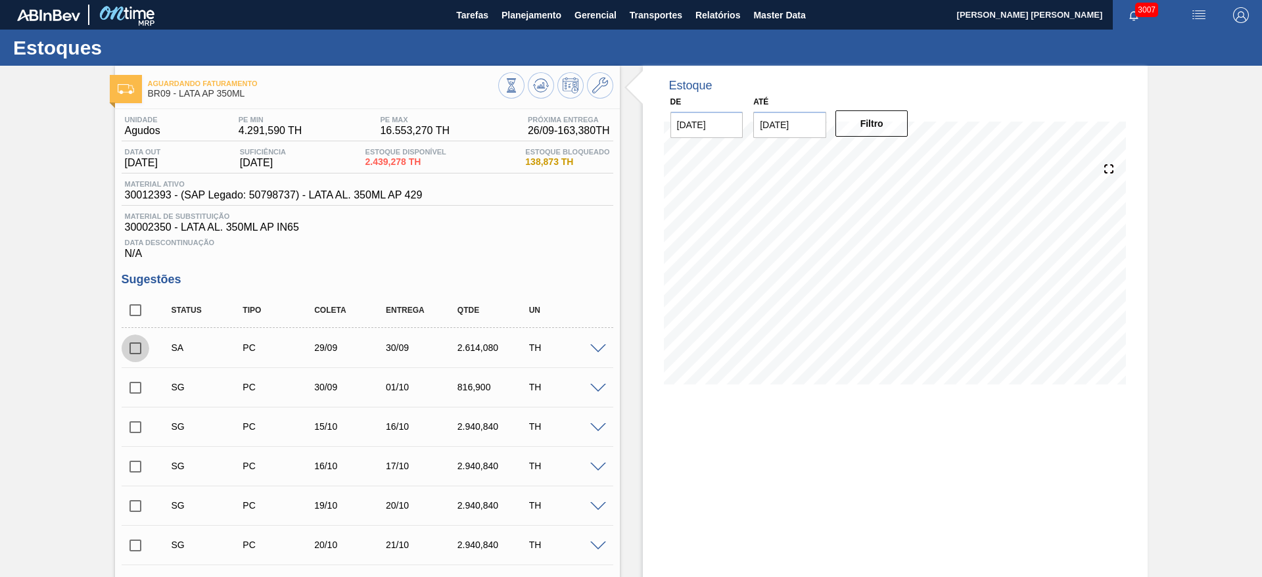
click at [132, 346] on input "checkbox" at bounding box center [136, 349] width 28 height 28
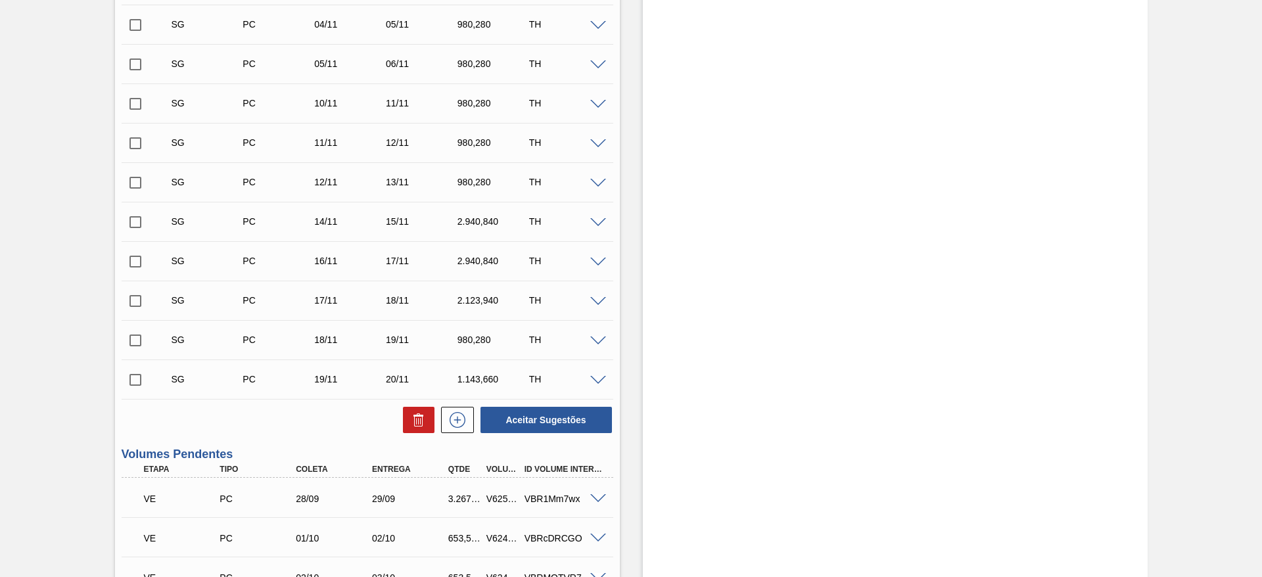
scroll to position [789, 0]
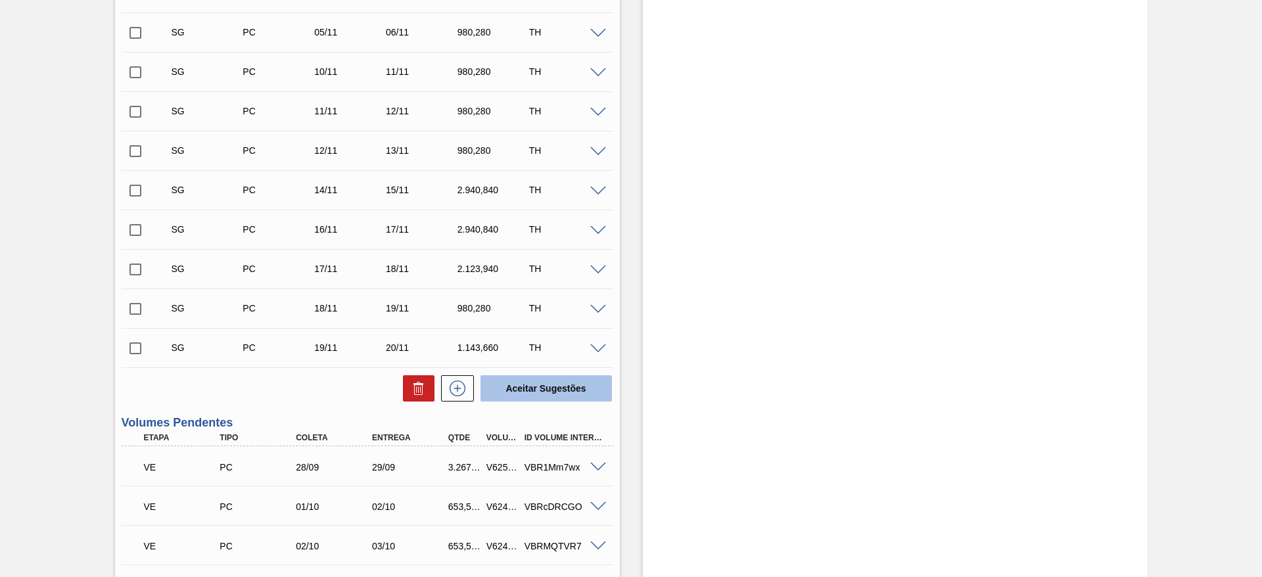
click at [545, 392] on button "Aceitar Sugestões" at bounding box center [546, 388] width 131 height 26
checkbox input "false"
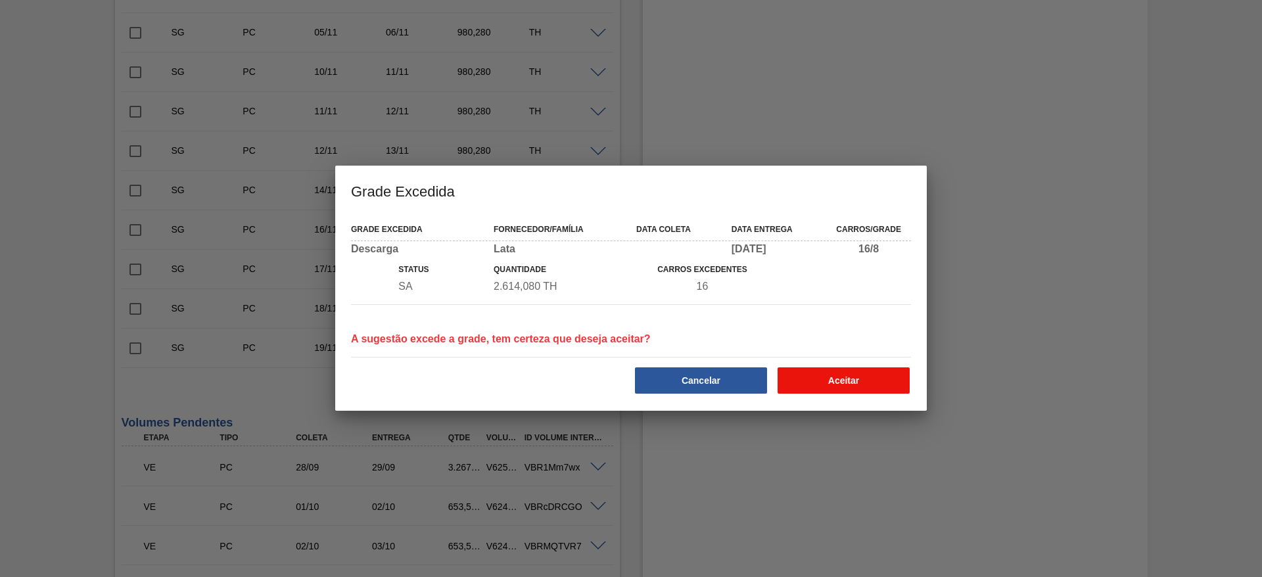
click at [828, 373] on button "Aceitar" at bounding box center [844, 380] width 132 height 26
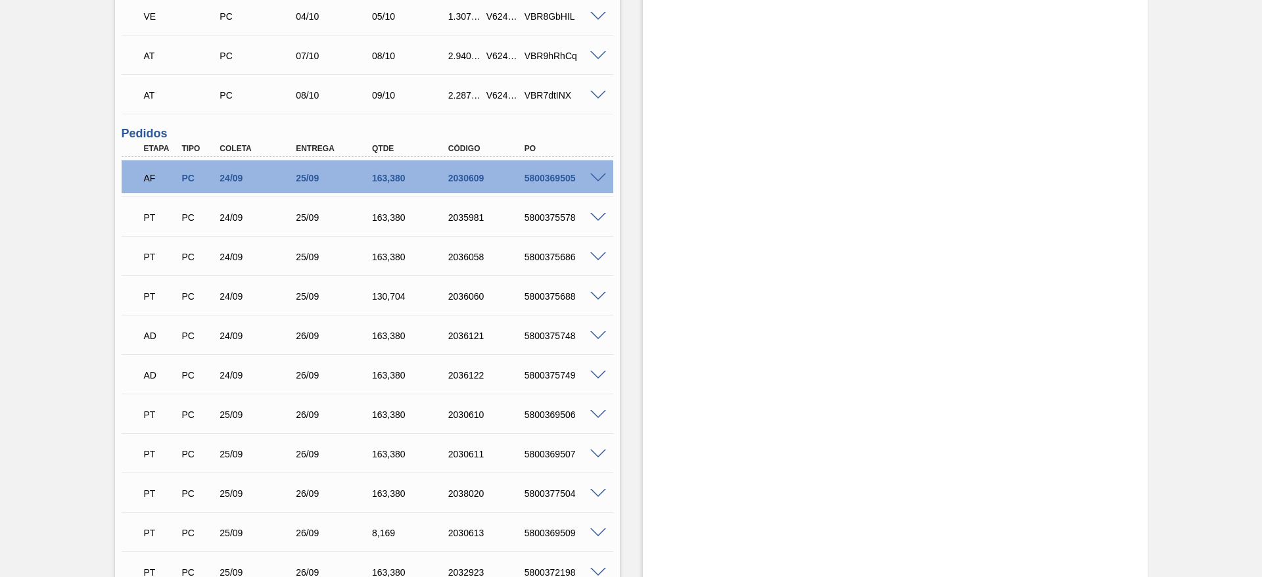
scroll to position [1479, 0]
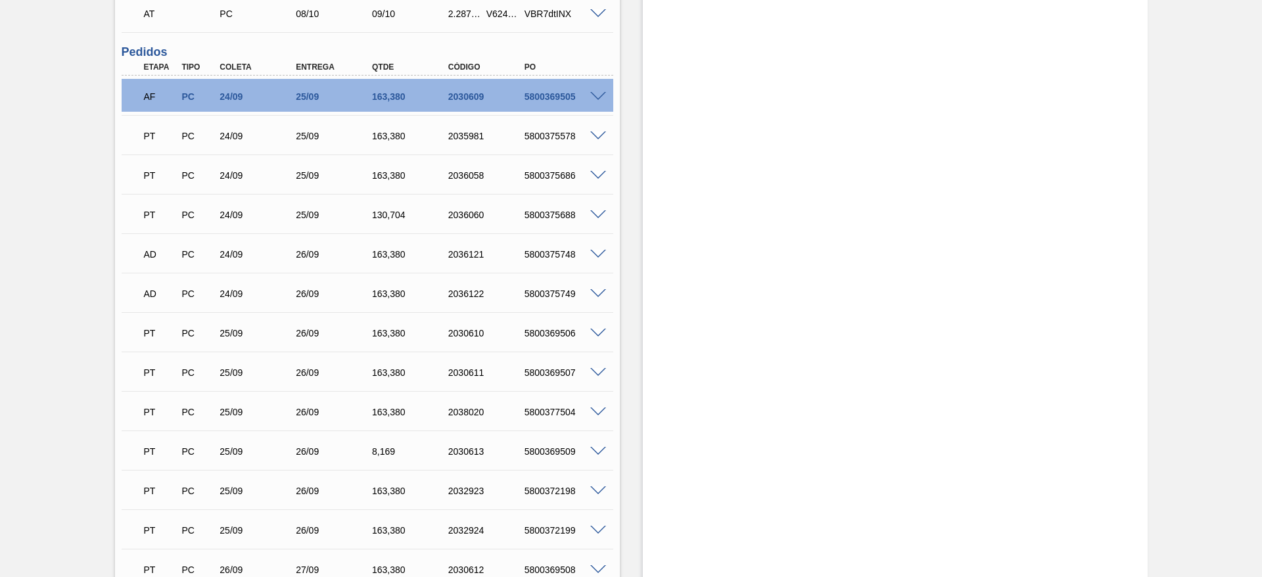
click at [600, 93] on span at bounding box center [598, 97] width 16 height 10
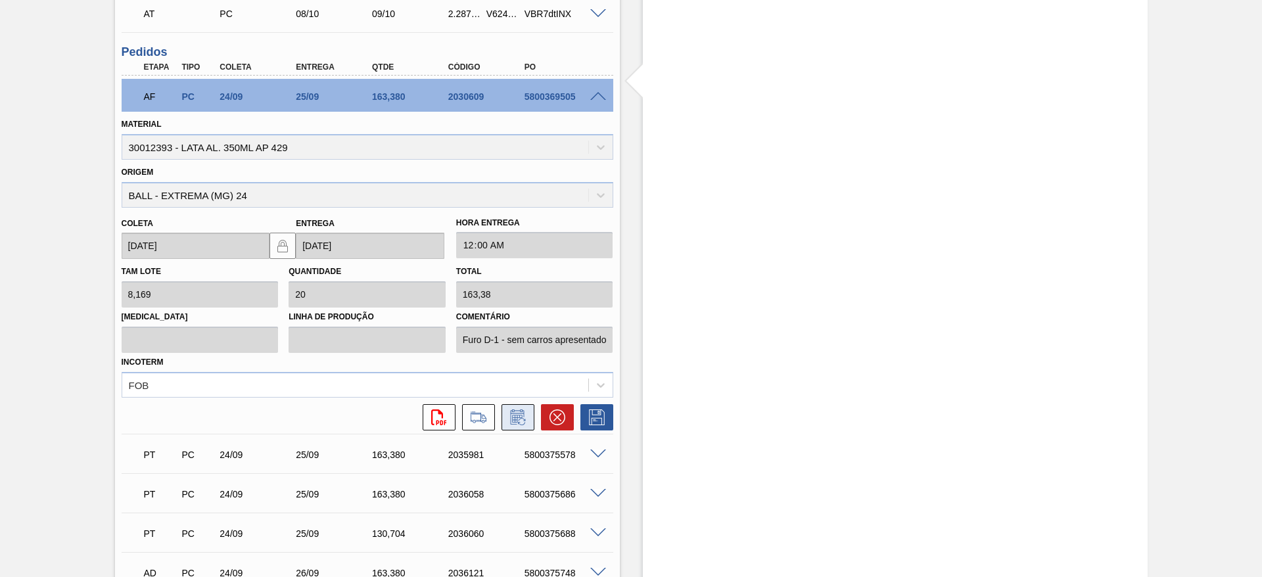
click at [515, 413] on icon at bounding box center [518, 418] width 21 height 16
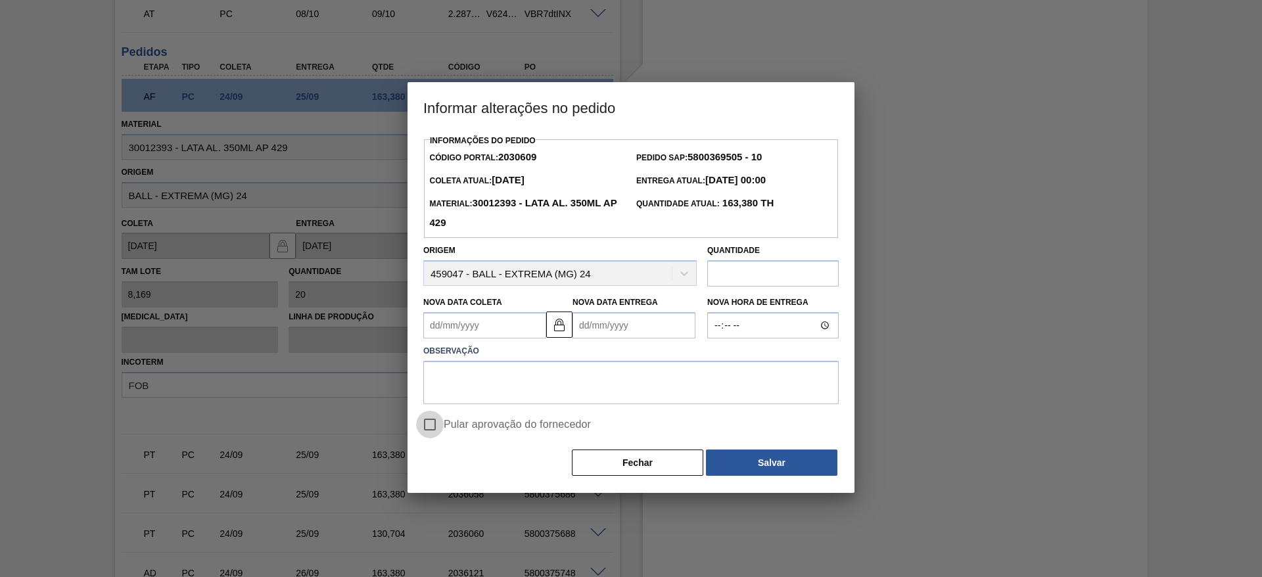
click at [429, 425] on input "Pular aprovação do fornecedor" at bounding box center [430, 425] width 28 height 28
click at [431, 429] on input "Pular aprovação do fornecedor" at bounding box center [430, 425] width 28 height 28
click at [431, 425] on input "Pular aprovação do fornecedor" at bounding box center [430, 425] width 28 height 28
checkbox input "true"
click at [480, 390] on textarea at bounding box center [630, 382] width 415 height 43
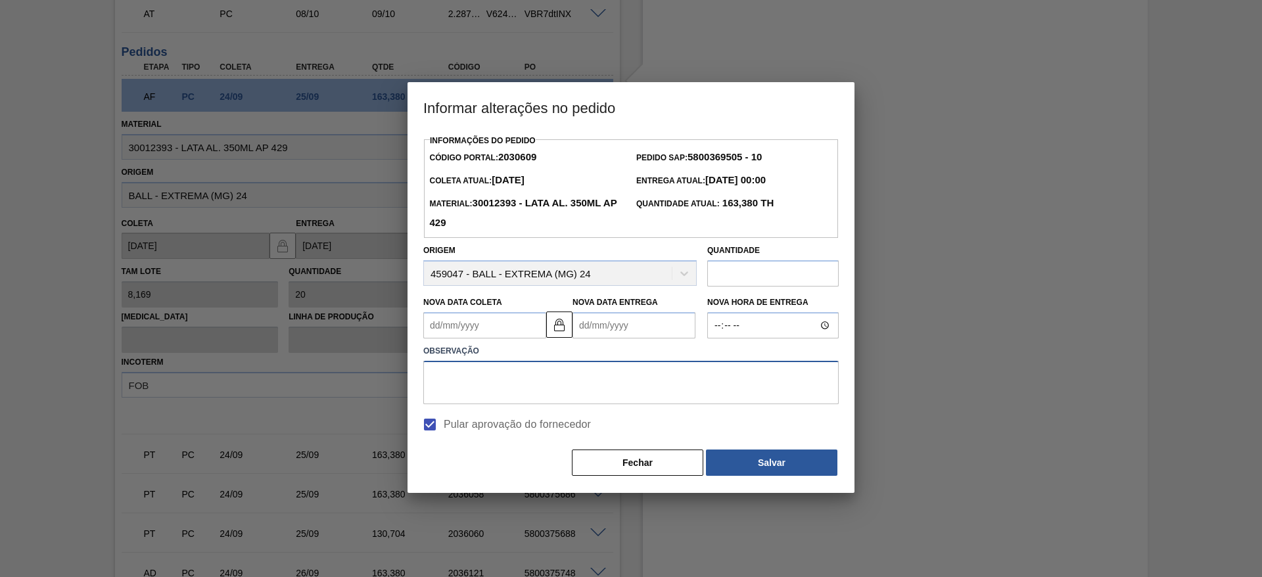
click at [501, 395] on textarea at bounding box center [630, 382] width 415 height 43
type textarea "F"
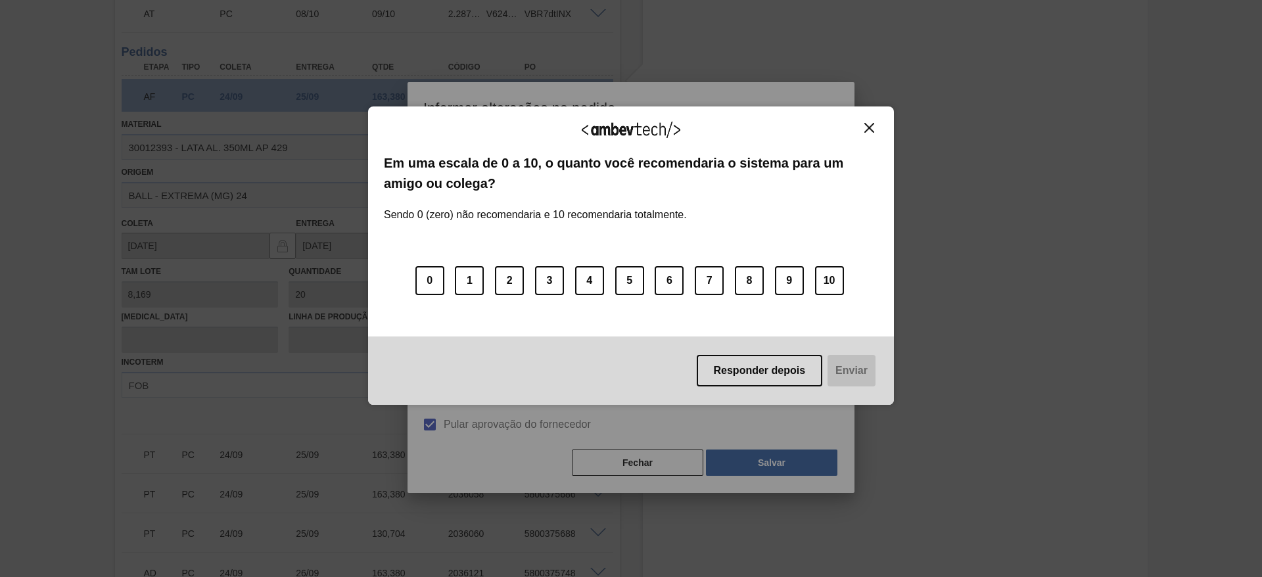
click at [872, 127] on img "Close" at bounding box center [869, 128] width 10 height 10
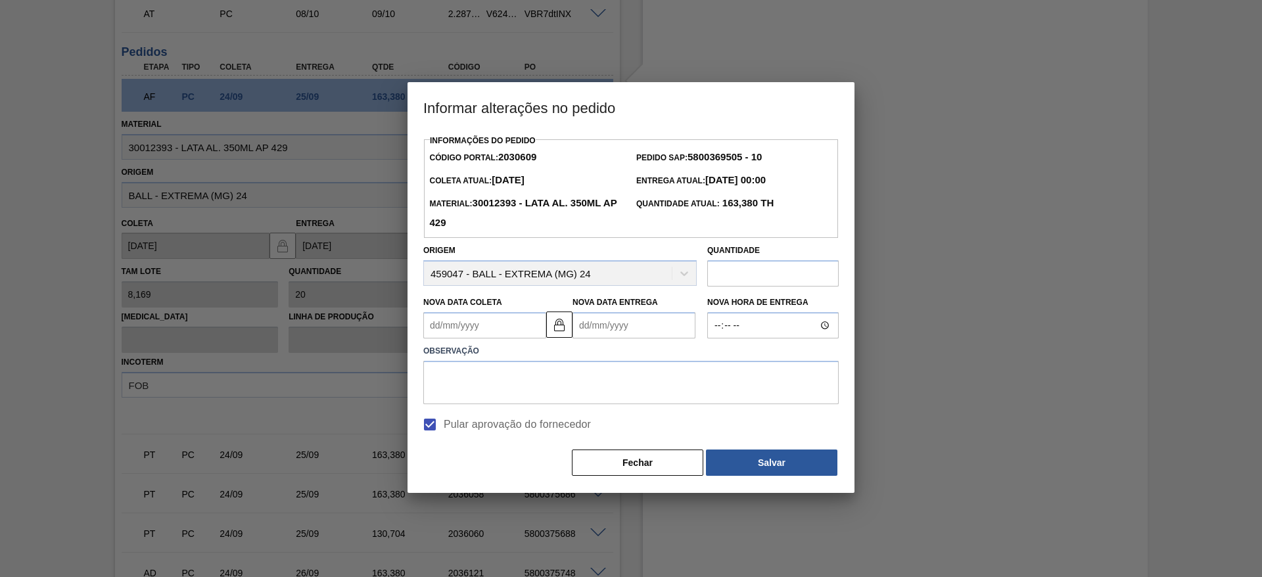
click at [472, 325] on Coleta2030609 "Nova Data Coleta" at bounding box center [484, 325] width 123 height 26
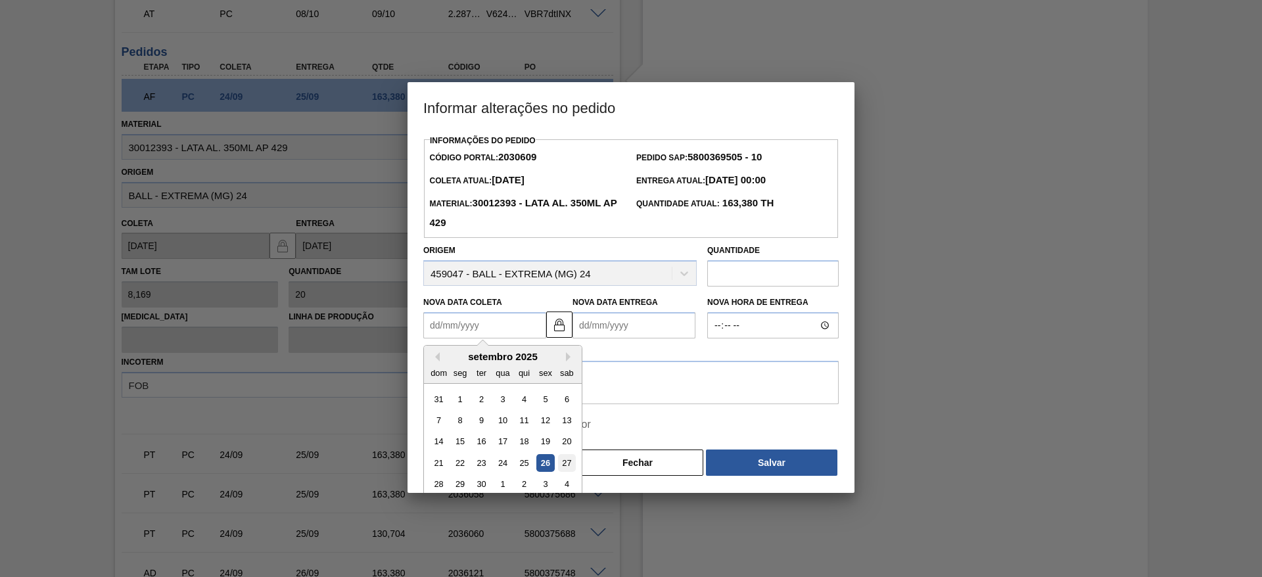
click at [571, 465] on div "27" at bounding box center [567, 463] width 18 height 18
type Coleta2030609 "[DATE]"
type Entrega2030609 "[DATE]"
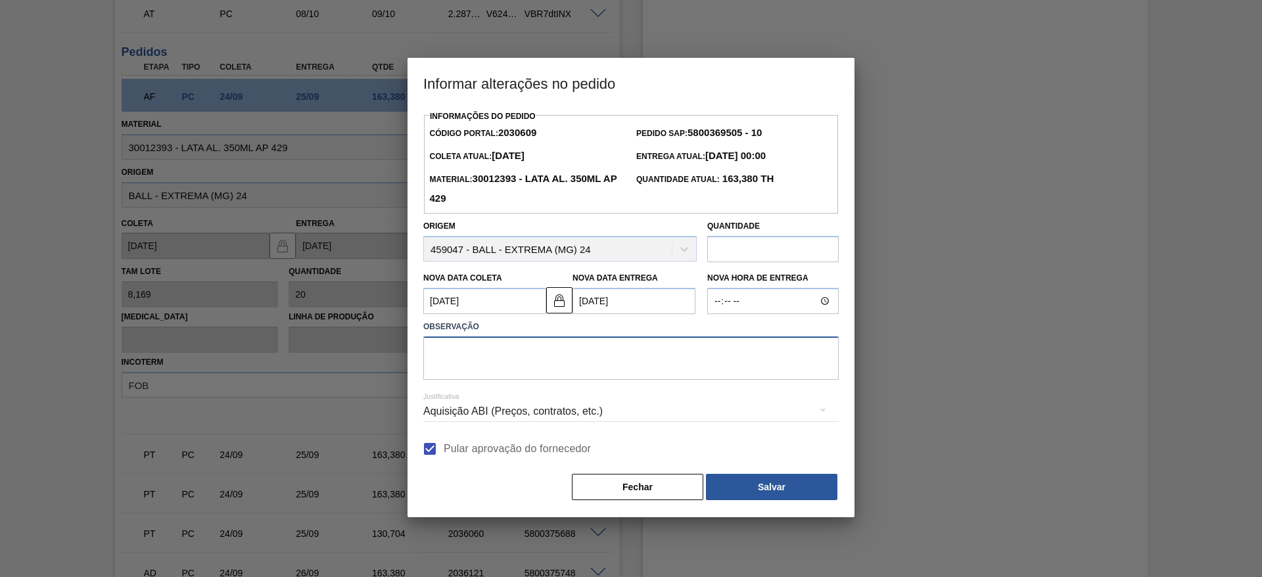
click at [629, 360] on textarea at bounding box center [630, 358] width 415 height 43
click at [437, 450] on input "Pular aprovação do fornecedor" at bounding box center [430, 449] width 28 height 28
checkbox input "false"
click at [624, 481] on button "Fechar" at bounding box center [637, 487] width 131 height 26
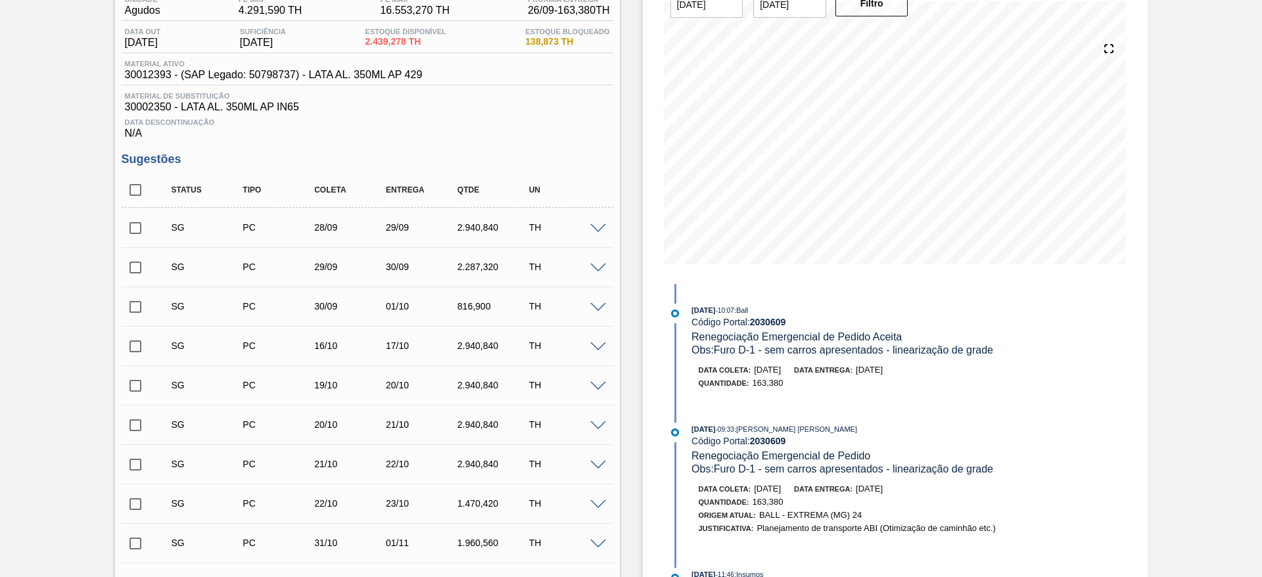
scroll to position [0, 0]
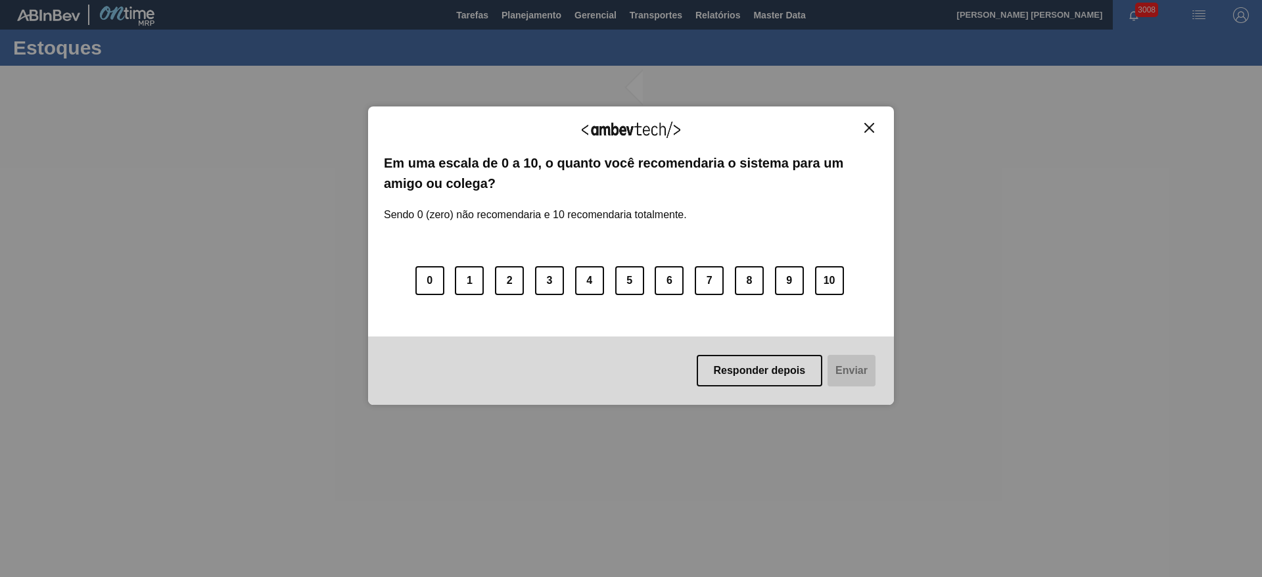
click at [872, 126] on img "Close" at bounding box center [869, 128] width 10 height 10
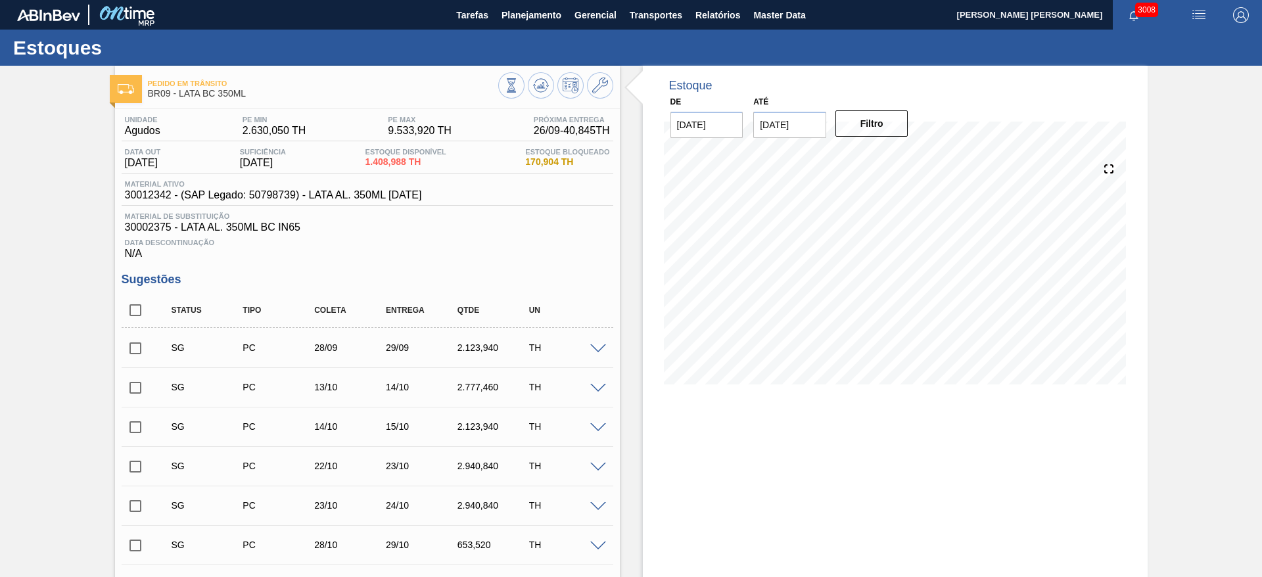
click at [597, 348] on span at bounding box center [598, 349] width 16 height 10
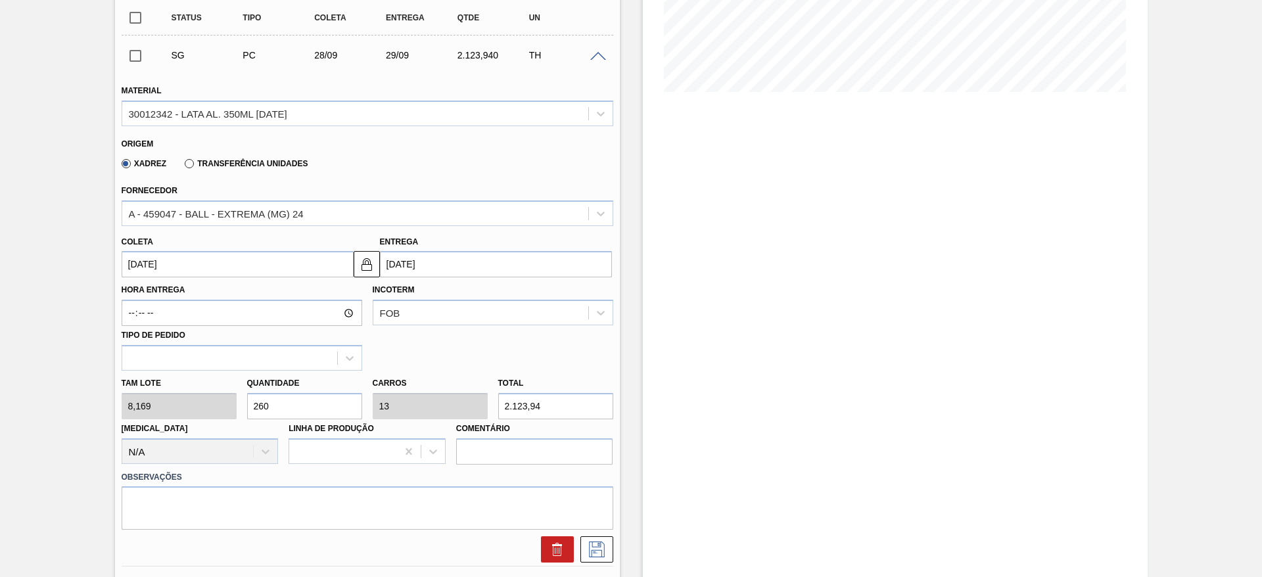
scroll to position [296, 0]
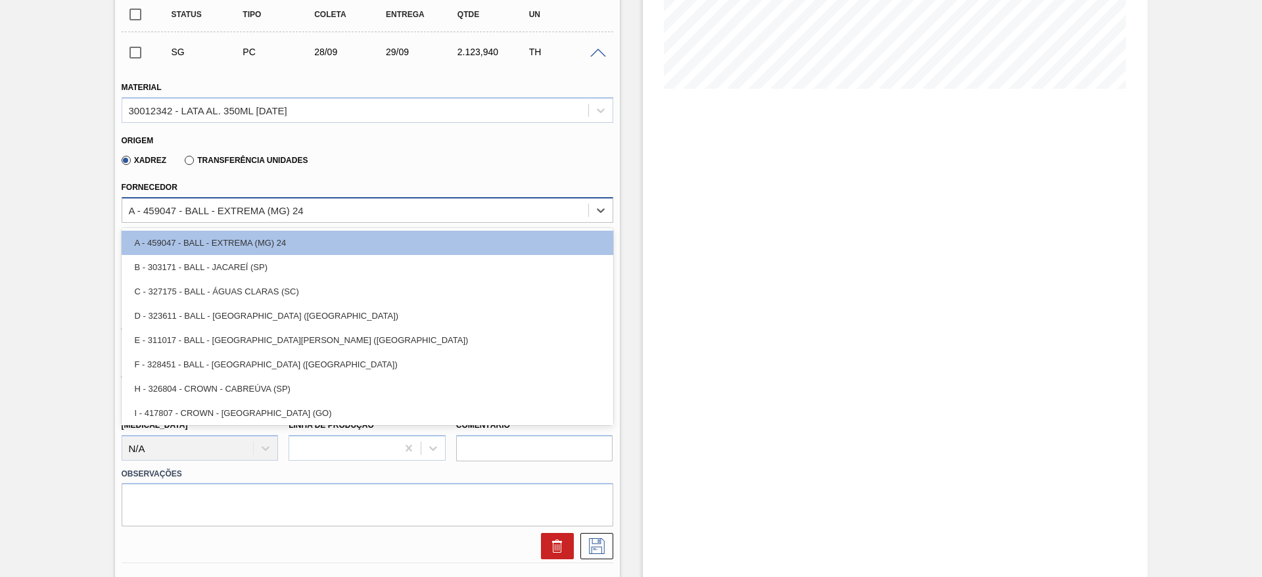
click at [308, 212] on div "A - 459047 - BALL - EXTREMA (MG) 24" at bounding box center [355, 210] width 466 height 19
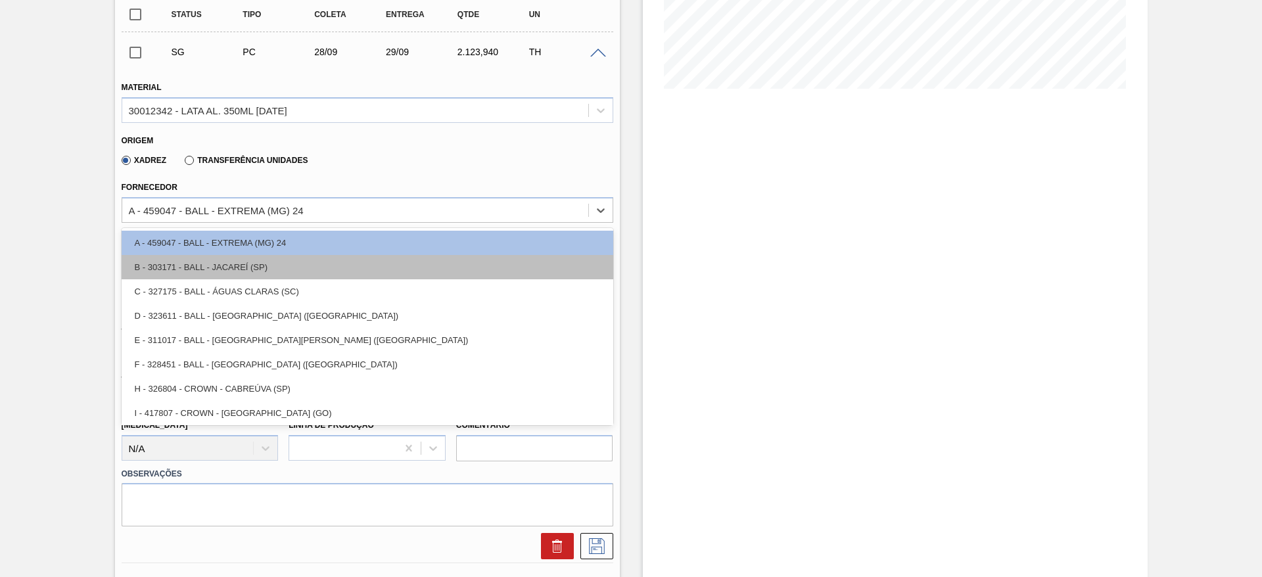
click at [261, 275] on div "B - 303171 - BALL - JACAREÍ (SP)" at bounding box center [368, 267] width 492 height 24
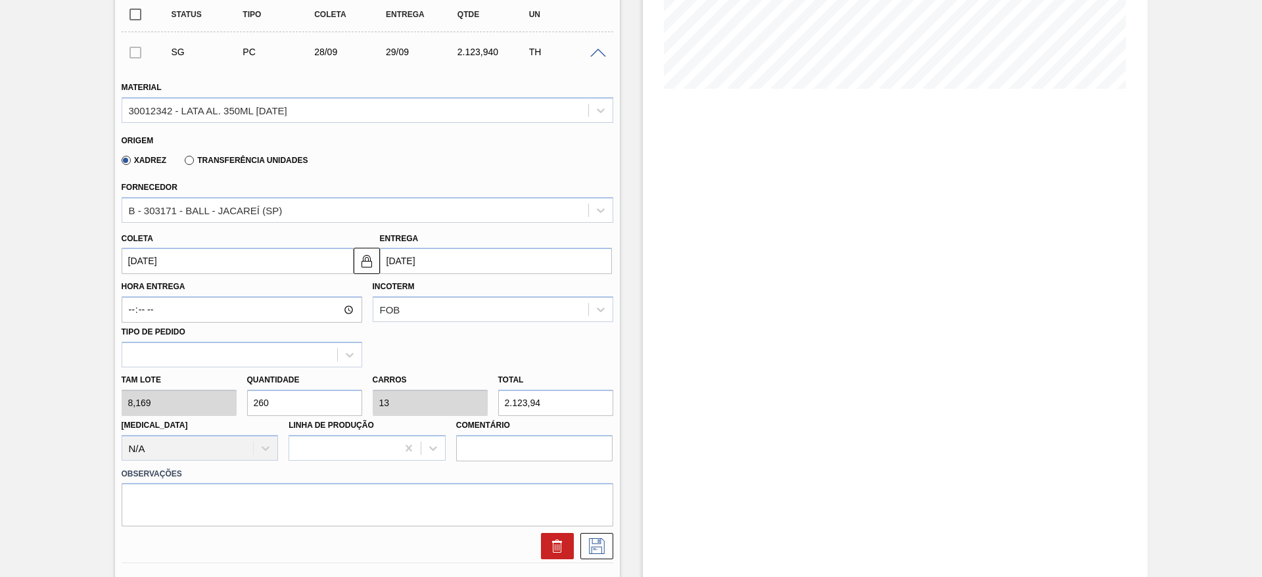
drag, startPoint x: 283, startPoint y: 399, endPoint x: 215, endPoint y: 379, distance: 70.5
click at [215, 379] on div "Tam lote 8,169 Quantidade 260 Carros 13 Total 2.123,94 Doca N/A Linha de Produç…" at bounding box center [367, 414] width 502 height 94
type input "1"
type input "0,05"
type input "8,169"
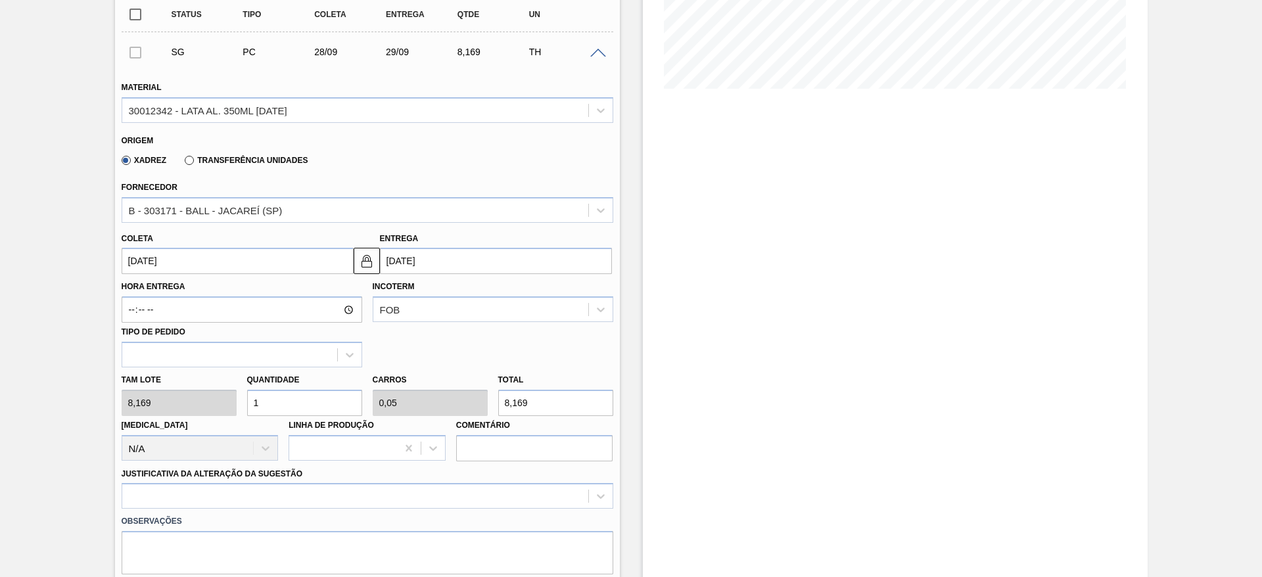
type input "12"
type input "0,6"
type input "98,028"
type input "120"
type input "6"
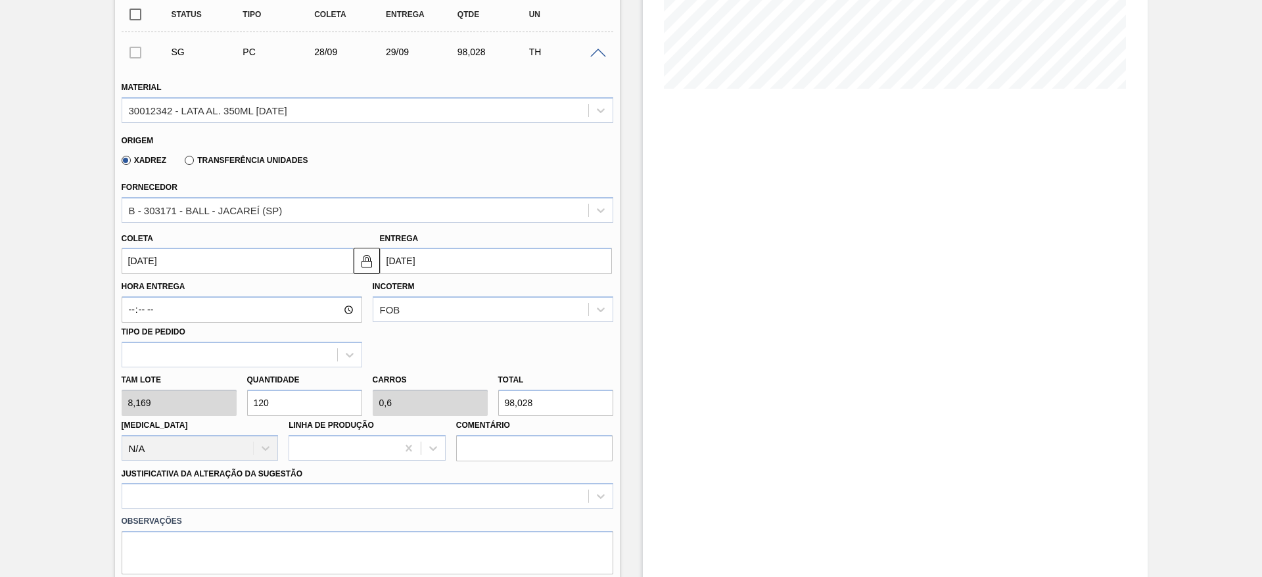
type input "980,28"
type input "120"
click at [418, 258] on input "[DATE]" at bounding box center [496, 261] width 232 height 26
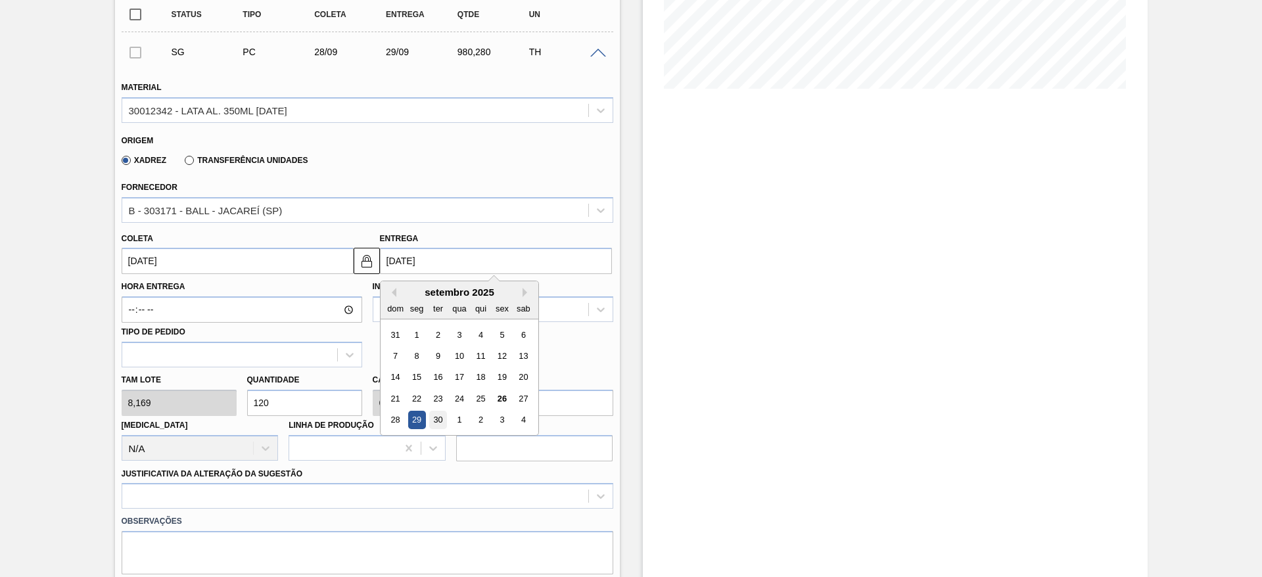
click at [435, 420] on div "30" at bounding box center [438, 421] width 18 height 18
type input "[DATE]"
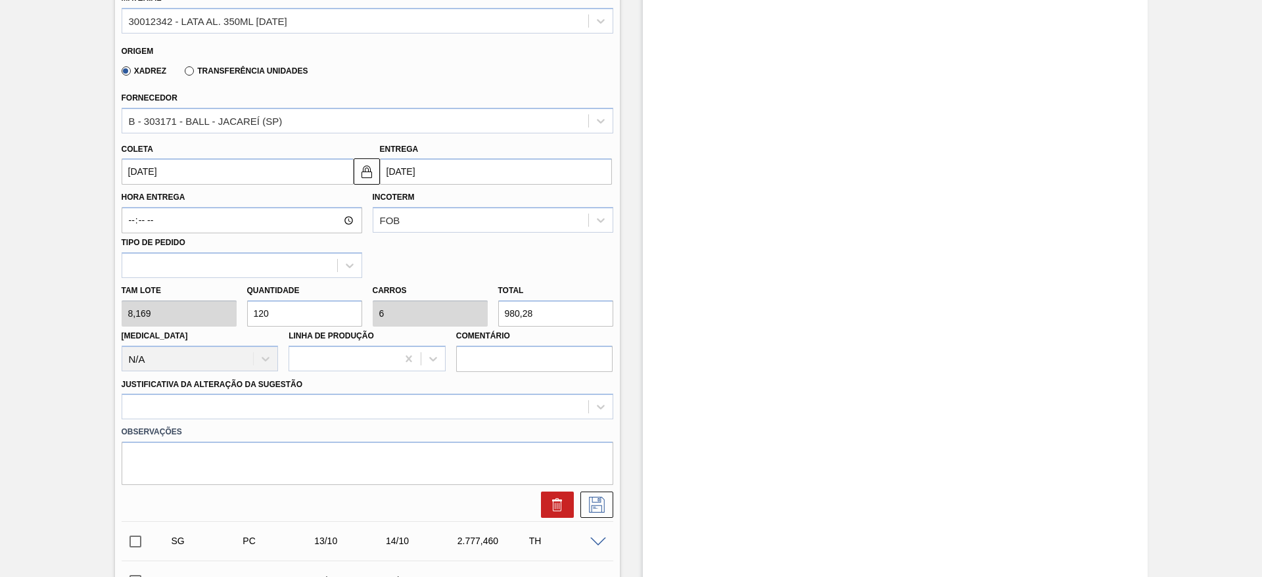
scroll to position [493, 0]
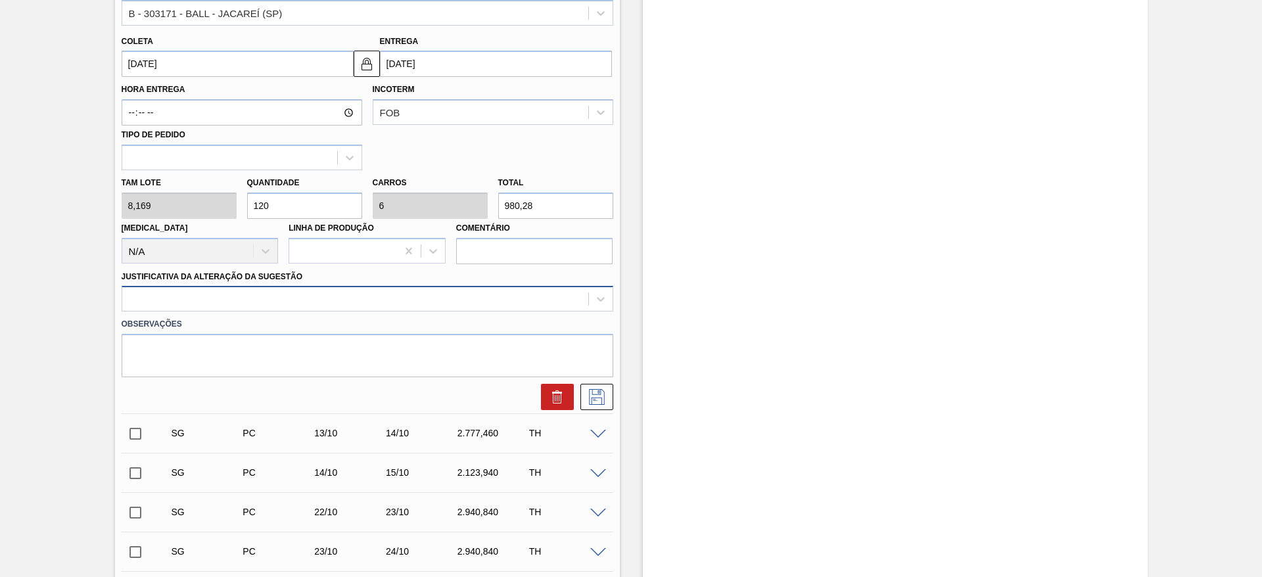
click at [256, 300] on div at bounding box center [355, 299] width 466 height 19
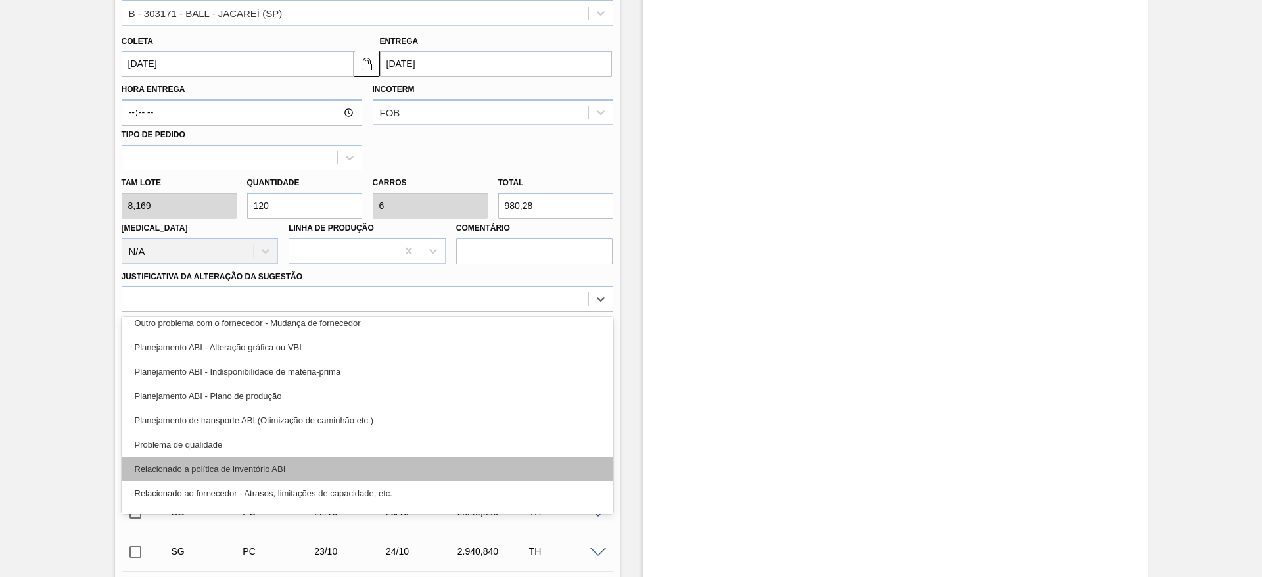
scroll to position [197, 0]
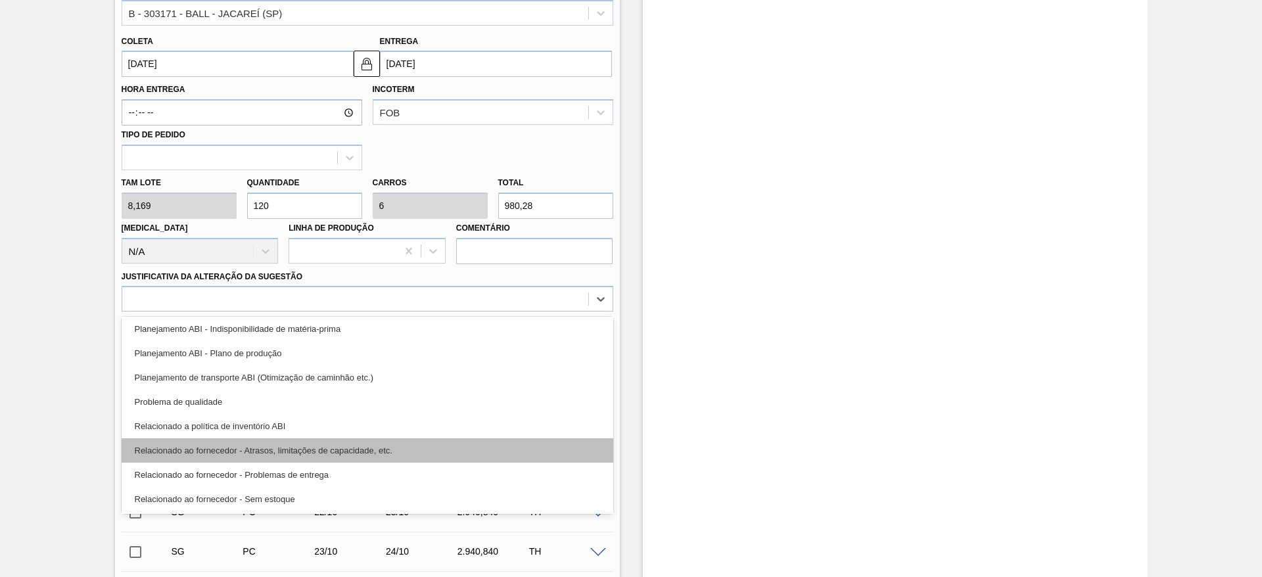
click at [390, 448] on div "Relacionado ao fornecedor - Atrasos, limitações de capacidade, etc." at bounding box center [368, 450] width 492 height 24
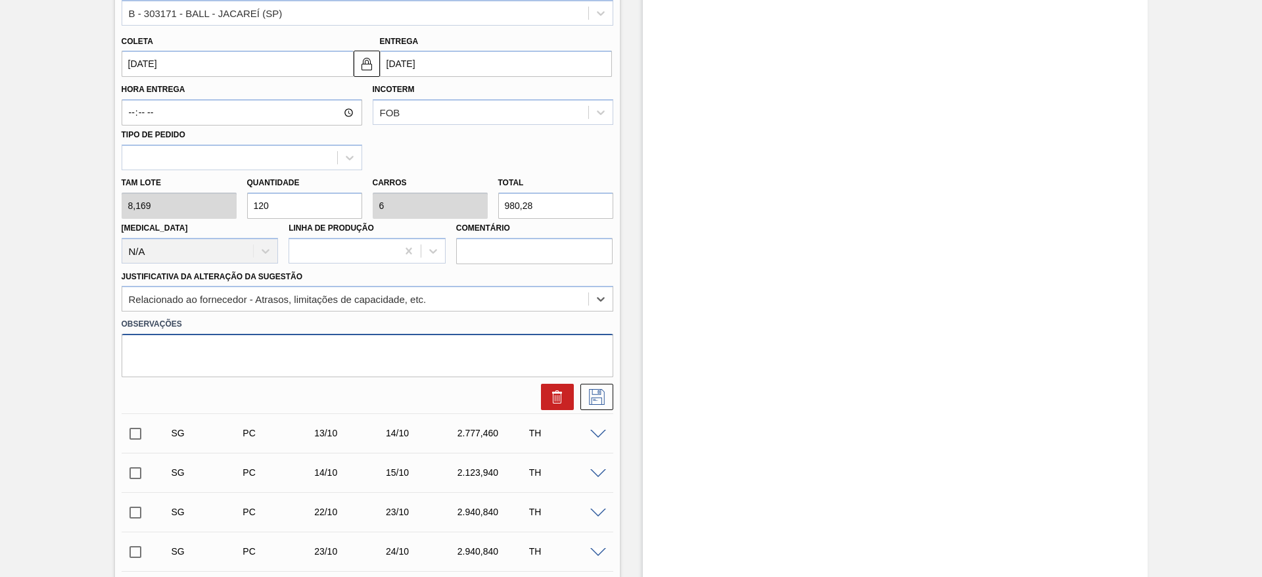
click at [269, 358] on textarea at bounding box center [368, 355] width 492 height 43
drag, startPoint x: 269, startPoint y: 354, endPoint x: 83, endPoint y: 371, distance: 186.1
type textarea "Virada de planta - Ajustes ABI"
click at [590, 398] on icon at bounding box center [596, 397] width 21 height 16
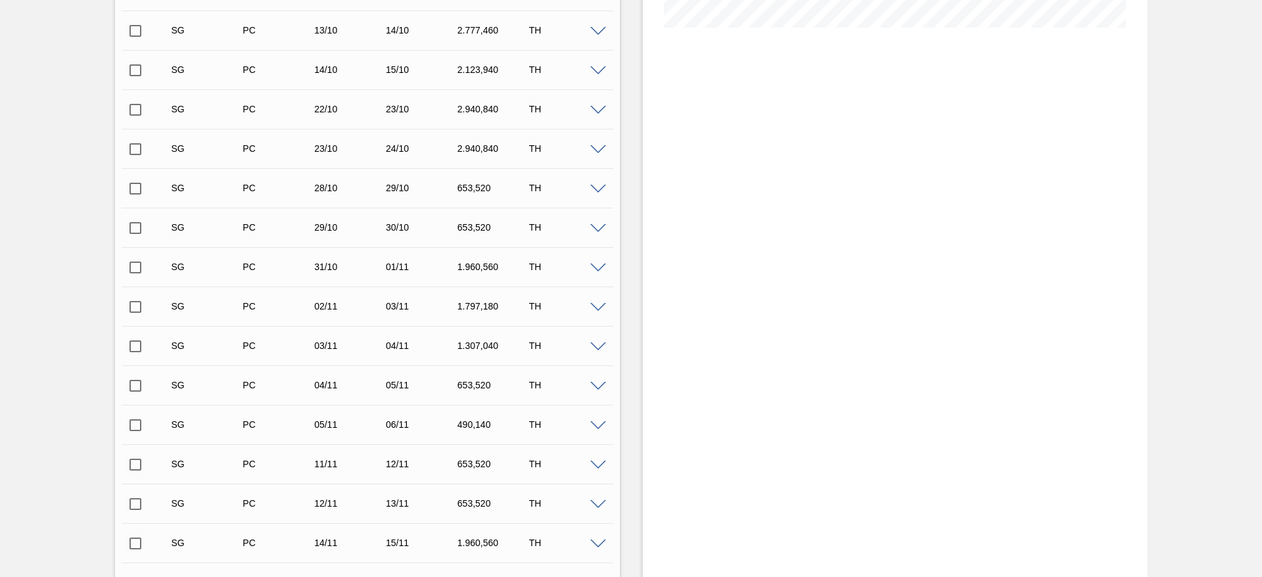
scroll to position [0, 0]
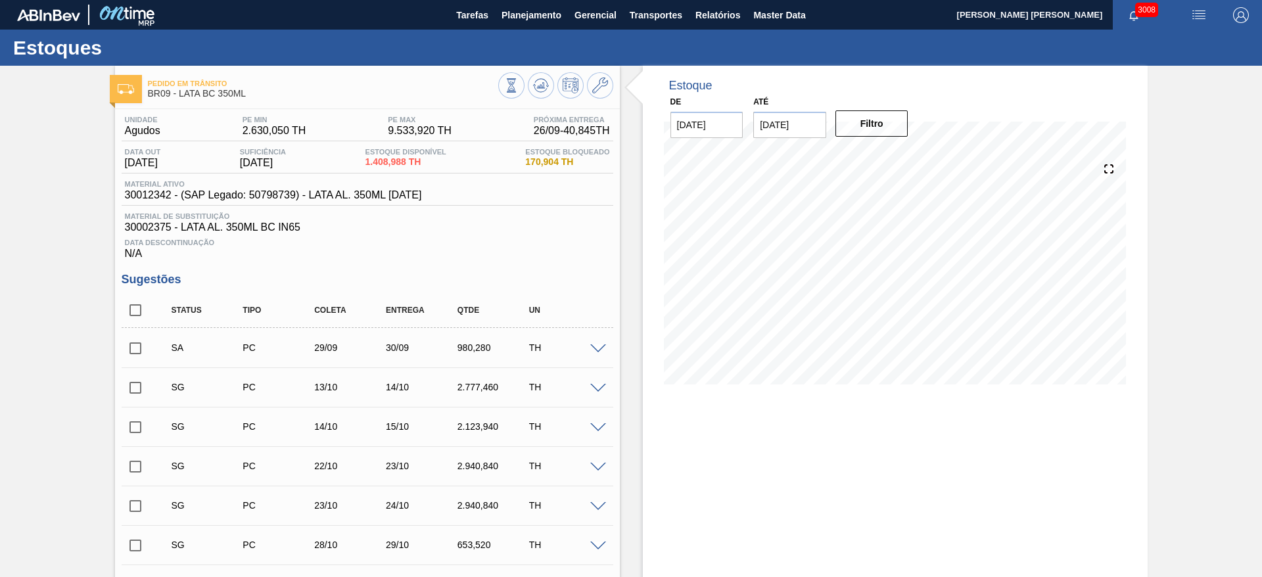
click at [140, 351] on input "checkbox" at bounding box center [136, 349] width 28 height 28
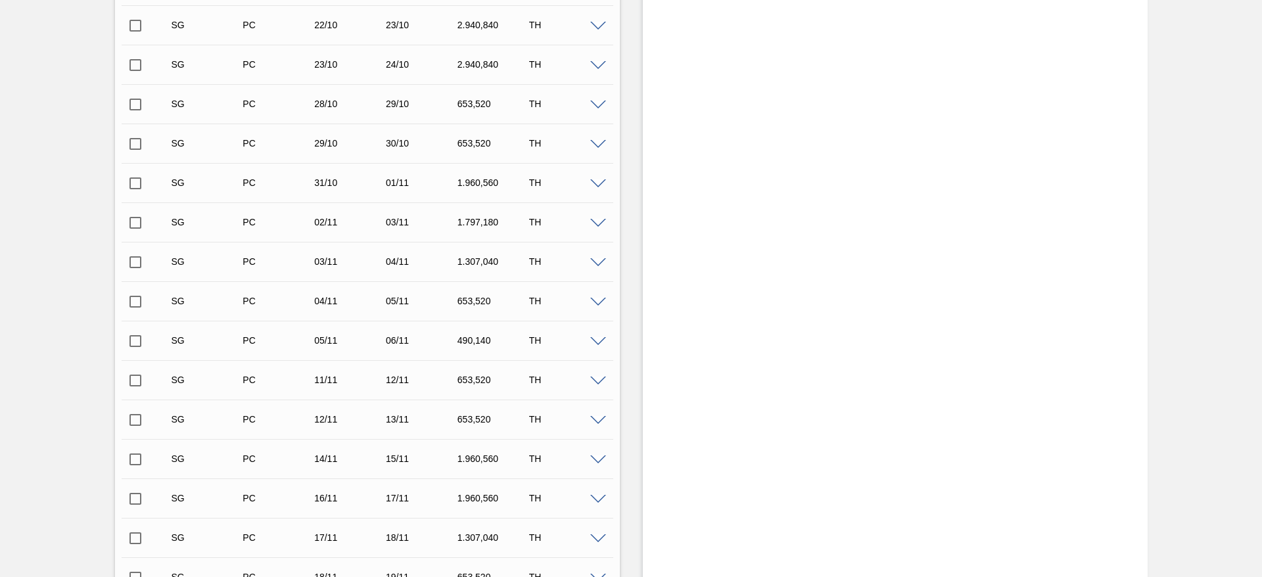
scroll to position [690, 0]
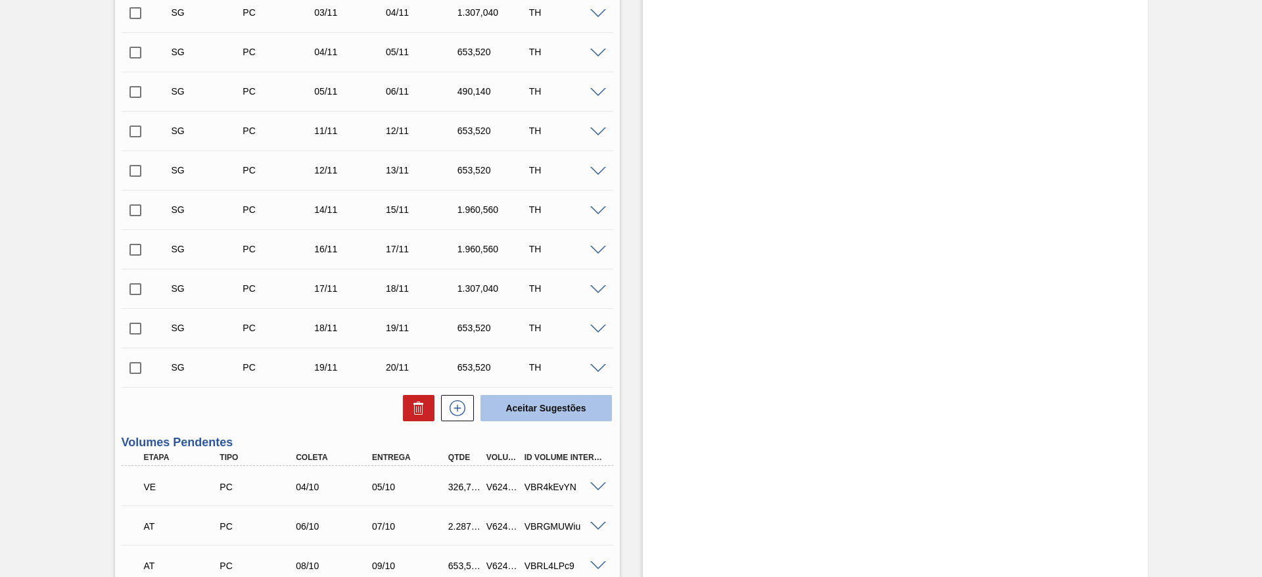
click at [536, 399] on button "Aceitar Sugestões" at bounding box center [546, 408] width 131 height 26
checkbox input "false"
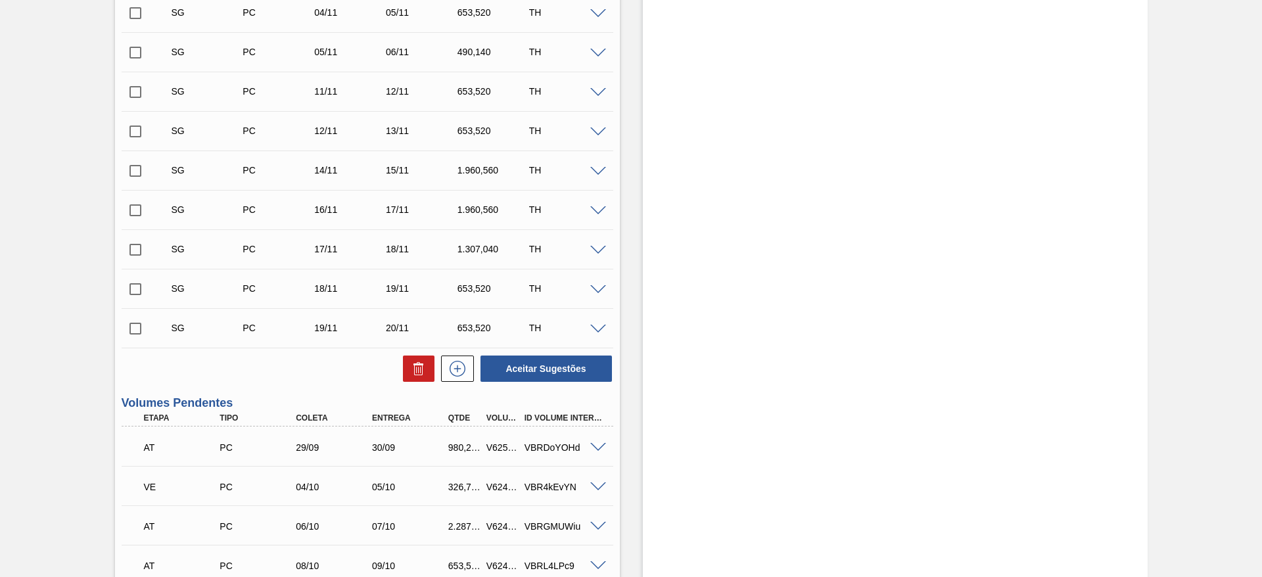
scroll to position [651, 0]
